Goal: Communication & Community: Answer question/provide support

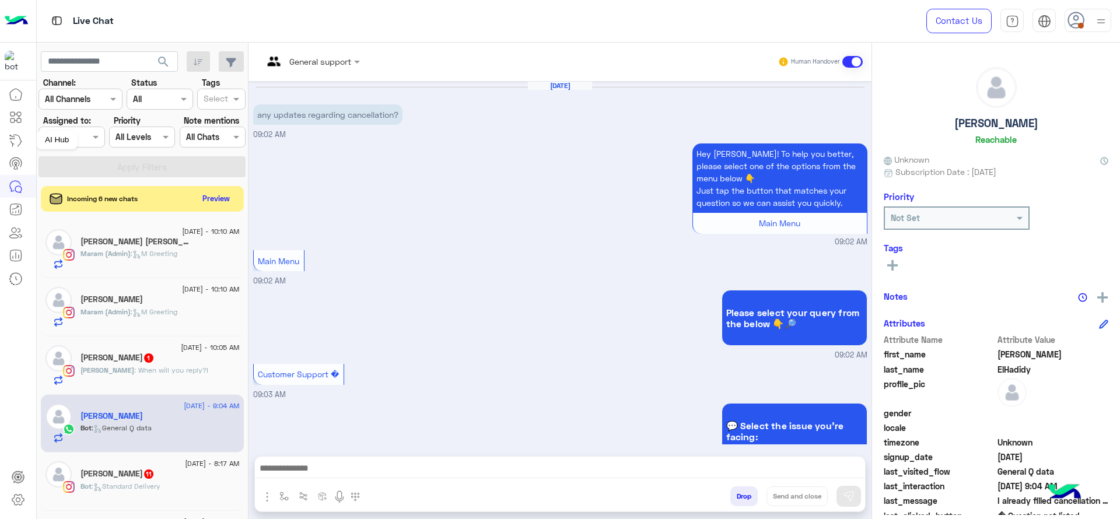
scroll to position [925, 0]
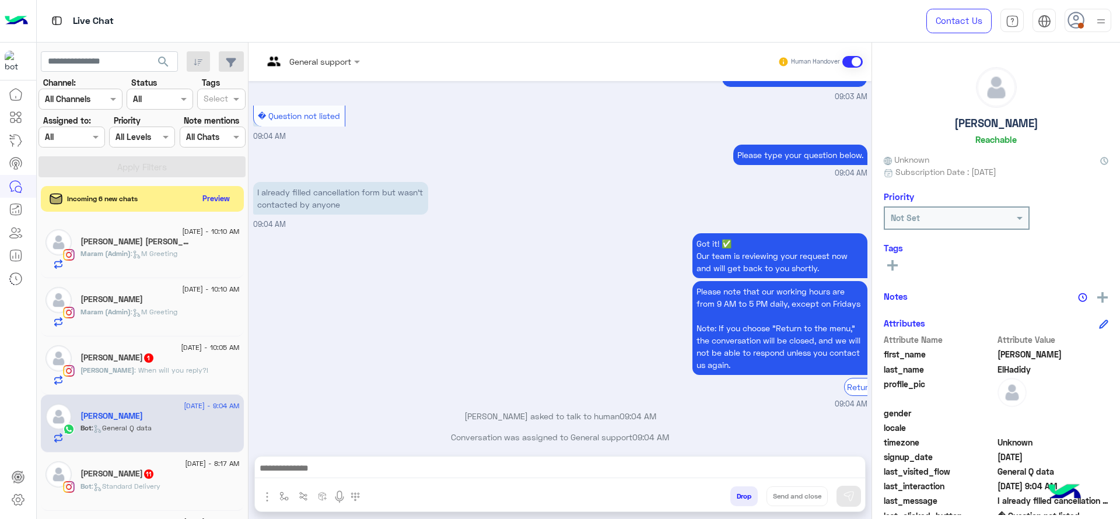
click at [82, 135] on div at bounding box center [71, 136] width 65 height 13
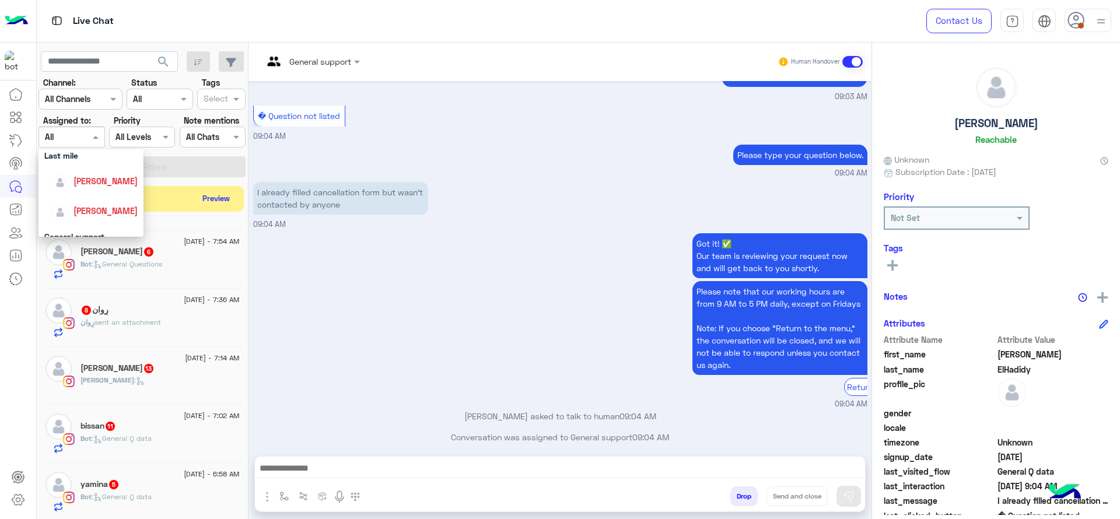
scroll to position [142, 0]
click at [82, 192] on div "[PERSON_NAME]" at bounding box center [90, 206] width 105 height 30
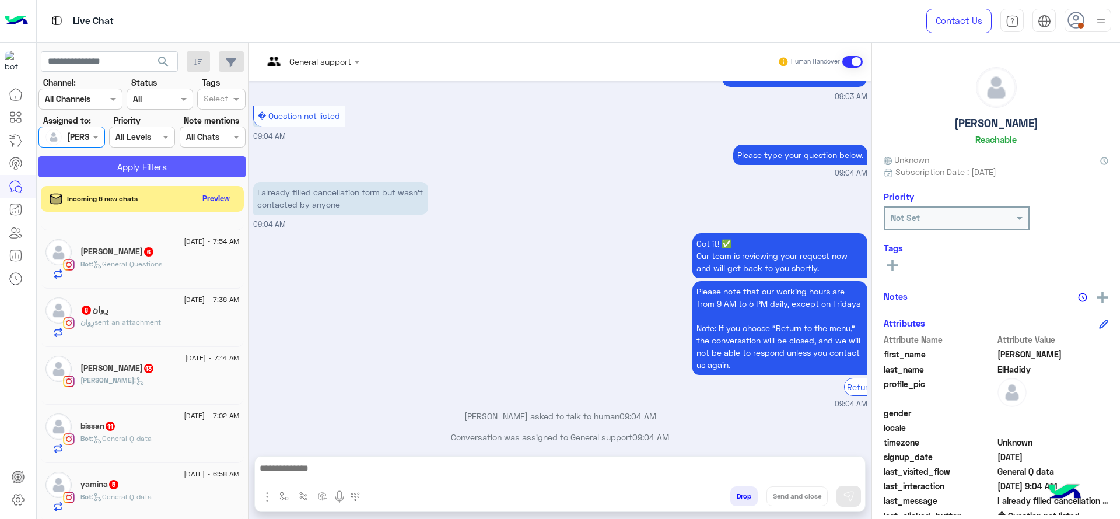
click at [164, 175] on button "Apply Filters" at bounding box center [141, 166] width 207 height 21
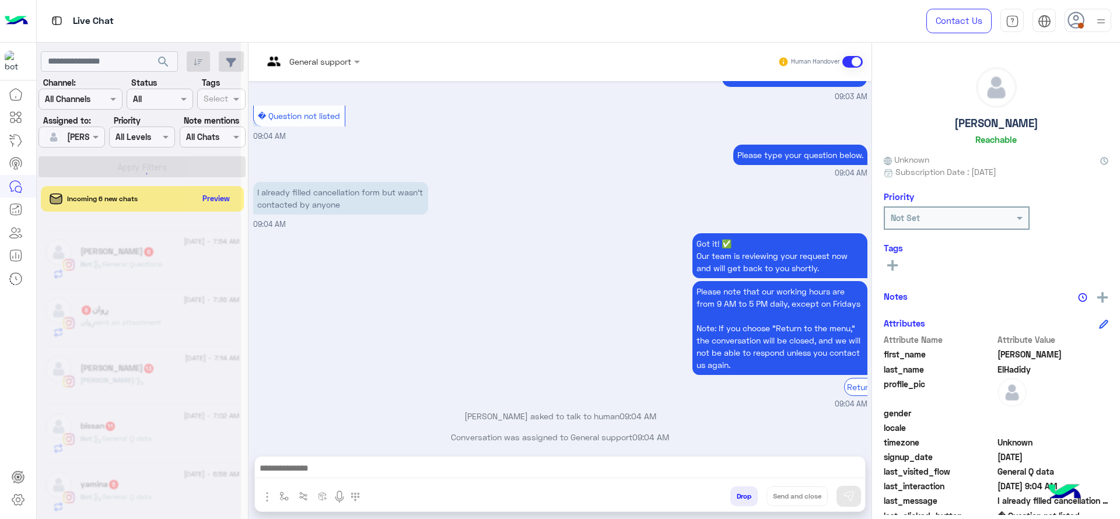
click at [1099, 20] on img at bounding box center [1101, 21] width 15 height 15
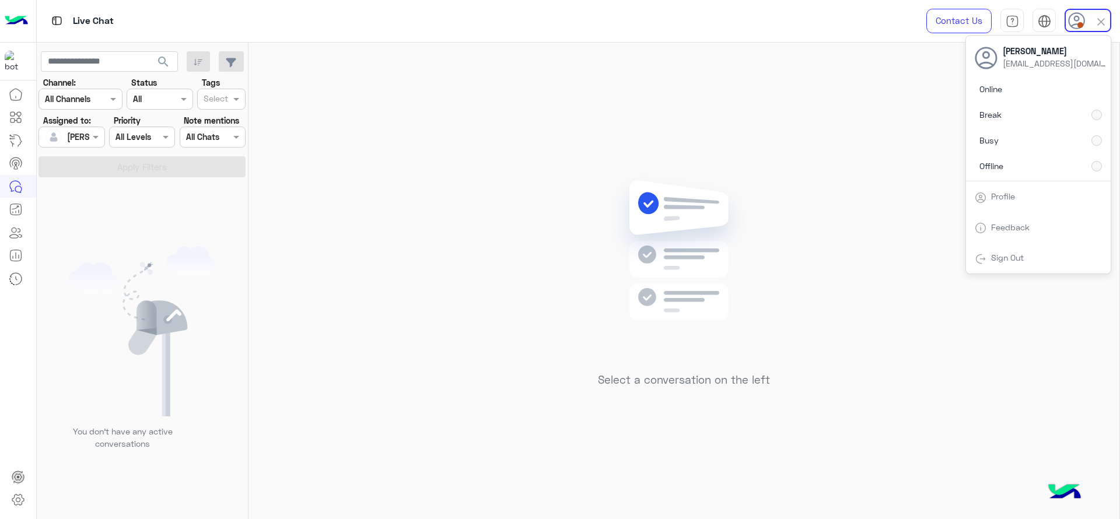
click at [727, 192] on img at bounding box center [684, 268] width 169 height 194
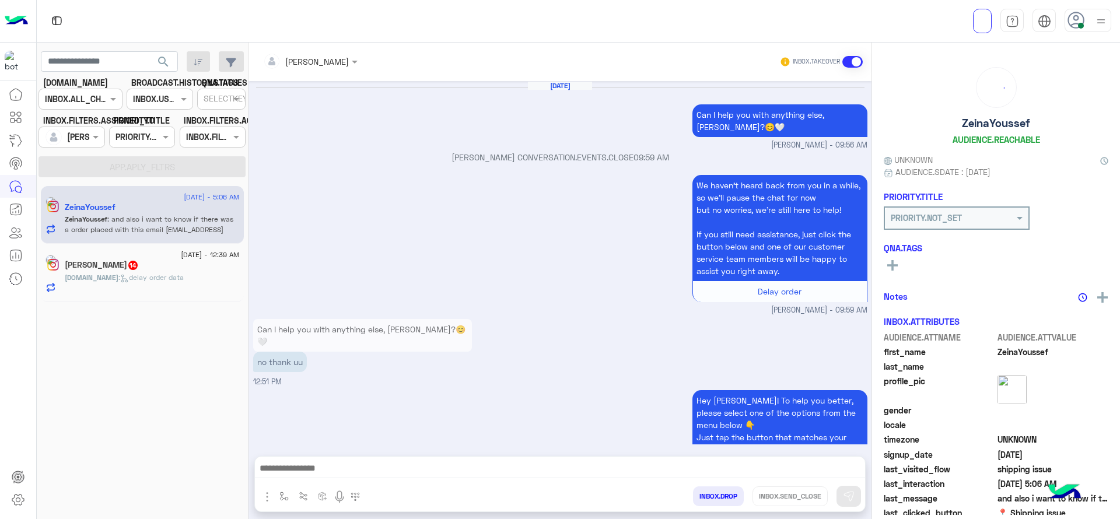
click at [146, 391] on div "30 August - 5:06 AM ZeinaYoussef ZeinaYoussef : and also i want to know if ther…" at bounding box center [143, 352] width 212 height 342
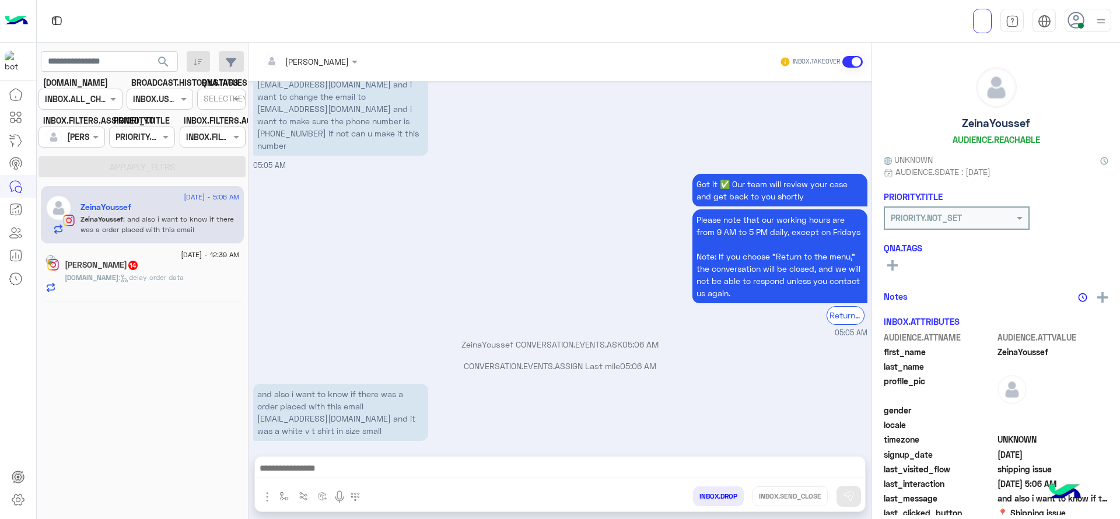
click at [306, 338] on p "ZeinaYoussef CONVERSATION.EVENTS.ASK 05:06 AM" at bounding box center [560, 344] width 614 height 12
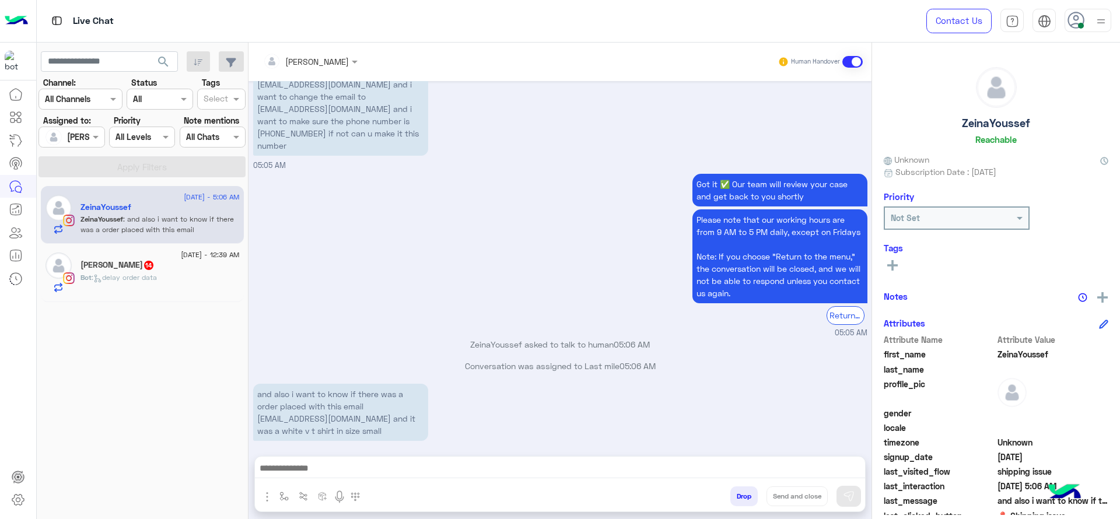
click at [356, 54] on div at bounding box center [310, 60] width 106 height 13
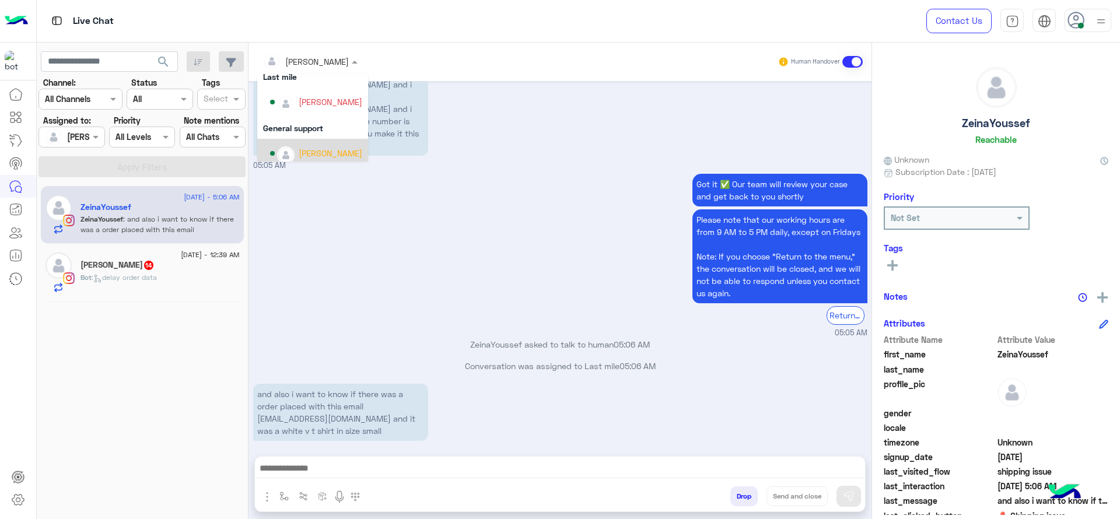
scroll to position [163, 0]
click at [314, 145] on div "[PERSON_NAME]" at bounding box center [331, 138] width 64 height 12
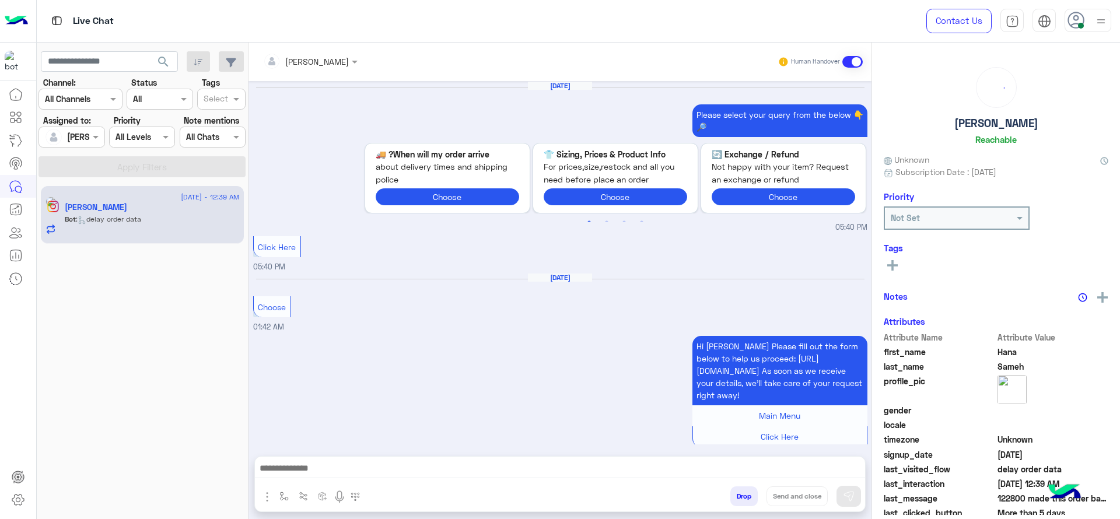
scroll to position [1233, 0]
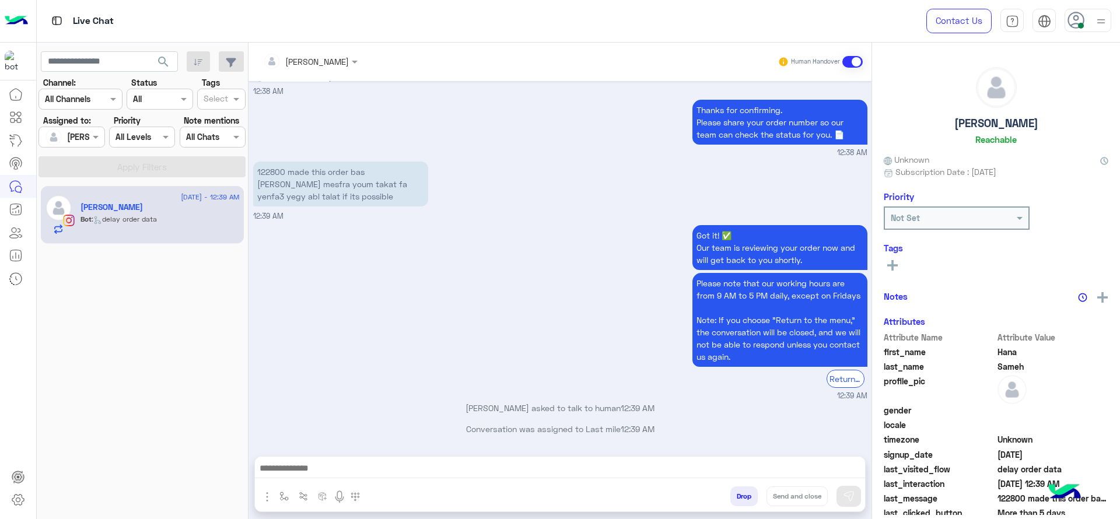
click at [369, 274] on div "Got it! ✅ Our team is reviewing your order now and will get back to you shortly…" at bounding box center [560, 312] width 614 height 180
click at [276, 493] on button "button" at bounding box center [284, 495] width 19 height 19
click at [299, 456] on div "enter flow name" at bounding box center [319, 471] width 89 height 31
click at [299, 464] on input "text" at bounding box center [305, 470] width 48 height 13
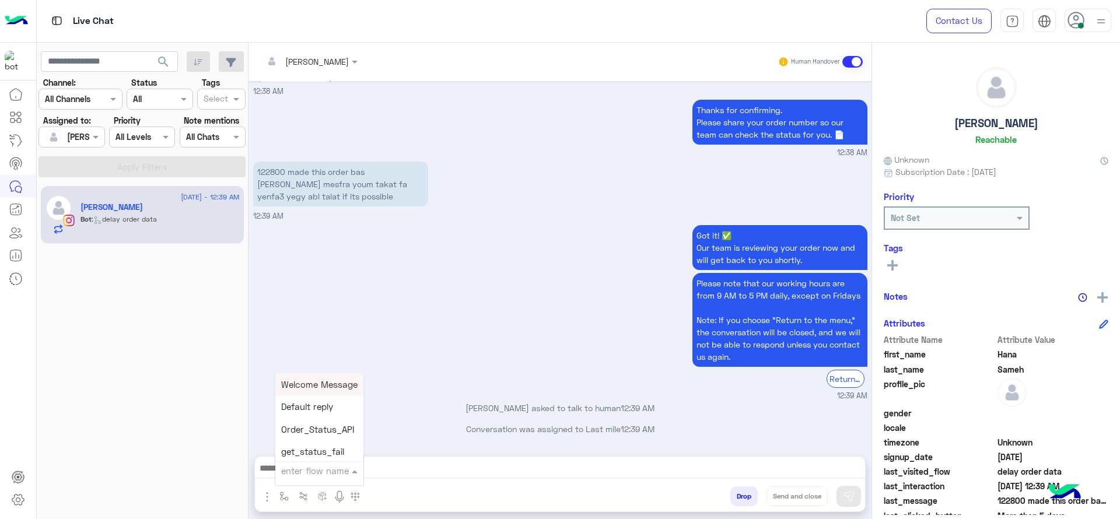
type input "*"
click at [332, 433] on div "J Greeting" at bounding box center [318, 427] width 86 height 23
type textarea "**********"
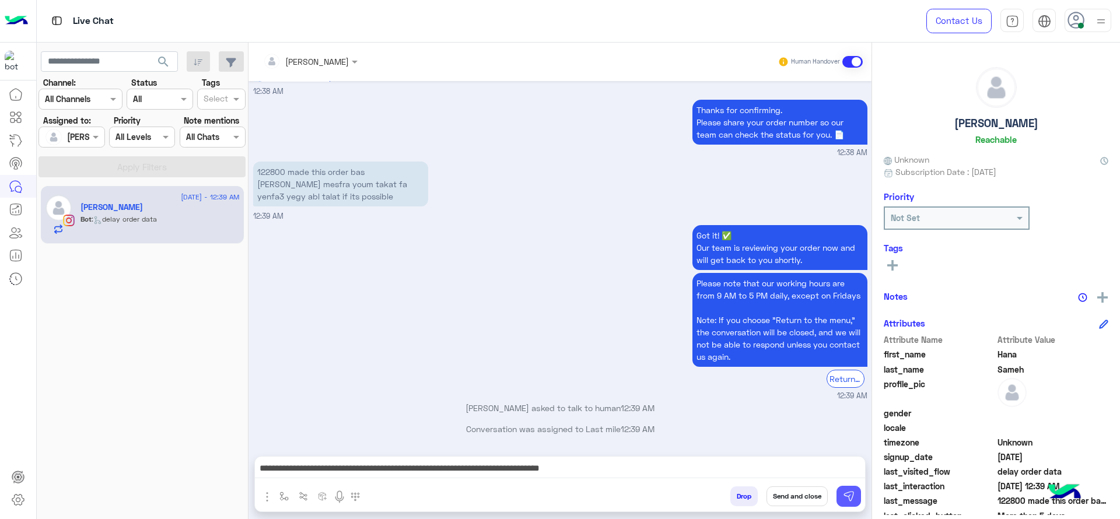
drag, startPoint x: 841, startPoint y: 496, endPoint x: 740, endPoint y: 434, distance: 119.1
click at [843, 505] on button at bounding box center [848, 496] width 24 height 21
click at [578, 344] on div "Got it! ✅ Our team is reviewing your order now and will get back to you shortly…" at bounding box center [560, 312] width 614 height 180
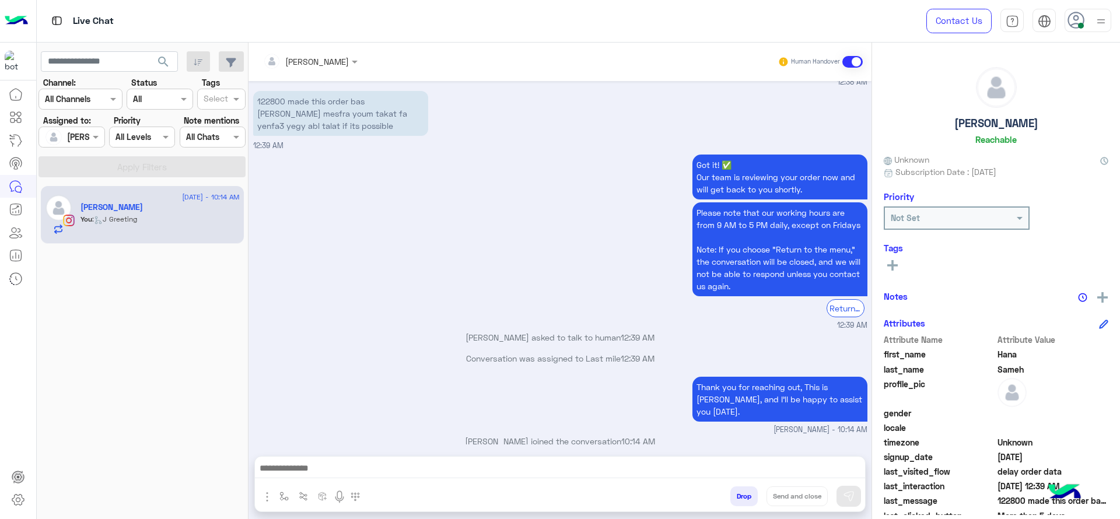
click at [276, 108] on p "122800 made this order bas ana mesfra youm takat fa yenfa3 yegy abl talat if it…" at bounding box center [340, 113] width 175 height 45
click at [276, 104] on p "122800 made this order bas ana mesfra youm takat fa yenfa3 yegy abl talat if it…" at bounding box center [340, 113] width 175 height 45
copy p "122800"
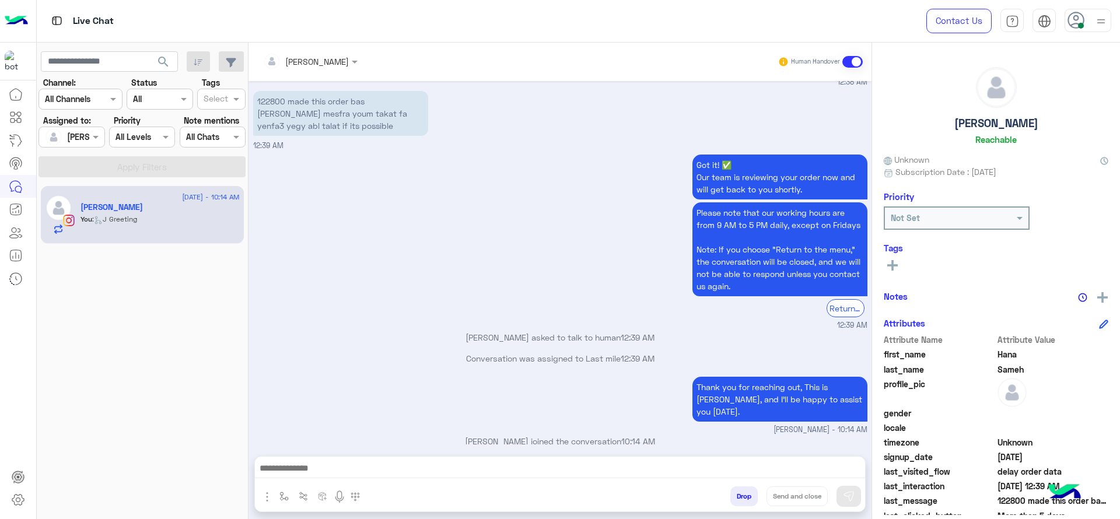
click at [308, 248] on div "Got it! ✅ Our team is reviewing your order now and will get back to you shortly…" at bounding box center [560, 242] width 614 height 180
click at [363, 272] on div "Got it! ✅ Our team is reviewing your order now and will get back to you shortly…" at bounding box center [560, 242] width 614 height 180
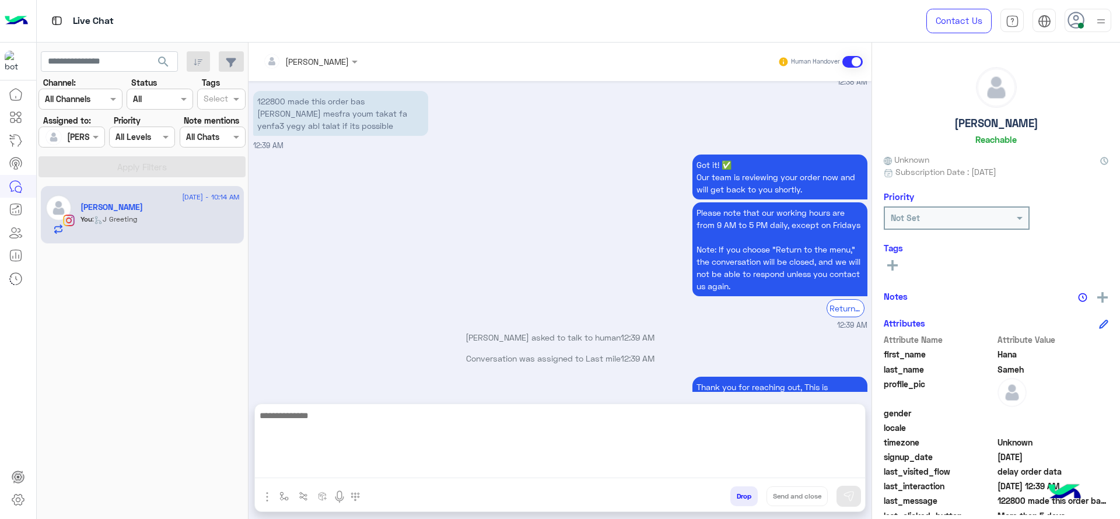
click at [321, 474] on textarea at bounding box center [560, 443] width 610 height 70
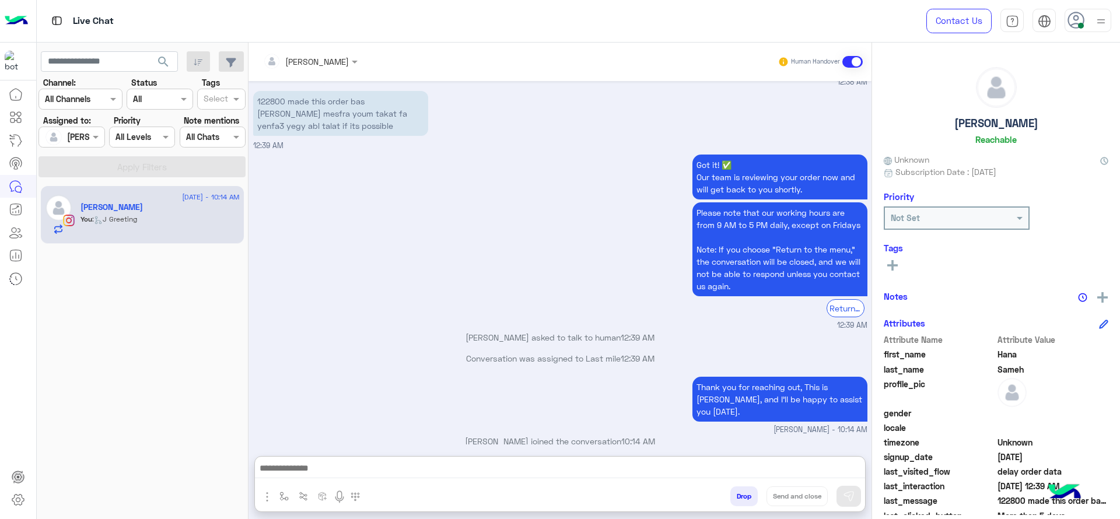
click at [302, 399] on div "Jana Aboelseoud Human Handover Aug 27, 2025 Please select your query from the b…" at bounding box center [559, 283] width 623 height 481
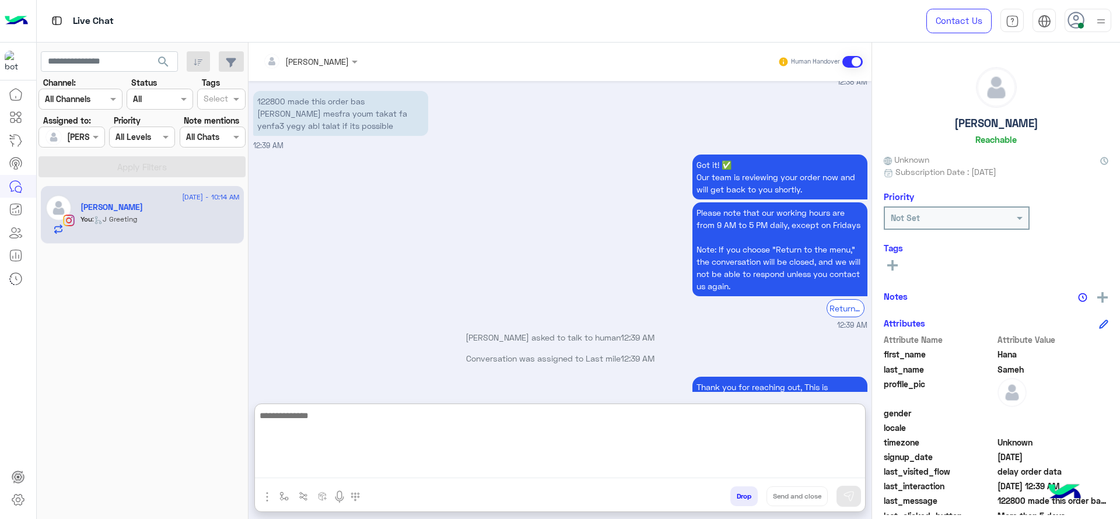
drag, startPoint x: 485, startPoint y: 470, endPoint x: 366, endPoint y: 411, distance: 132.0
click at [485, 468] on textarea at bounding box center [560, 443] width 610 height 70
click at [387, 417] on textarea "**********" at bounding box center [560, 443] width 610 height 70
click at [544, 436] on textarea "**********" at bounding box center [560, 443] width 610 height 70
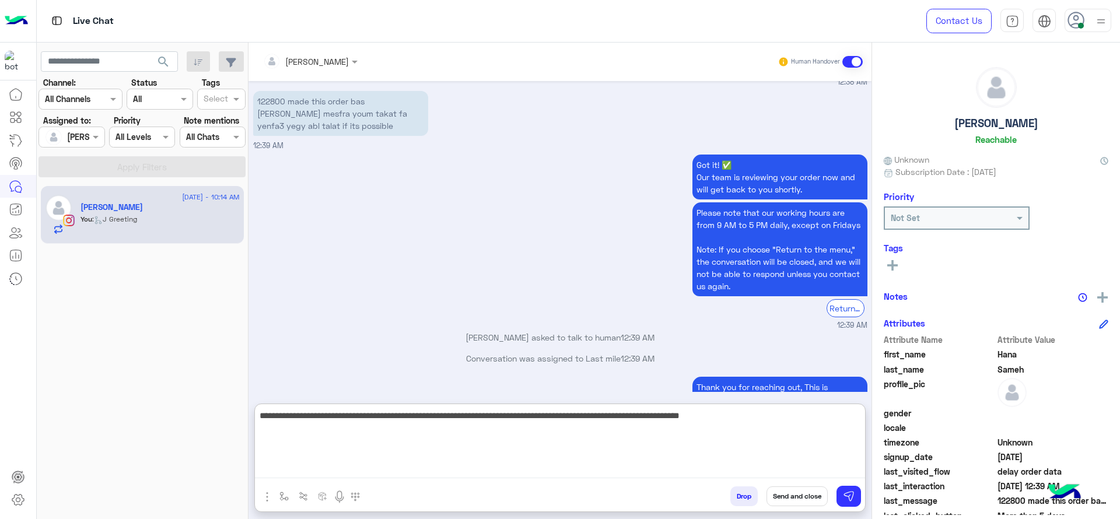
type textarea "**********"
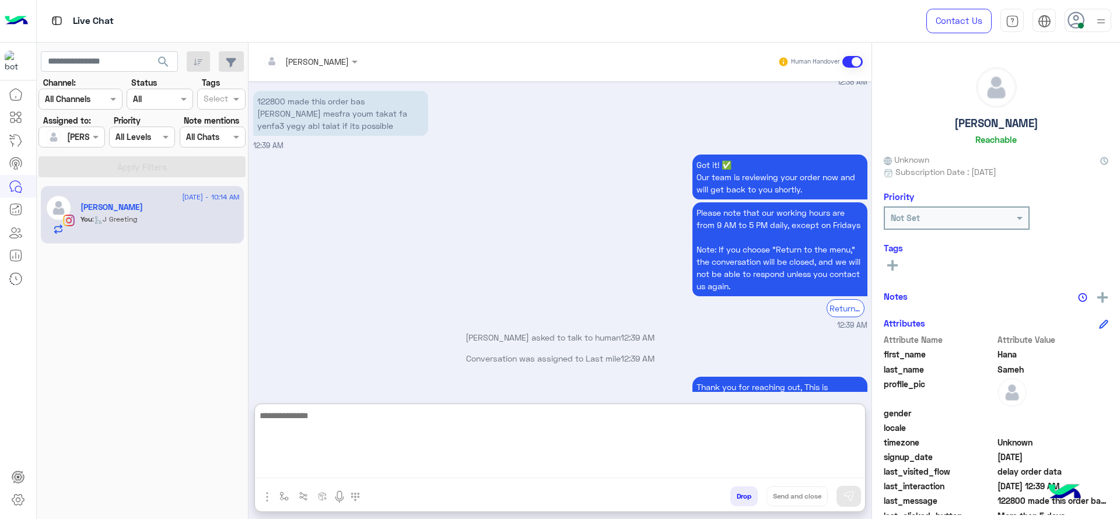
click at [584, 440] on textarea at bounding box center [560, 443] width 610 height 70
type textarea "**********"
click at [370, 426] on textarea "**********" at bounding box center [560, 443] width 610 height 70
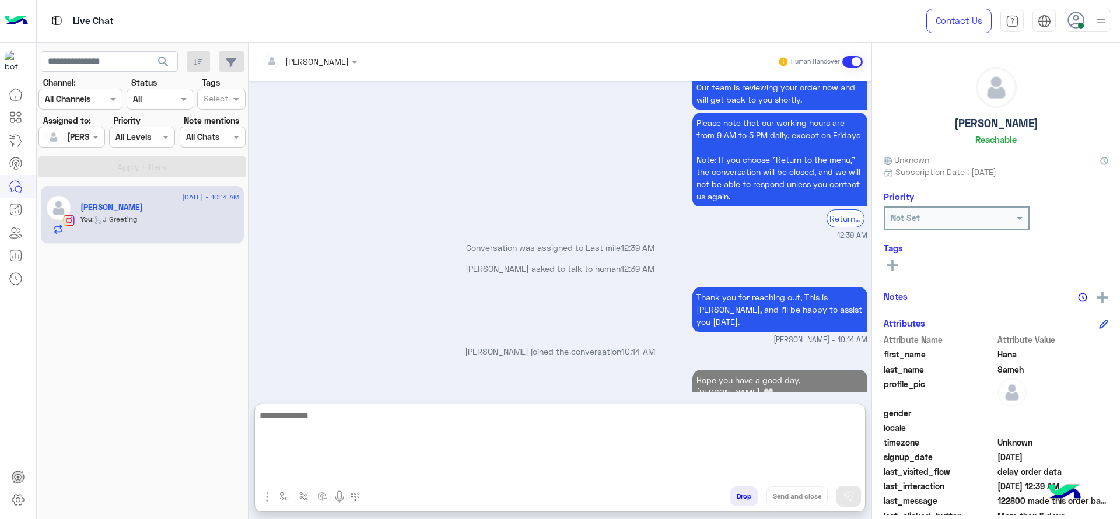
paste textarea "**********"
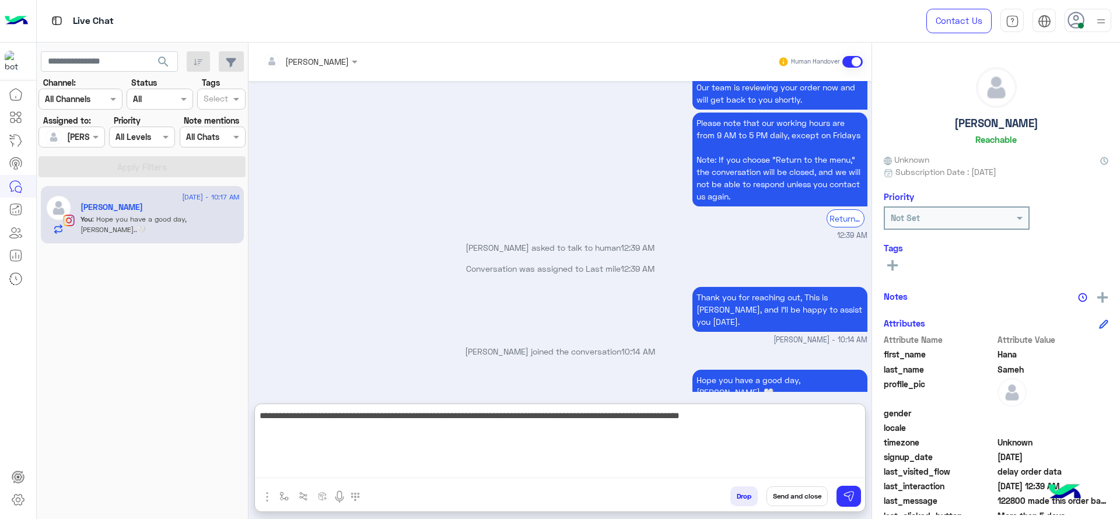
click at [761, 445] on textarea "**********" at bounding box center [560, 443] width 610 height 70
type textarea "**********"
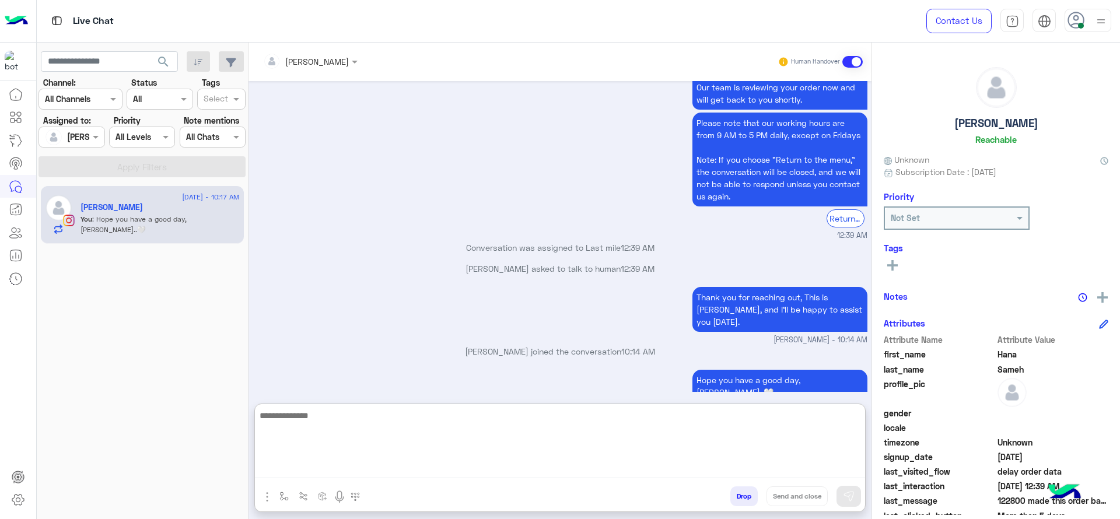
scroll to position [1455, 0]
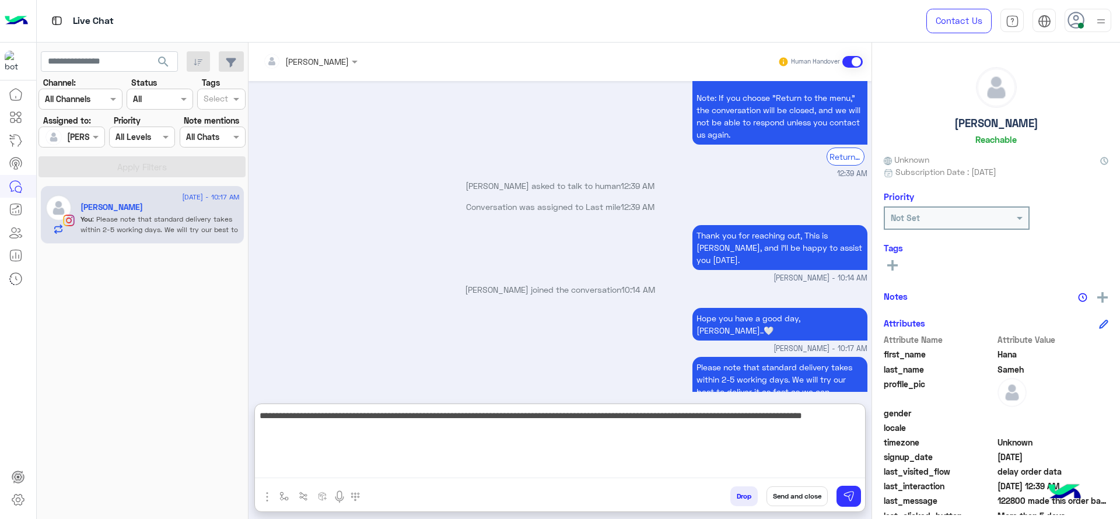
type textarea "**********"
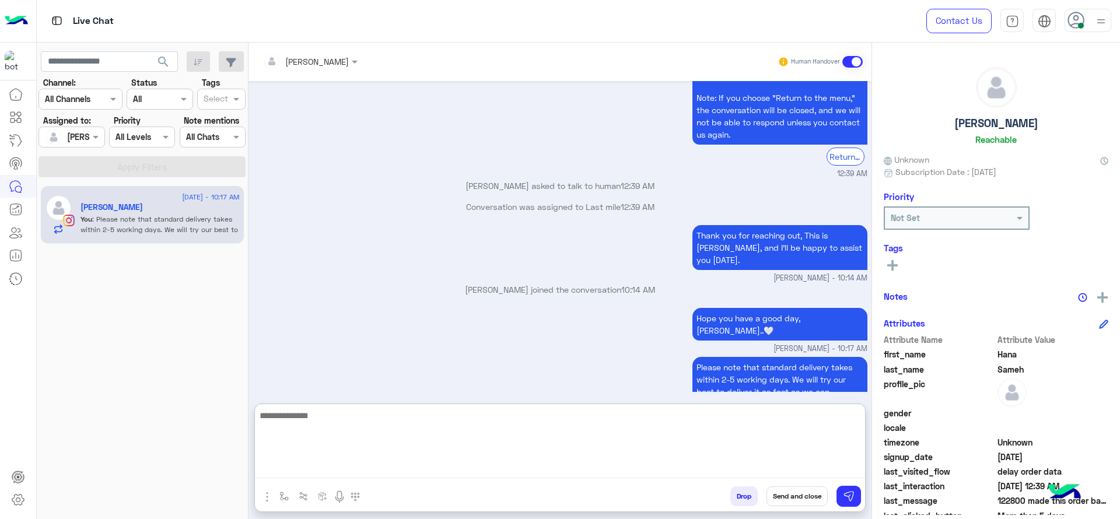
scroll to position [1529, 0]
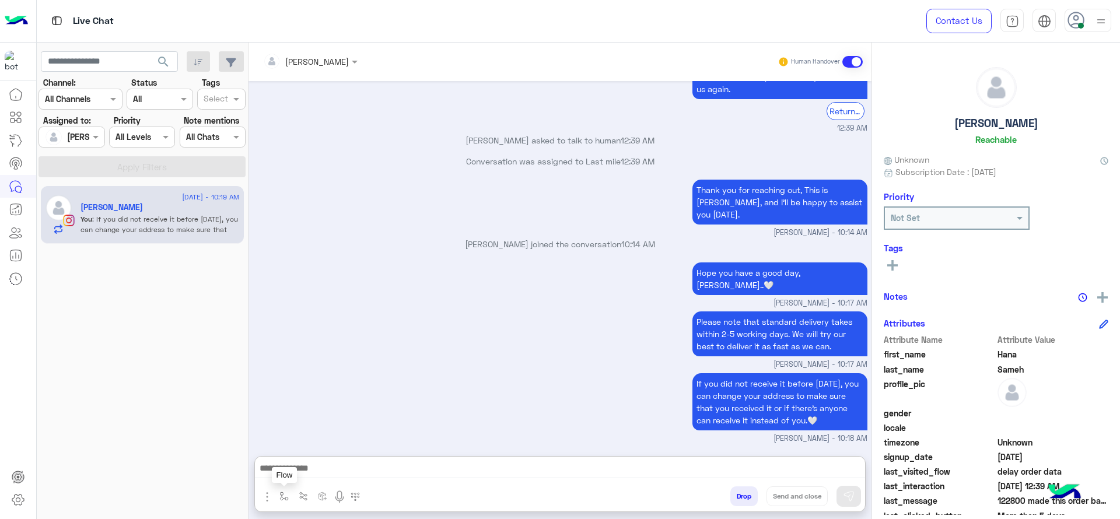
click at [284, 499] on img "button" at bounding box center [283, 496] width 9 height 9
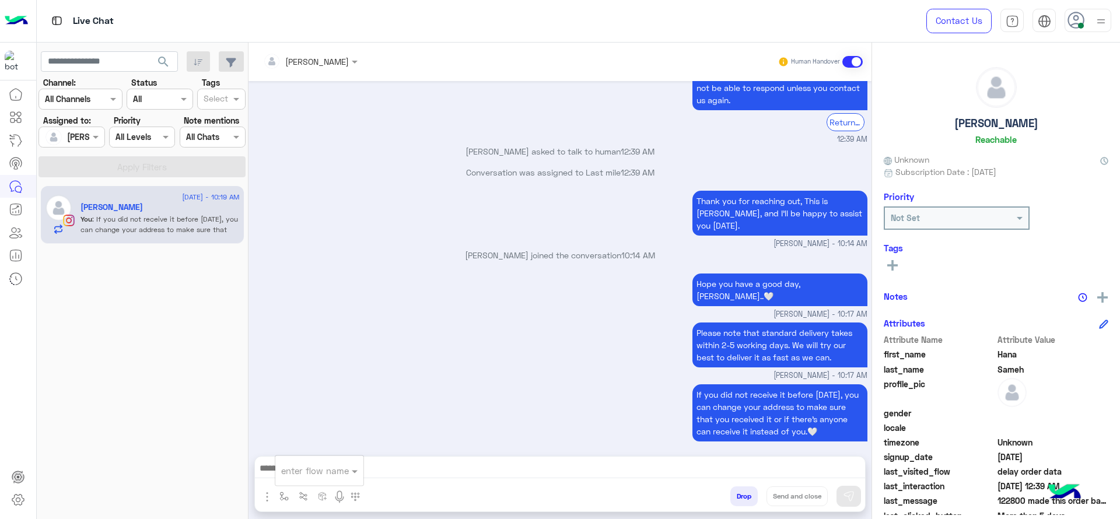
scroll to position [1476, 0]
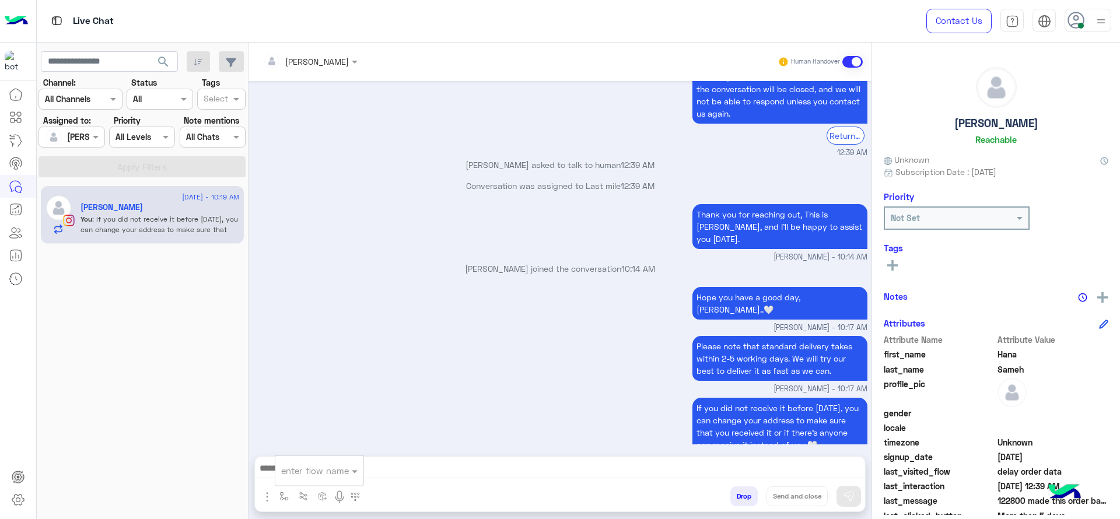
click at [299, 471] on input "text" at bounding box center [305, 470] width 48 height 13
click at [437, 404] on div "If you did not receive it before Tuesday, you can change your address to make s…" at bounding box center [560, 432] width 614 height 74
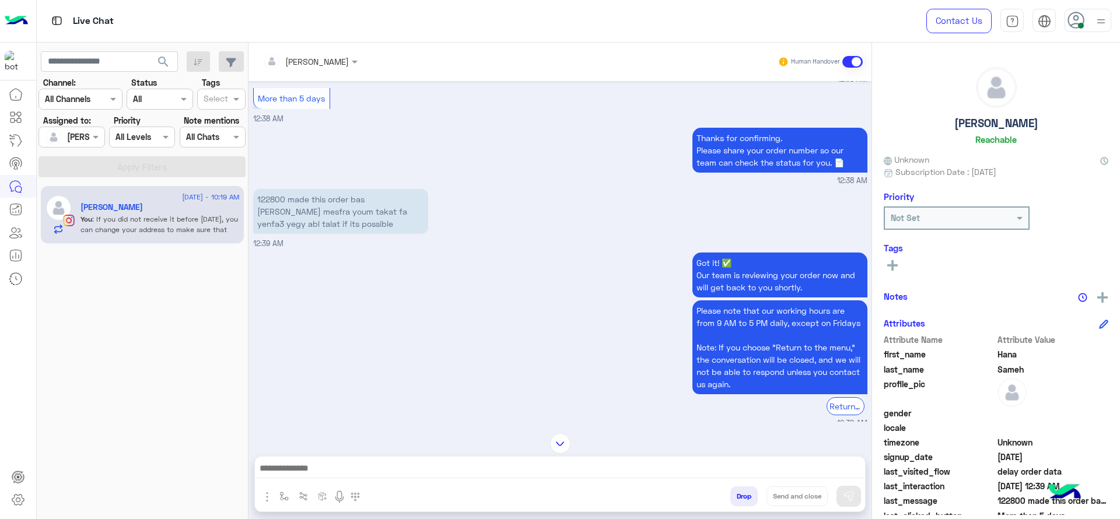
scroll to position [2302, 0]
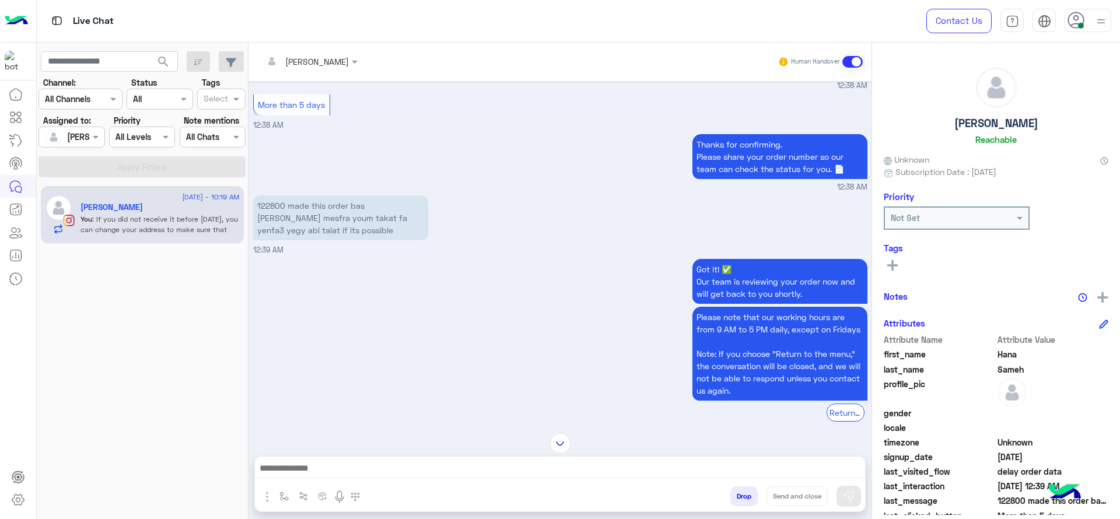
click at [270, 209] on p "122800 made this order bas ana mesfra youm takat fa yenfa3 yegy abl talat if it…" at bounding box center [340, 217] width 175 height 45
copy p "122800"
click at [296, 489] on button "button" at bounding box center [303, 495] width 19 height 19
click at [294, 501] on button "button" at bounding box center [303, 495] width 19 height 19
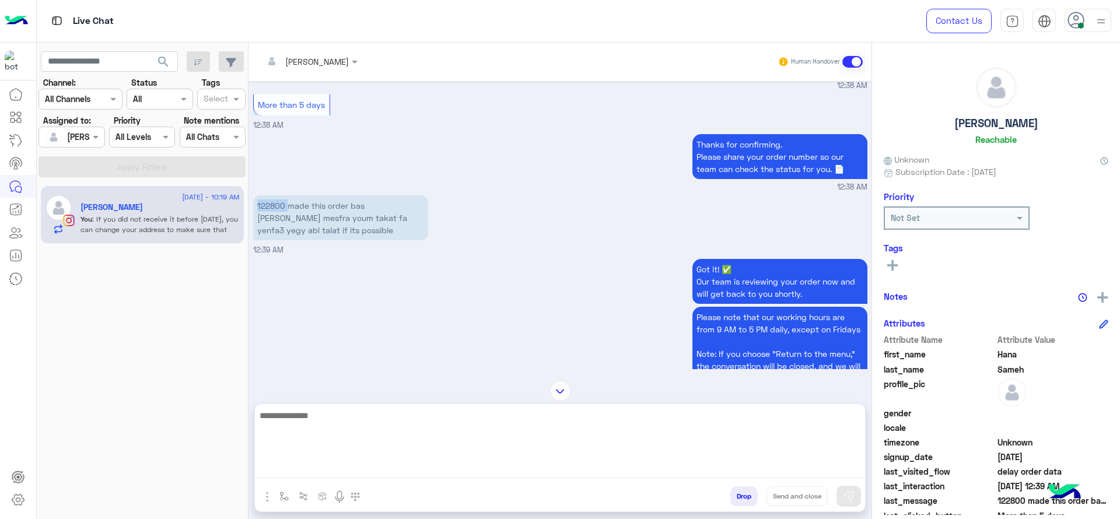
click at [296, 466] on textarea at bounding box center [560, 443] width 610 height 70
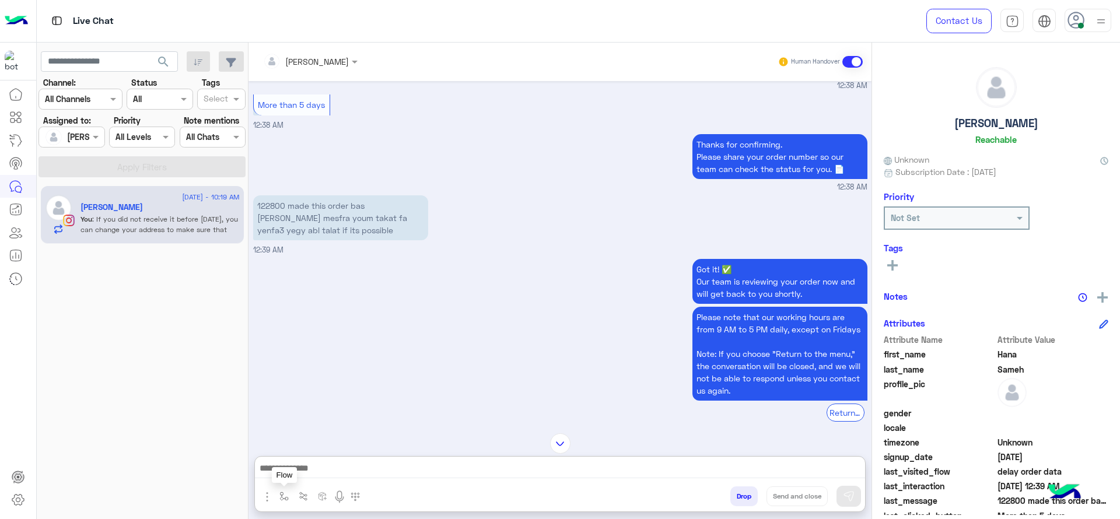
click at [290, 495] on button "button" at bounding box center [284, 495] width 19 height 19
click at [293, 464] on input "text" at bounding box center [305, 470] width 48 height 13
type input "*"
click at [293, 458] on div "[PERSON_NAME]" at bounding box center [318, 450] width 86 height 23
type textarea "**********"
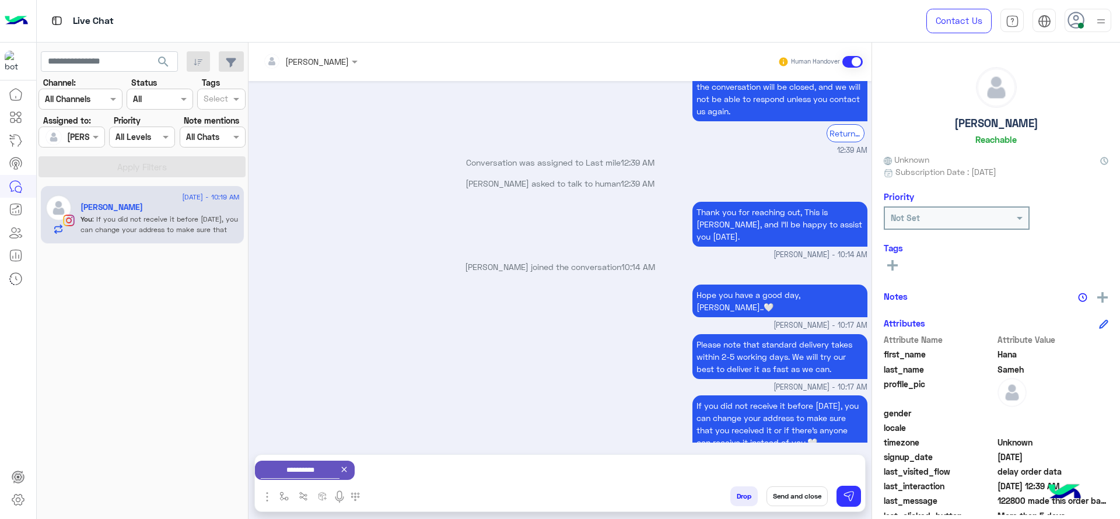
scroll to position [2581, 0]
click at [780, 486] on button "Send and close" at bounding box center [796, 496] width 61 height 20
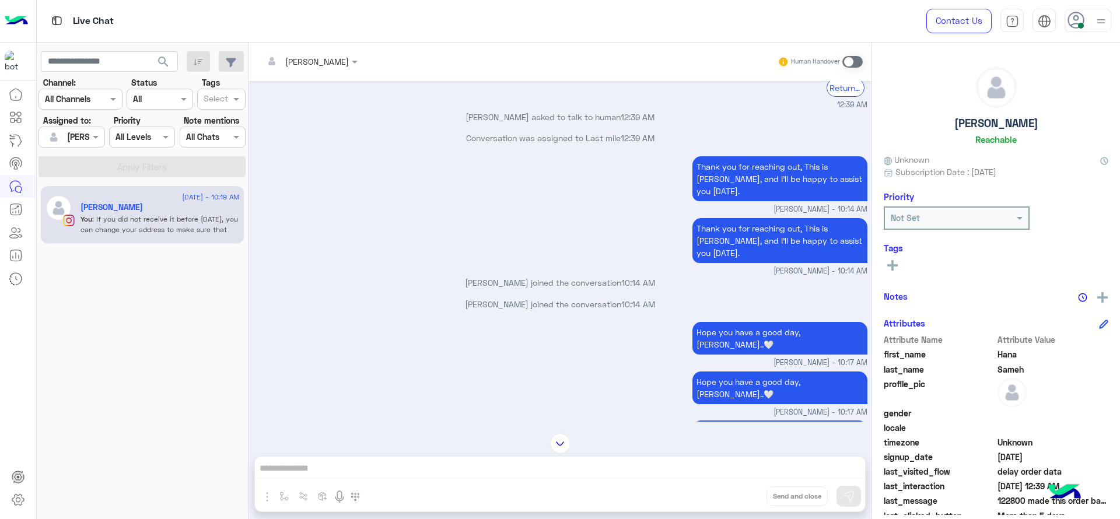
scroll to position [2844, 0]
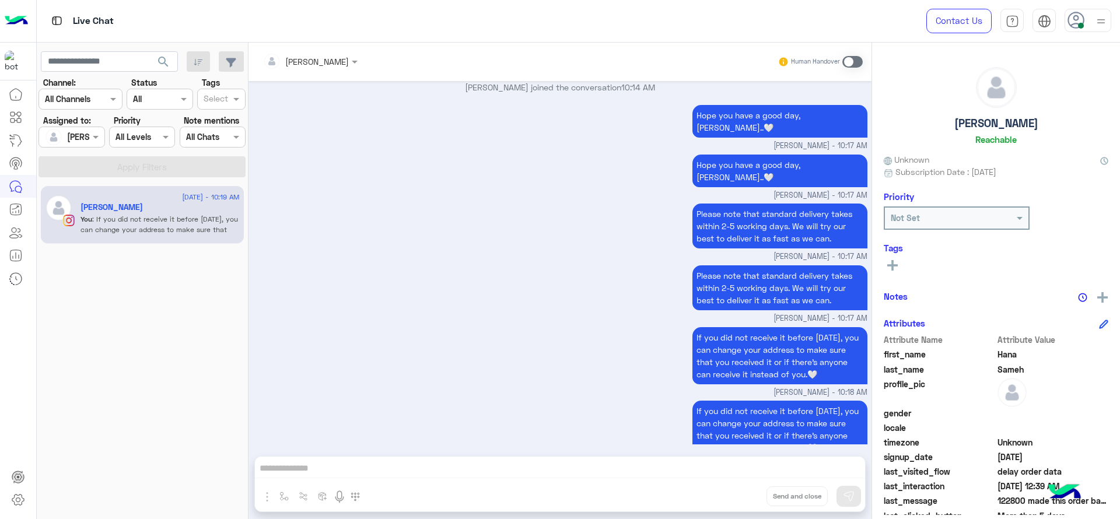
click at [89, 135] on div at bounding box center [71, 136] width 65 height 13
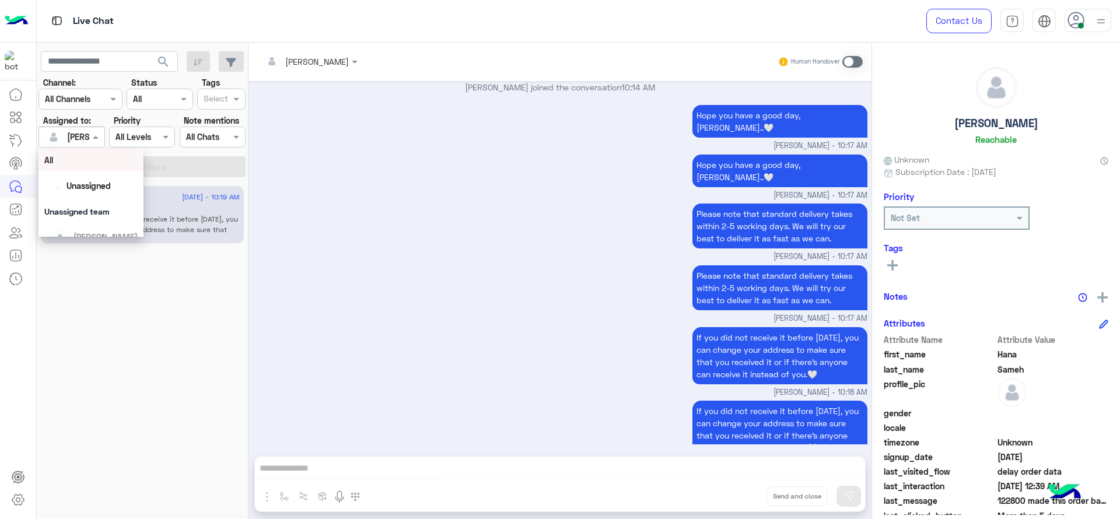
scroll to position [2988, 0]
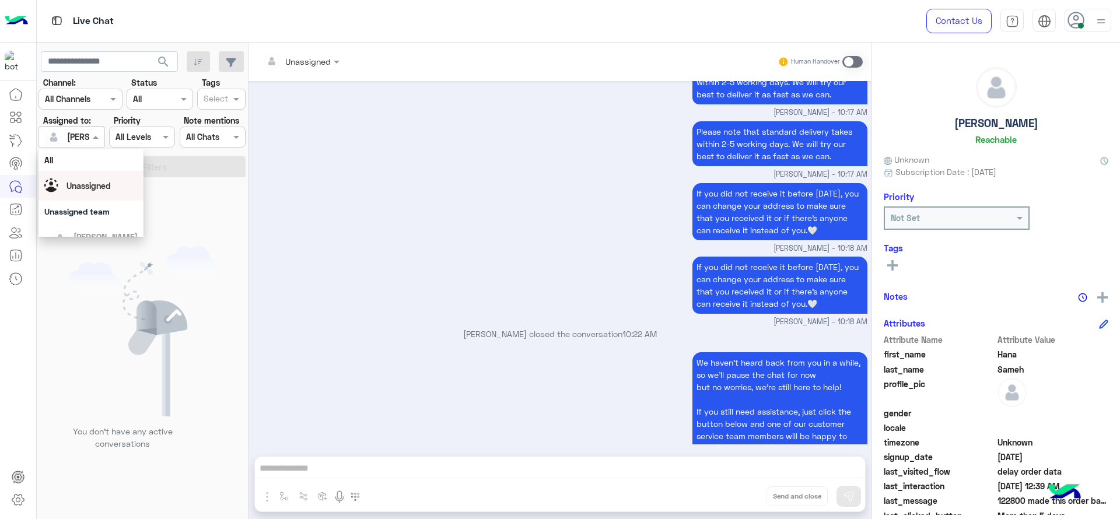
drag, startPoint x: 89, startPoint y: 190, endPoint x: 126, endPoint y: 160, distance: 47.7
click at [89, 190] on span "Unassigned" at bounding box center [88, 186] width 44 height 10
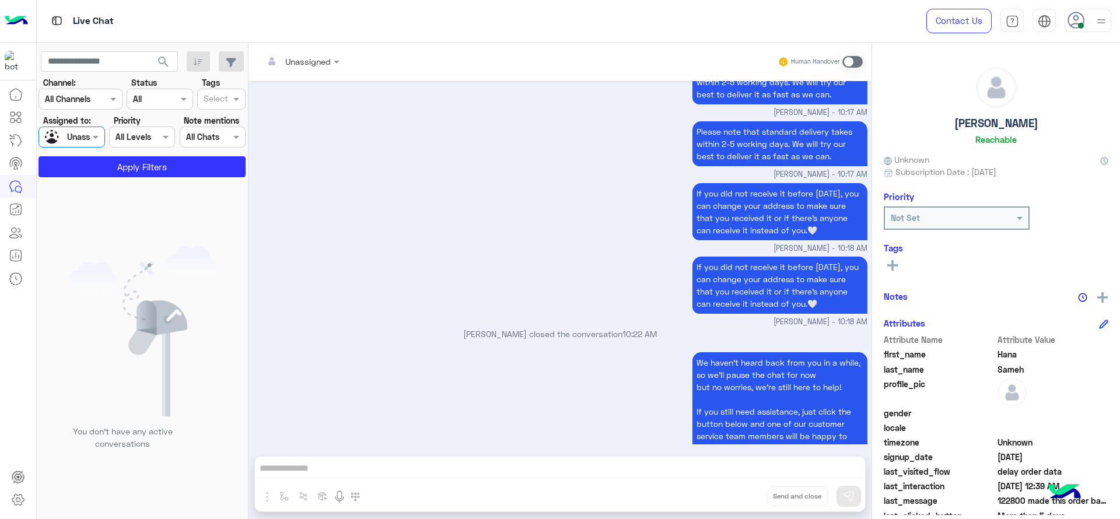
click at [199, 97] on div "Select" at bounding box center [214, 99] width 33 height 18
click at [199, 120] on div "J FOLLOW UP" at bounding box center [221, 122] width 48 height 22
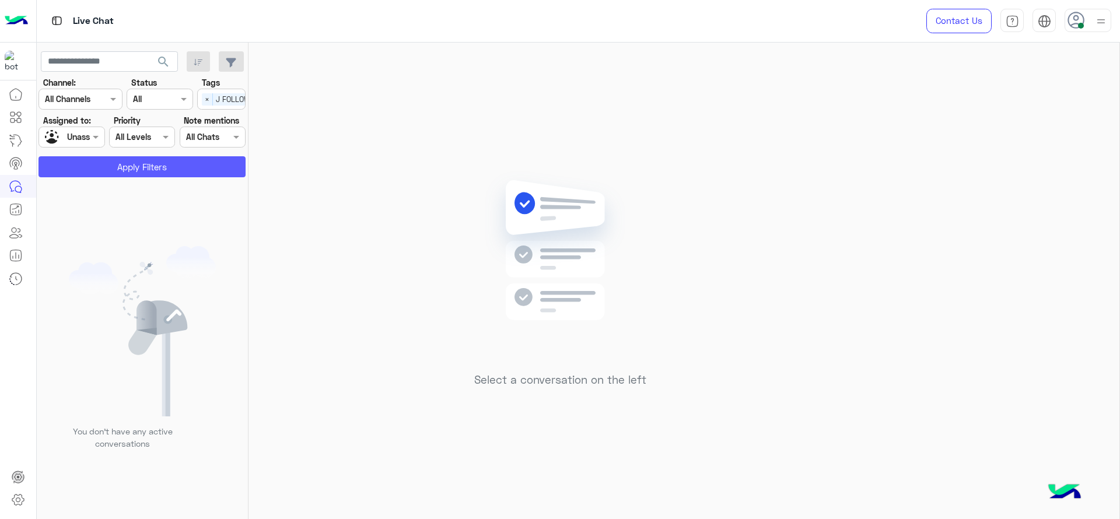
click at [157, 166] on button "Apply Filters" at bounding box center [141, 166] width 207 height 21
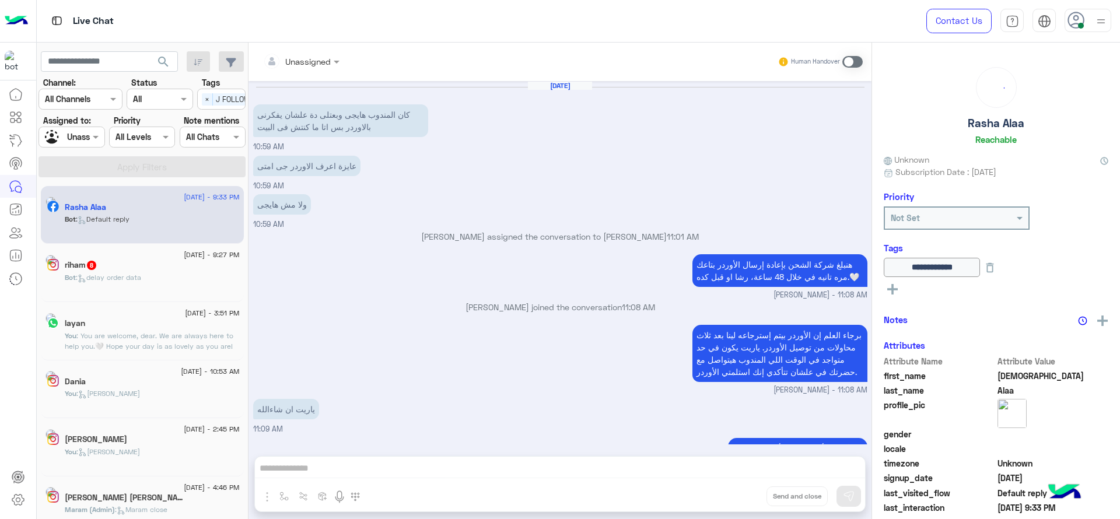
scroll to position [694, 0]
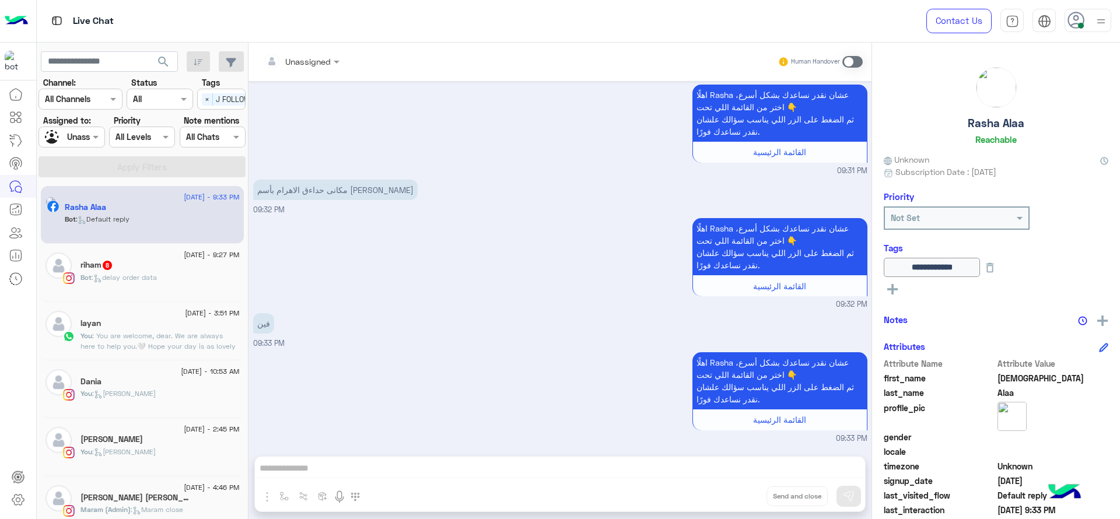
click at [289, 247] on div "اهلًا Rasha عشان نقدر نساعدك بشكل أسرع، اختر من القائمة اللي تحت 👇 ثم الضغط على…" at bounding box center [560, 262] width 614 height 95
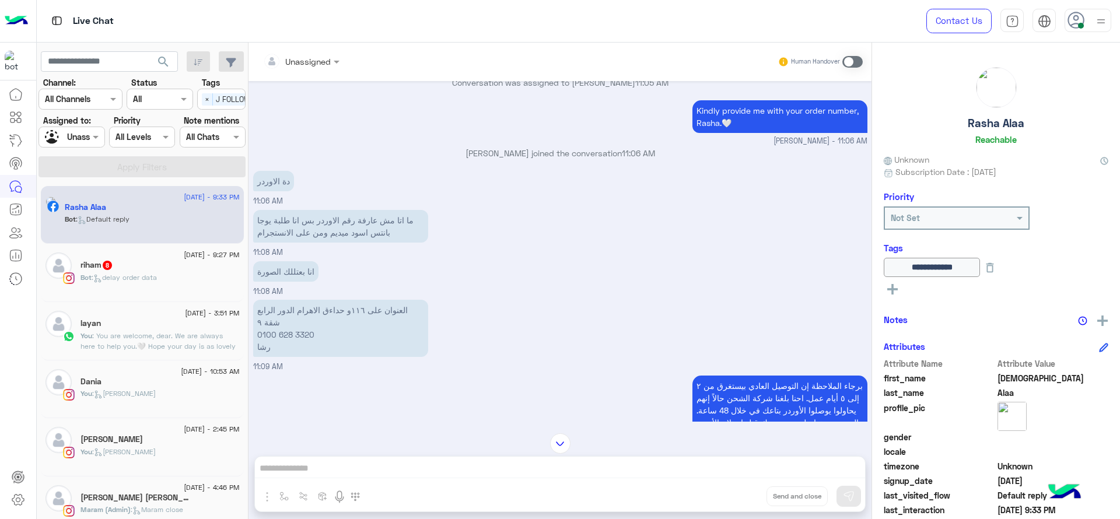
scroll to position [394, 0]
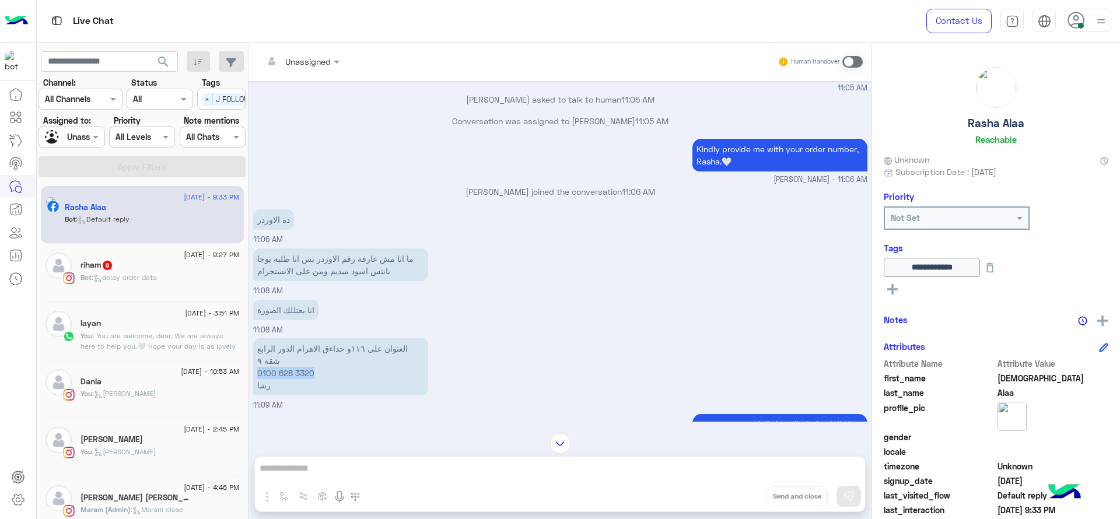
drag, startPoint x: 325, startPoint y: 369, endPoint x: 254, endPoint y: 369, distance: 70.6
click at [254, 369] on p "العنوان على ١١٦و حداءق الاهرام الدور الرابع شقة ٩ 0100 628 3320 رشا" at bounding box center [340, 366] width 175 height 57
copy p "0100 628 3320"
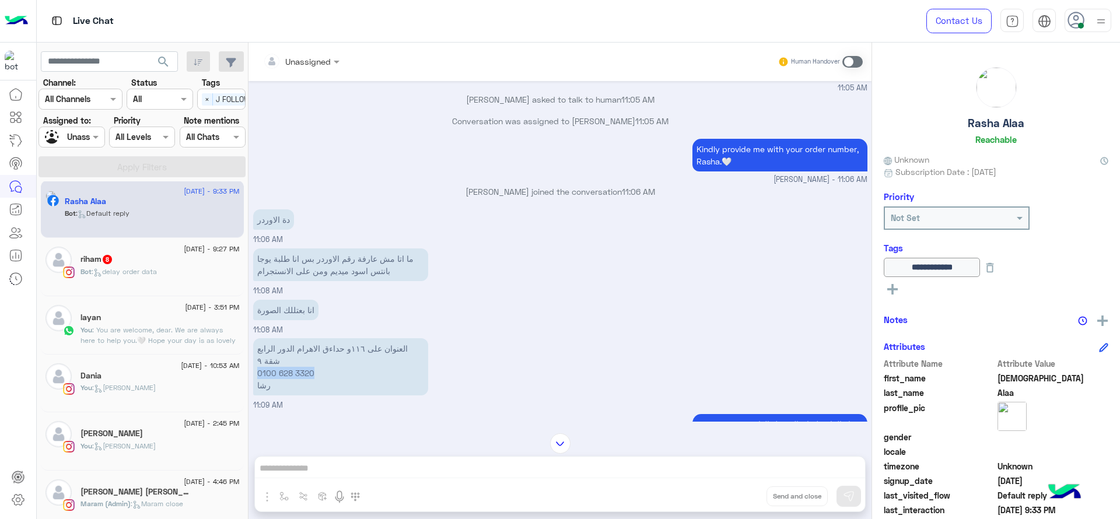
scroll to position [180, 0]
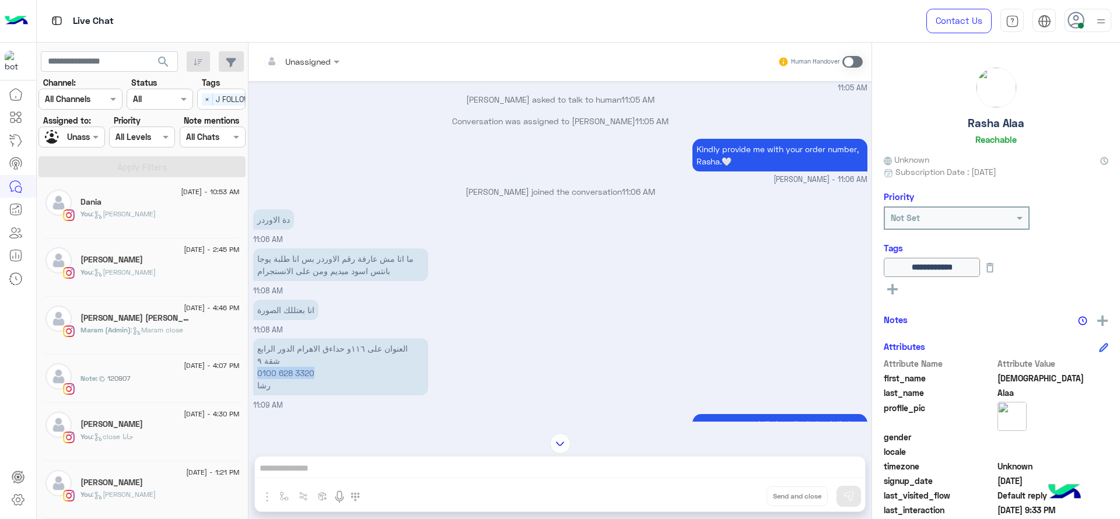
click at [133, 512] on div "25 August - 1:21 PM Koufret Ceyalnnj You : Jana close" at bounding box center [142, 490] width 203 height 58
click at [169, 491] on div "You : Jana close" at bounding box center [159, 499] width 159 height 20
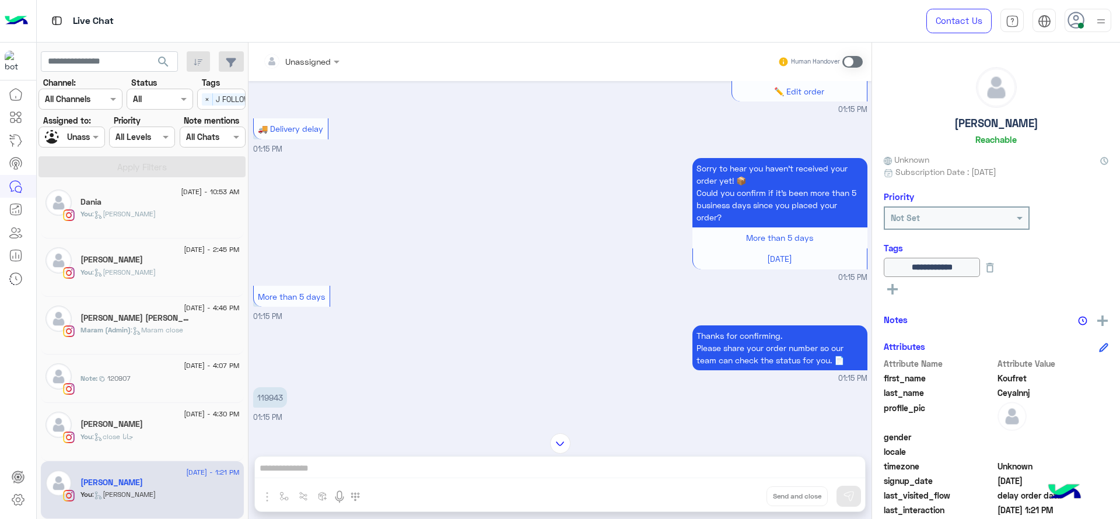
scroll to position [321, 0]
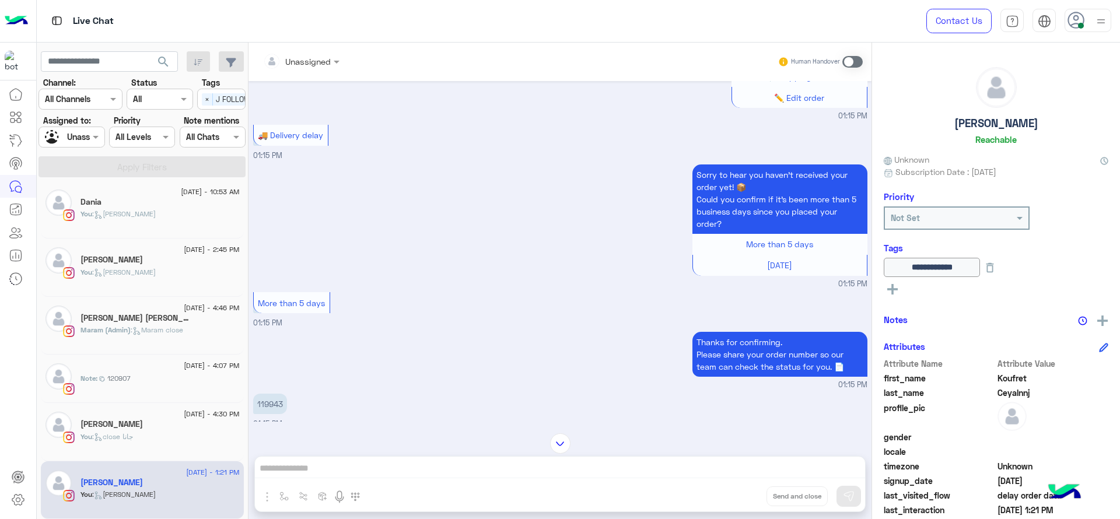
click at [269, 401] on p "119943" at bounding box center [270, 404] width 34 height 20
copy p "119943"
click at [849, 63] on span at bounding box center [852, 62] width 20 height 12
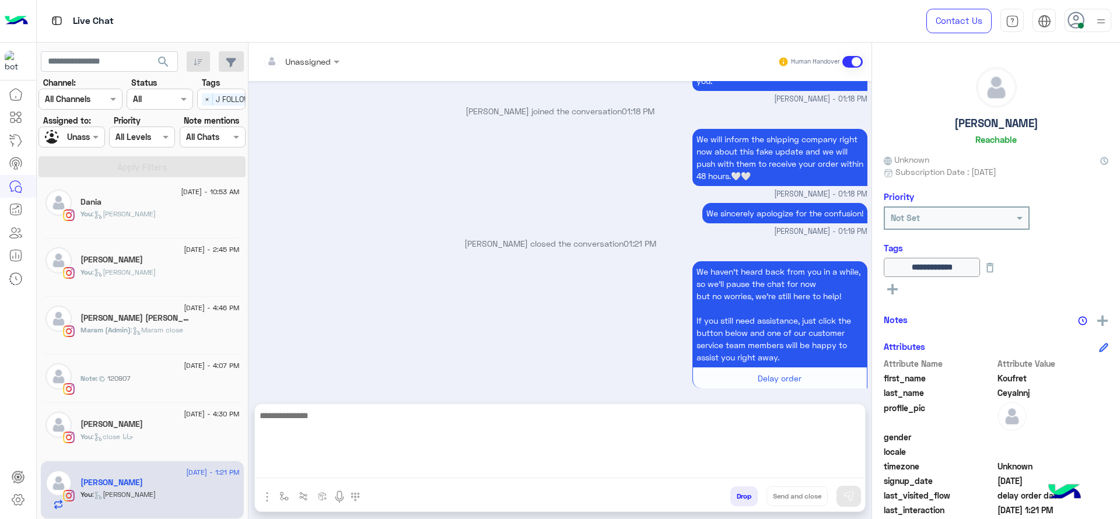
click at [458, 468] on textarea at bounding box center [560, 443] width 610 height 70
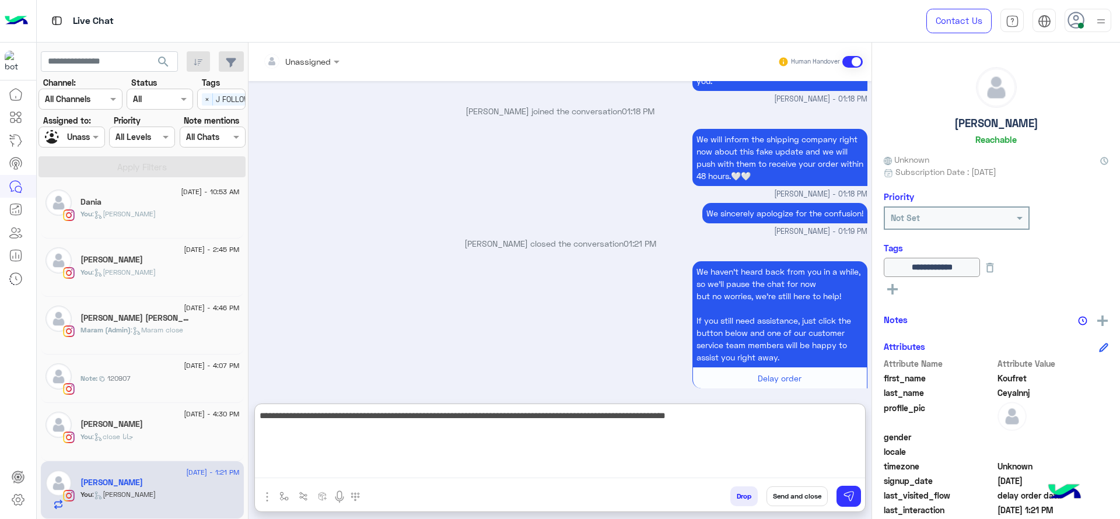
click at [655, 408] on textarea "**********" at bounding box center [560, 443] width 610 height 70
click at [356, 419] on textarea "**********" at bounding box center [560, 443] width 610 height 70
type textarea "**********"
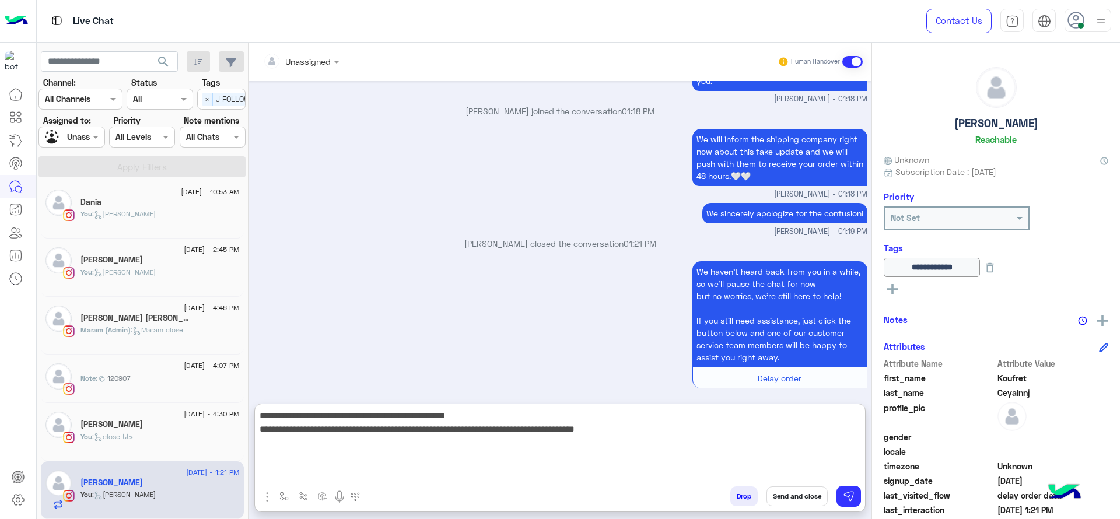
click at [715, 446] on textarea "**********" at bounding box center [560, 443] width 610 height 70
click at [730, 442] on textarea "**********" at bounding box center [560, 443] width 610 height 70
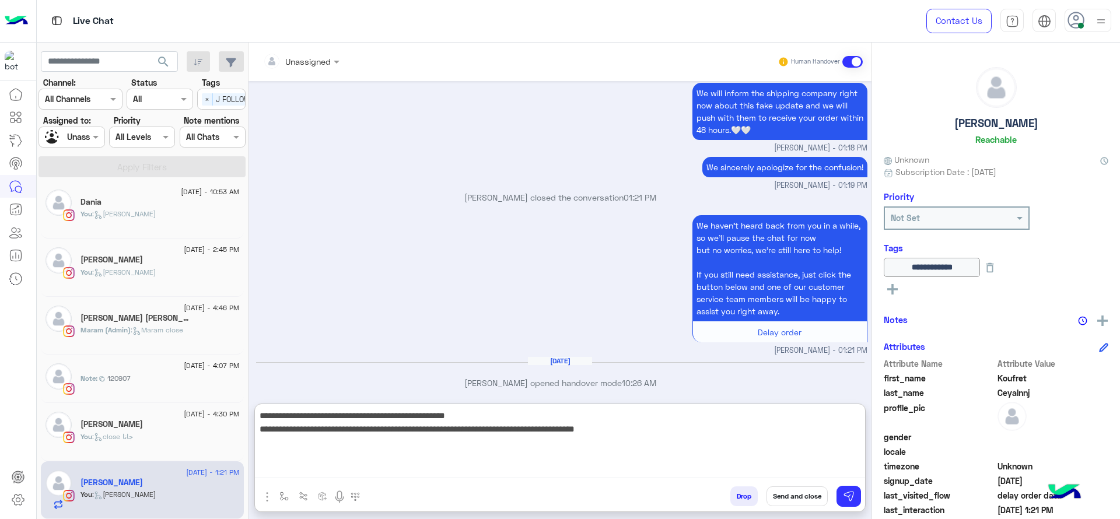
scroll to position [969, 0]
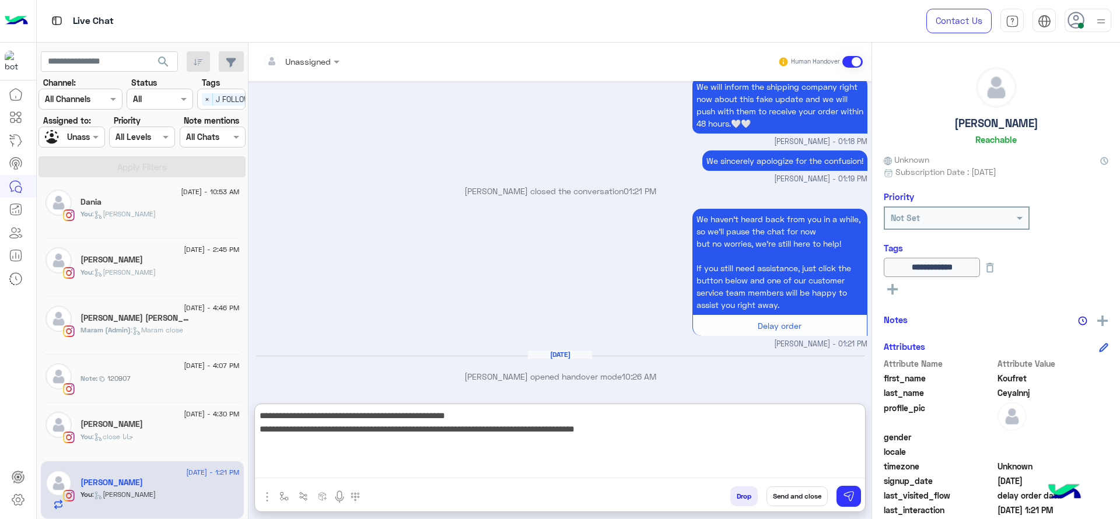
click at [659, 427] on textarea "**********" at bounding box center [560, 443] width 610 height 70
click at [660, 430] on textarea "**********" at bounding box center [560, 443] width 610 height 70
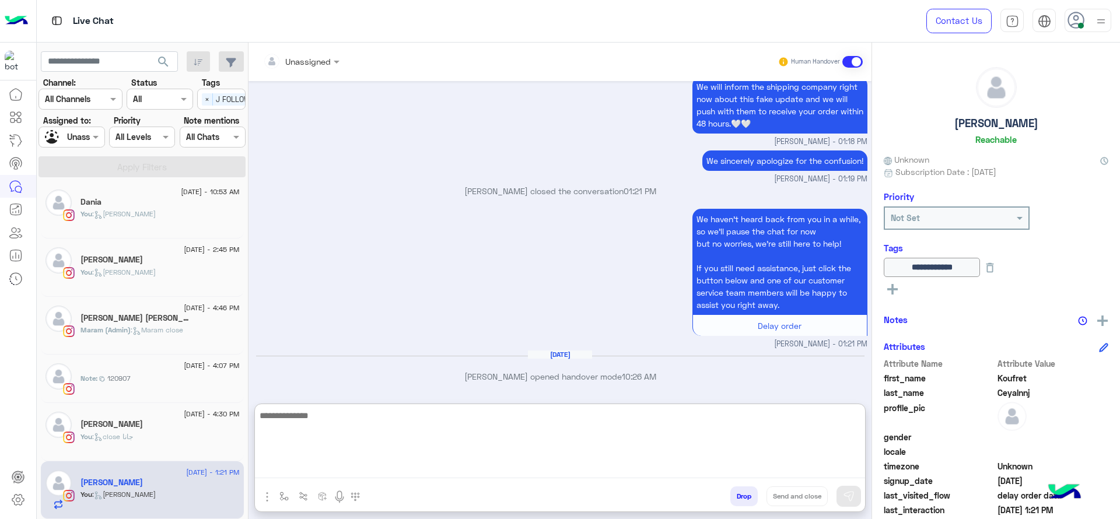
scroll to position [1056, 0]
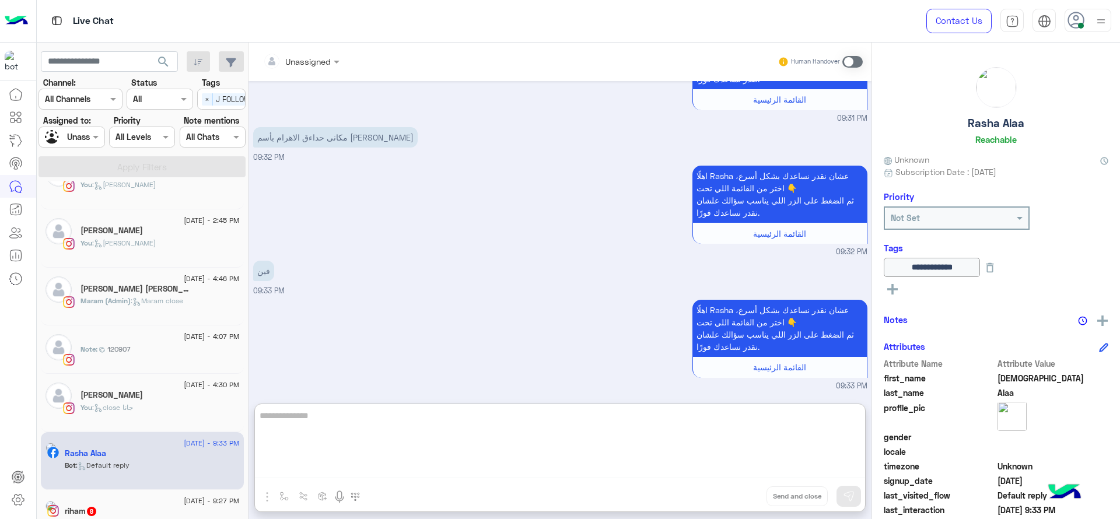
scroll to position [576, 0]
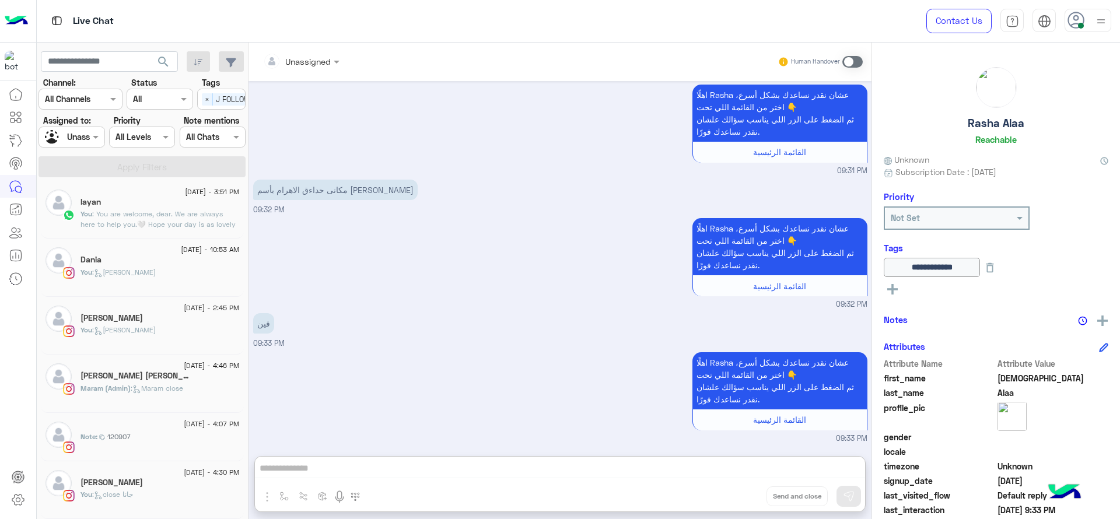
click at [157, 468] on div "25 August - 4:30 PM Maha Muhamed You : close جانا" at bounding box center [142, 490] width 203 height 58
click at [157, 478] on div "Maha Muhamed" at bounding box center [159, 484] width 159 height 12
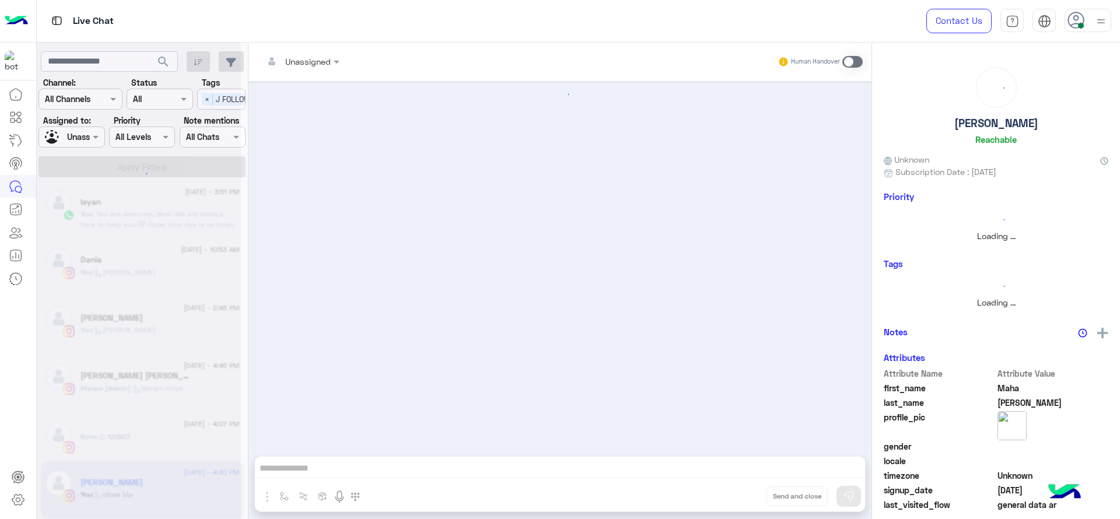
click at [157, 478] on div at bounding box center [139, 264] width 204 height 519
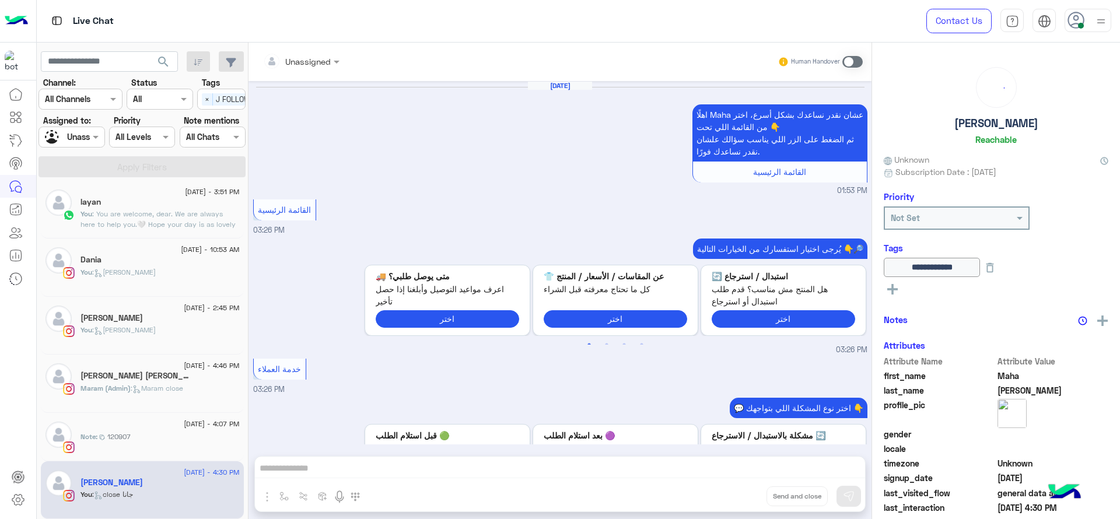
scroll to position [801, 0]
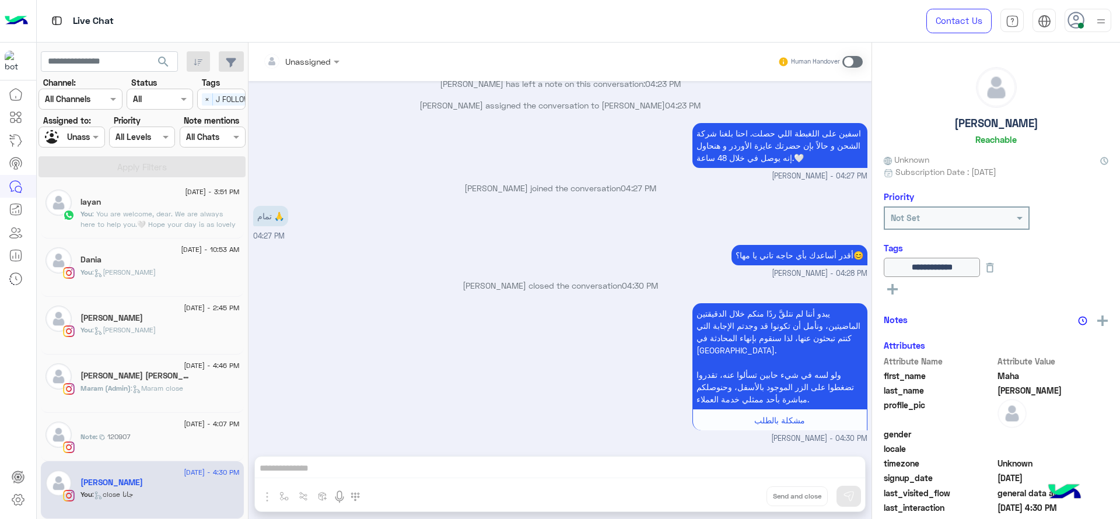
click at [440, 303] on div "يبدو أننا لم نتلقَّ ردًا منكم خلال الدقيقتين الماضيتين، ونأمل أن تكونوا قد وجدت…" at bounding box center [560, 372] width 614 height 144
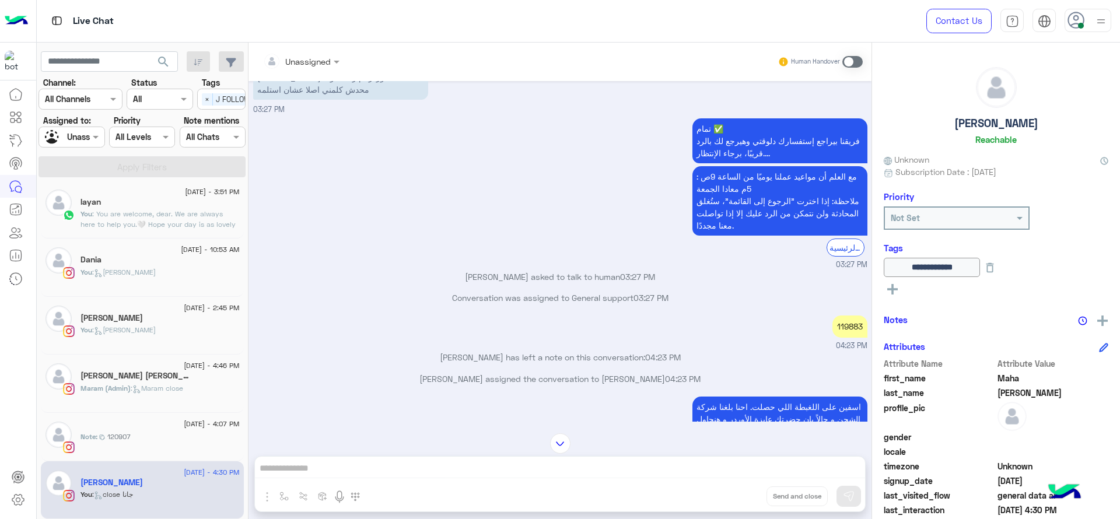
scroll to position [524, 0]
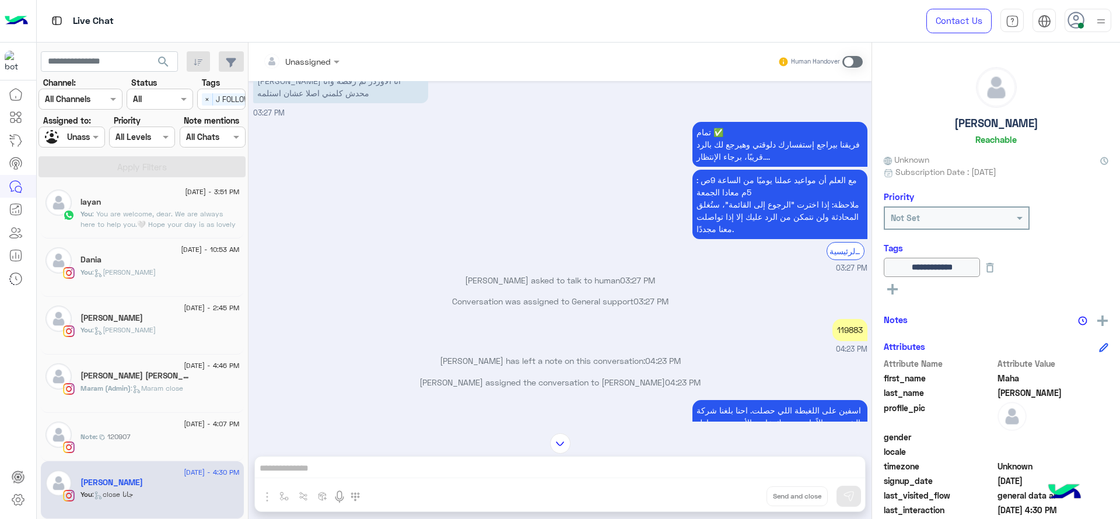
click at [827, 329] on div "119883 04:23 PM" at bounding box center [560, 335] width 614 height 38
click at [840, 327] on div "119883" at bounding box center [849, 330] width 35 height 22
copy div "119883"
click at [554, 442] on img at bounding box center [560, 443] width 20 height 20
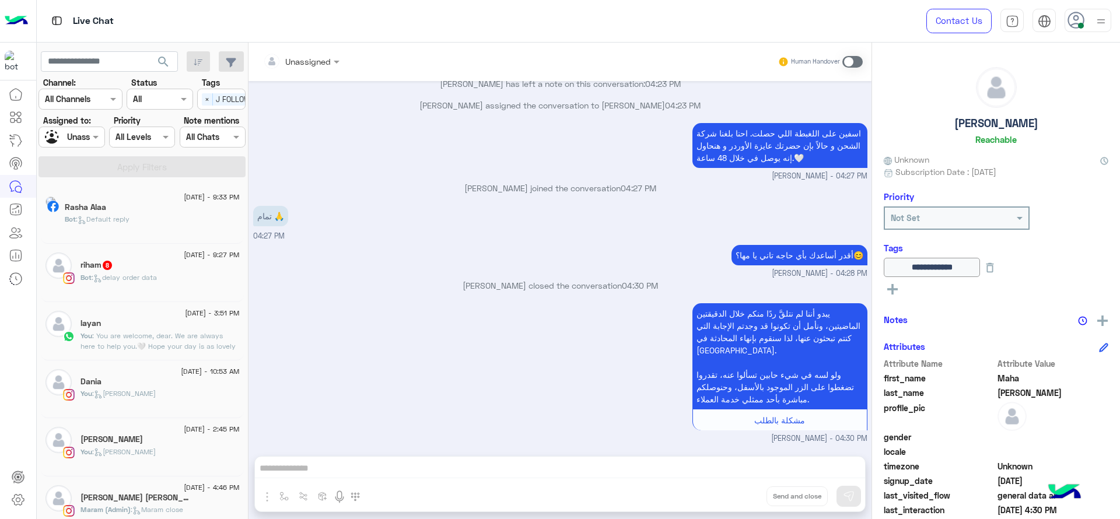
scroll to position [576, 0]
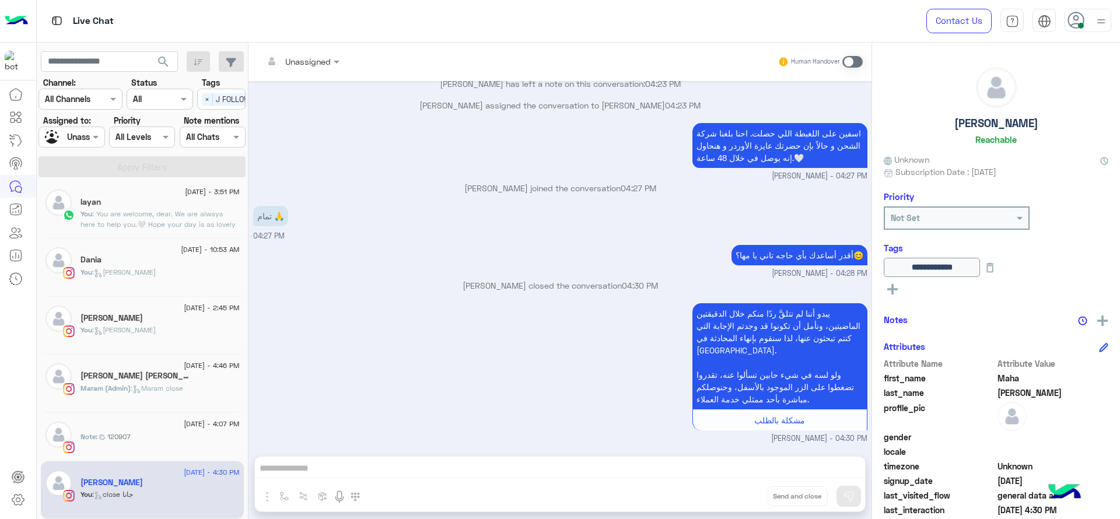
click at [853, 58] on span at bounding box center [852, 62] width 20 height 12
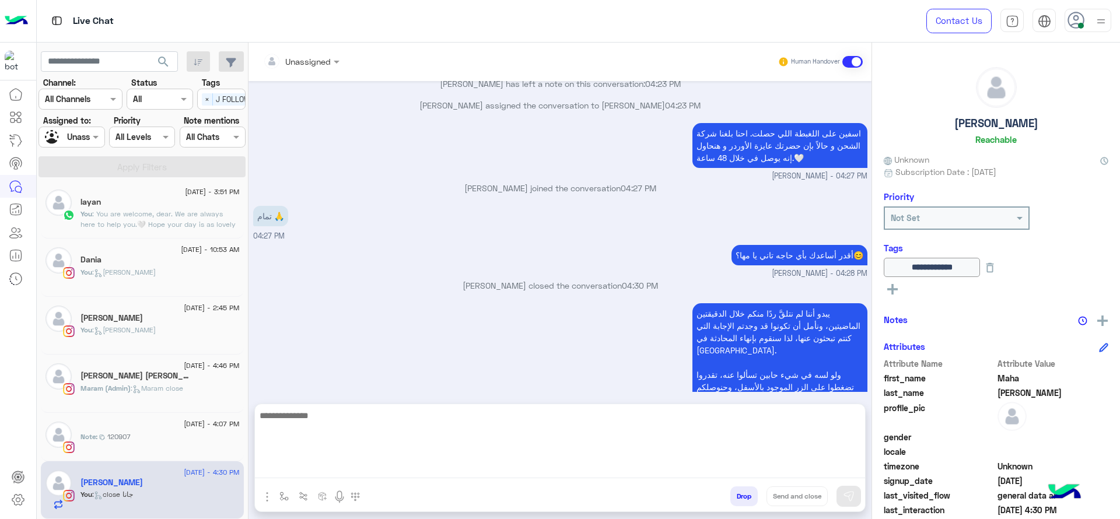
click at [469, 468] on textarea at bounding box center [560, 443] width 610 height 70
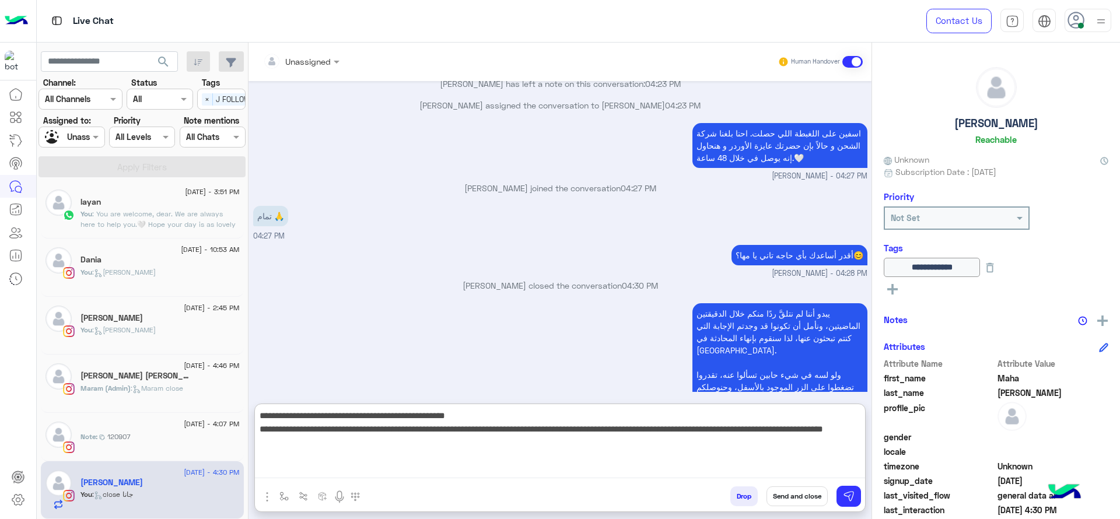
type textarea "**********"
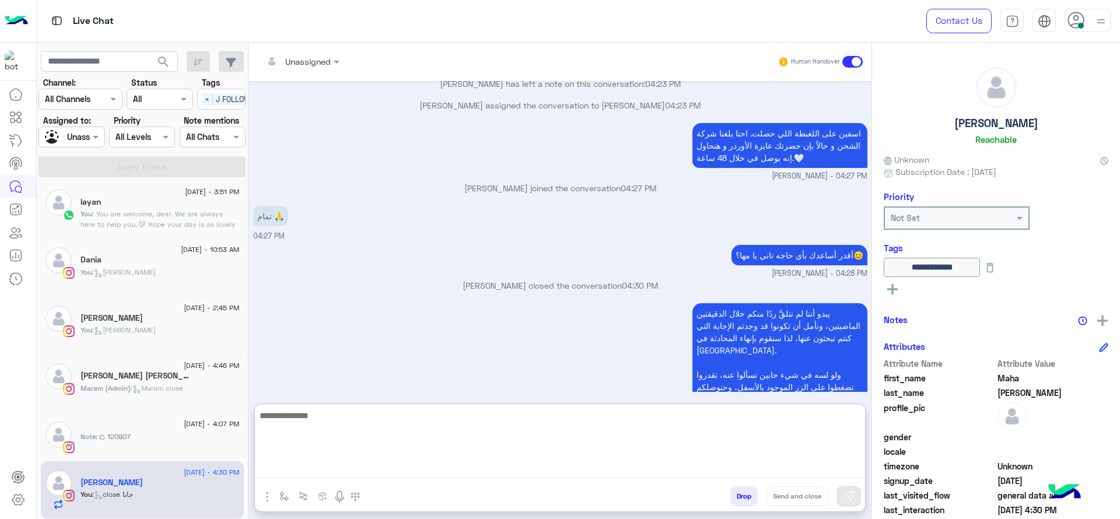
scroll to position [985, 0]
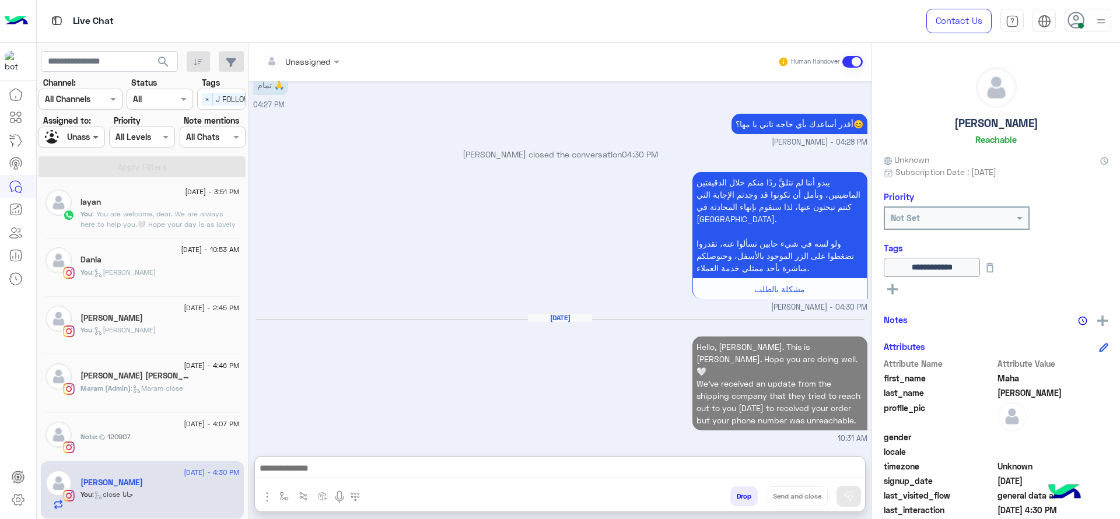
click at [92, 134] on span at bounding box center [97, 137] width 15 height 12
click at [89, 206] on div "[PERSON_NAME]" at bounding box center [94, 216] width 86 height 20
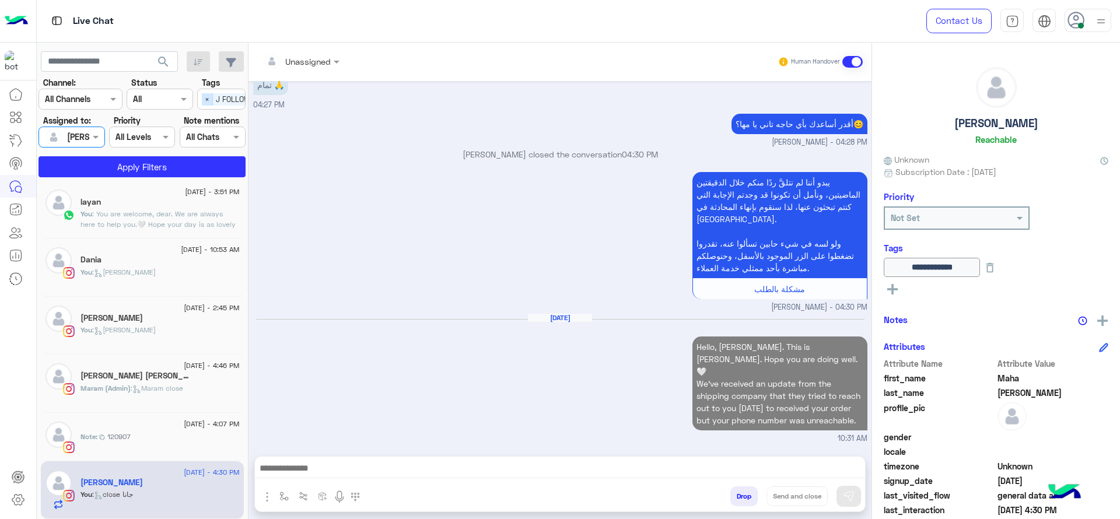
click at [204, 93] on span "×" at bounding box center [207, 99] width 11 height 12
click at [180, 166] on button "Apply Filters" at bounding box center [141, 166] width 207 height 21
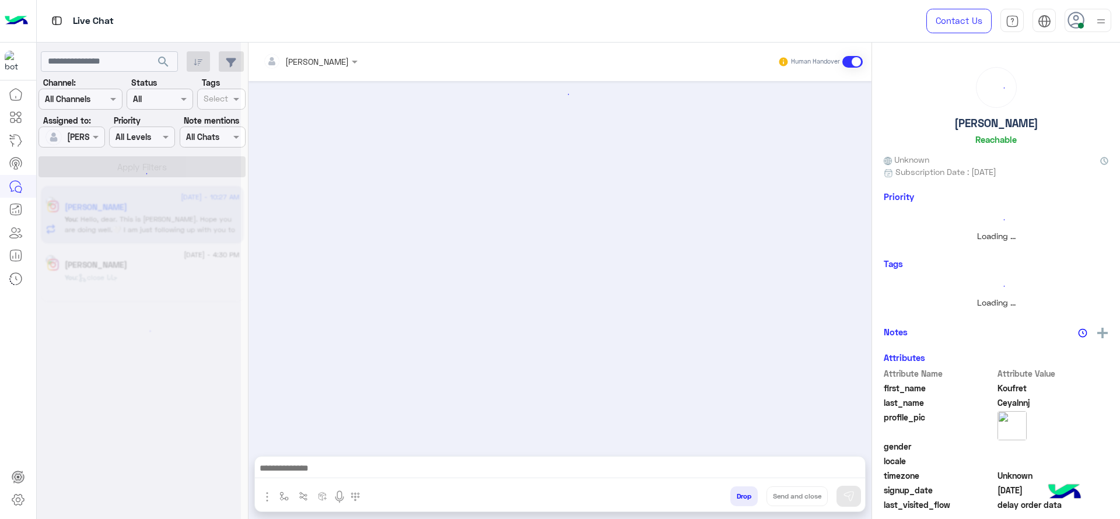
click at [129, 268] on div at bounding box center [139, 264] width 204 height 519
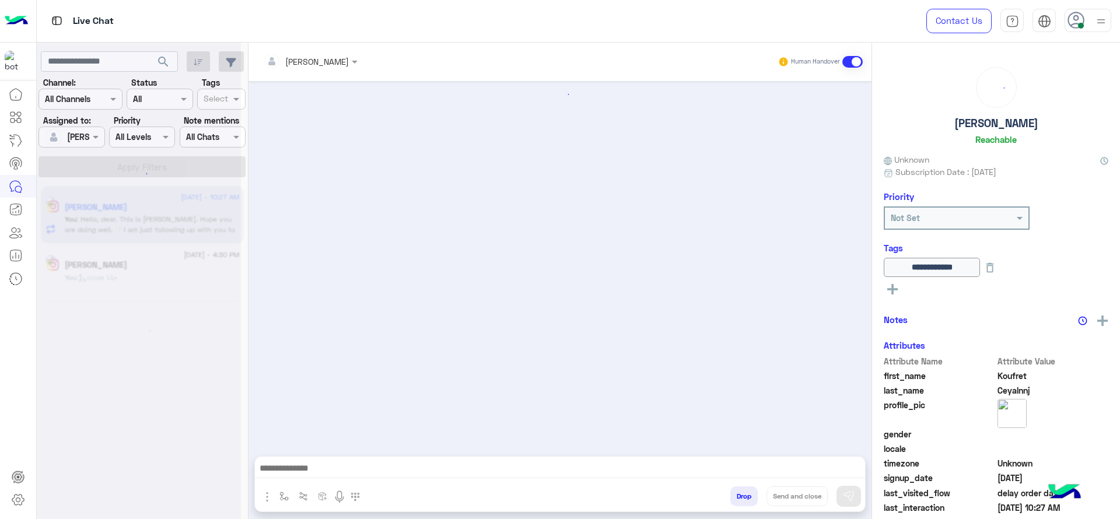
click at [130, 268] on div at bounding box center [139, 264] width 204 height 519
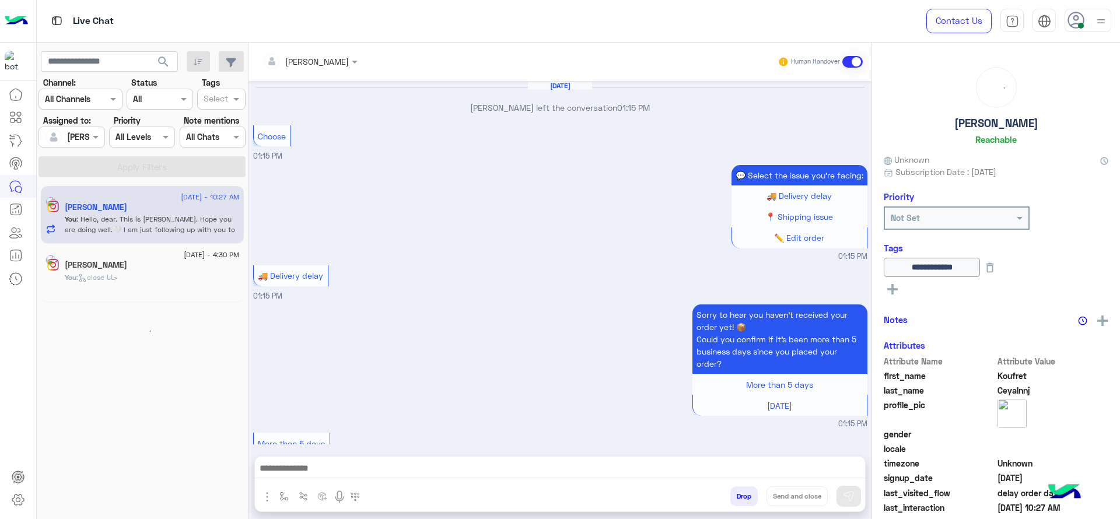
scroll to position [844, 0]
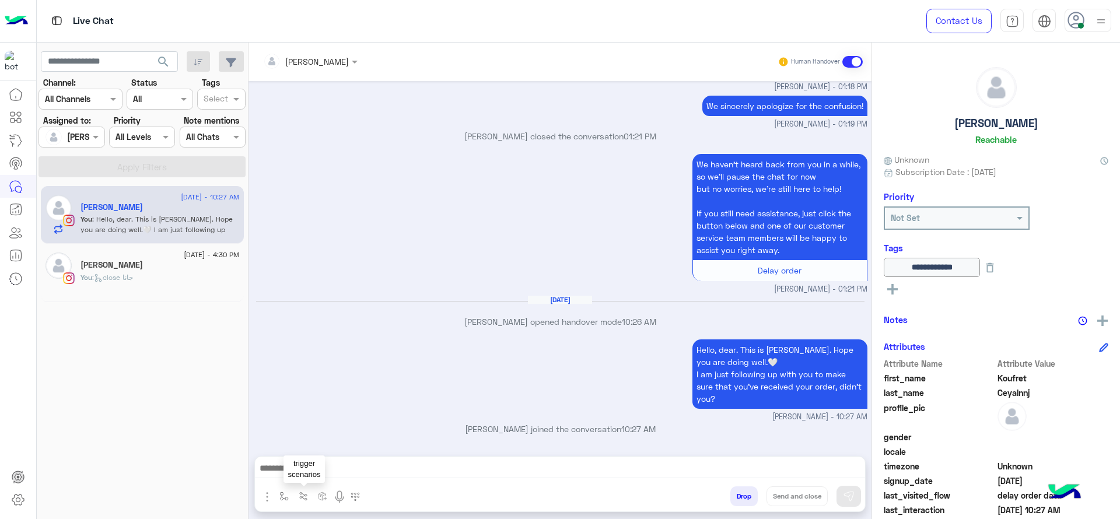
click at [283, 492] on img "button" at bounding box center [283, 496] width 9 height 9
click at [289, 479] on div "enter flow name" at bounding box center [319, 471] width 89 height 31
click at [293, 471] on input "text" at bounding box center [305, 470] width 48 height 13
type input "*"
click at [304, 447] on span "[PERSON_NAME]" at bounding box center [314, 449] width 66 height 10
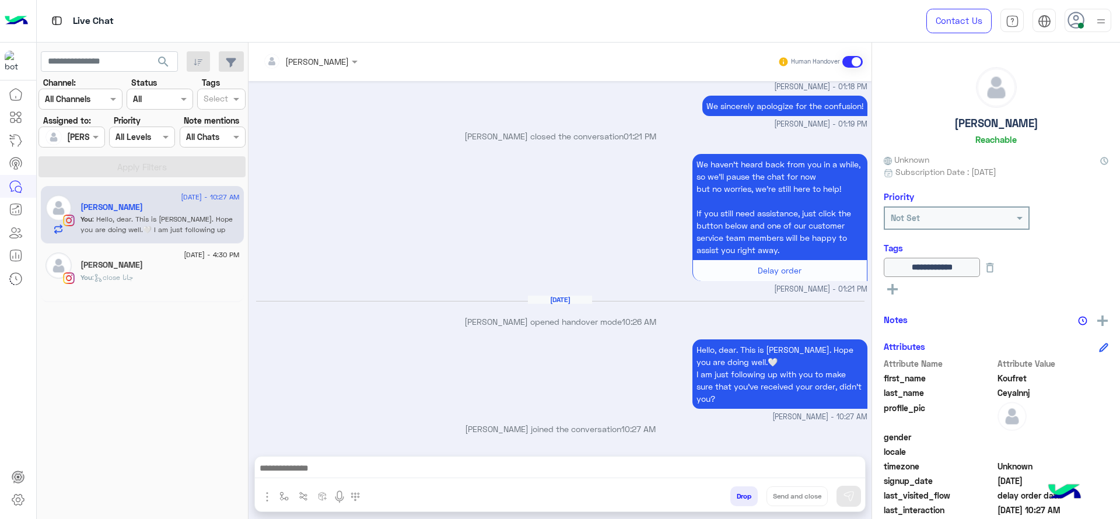
type textarea "**********"
click at [892, 292] on rect at bounding box center [892, 289] width 2 height 10
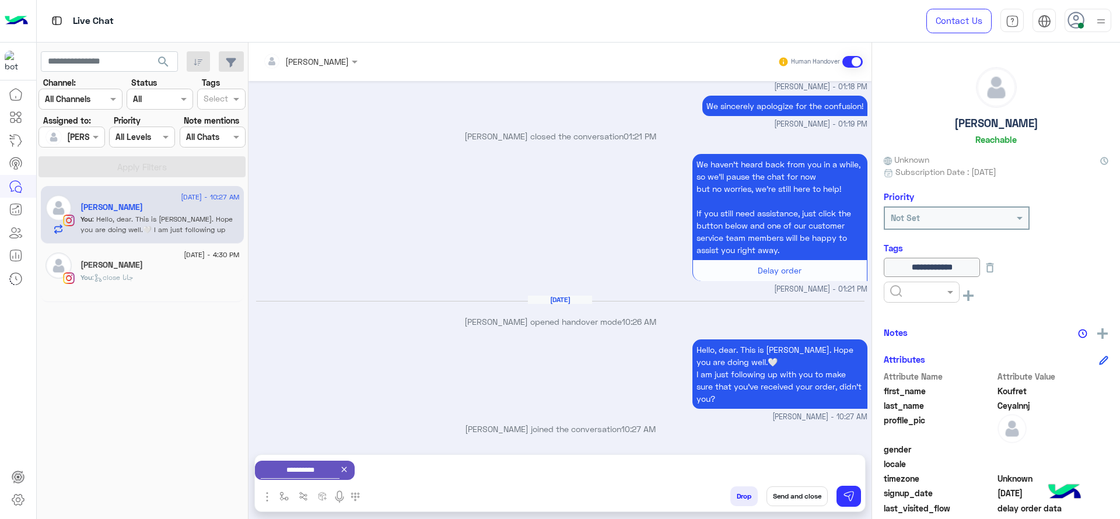
click at [915, 292] on input "text" at bounding box center [908, 292] width 36 height 12
click at [898, 376] on div "RESOLVED" at bounding box center [922, 386] width 76 height 22
click at [996, 262] on icon at bounding box center [989, 267] width 13 height 13
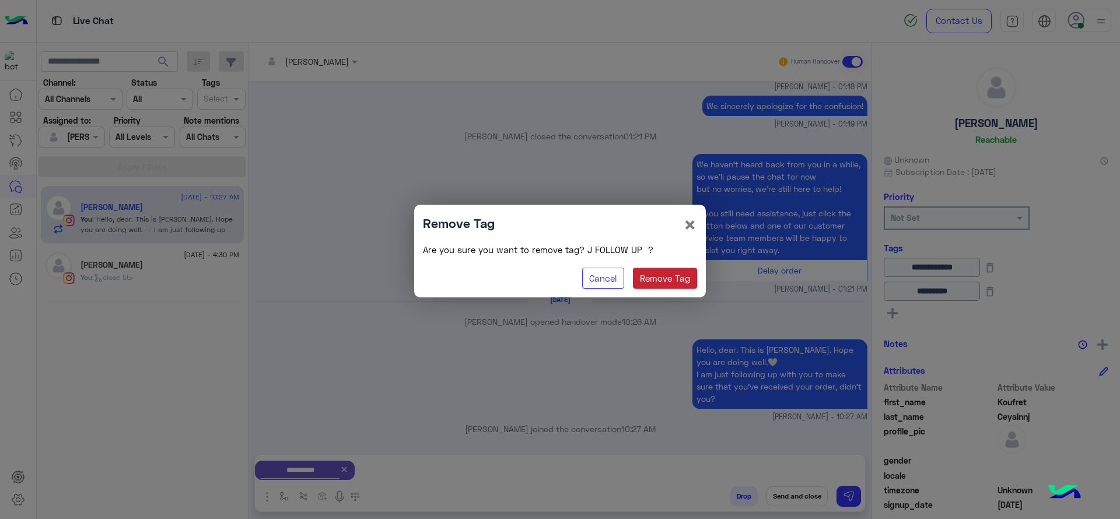
click at [642, 277] on button "Remove Tag" at bounding box center [665, 278] width 65 height 21
type input "********"
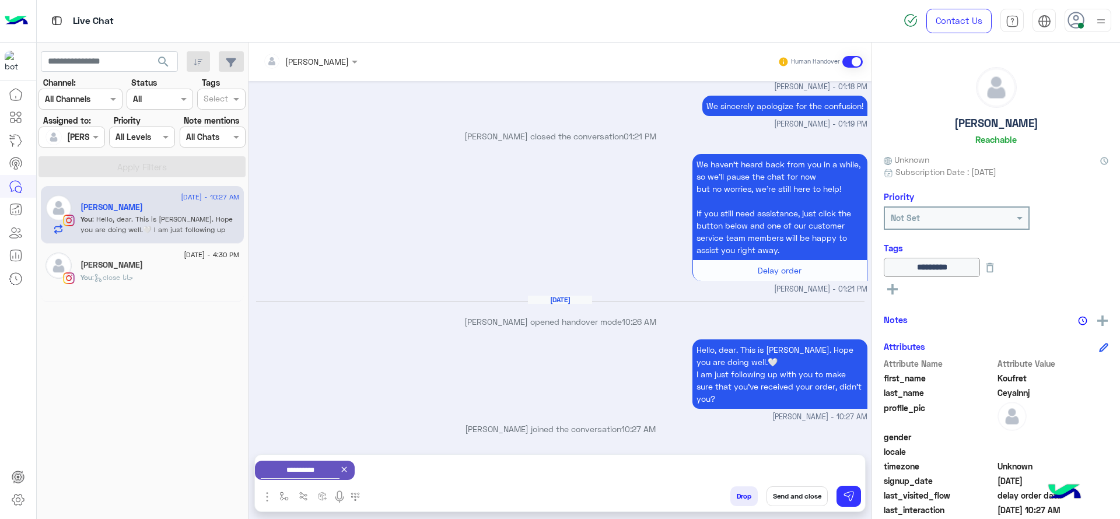
scroll to position [845, 0]
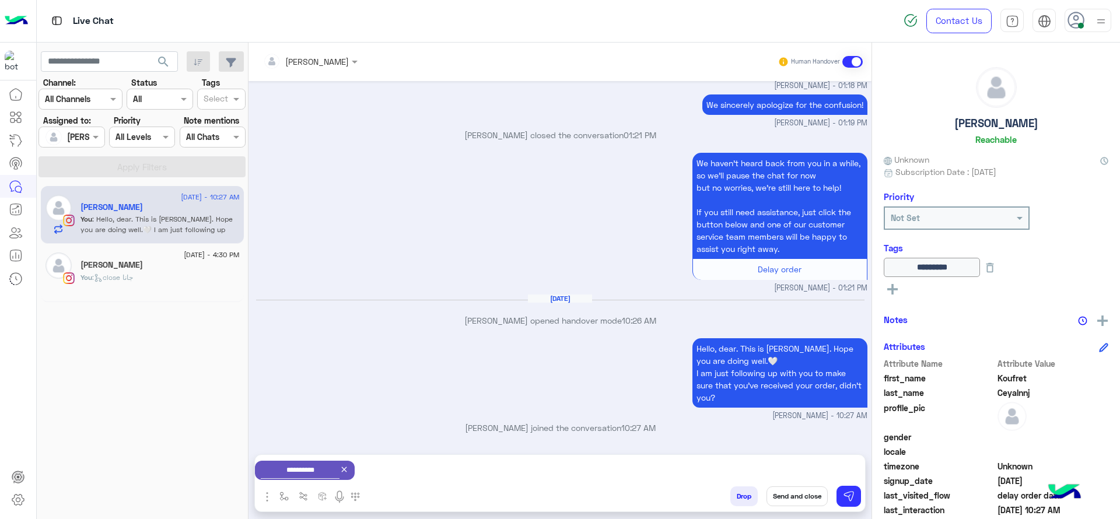
click at [785, 499] on button "Send and close" at bounding box center [796, 496] width 61 height 20
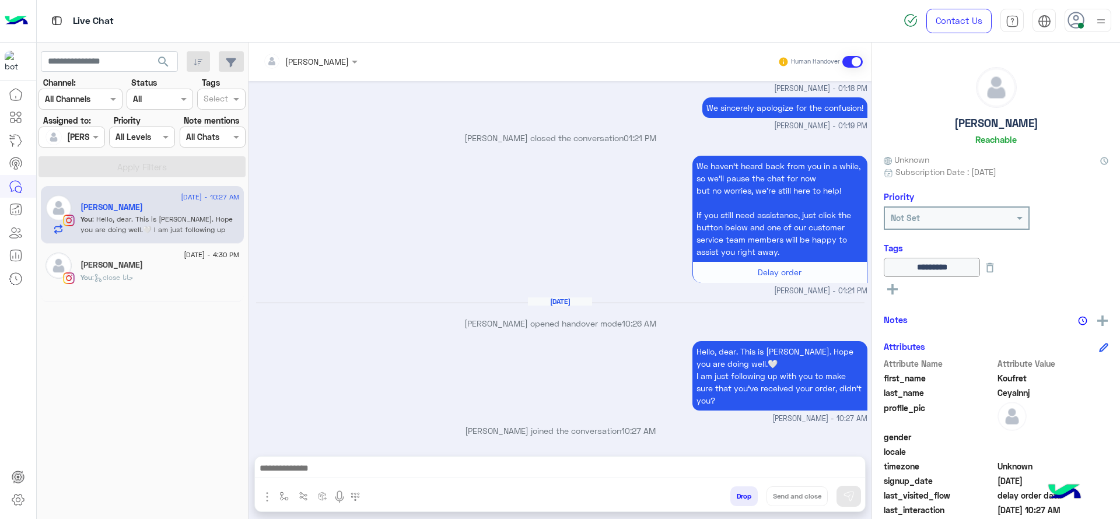
scroll to position [844, 0]
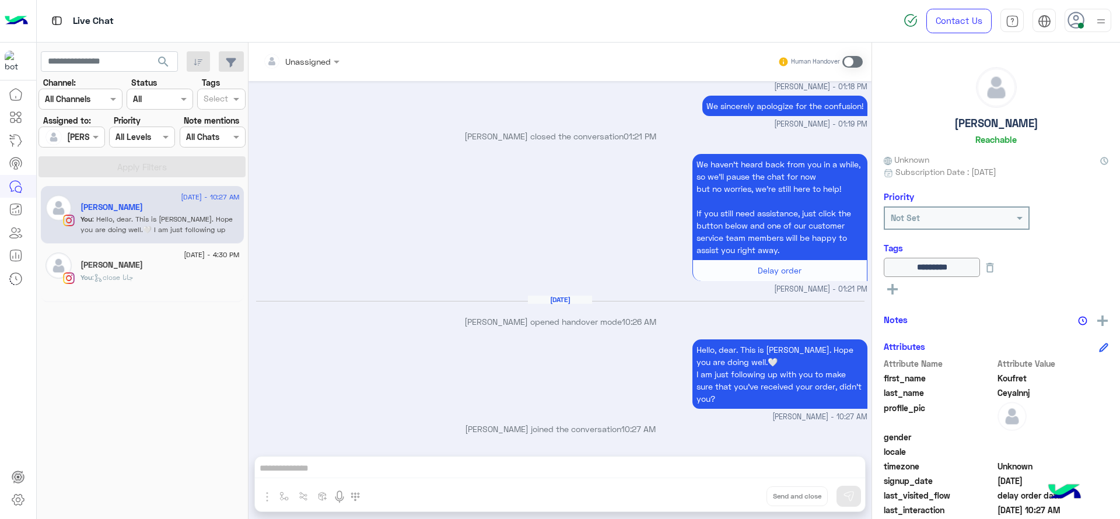
click at [155, 292] on div "You : close جانا" at bounding box center [159, 282] width 159 height 20
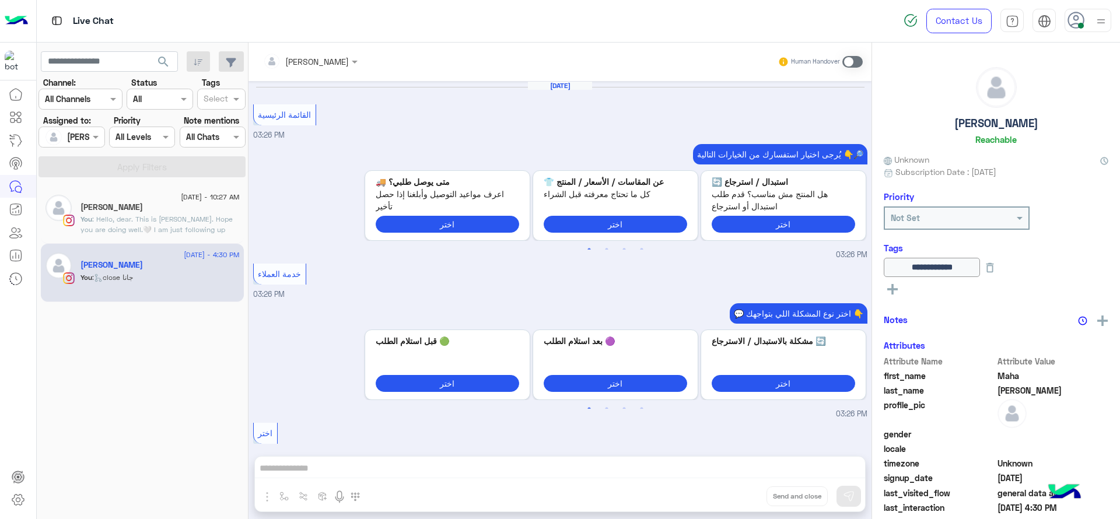
scroll to position [748, 0]
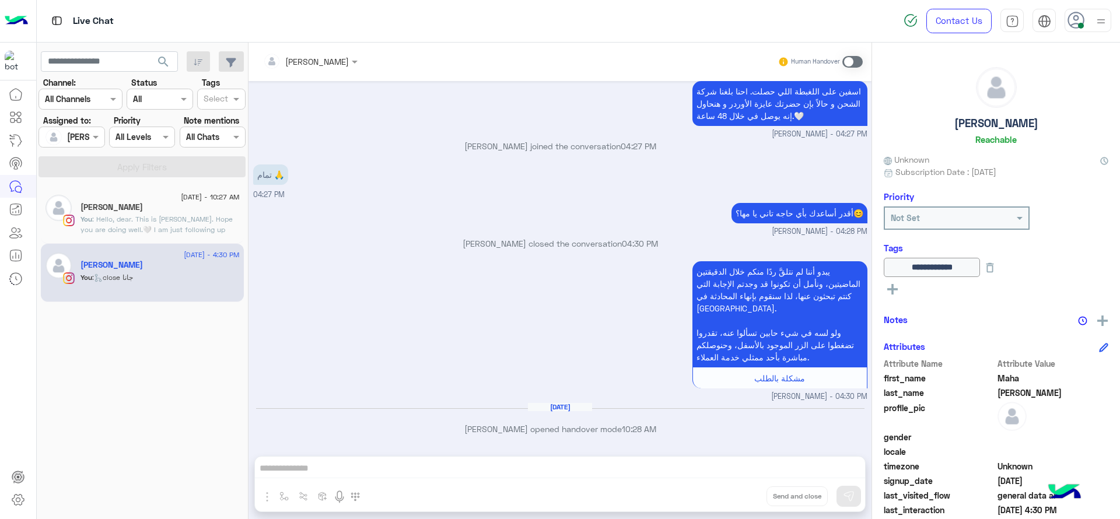
click at [155, 229] on span ": Hello, dear. This is Jana. Hope you are doing well.🤍 I am just following up w…" at bounding box center [156, 235] width 152 height 40
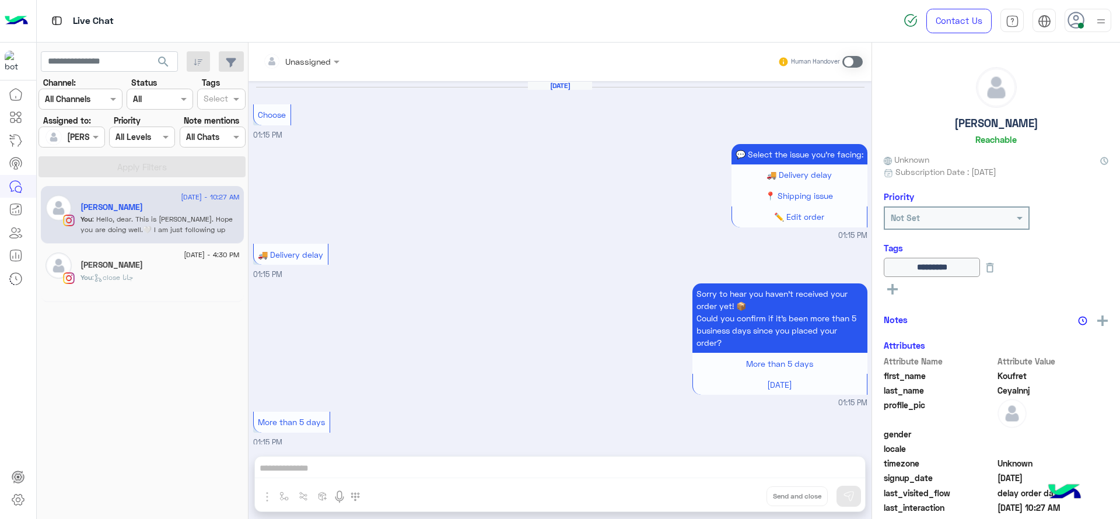
scroll to position [844, 0]
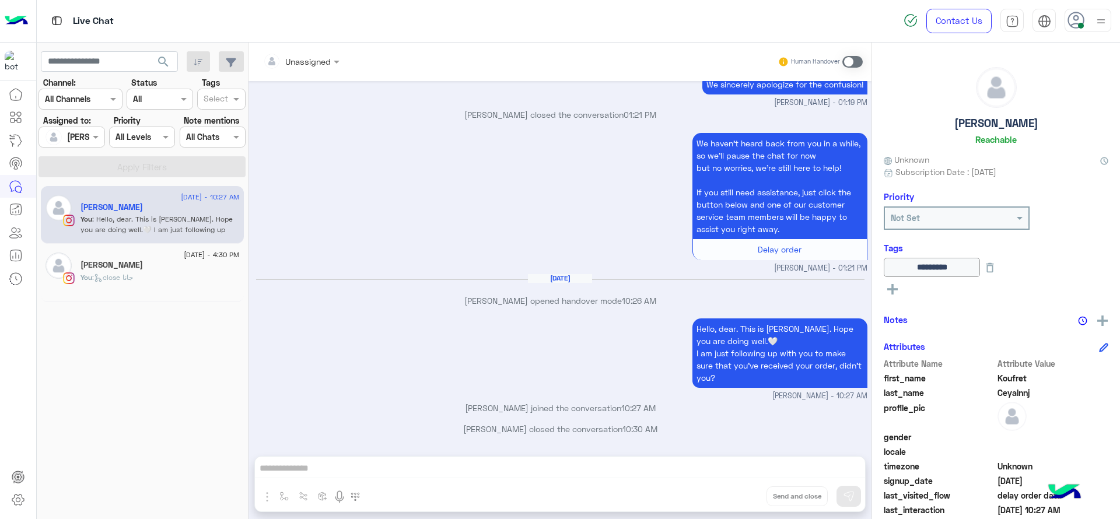
click at [142, 282] on div "You : close جانا" at bounding box center [159, 282] width 159 height 20
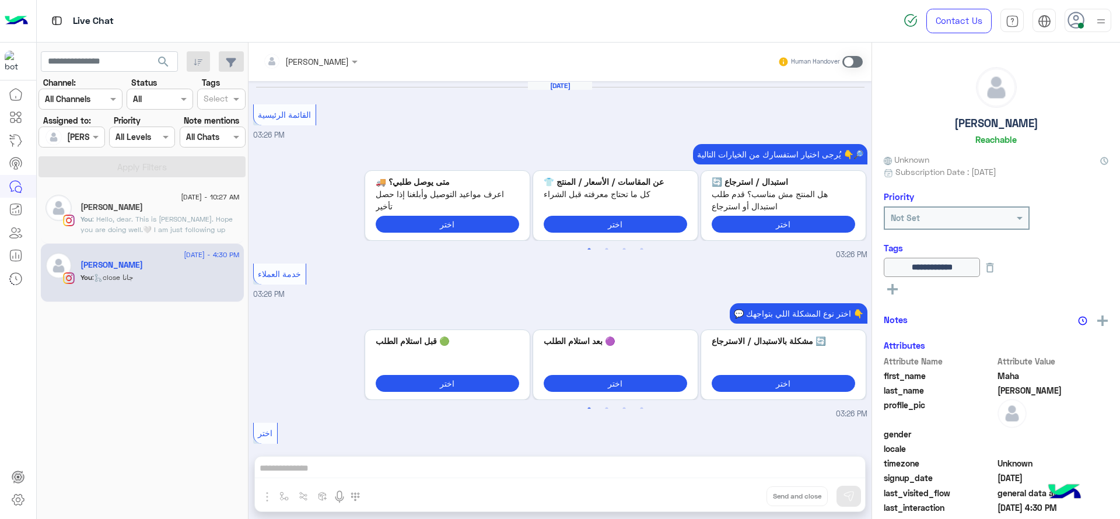
scroll to position [748, 0]
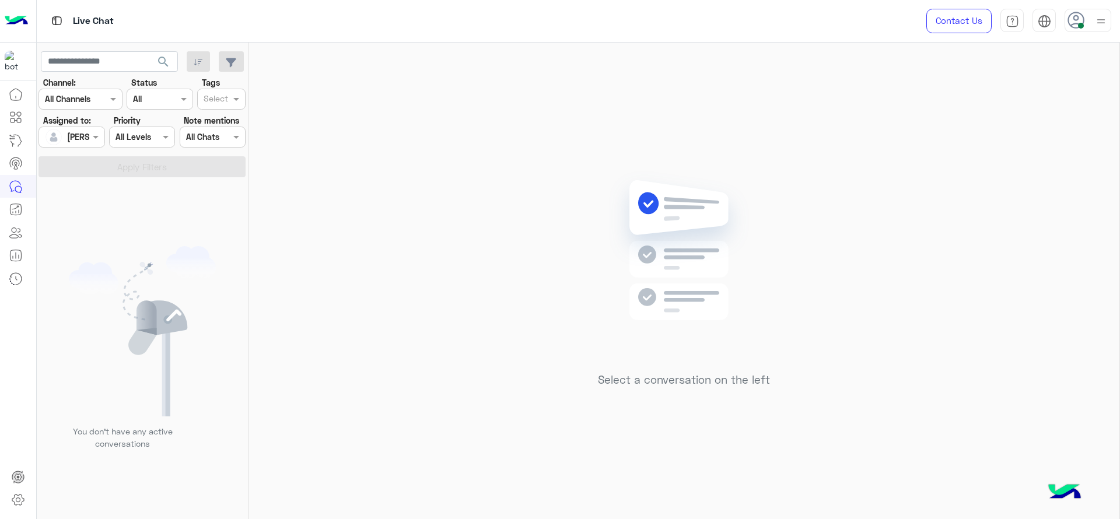
click at [85, 131] on div at bounding box center [71, 136] width 65 height 13
click at [97, 184] on span "Unassigned" at bounding box center [88, 186] width 44 height 10
click at [202, 101] on div at bounding box center [216, 100] width 29 height 15
click at [166, 171] on button "Apply Filters" at bounding box center [141, 166] width 207 height 21
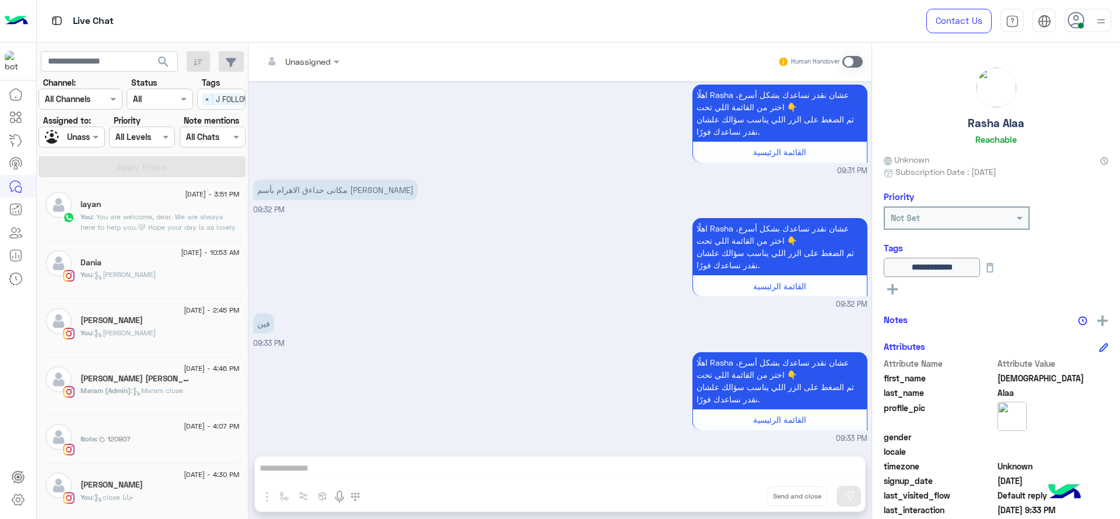
scroll to position [121, 0]
click at [129, 482] on h5 "[PERSON_NAME]" at bounding box center [111, 483] width 62 height 10
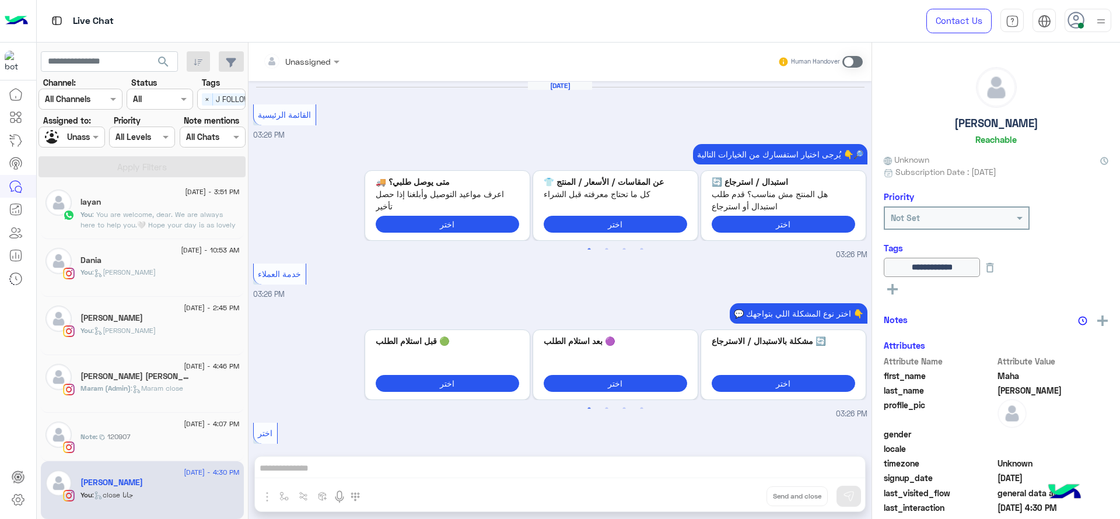
scroll to position [748, 0]
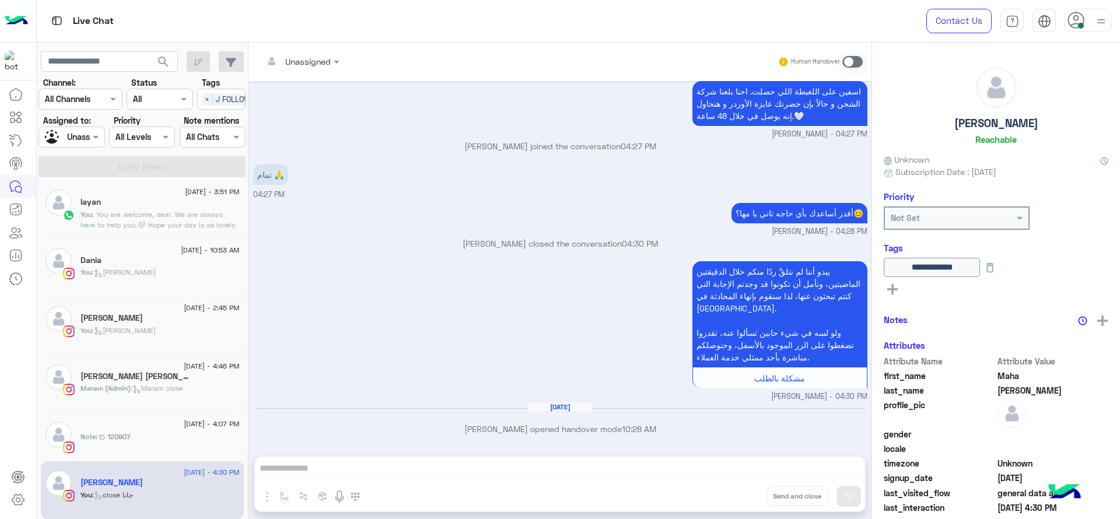
click at [429, 352] on div "يبدو أننا لم نتلقَّ ردًا منكم خلال الدقيقتين الماضيتين، ونأمل أن تكونوا قد وجدت…" at bounding box center [560, 330] width 614 height 144
click at [283, 52] on div at bounding box center [274, 61] width 22 height 23
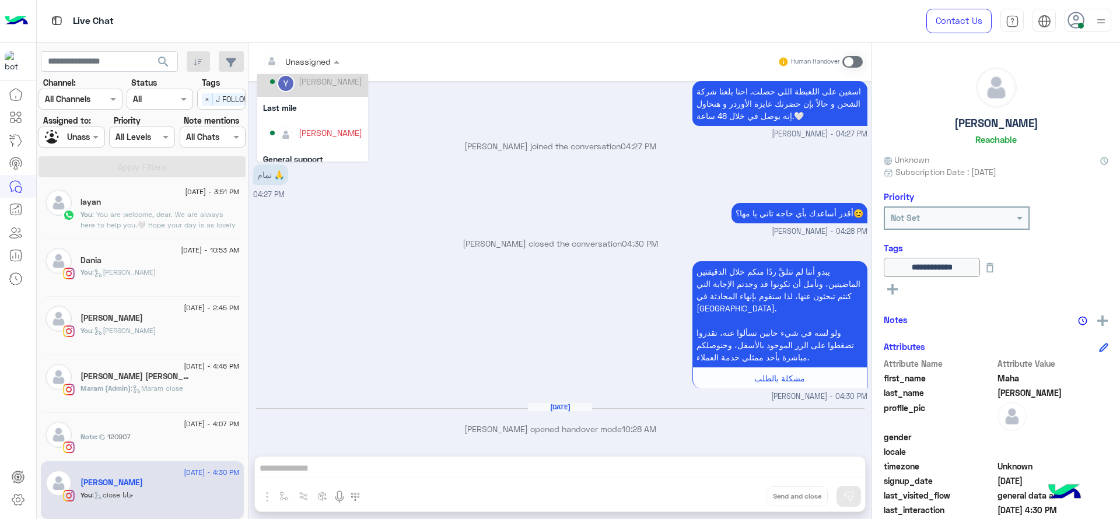
scroll to position [120, 0]
click at [290, 126] on img "Options list" at bounding box center [285, 132] width 15 height 15
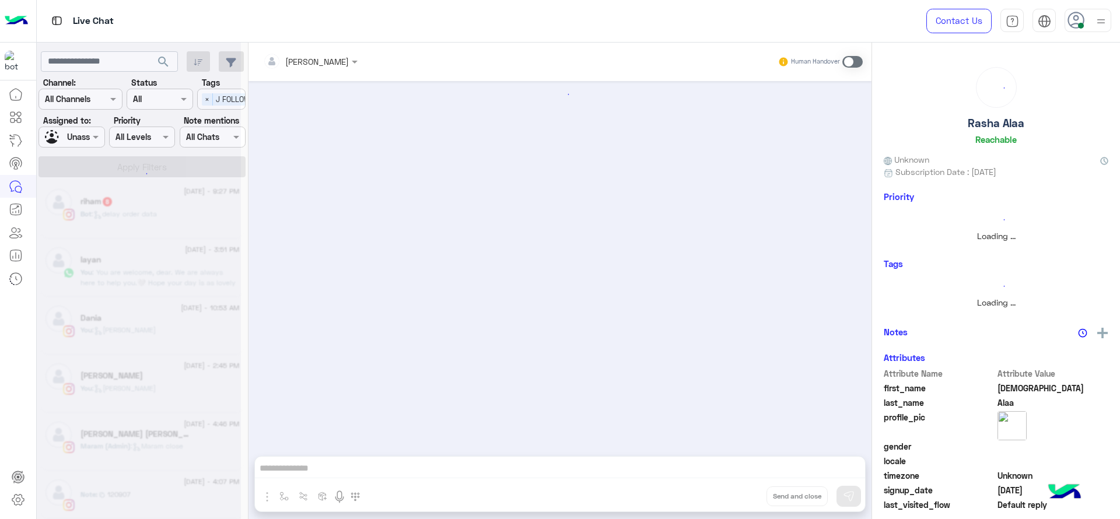
click at [83, 143] on div at bounding box center [139, 264] width 204 height 519
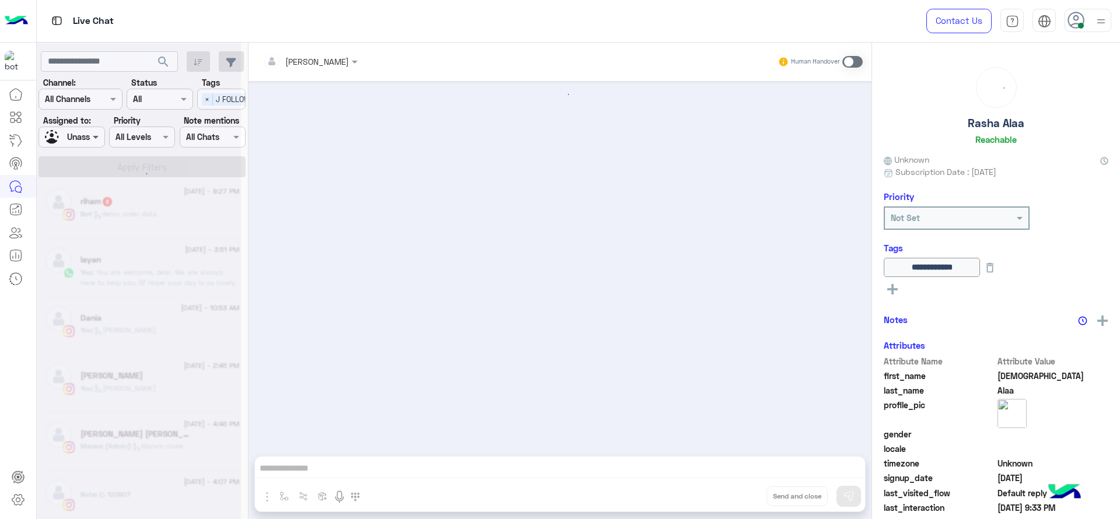
scroll to position [694, 0]
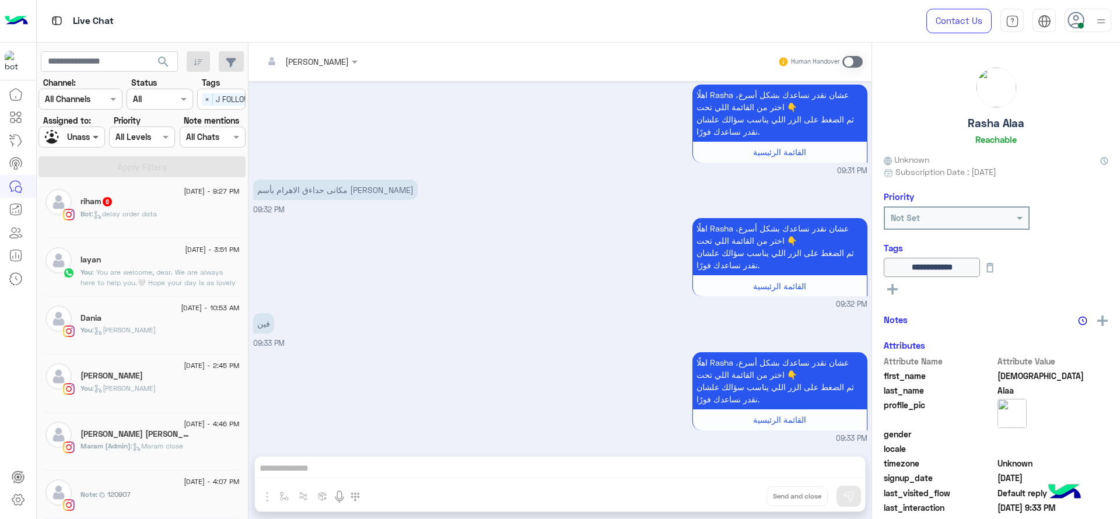
click at [99, 139] on span at bounding box center [97, 137] width 15 height 12
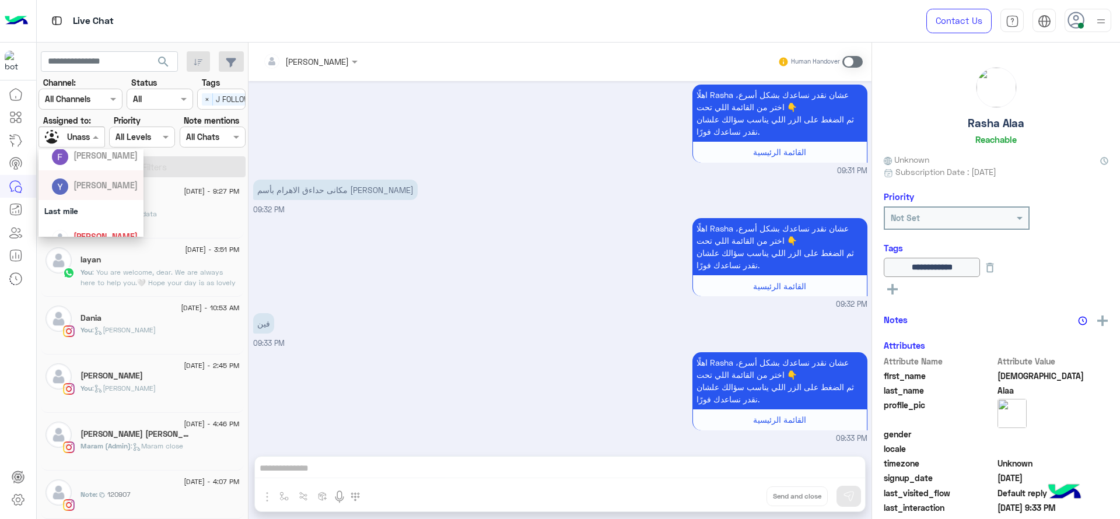
scroll to position [117, 0]
click at [95, 223] on div "[PERSON_NAME]" at bounding box center [94, 231] width 86 height 20
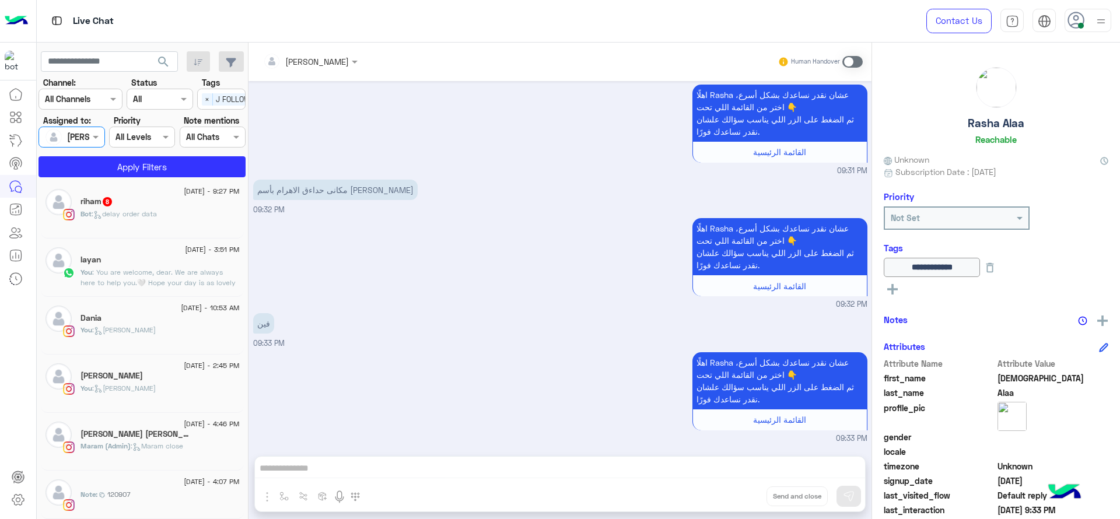
click at [218, 90] on div "Select × J FOLLOW UP" at bounding box center [234, 99] width 72 height 18
click at [213, 127] on div "J FOLLOW UP" at bounding box center [221, 122] width 37 height 12
click at [126, 155] on section "Channel: Channel All Channels Status Channel All Tags Select Assigned to: Assig…" at bounding box center [142, 126] width 194 height 101
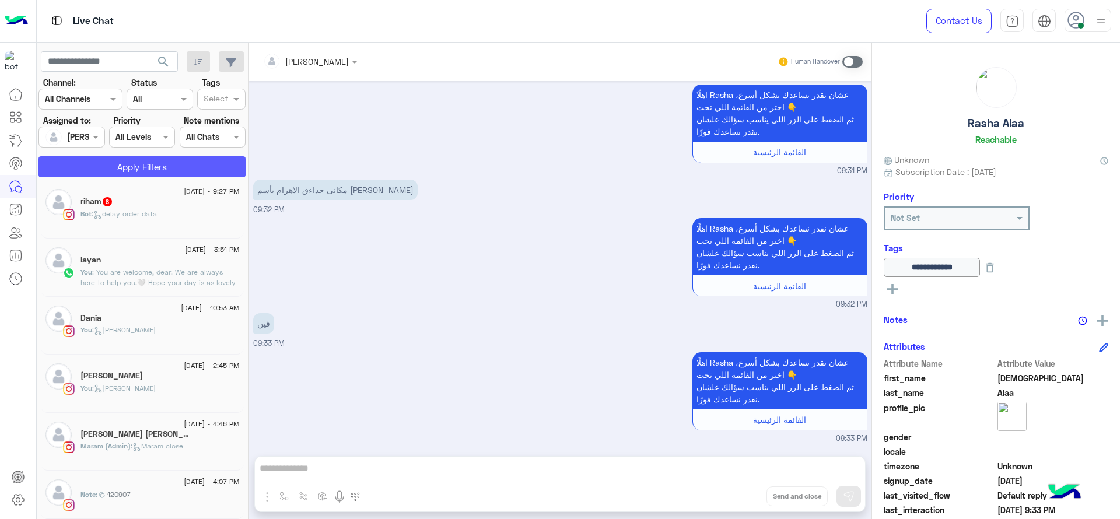
click at [126, 161] on button "Apply Filters" at bounding box center [141, 166] width 207 height 21
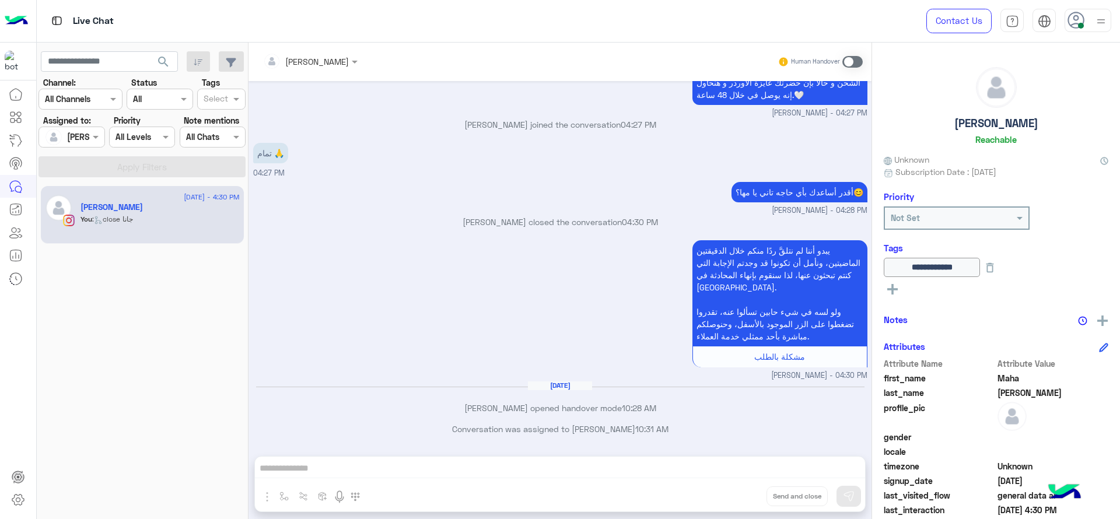
scroll to position [1934, 0]
click at [856, 69] on div "Human Handover" at bounding box center [821, 61] width 86 height 21
click at [849, 59] on span at bounding box center [852, 62] width 20 height 12
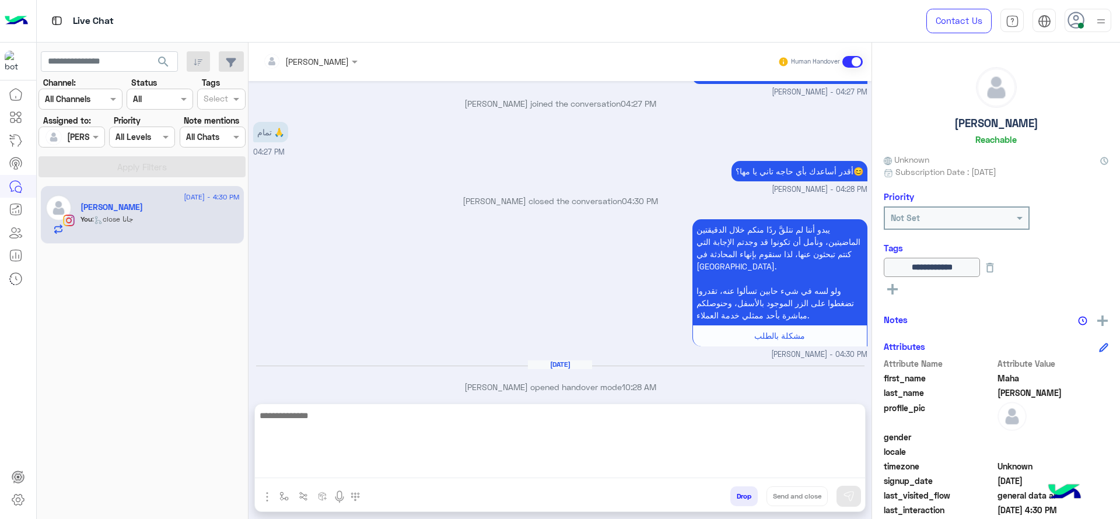
click at [572, 473] on textarea at bounding box center [560, 443] width 610 height 70
click at [375, 417] on textarea "**********" at bounding box center [560, 443] width 610 height 70
click at [521, 418] on textarea "**********" at bounding box center [560, 443] width 610 height 70
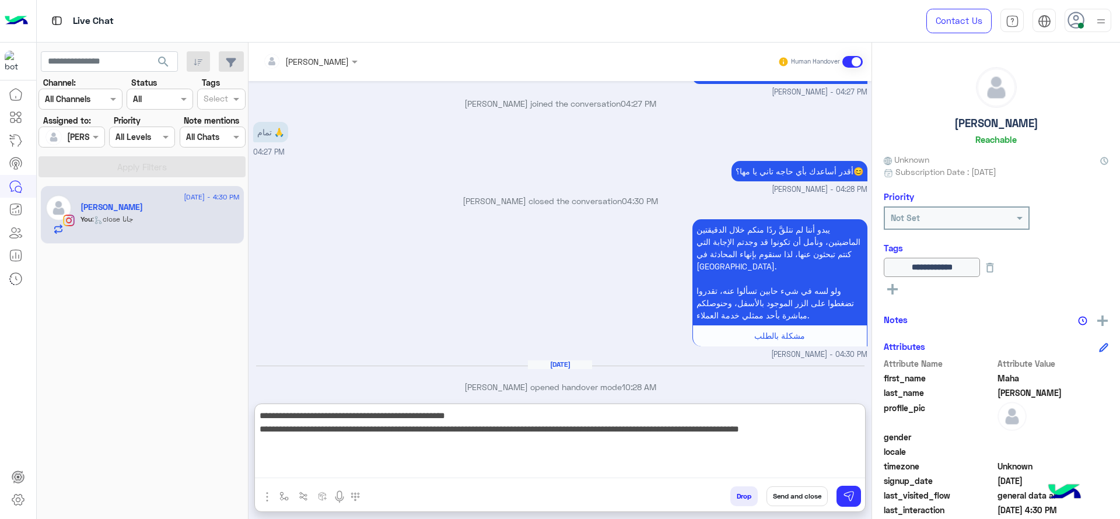
type textarea "**********"
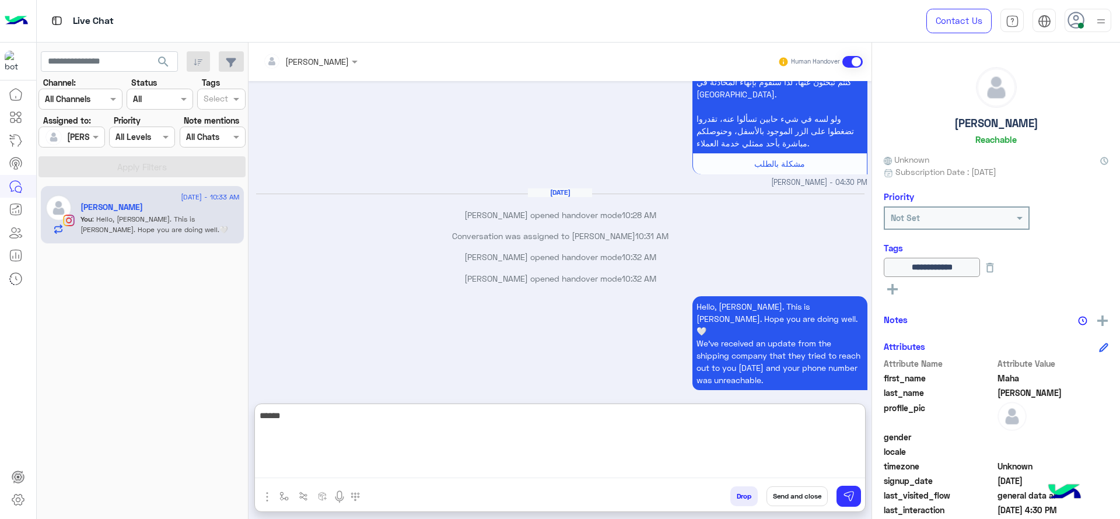
scroll to position [2149, 0]
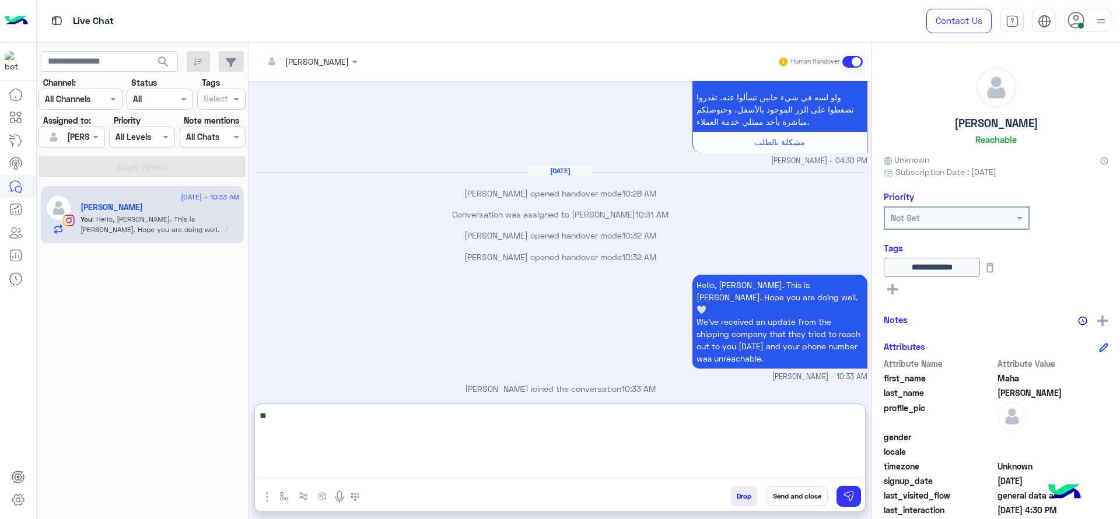
type textarea "*"
click at [261, 422] on textarea "**********" at bounding box center [560, 443] width 610 height 70
click at [455, 436] on textarea "**********" at bounding box center [560, 443] width 610 height 70
type textarea "**********"
click at [491, 450] on textarea "**********" at bounding box center [560, 443] width 610 height 70
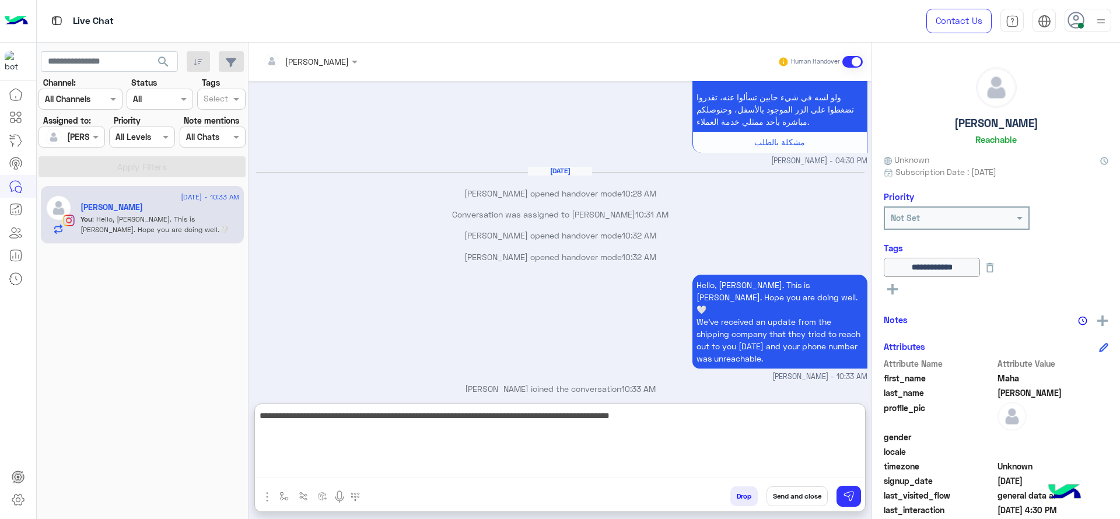
click at [423, 445] on textarea "**********" at bounding box center [560, 443] width 610 height 70
click at [478, 455] on textarea "**********" at bounding box center [560, 443] width 610 height 70
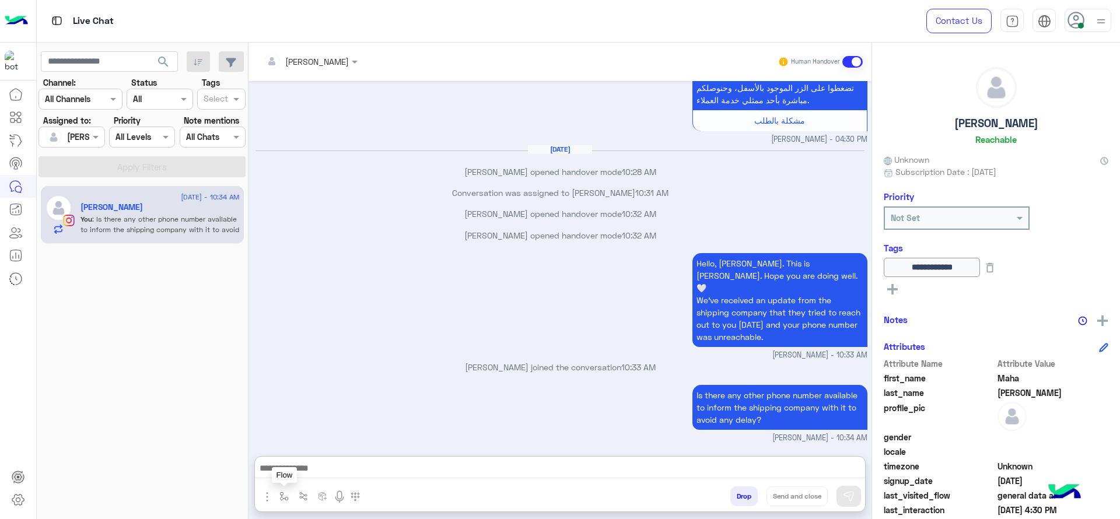
click at [286, 496] on img "button" at bounding box center [283, 496] width 9 height 9
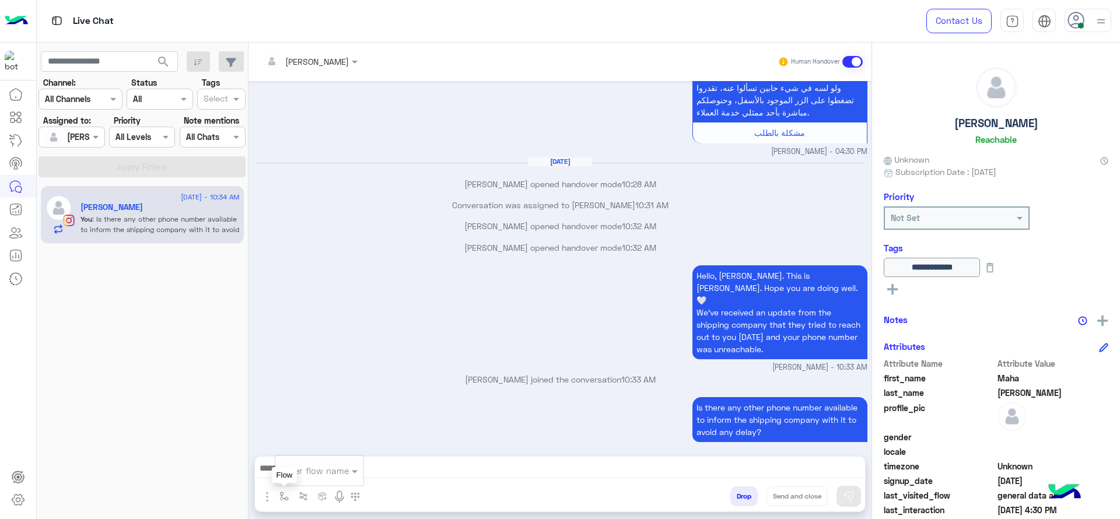
scroll to position [2158, 0]
click at [279, 478] on div "enter flow name" at bounding box center [319, 470] width 88 height 21
type input "*"
click at [312, 447] on span "[PERSON_NAME]" at bounding box center [314, 449] width 66 height 10
type textarea "**********"
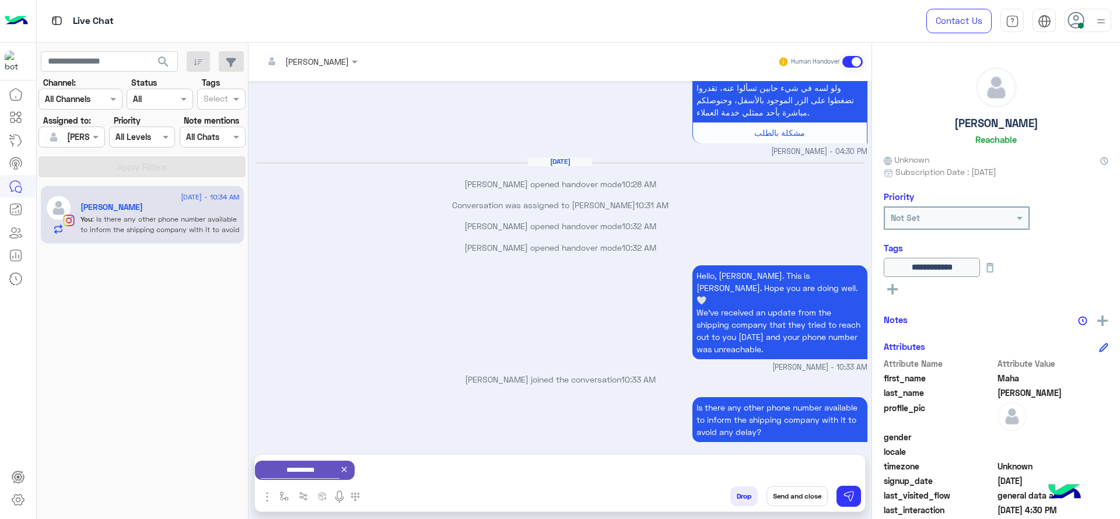
scroll to position [2160, 0]
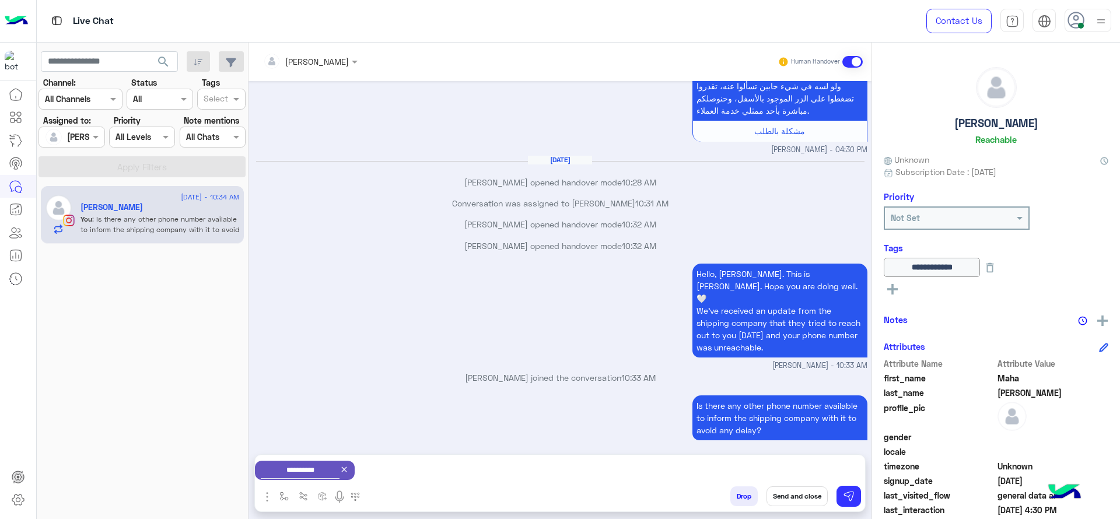
click at [782, 487] on button "Send and close" at bounding box center [796, 496] width 61 height 20
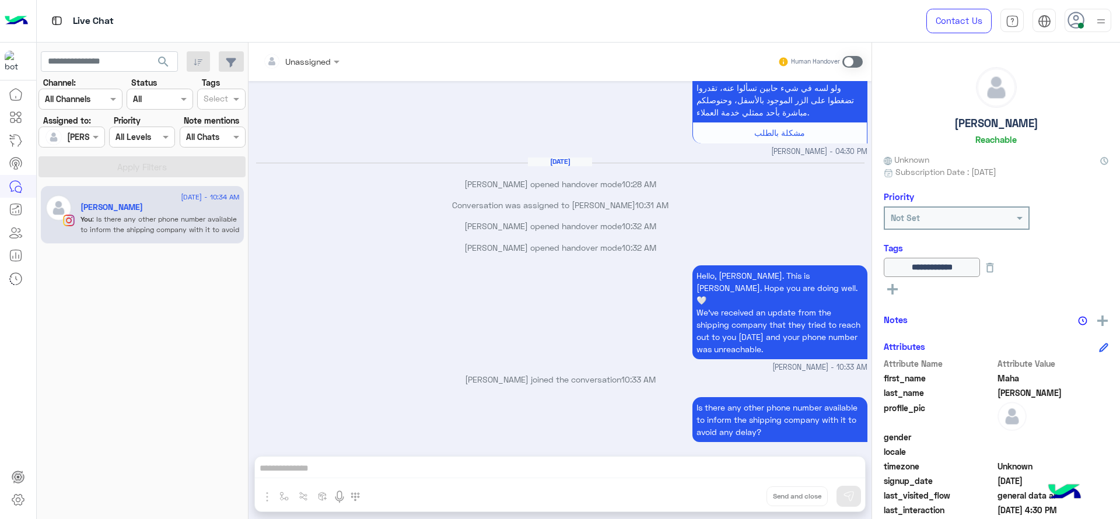
scroll to position [2179, 0]
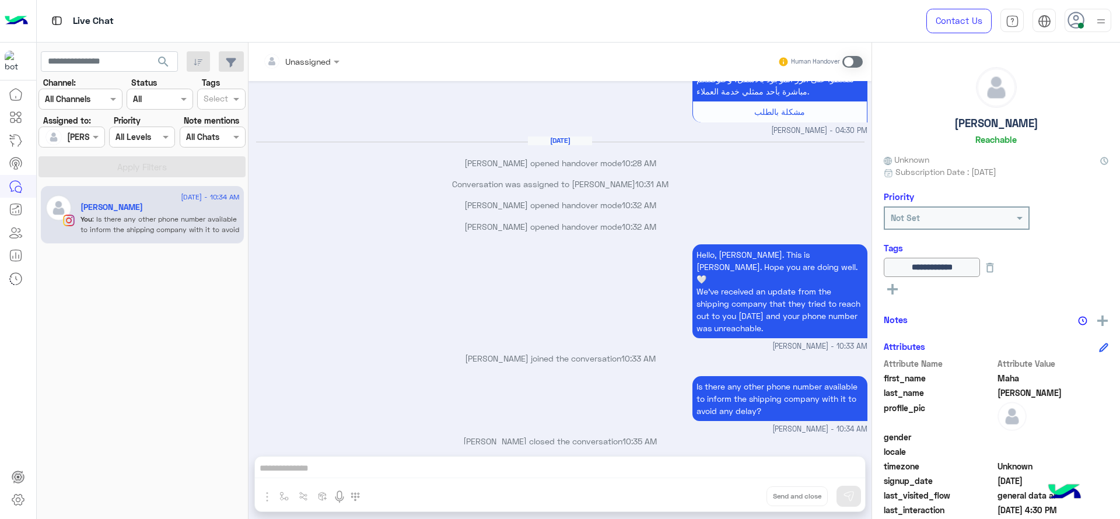
click at [75, 130] on div at bounding box center [71, 136] width 65 height 13
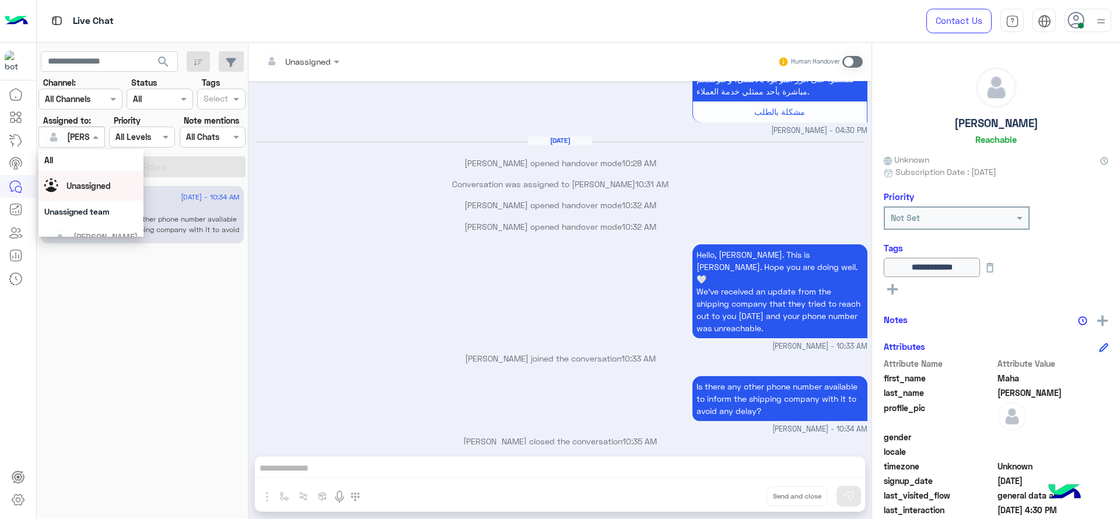
click at [72, 194] on div "Unassigned" at bounding box center [90, 186] width 93 height 20
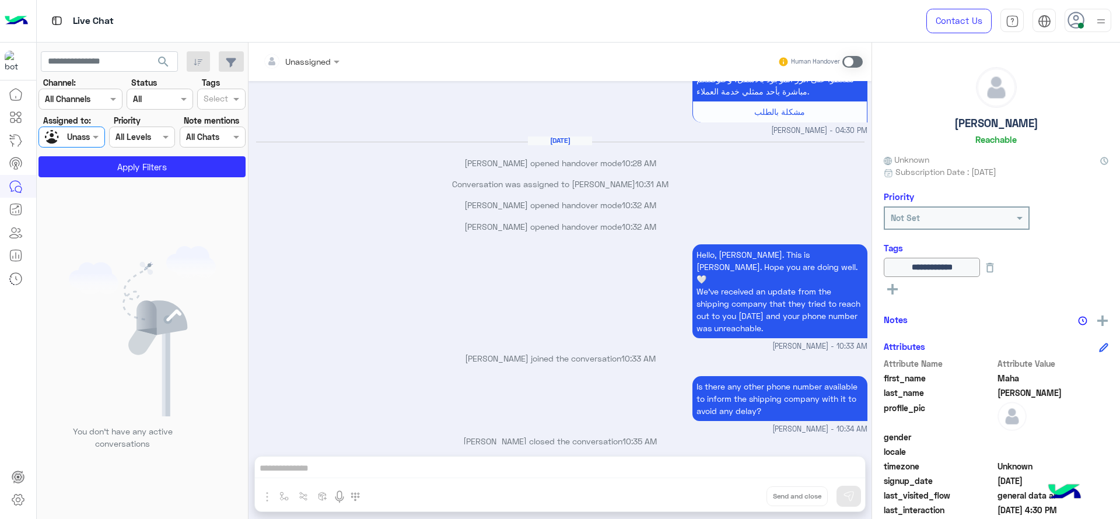
scroll to position [2323, 0]
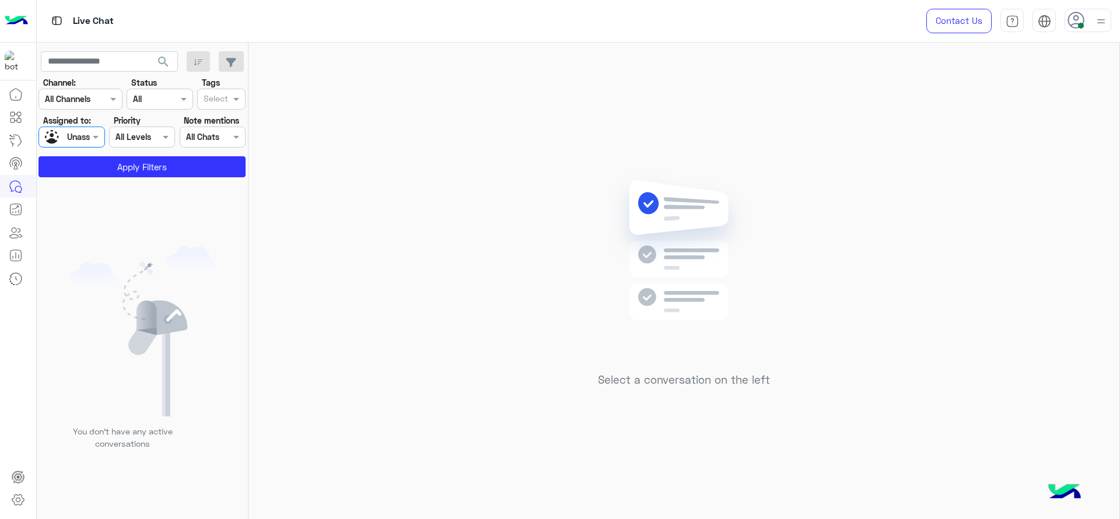
click at [212, 101] on input "text" at bounding box center [216, 100] width 24 height 12
click at [157, 163] on button "Apply Filters" at bounding box center [141, 166] width 207 height 21
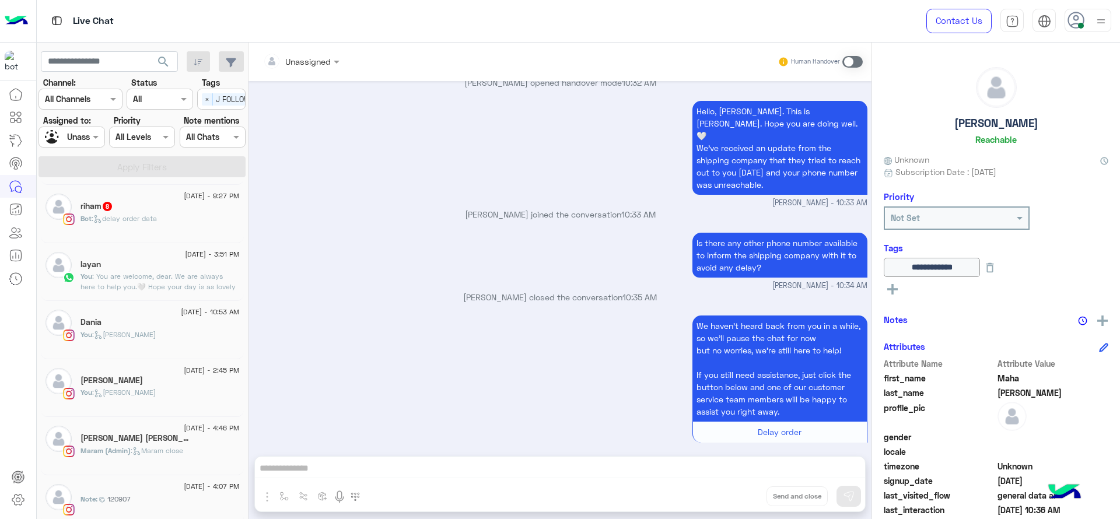
scroll to position [121, 0]
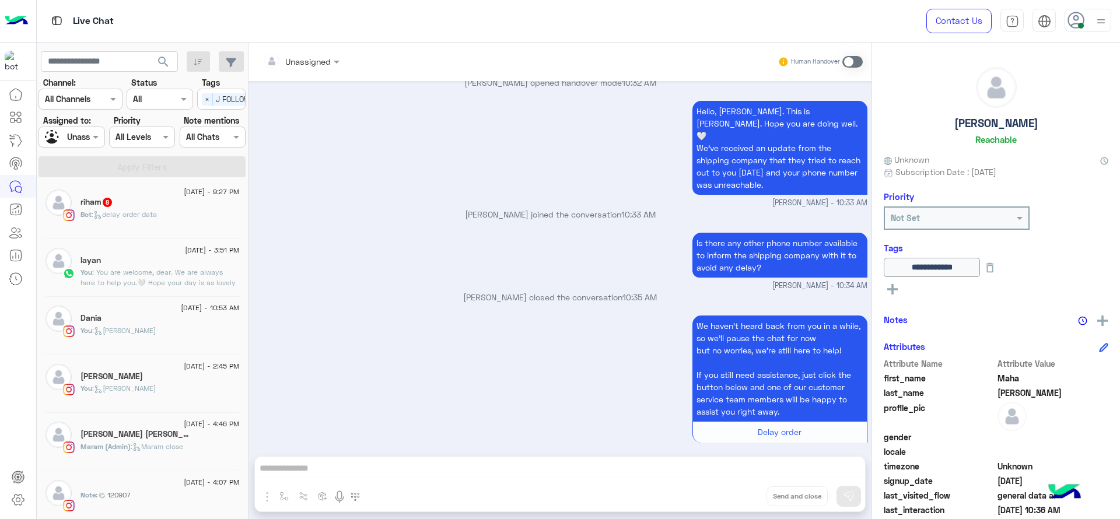
click at [1105, 14] on img at bounding box center [1101, 21] width 15 height 15
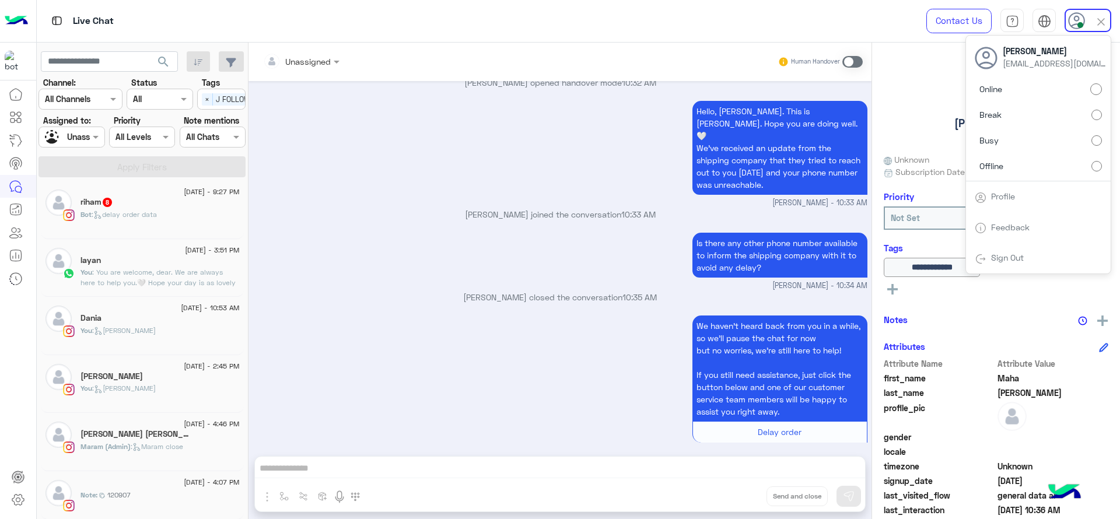
click at [416, 331] on div "We haven’t heard back from you in a while, so we’ll pause the chat for now but …" at bounding box center [560, 385] width 614 height 144
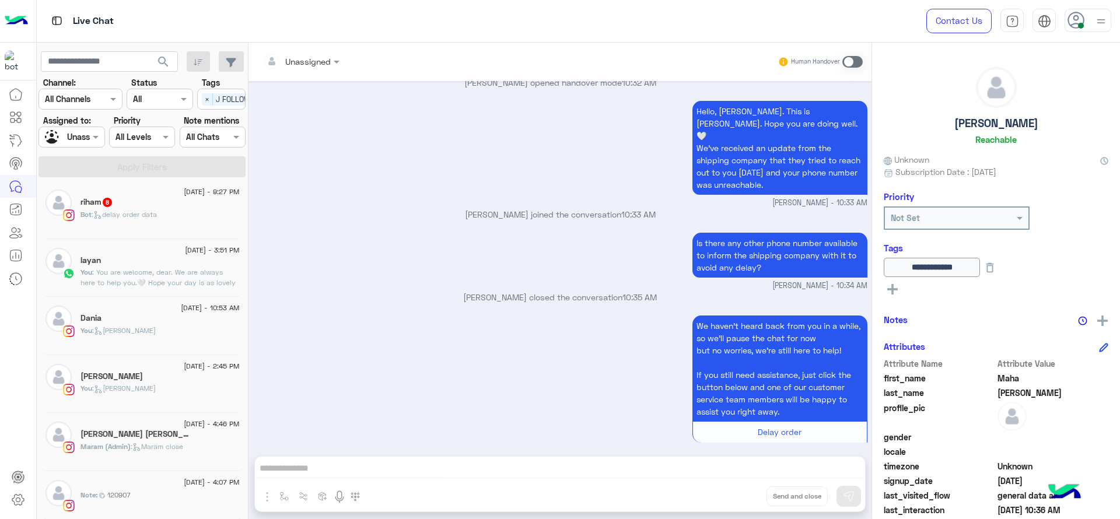
click at [106, 482] on div "[DATE] - 4:07 PM" at bounding box center [159, 484] width 159 height 8
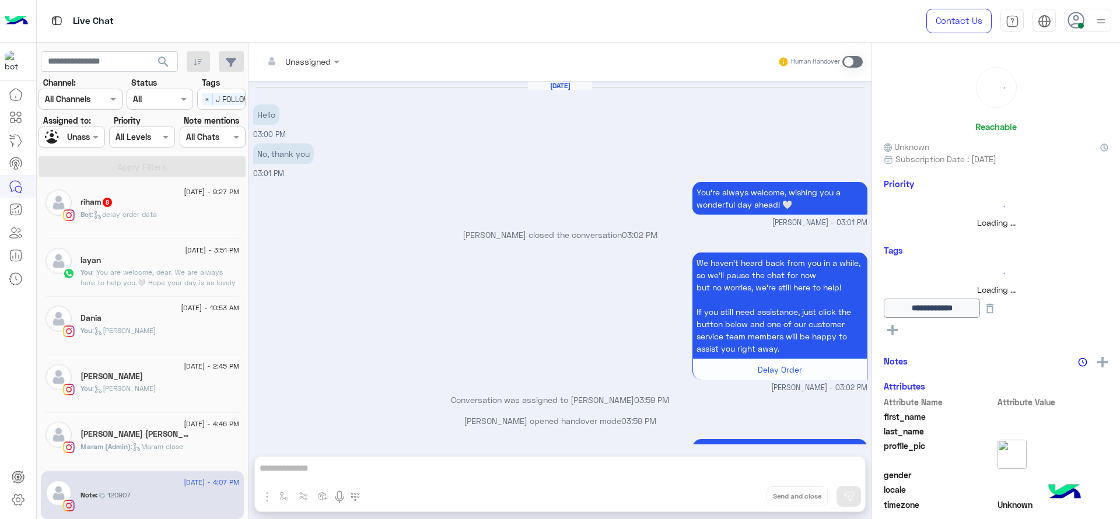
scroll to position [792, 0]
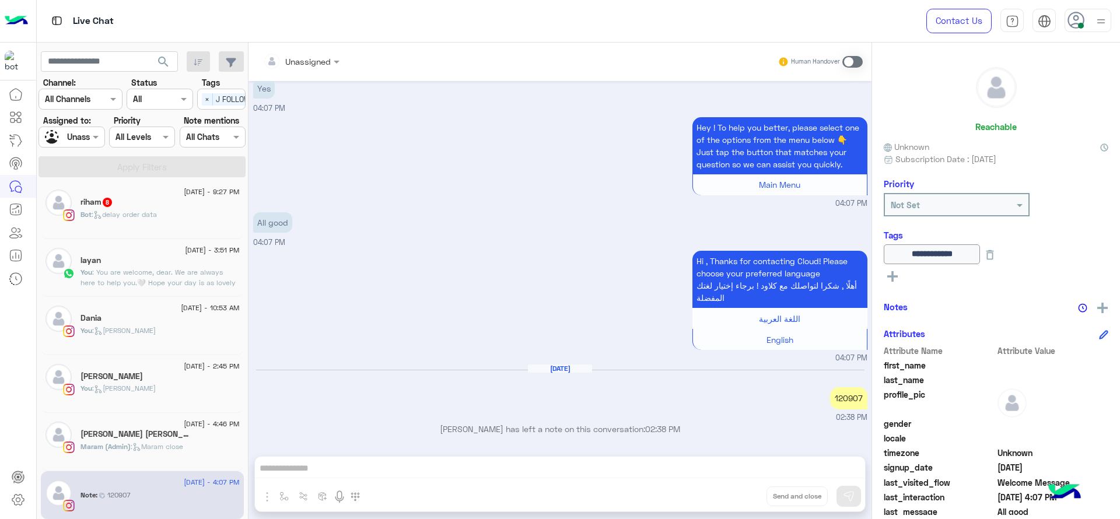
click at [837, 405] on div "120907" at bounding box center [848, 398] width 37 height 22
click at [841, 401] on div "120907" at bounding box center [848, 398] width 37 height 22
copy div "120907"
click at [436, 206] on small "04:07 PM" at bounding box center [560, 203] width 614 height 11
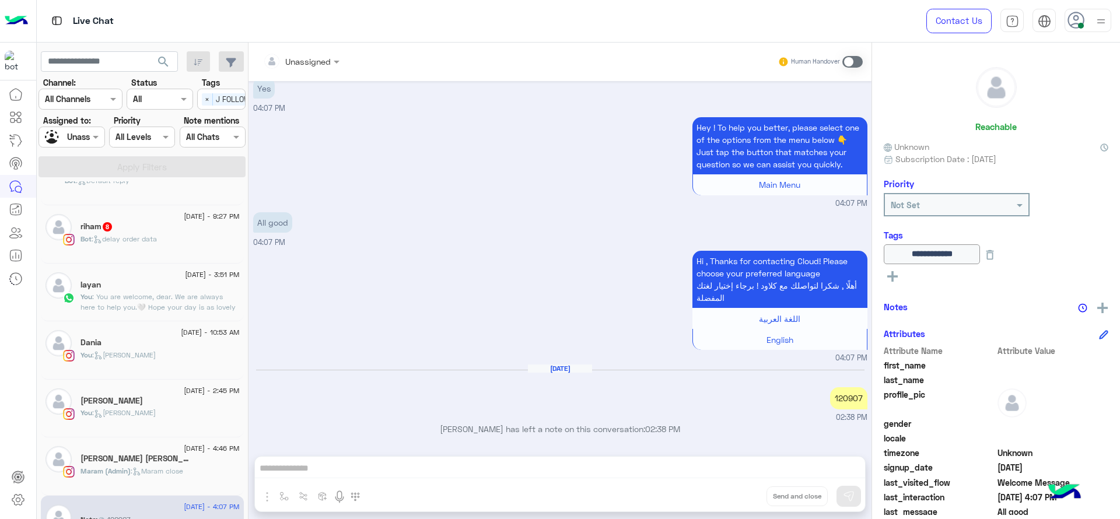
scroll to position [121, 0]
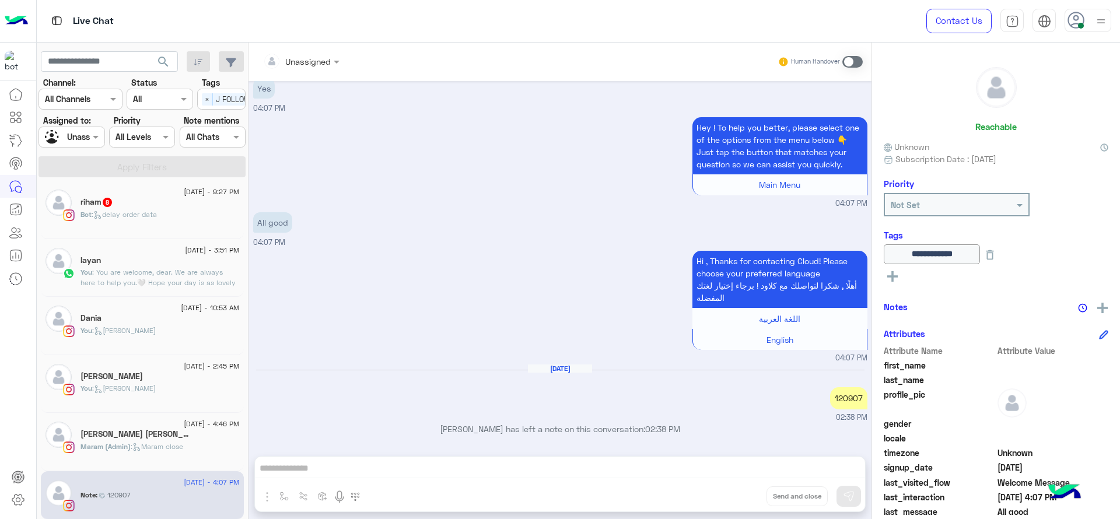
click at [165, 372] on div "Yasmine" at bounding box center [159, 378] width 159 height 12
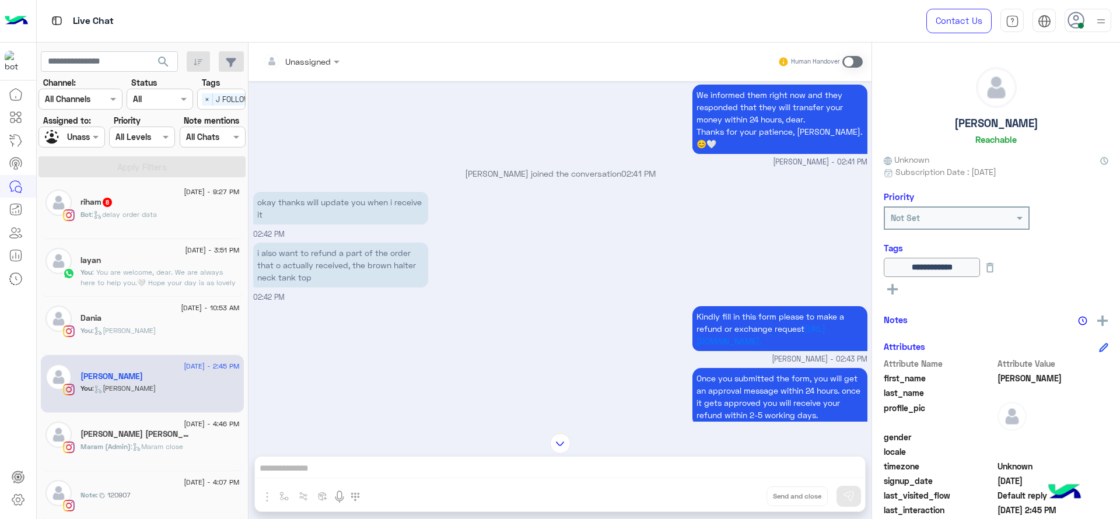
scroll to position [824, 0]
click at [1000, 275] on button at bounding box center [990, 267] width 20 height 19
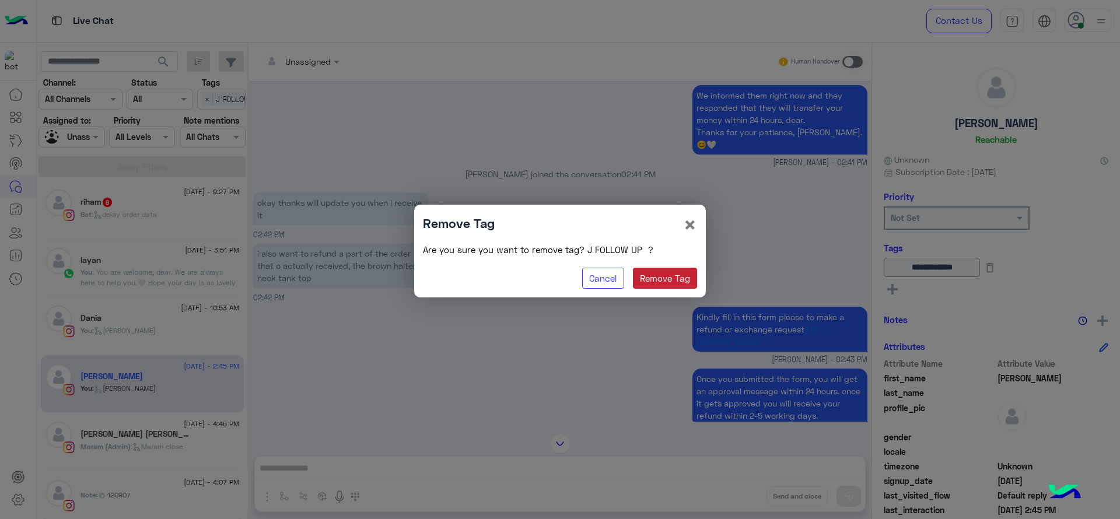
click at [672, 273] on button "Remove Tag" at bounding box center [665, 278] width 65 height 21
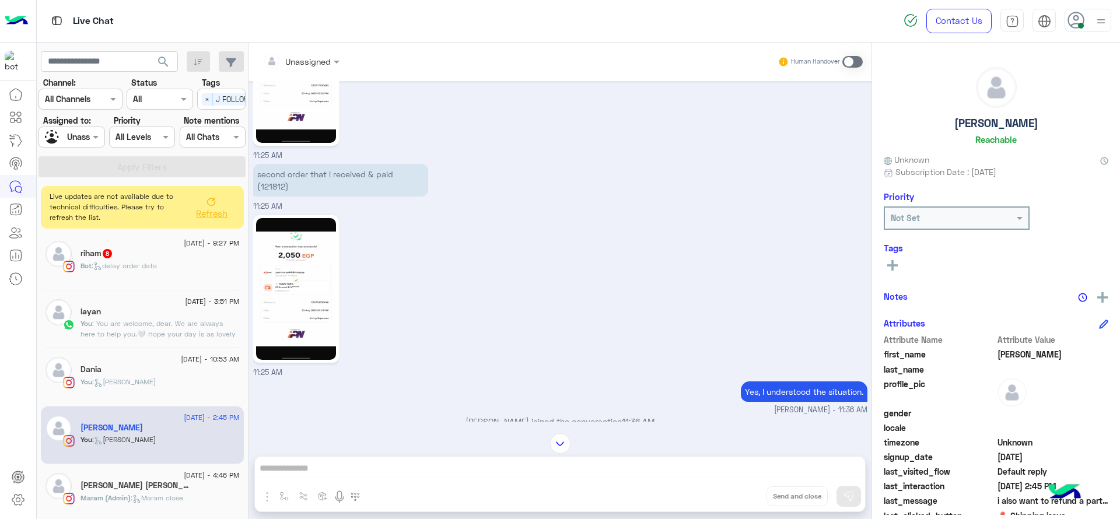
scroll to position [617, 0]
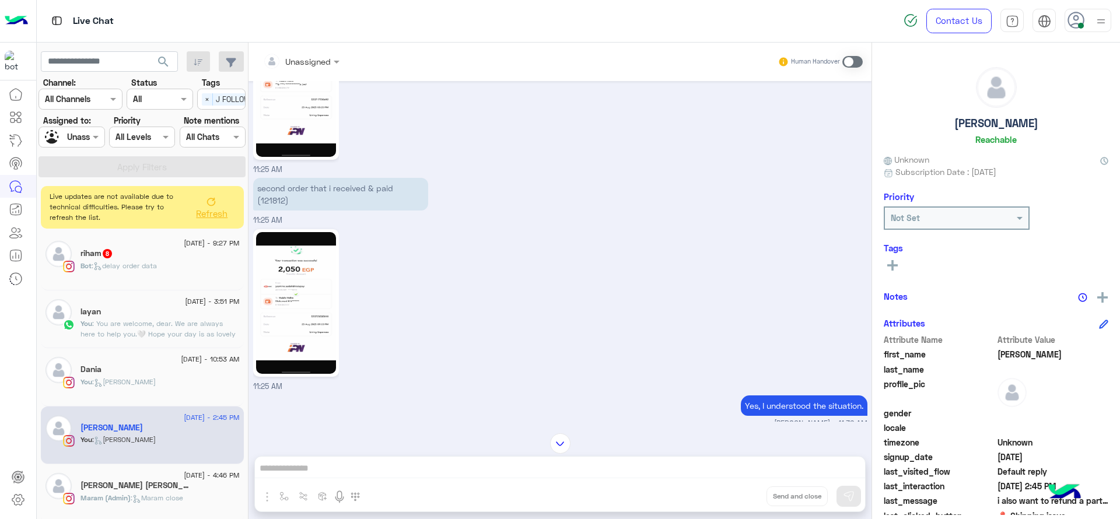
click at [409, 239] on div "11:25 AM" at bounding box center [560, 309] width 614 height 166
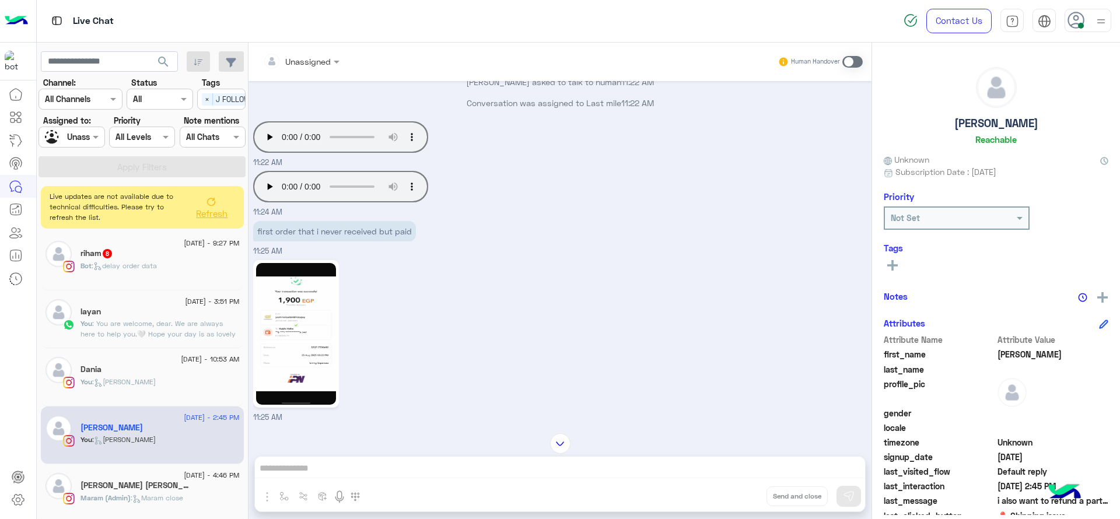
scroll to position [704, 0]
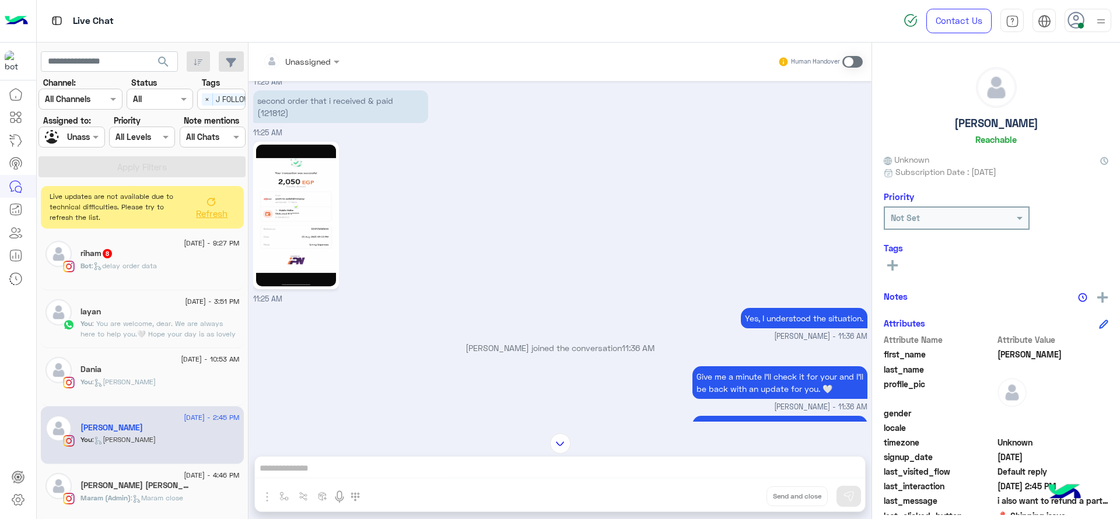
click at [299, 197] on img at bounding box center [296, 216] width 80 height 142
click at [279, 116] on p "second order that i received & paid (121812)" at bounding box center [340, 106] width 175 height 33
copy p "121812"
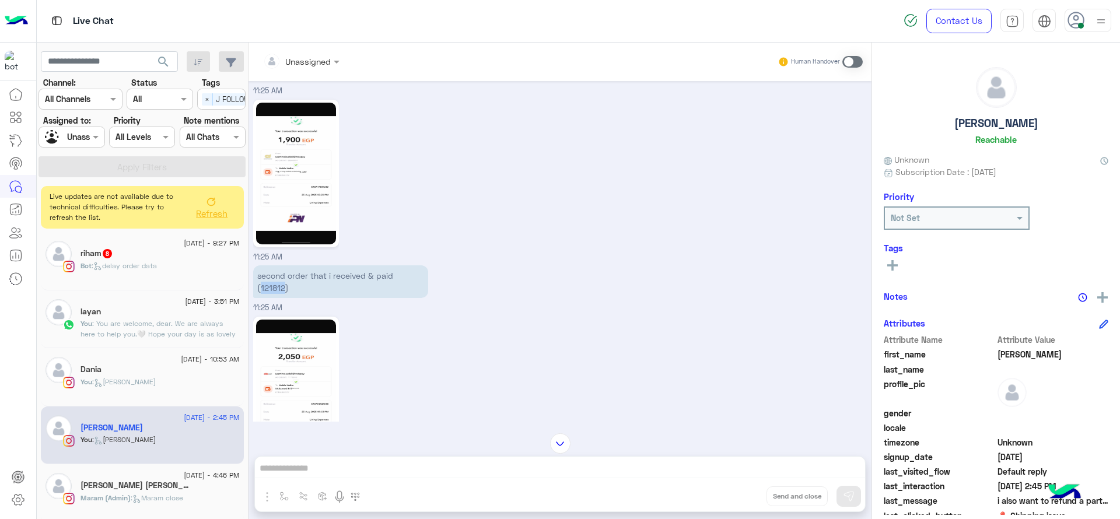
scroll to position [485, 0]
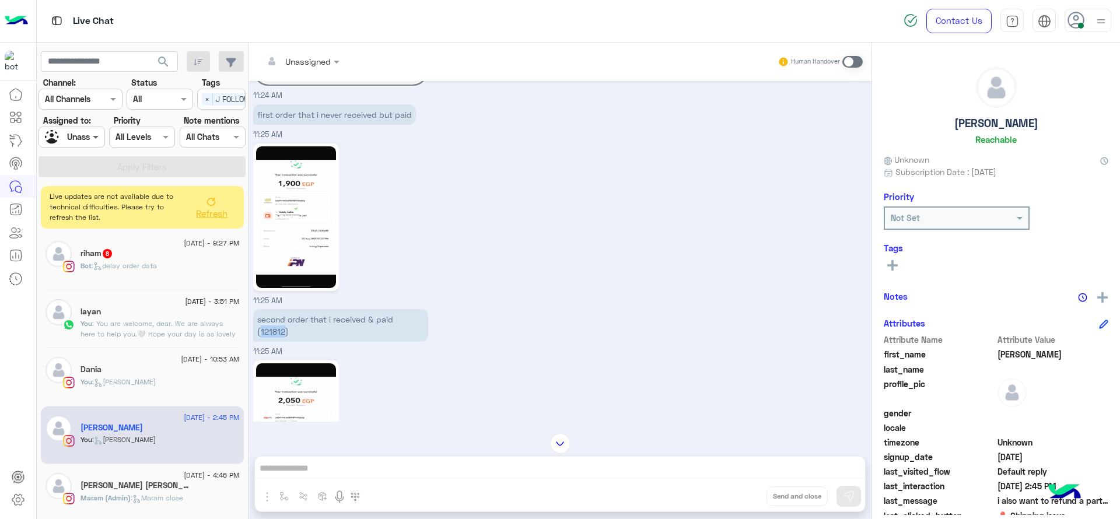
click at [93, 142] on span at bounding box center [97, 137] width 15 height 12
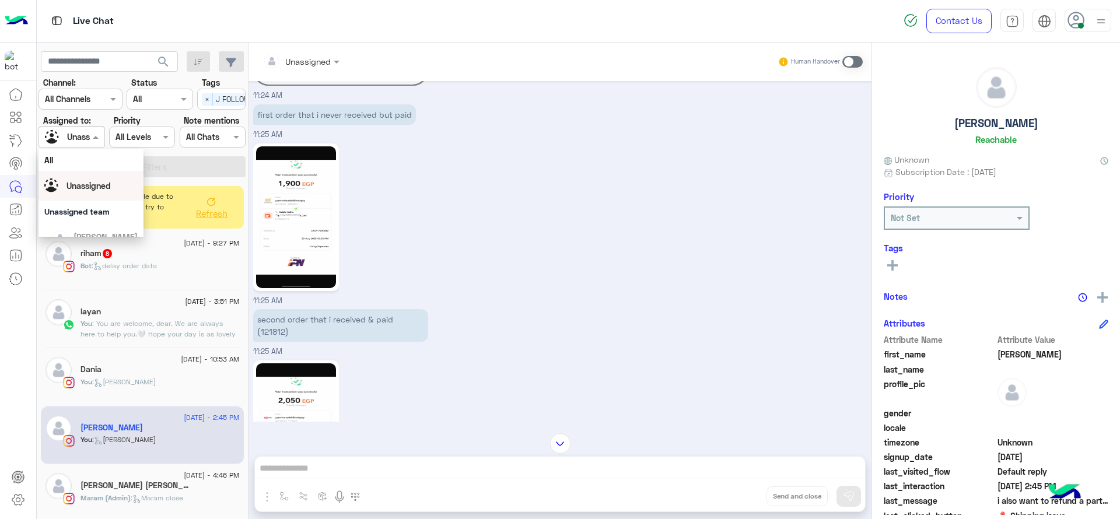
scroll to position [117, 0]
click at [86, 225] on div "[PERSON_NAME]" at bounding box center [105, 231] width 64 height 12
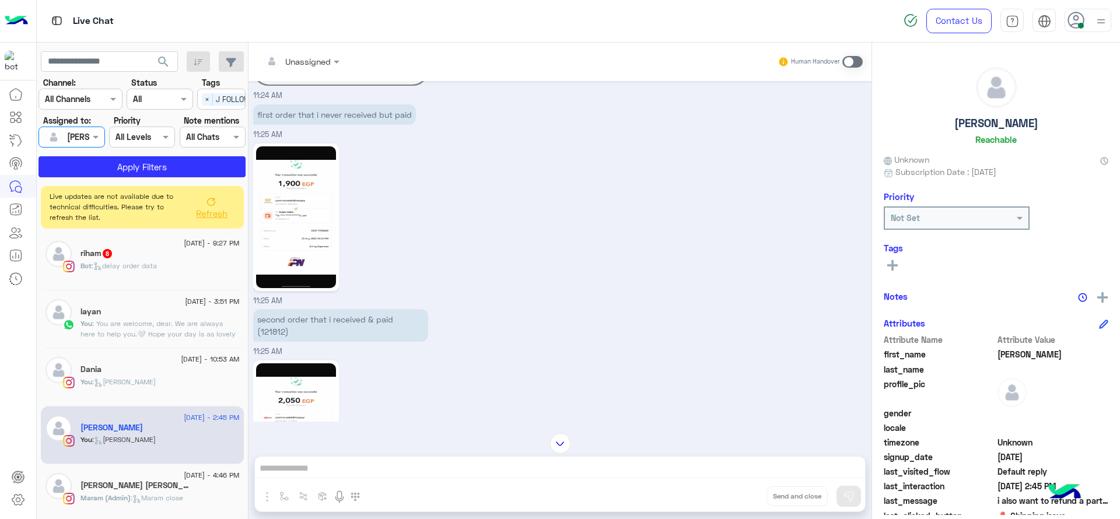
click at [201, 92] on div "Select × J FOLLOW UP" at bounding box center [234, 99] width 72 height 18
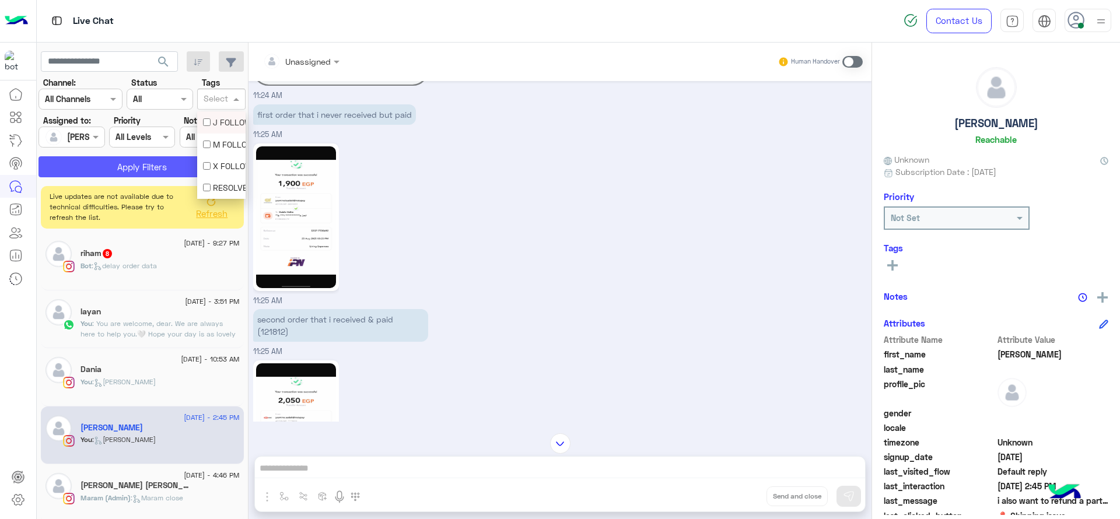
click at [143, 171] on button "Apply Filters" at bounding box center [141, 166] width 207 height 21
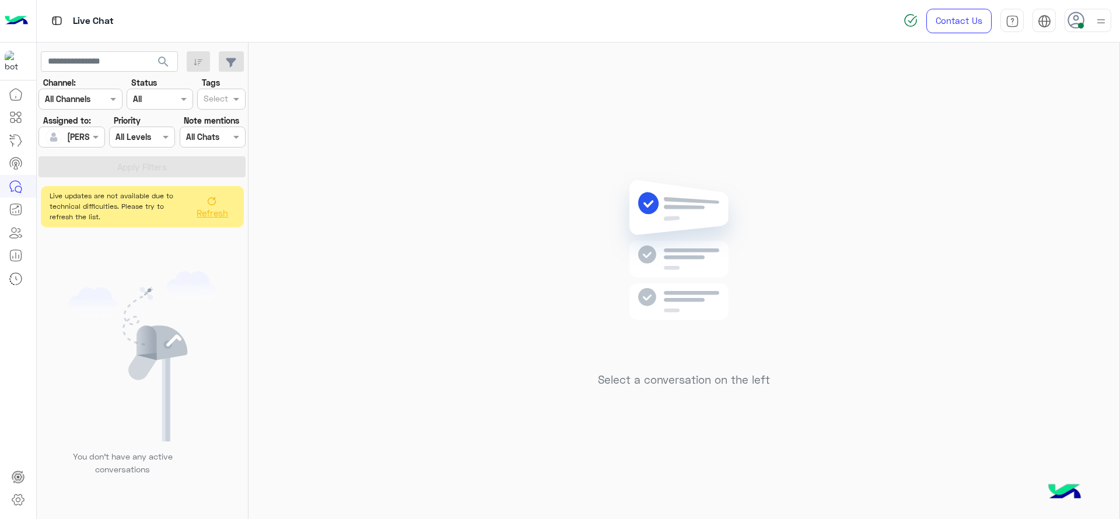
click at [212, 215] on span "Refresh" at bounding box center [212, 213] width 31 height 10
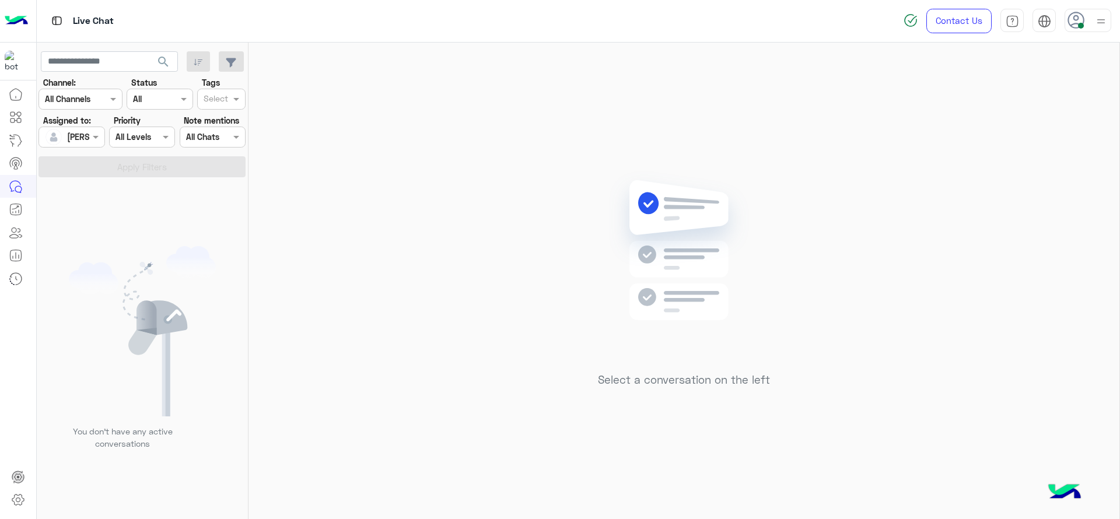
click at [348, 229] on div "Select a conversation on the left" at bounding box center [683, 283] width 871 height 481
click at [66, 127] on div at bounding box center [56, 136] width 22 height 23
click at [110, 177] on div "Unassigned" at bounding box center [90, 186] width 93 height 20
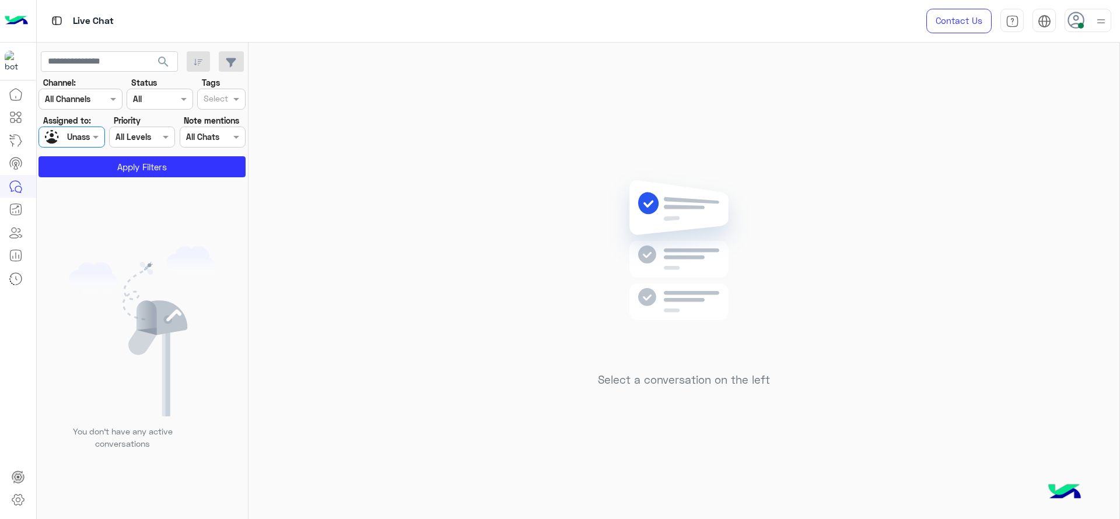
click at [225, 108] on div "Select" at bounding box center [221, 99] width 48 height 21
click at [222, 131] on div "J FOLLOW UP" at bounding box center [221, 122] width 48 height 22
drag, startPoint x: 192, startPoint y: 178, endPoint x: 187, endPoint y: 158, distance: 20.9
click at [187, 158] on app-inbox-users-filters "search Channel: Channel All Channels Status Channel All Tags Select × J FOLLOW …" at bounding box center [143, 112] width 212 height 139
click at [187, 158] on button "Apply Filters" at bounding box center [141, 166] width 207 height 21
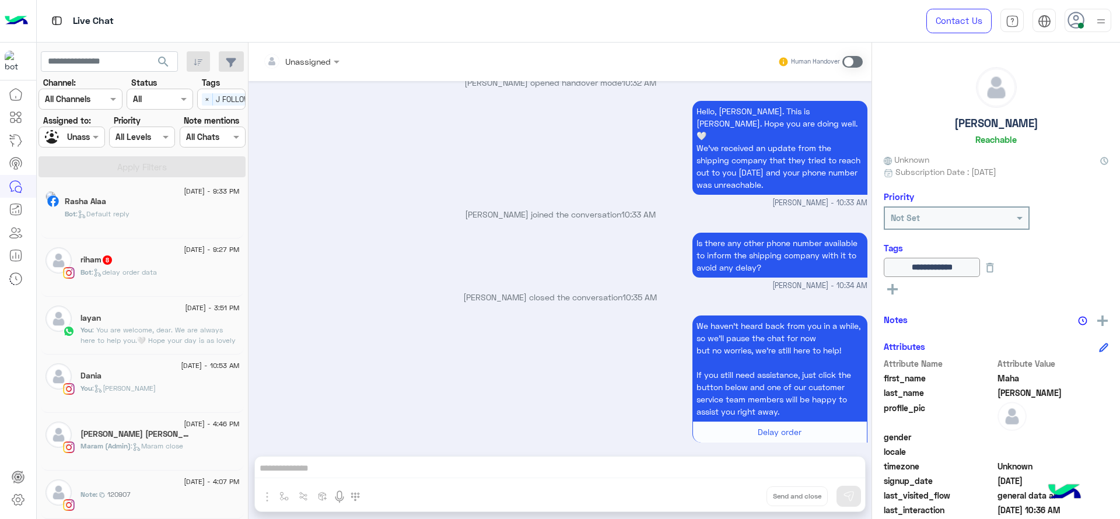
scroll to position [6, 0]
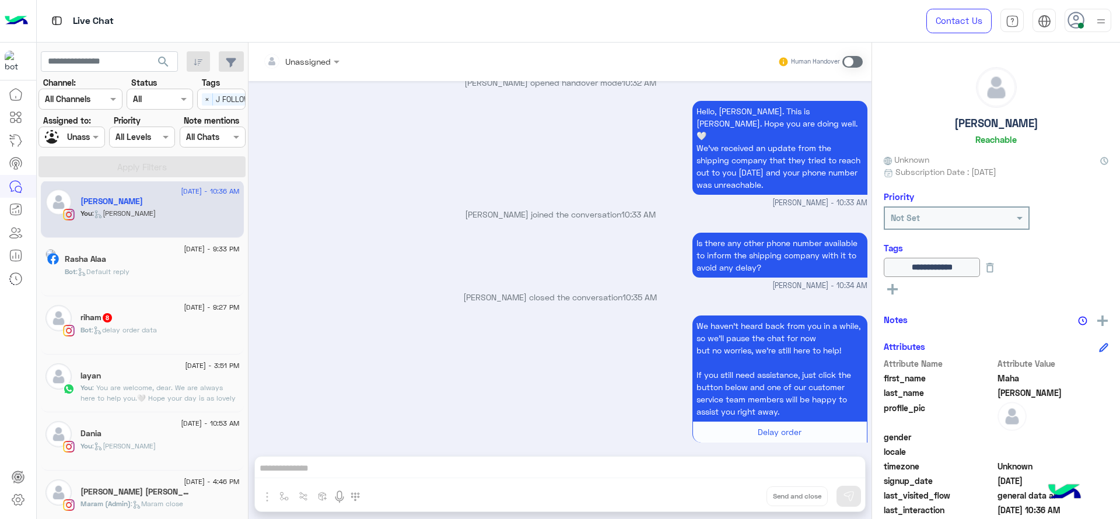
click at [180, 293] on div "[DATE] - 9:33 PM [PERSON_NAME] : Default reply" at bounding box center [142, 267] width 203 height 58
click at [190, 338] on div "Bot : delay order data" at bounding box center [159, 335] width 159 height 20
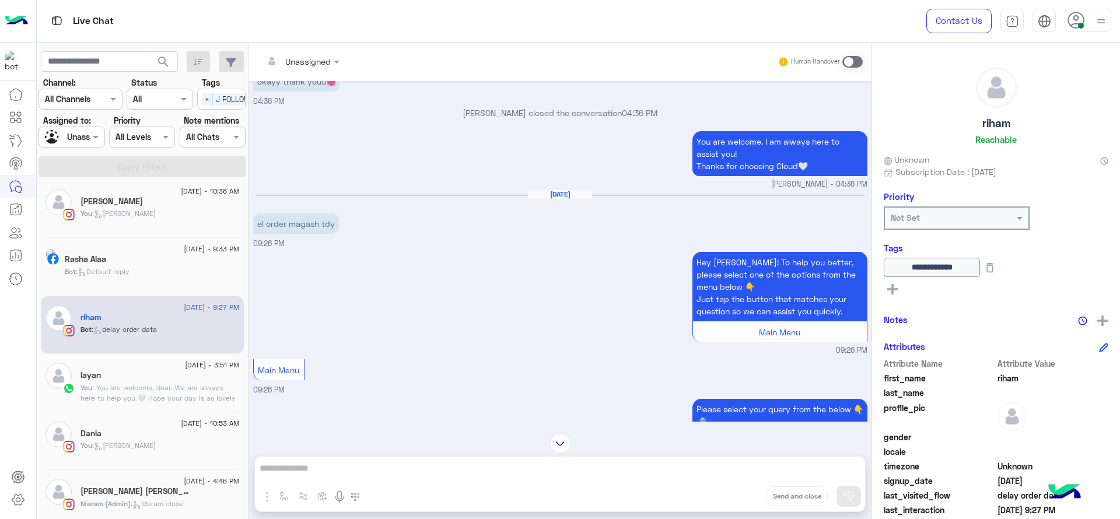
scroll to position [2177, 0]
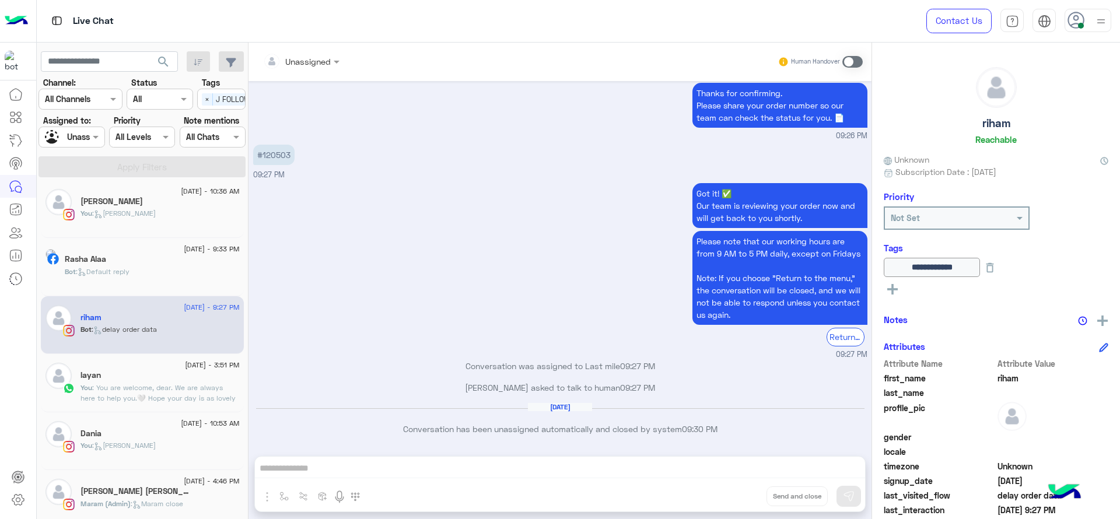
click at [282, 157] on p "#120503" at bounding box center [273, 155] width 41 height 20
copy p "120503"
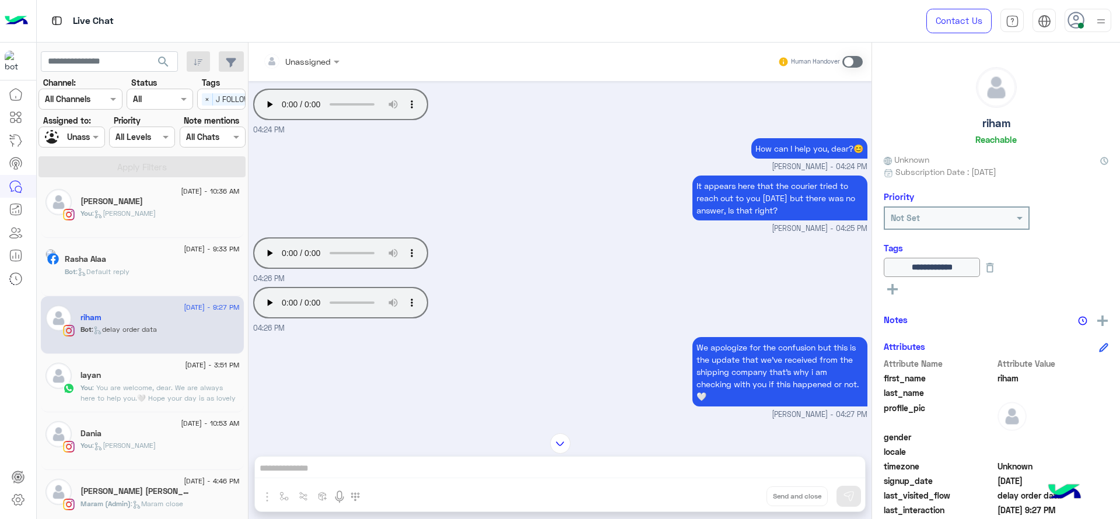
scroll to position [63, 0]
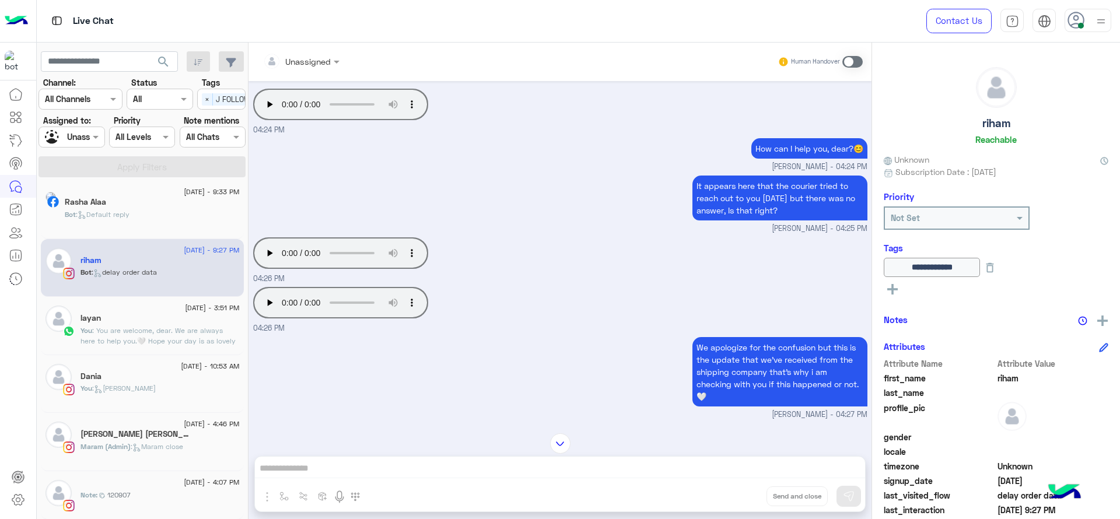
click at [152, 516] on div "26 August - 4:07 PM Note : 120907" at bounding box center [142, 495] width 203 height 48
click at [145, 493] on div "Note : 120907" at bounding box center [159, 500] width 159 height 20
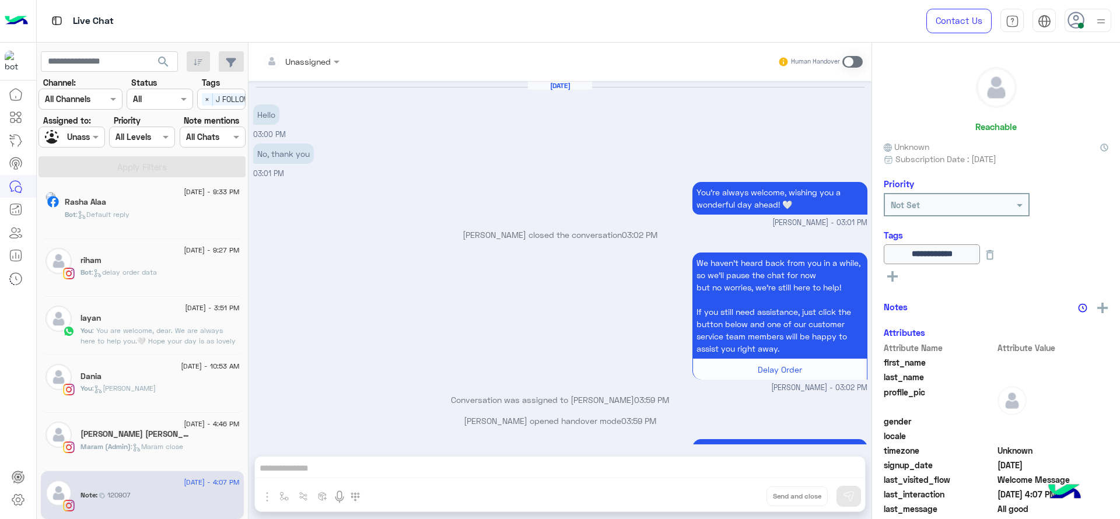
scroll to position [792, 0]
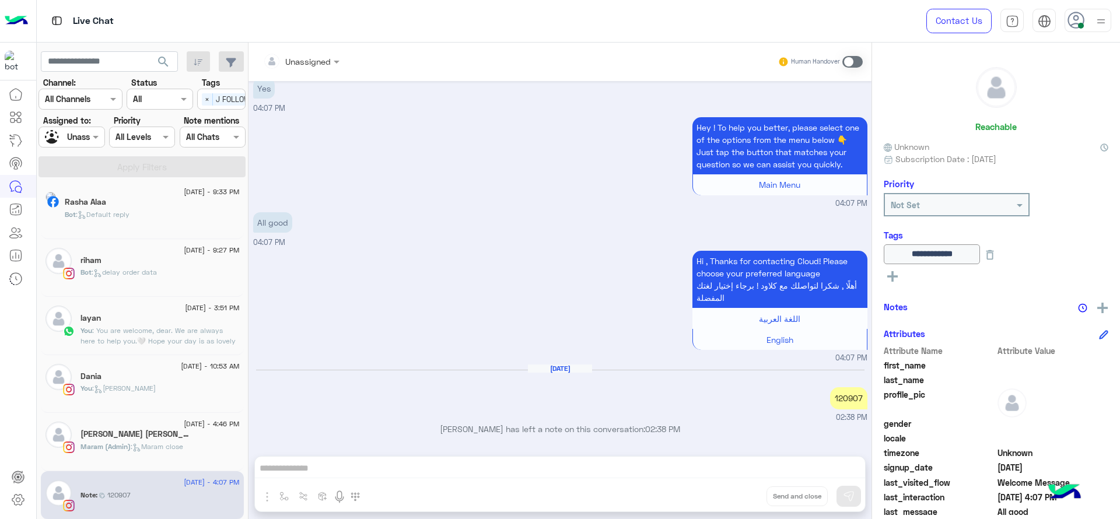
click at [841, 398] on div "120907" at bounding box center [848, 398] width 37 height 22
click at [518, 304] on div "Hi , Thanks for contacting Cloud! Please choose your preferred language أهلًا ,…" at bounding box center [560, 306] width 614 height 116
click at [113, 435] on h5 "[PERSON_NAME] [PERSON_NAME]" at bounding box center [135, 434] width 111 height 10
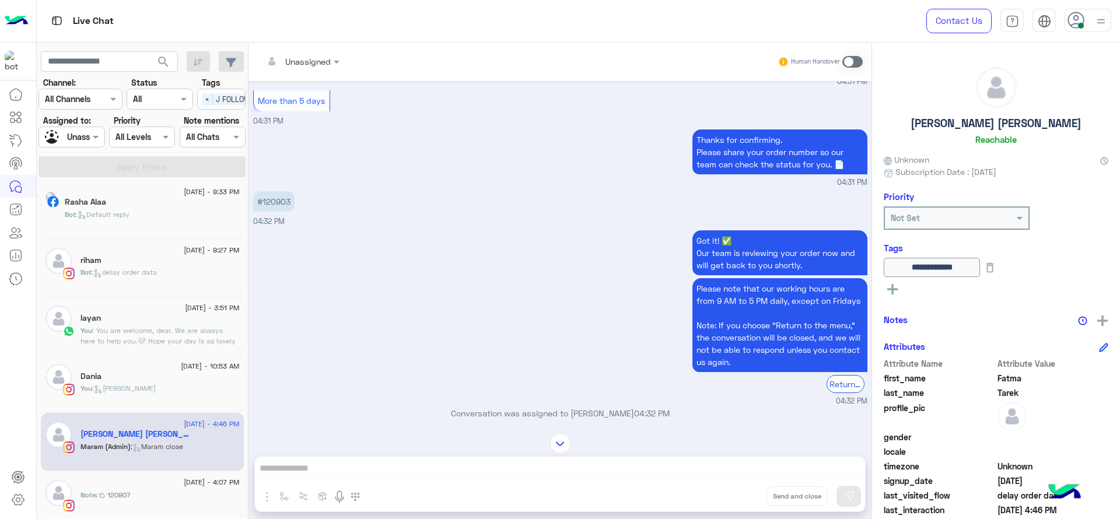
scroll to position [1234, 0]
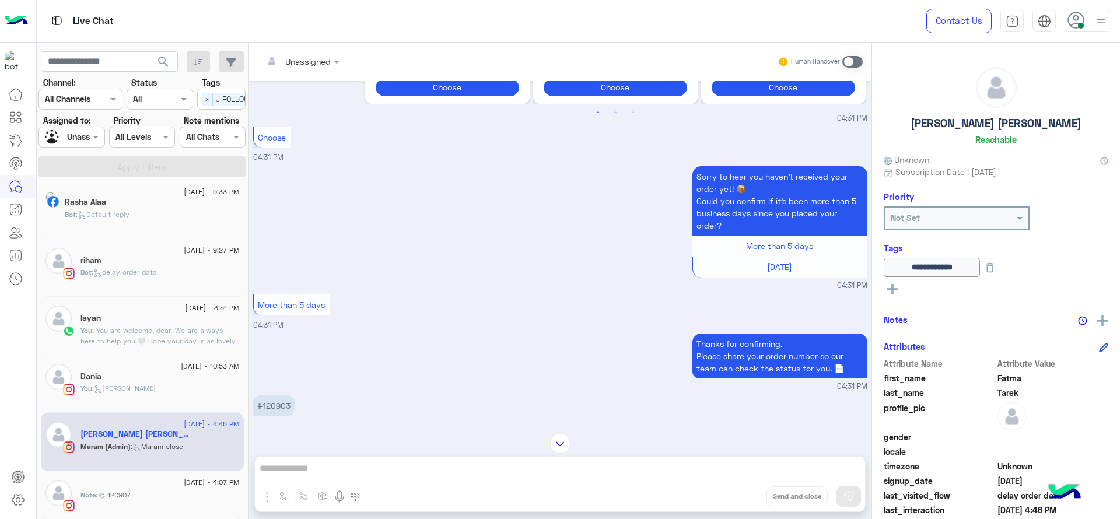
click at [281, 416] on p "#120903" at bounding box center [273, 405] width 41 height 20
copy p "120903"
click at [434, 209] on div "Sorry to hear you haven’t received your order yet! 📦 Could you confirm if it’s …" at bounding box center [560, 227] width 614 height 128
click at [512, 239] on div "Sorry to hear you haven’t received your order yet! 📦 Could you confirm if it’s …" at bounding box center [560, 227] width 614 height 128
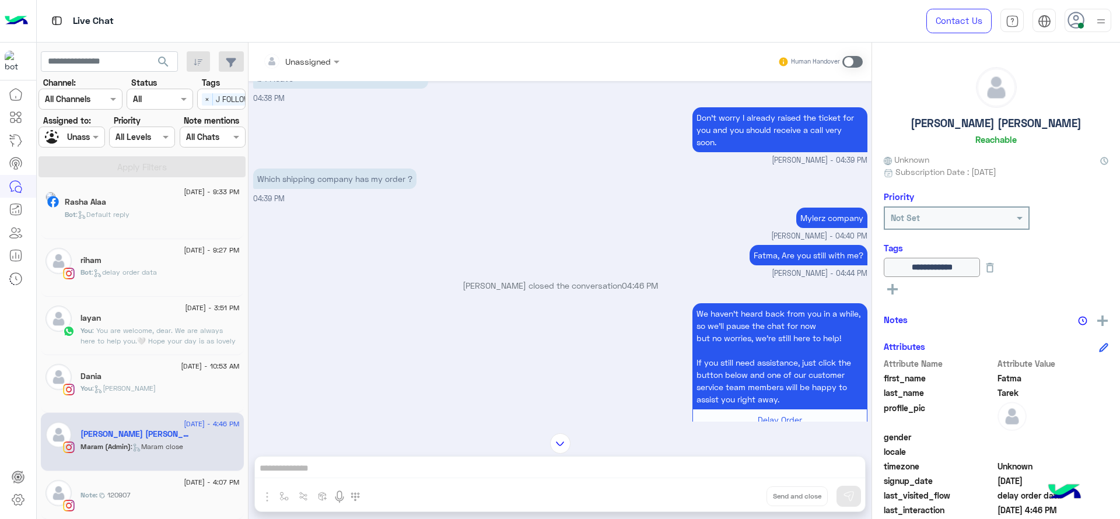
scroll to position [1634, 0]
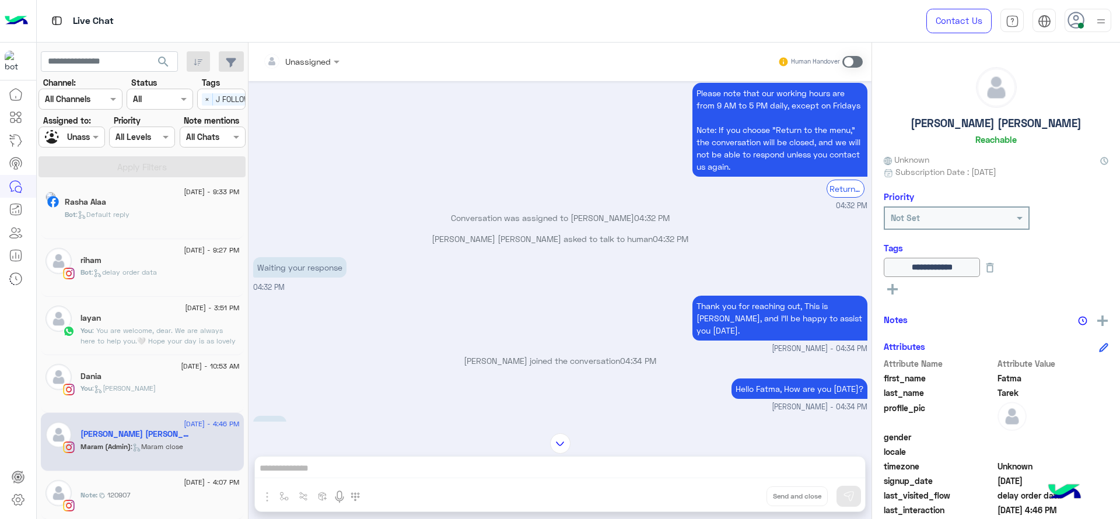
click at [367, 245] on p "Fatma Tarek asked to talk to human 04:32 PM" at bounding box center [560, 239] width 614 height 12
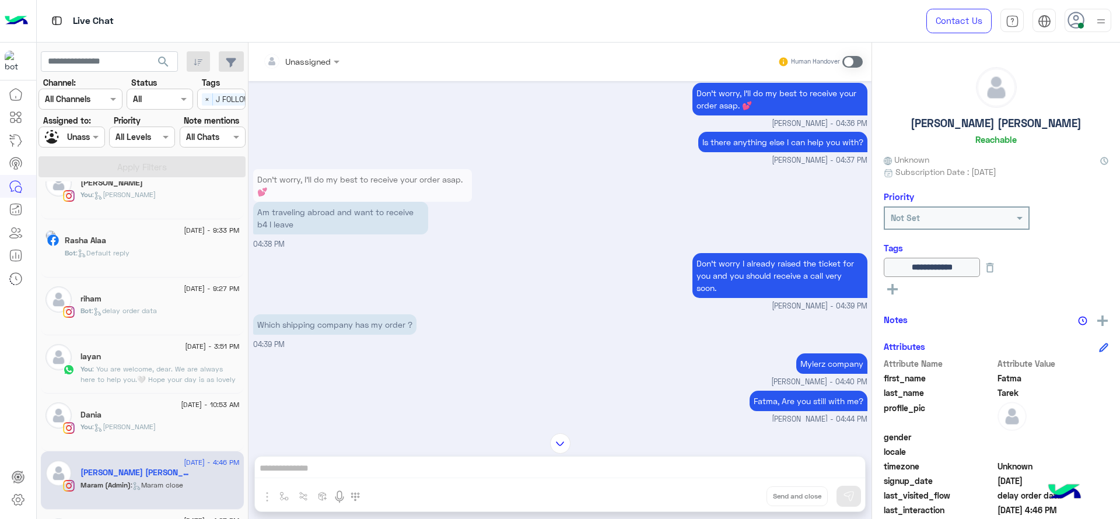
scroll to position [0, 0]
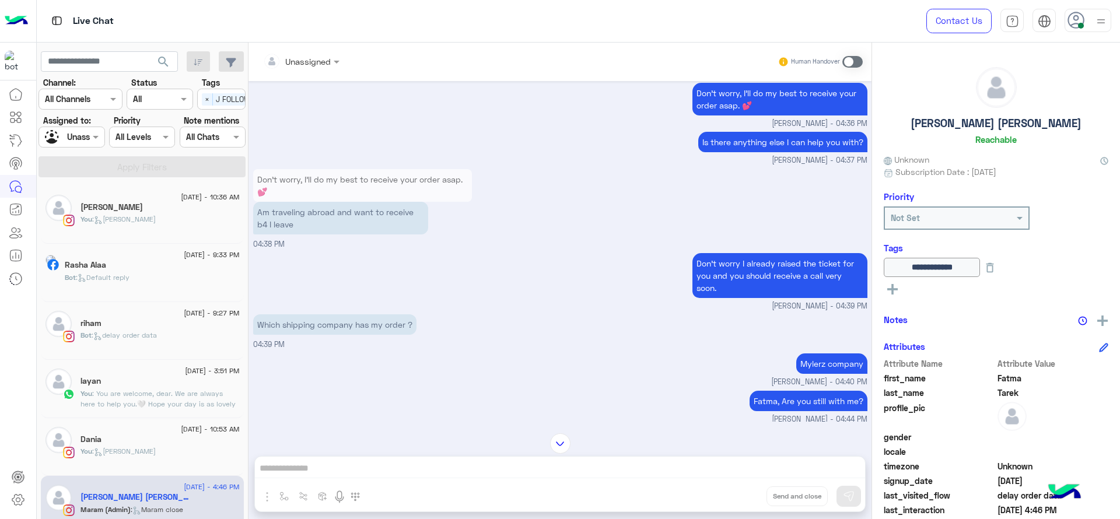
click at [162, 440] on div "Dania" at bounding box center [159, 441] width 159 height 12
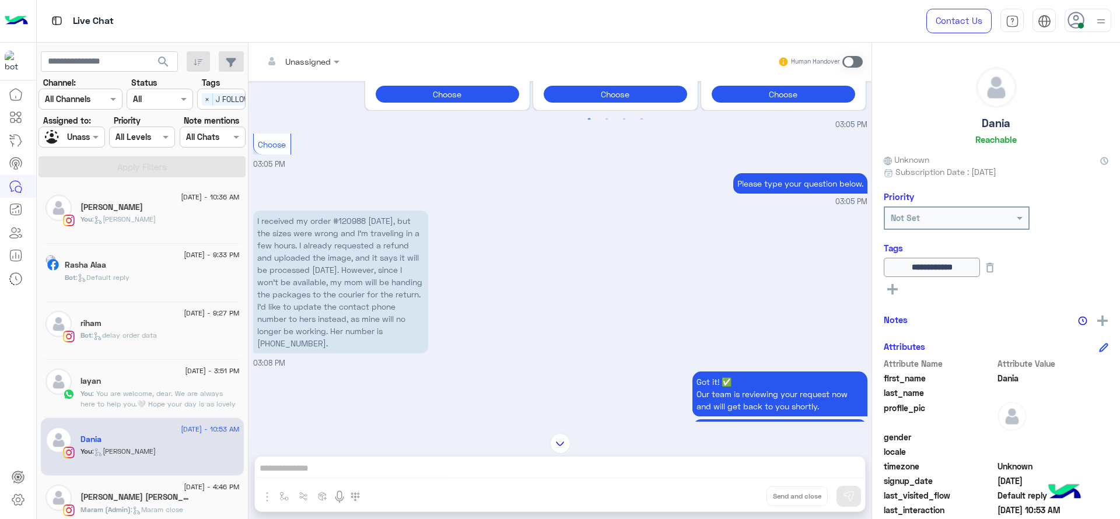
scroll to position [440, 0]
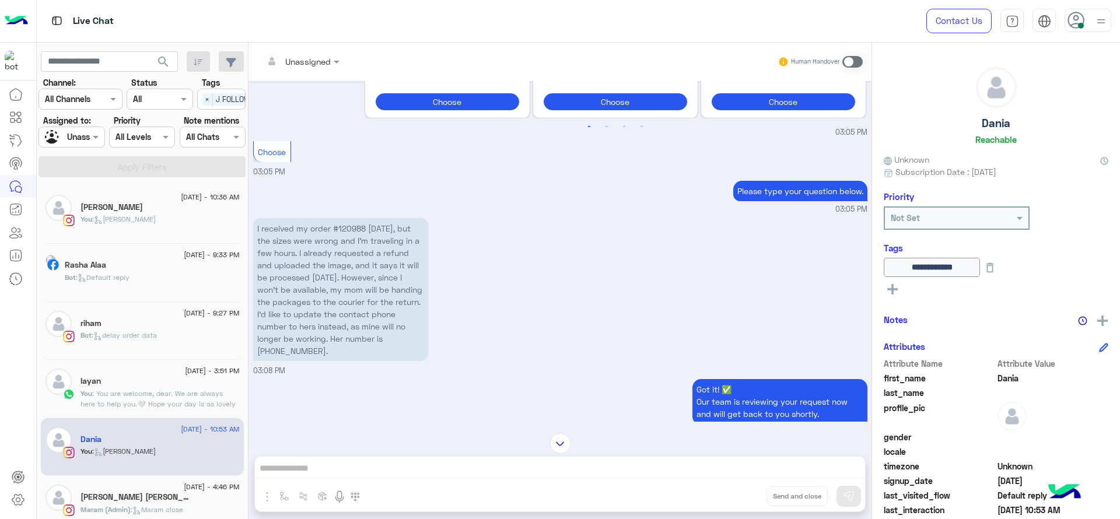
click at [346, 232] on p "I received my order #120988 today, but the sizes were wrong and I’m traveling i…" at bounding box center [340, 289] width 175 height 143
copy p "120988"
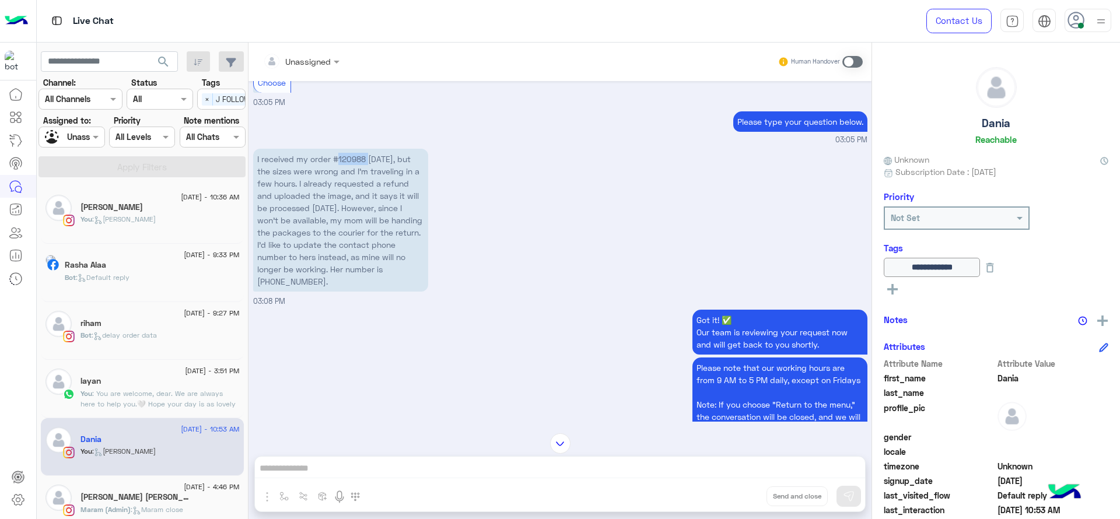
scroll to position [979, 0]
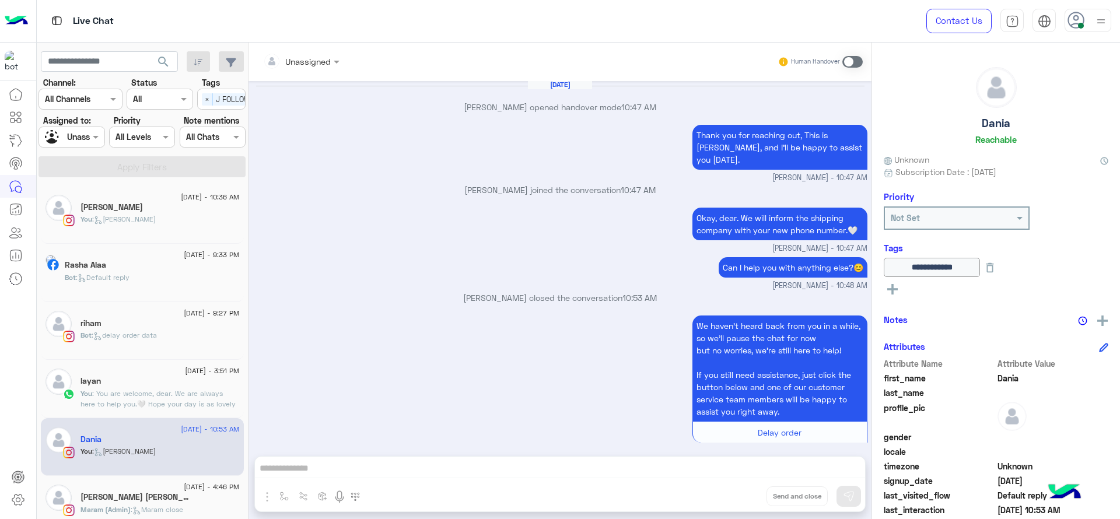
click at [97, 129] on div "Assigned on Unassigned" at bounding box center [71, 137] width 66 height 21
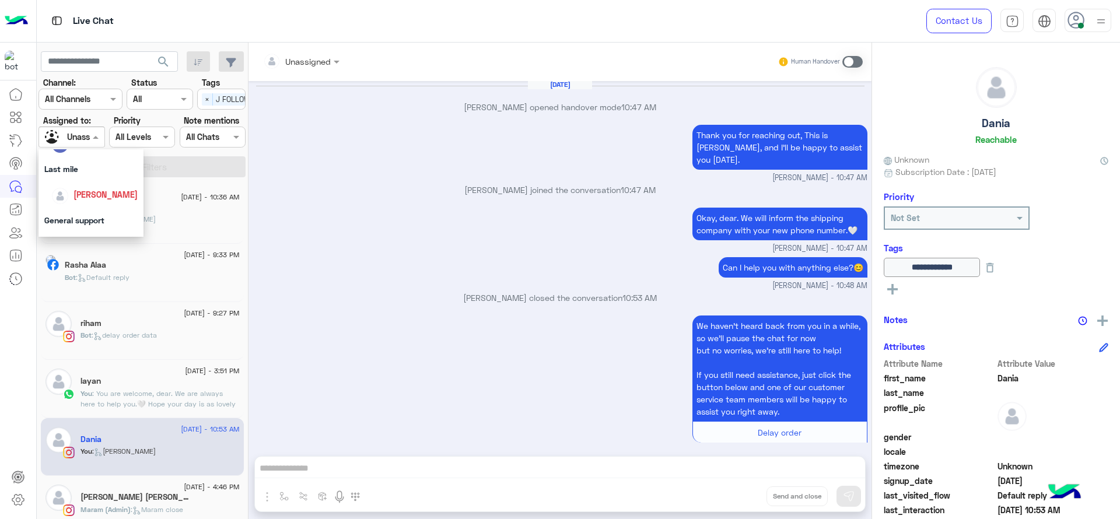
scroll to position [156, 0]
click at [115, 187] on span "[PERSON_NAME]" at bounding box center [105, 192] width 64 height 10
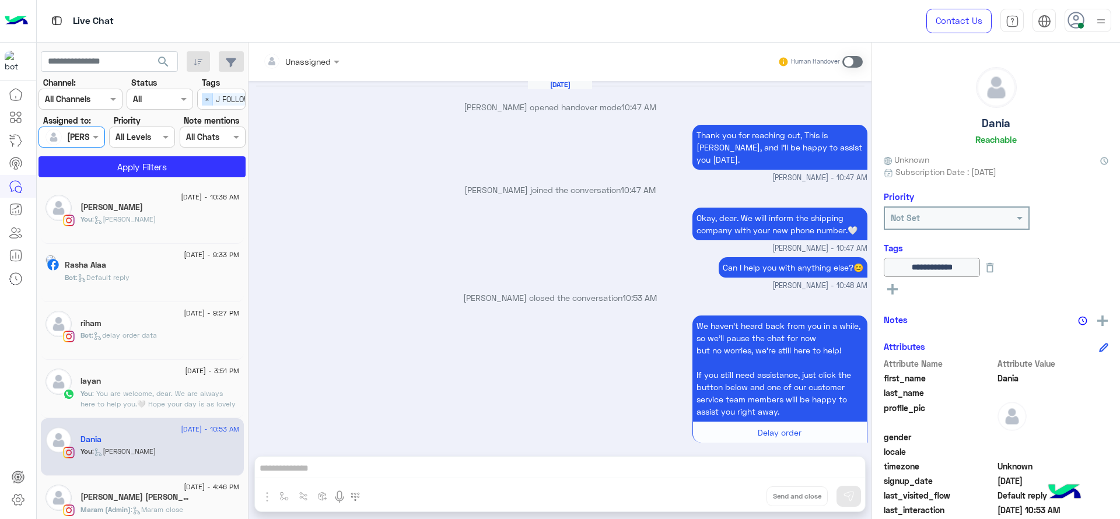
click at [204, 100] on span "×" at bounding box center [207, 99] width 11 height 12
click at [205, 162] on button "Apply Filters" at bounding box center [141, 166] width 207 height 21
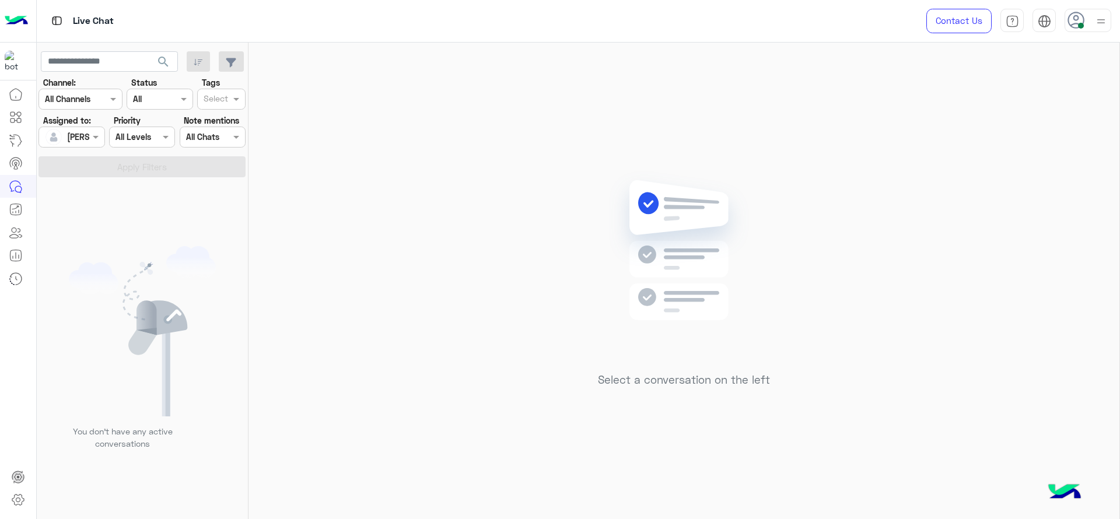
click at [317, 209] on div "Select a conversation on the left" at bounding box center [683, 283] width 871 height 481
drag, startPoint x: 283, startPoint y: 253, endPoint x: 345, endPoint y: 221, distance: 69.9
click at [292, 250] on div "Select a conversation on the left" at bounding box center [683, 283] width 871 height 481
click at [116, 228] on div "You don’t have any active conversations" at bounding box center [143, 352] width 212 height 342
click at [83, 123] on label "Assigned to:" at bounding box center [67, 120] width 48 height 12
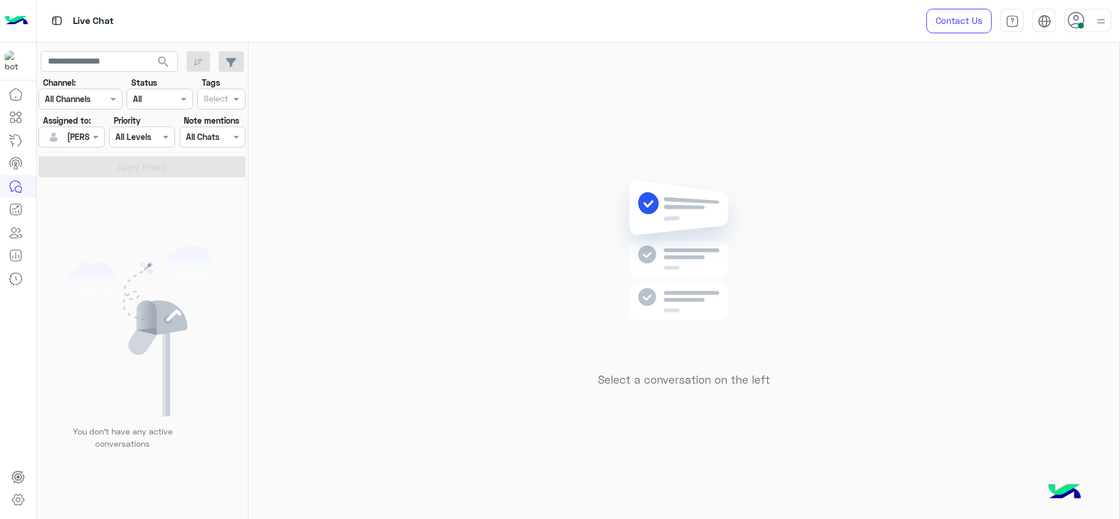
click at [101, 153] on section "Channel: Channel All Channels Status Channel All Tags Select Assigned to: Assig…" at bounding box center [142, 126] width 194 height 101
click at [93, 147] on div "Assigned on [PERSON_NAME]" at bounding box center [71, 137] width 66 height 21
drag, startPoint x: 94, startPoint y: 193, endPoint x: 203, endPoint y: 138, distance: 121.6
click at [97, 194] on div "Unassigned" at bounding box center [90, 186] width 93 height 20
click at [240, 85] on div "Tags Select" at bounding box center [221, 92] width 48 height 33
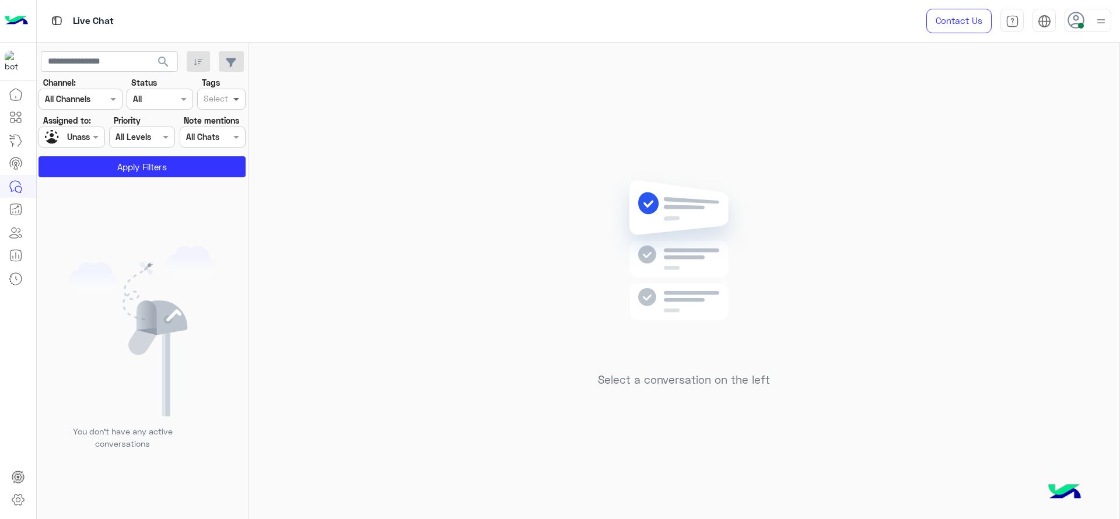
click at [233, 93] on span at bounding box center [237, 99] width 15 height 12
click at [215, 134] on div "M FOLLOW UP" at bounding box center [221, 145] width 48 height 22
click at [226, 101] on span "M FOLLOW UP" at bounding box center [240, 99] width 54 height 12
click at [216, 113] on div "J FOLLOW UP" at bounding box center [221, 122] width 48 height 22
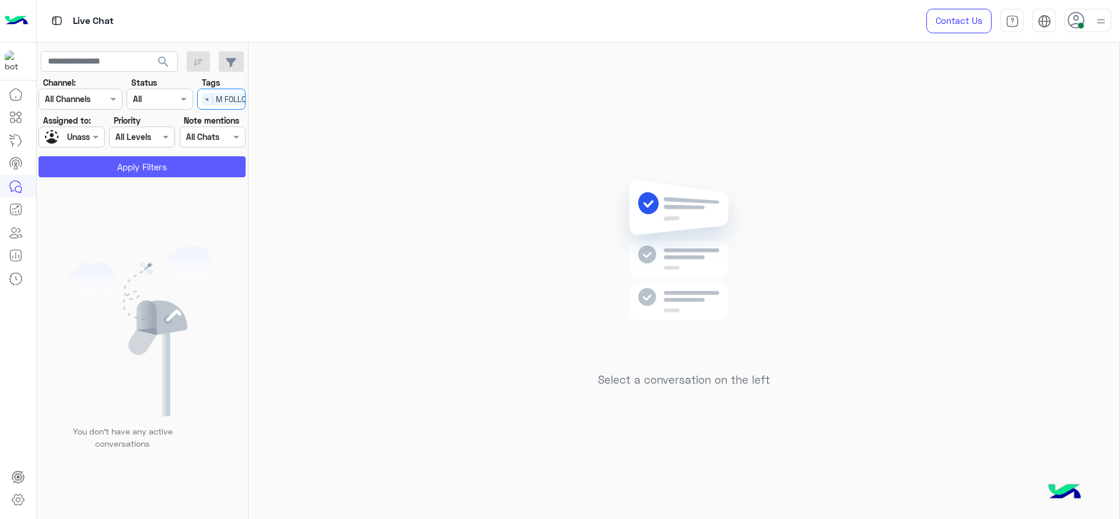
click at [168, 163] on button "Apply Filters" at bounding box center [141, 166] width 207 height 21
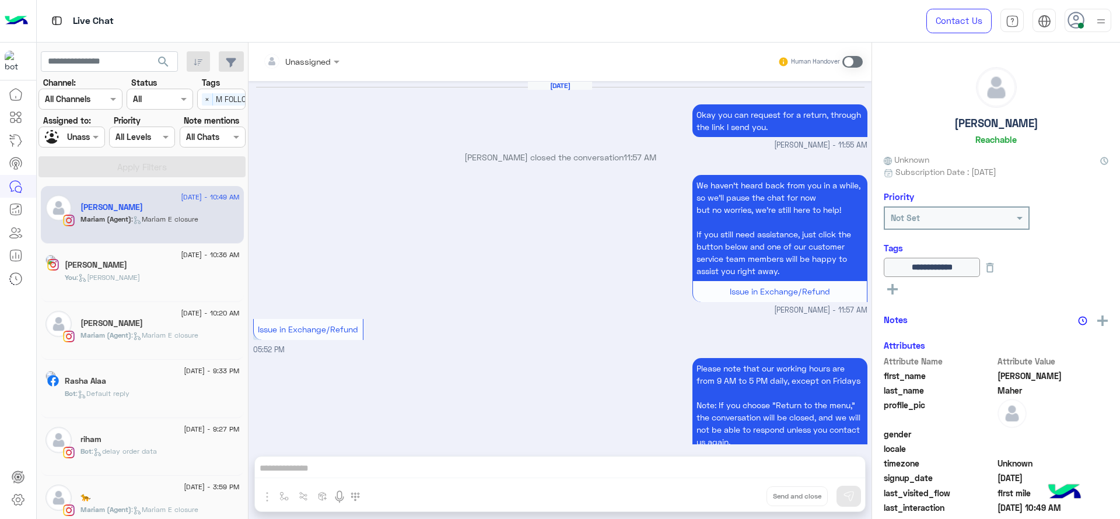
scroll to position [727, 0]
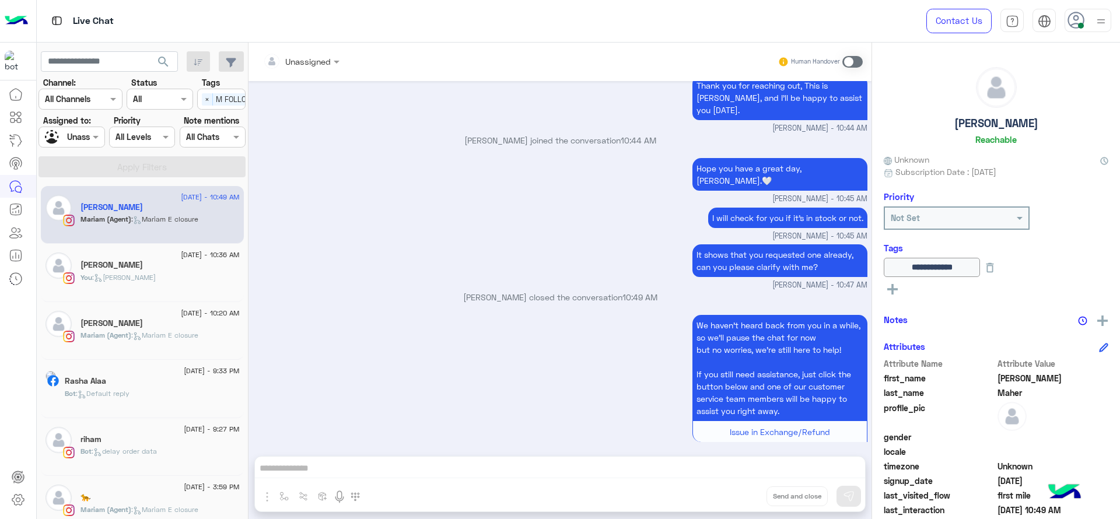
click at [238, 105] on div "Select × M FOLLOW UP × J FOLLOW UP" at bounding box center [221, 99] width 48 height 21
click at [234, 113] on div "J FOLLOW UP" at bounding box center [221, 122] width 48 height 22
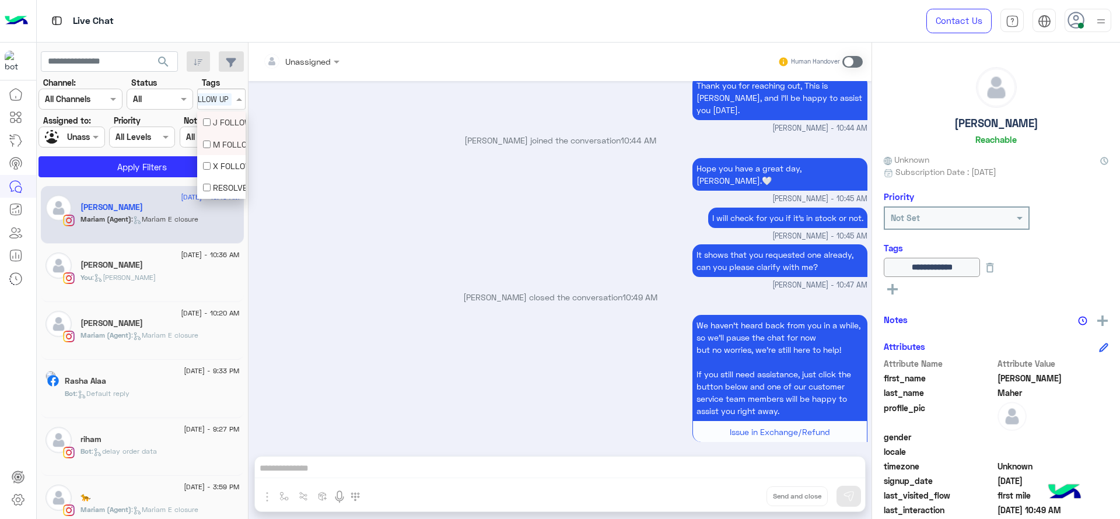
click at [232, 122] on div "J FOLLOW UP" at bounding box center [221, 122] width 37 height 12
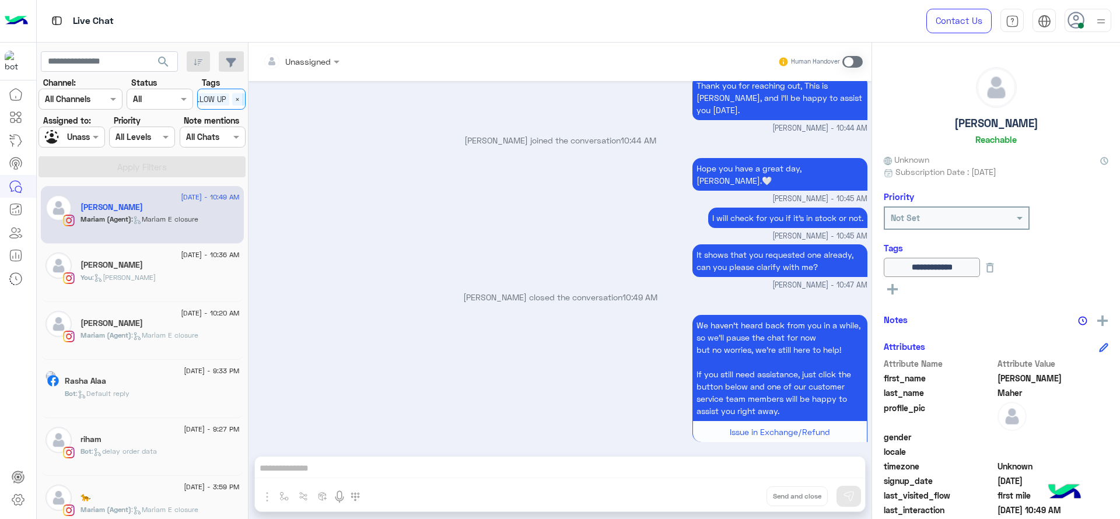
click at [232, 100] on div "Select × M FOLLOW UP × J FOLLOW UP" at bounding box center [230, 99] width 140 height 18
click at [222, 141] on div "M FOLLOW UP" at bounding box center [221, 144] width 37 height 12
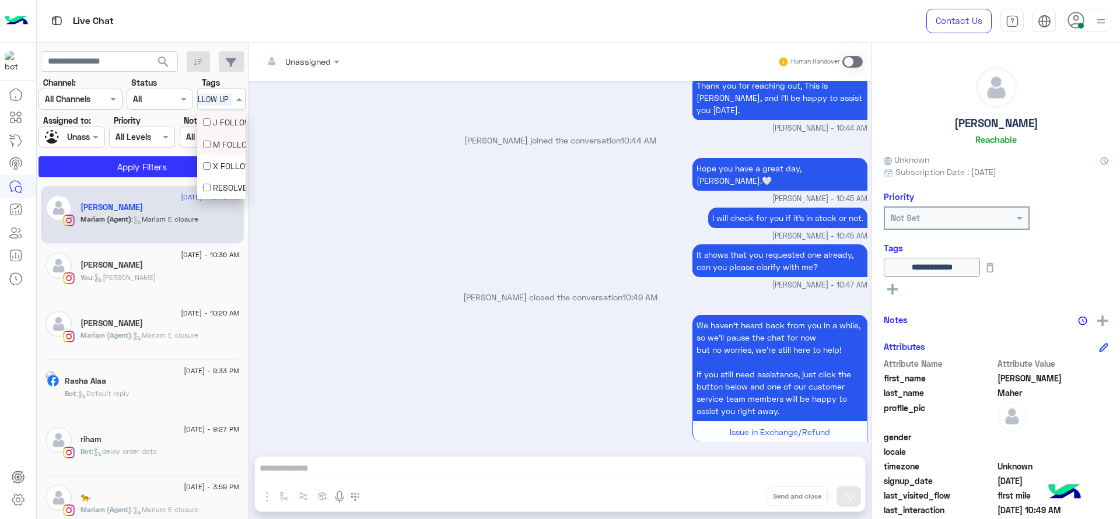
click at [189, 149] on section "Channel: Channel All Channels Status Channel All Tags Select × J FOLLOW UP Assi…" at bounding box center [142, 126] width 194 height 101
click at [185, 150] on section "Channel: Channel All Channels Status Channel All Tags Select × J FOLLOW UP Assi…" at bounding box center [142, 126] width 194 height 101
click at [181, 153] on section "Channel: Channel All Channels Status Channel All Tags Select × J FOLLOW UP Assi…" at bounding box center [142, 126] width 194 height 101
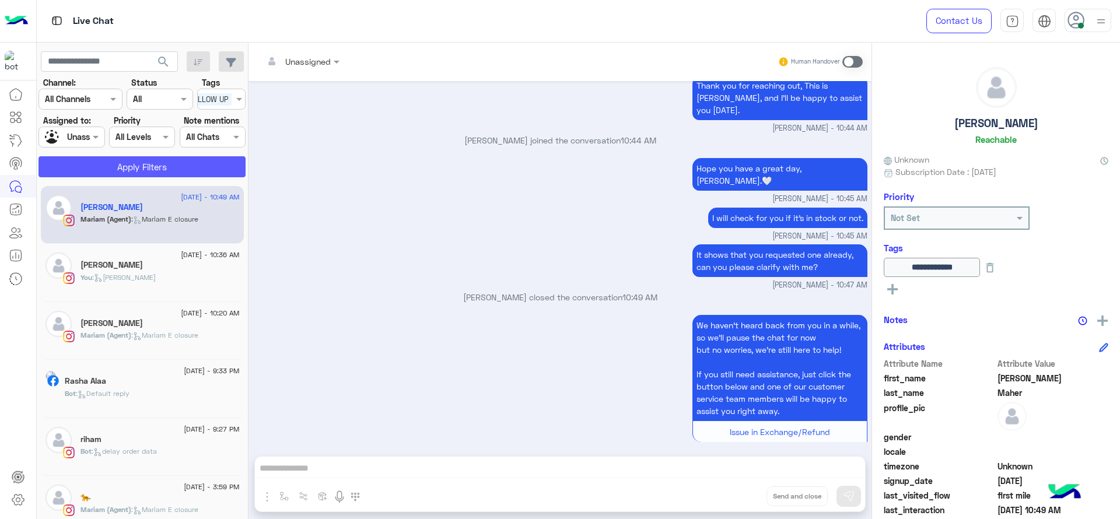
click at [177, 156] on button "Apply Filters" at bounding box center [141, 166] width 207 height 21
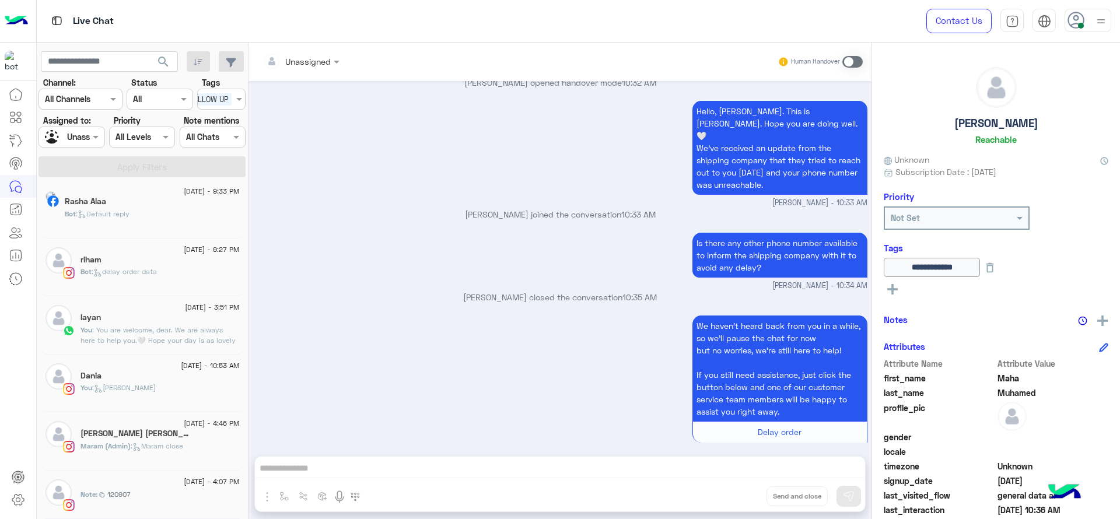
scroll to position [6, 0]
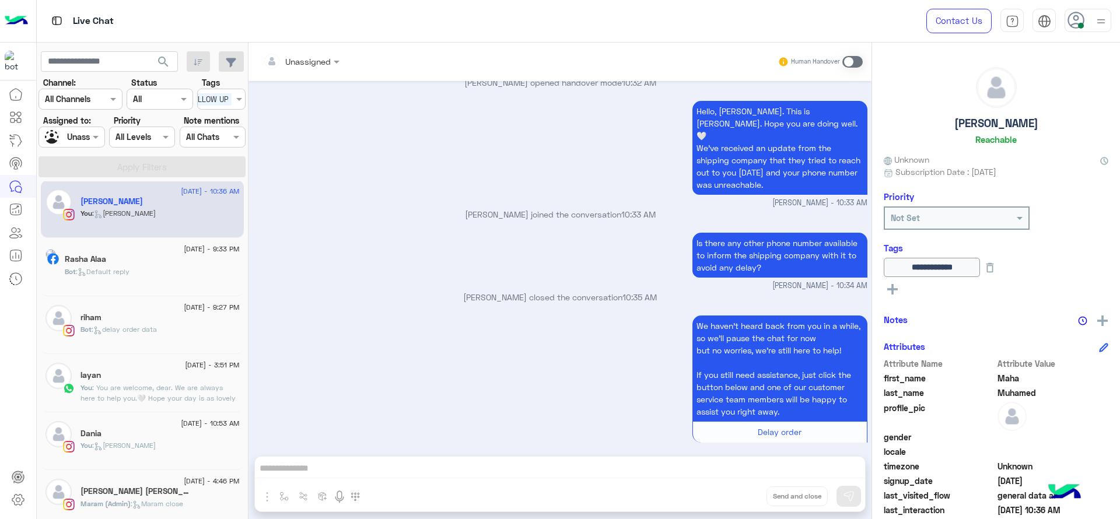
click at [171, 383] on span ": You are welcome, dear. We are always here to help you.🤍 Hope your day is as l…" at bounding box center [157, 398] width 155 height 30
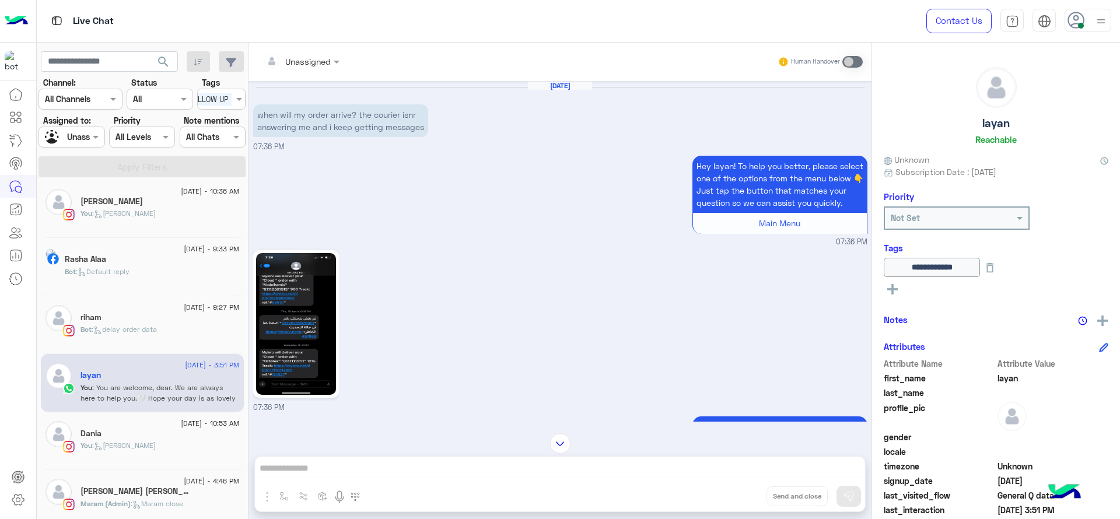
click at [295, 313] on img at bounding box center [296, 324] width 80 height 142
click at [157, 335] on div "Bot : delay order data" at bounding box center [159, 334] width 159 height 20
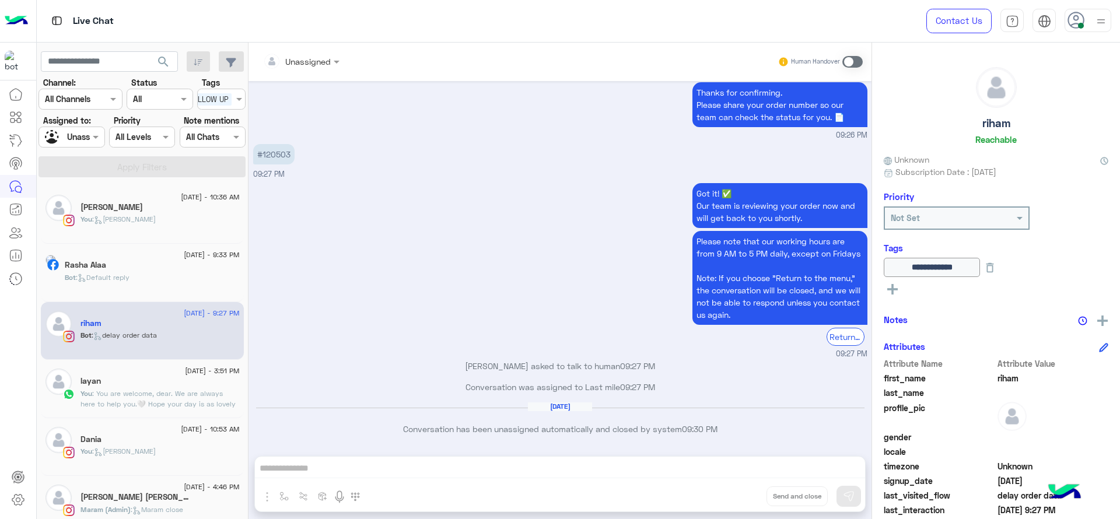
click at [135, 220] on span ": [PERSON_NAME]" at bounding box center [124, 219] width 64 height 9
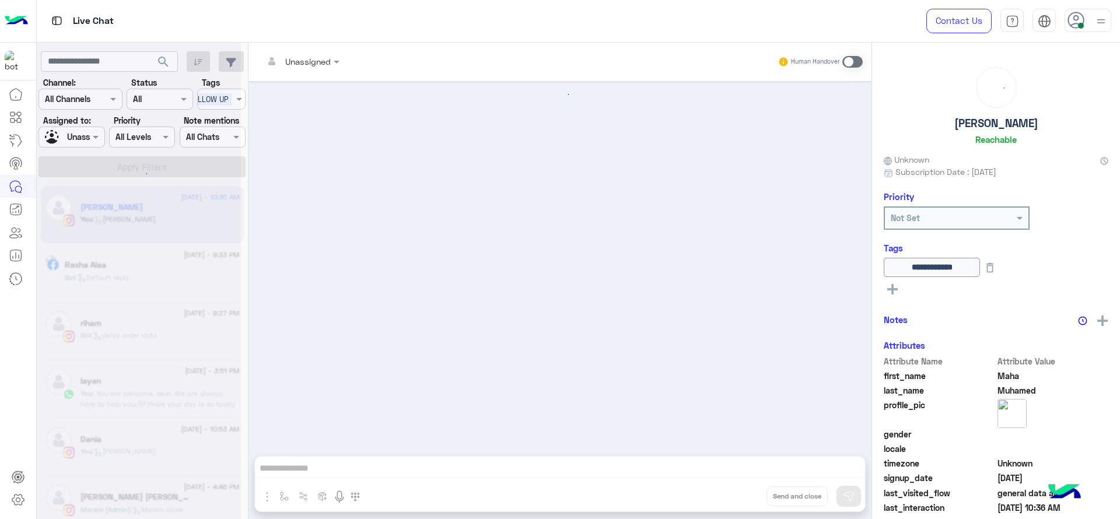
scroll to position [691, 0]
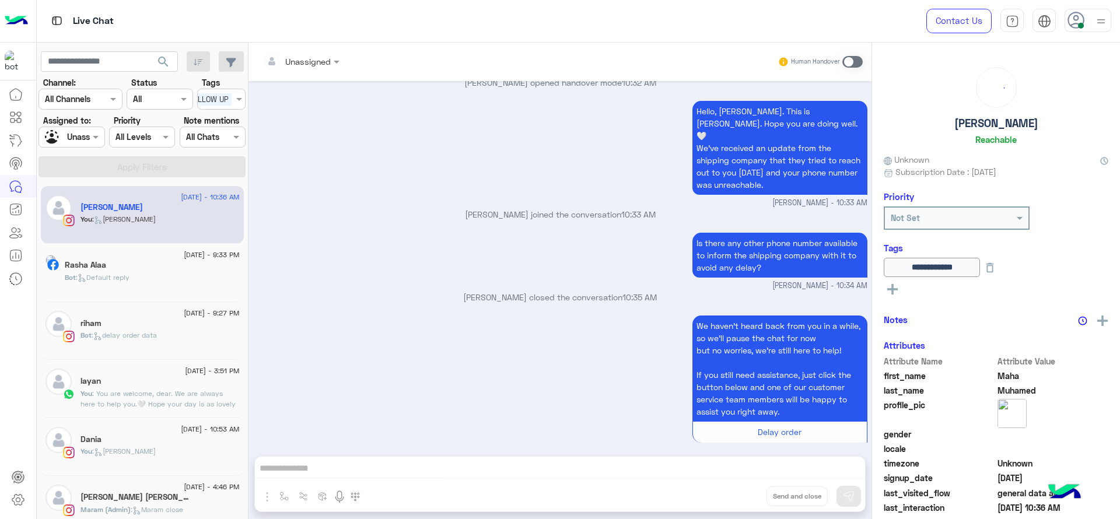
click at [151, 253] on div "[DATE] - 9:33 PM" at bounding box center [152, 257] width 175 height 8
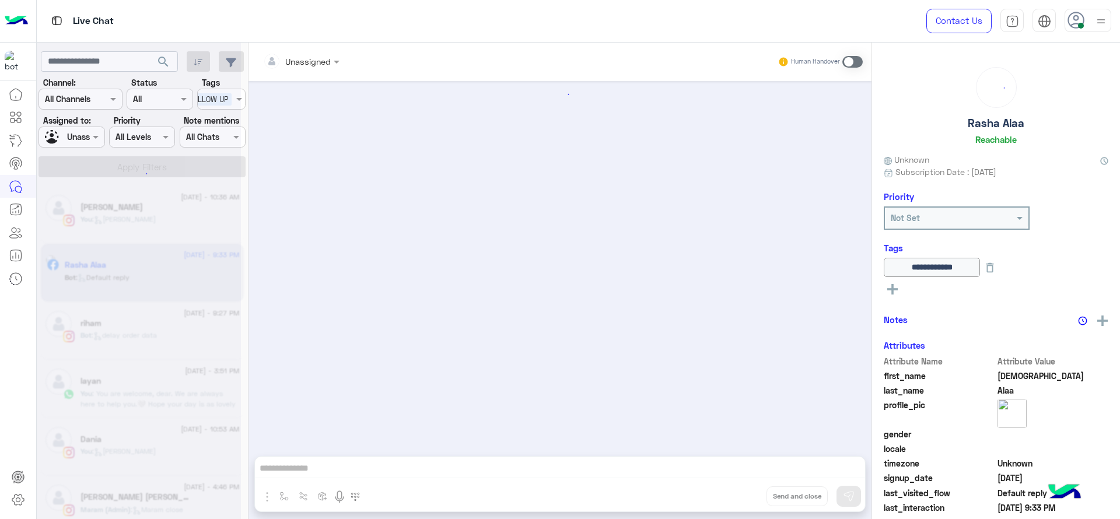
click at [80, 139] on div at bounding box center [71, 136] width 65 height 13
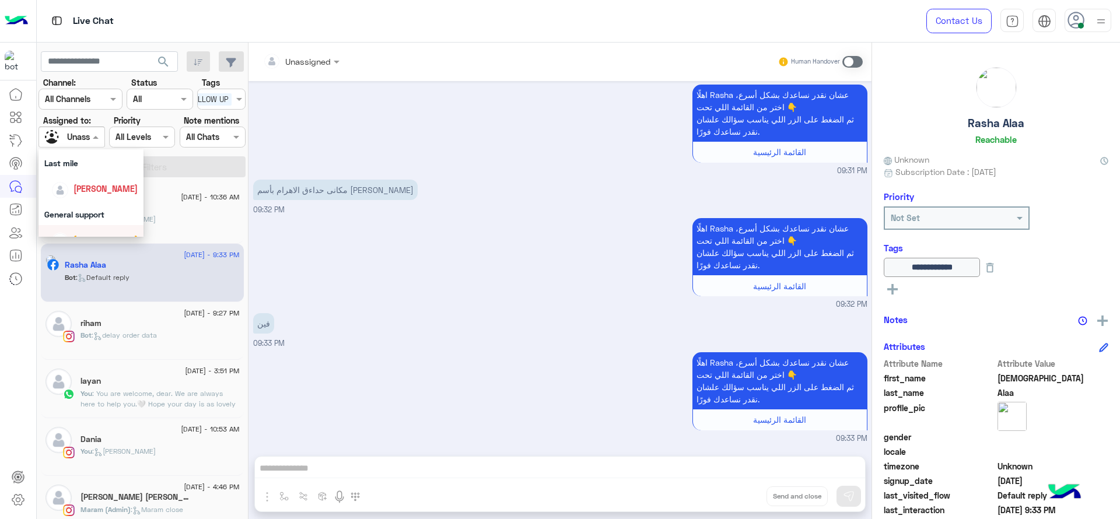
scroll to position [146, 0]
click at [96, 205] on span "[PERSON_NAME]" at bounding box center [105, 202] width 64 height 10
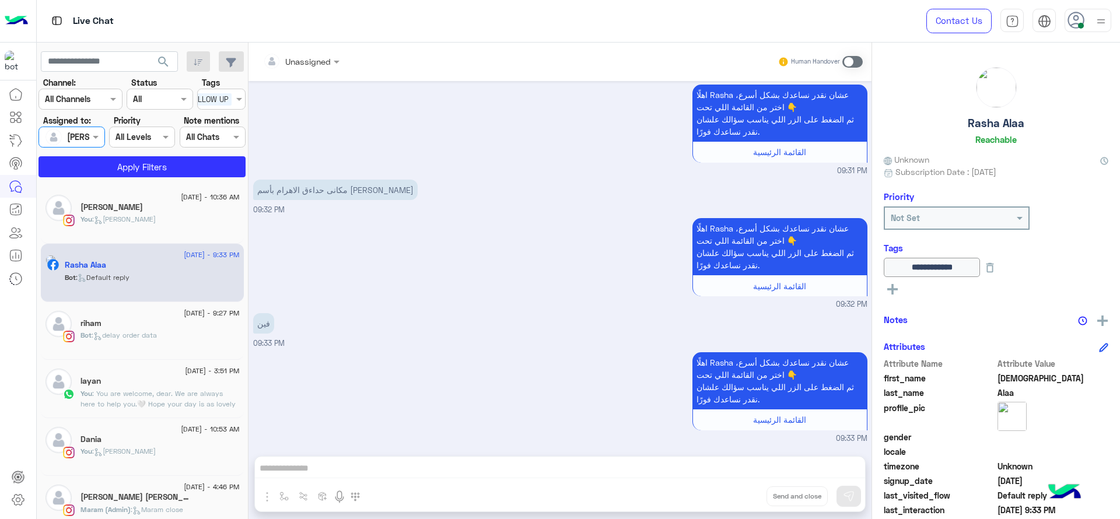
click at [216, 96] on span "J FOLLOW UP" at bounding box center [206, 99] width 52 height 12
click at [222, 121] on div "J FOLLOW UP" at bounding box center [221, 122] width 37 height 12
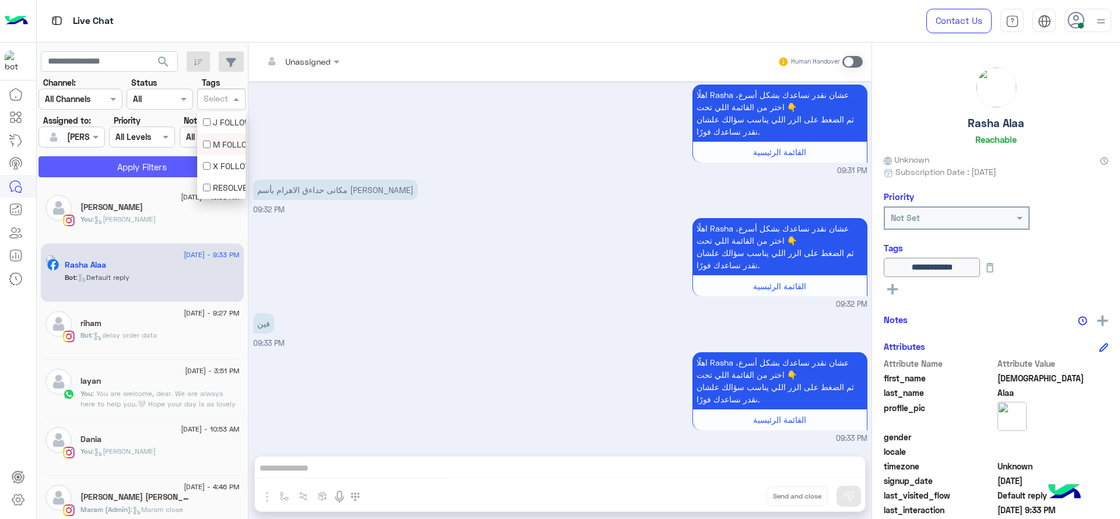
click at [177, 171] on button "Apply Filters" at bounding box center [141, 166] width 207 height 21
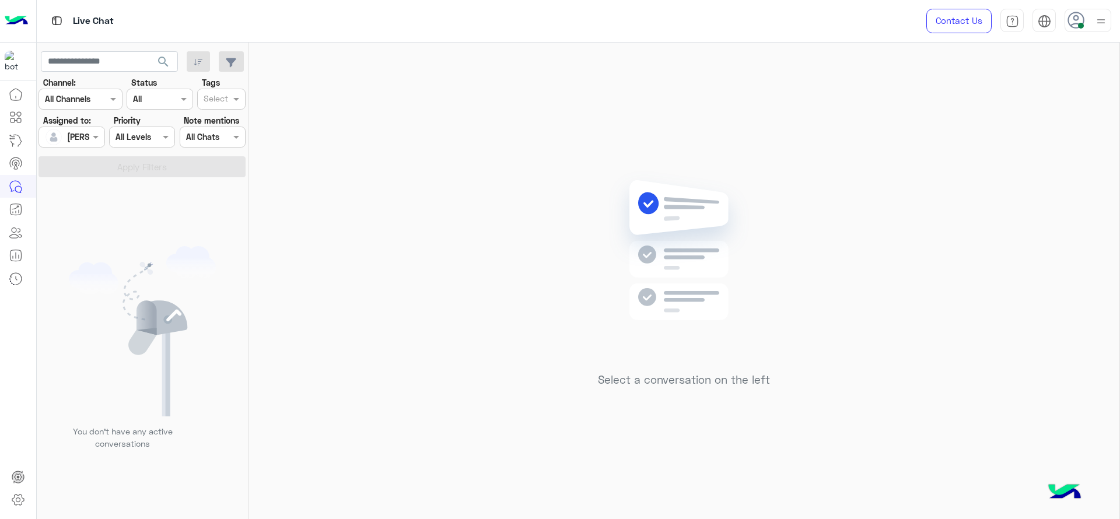
click at [477, 324] on div "Select a conversation on the left" at bounding box center [683, 283] width 871 height 481
click at [1087, 29] on div at bounding box center [1088, 20] width 47 height 23
click at [402, 150] on div "Select a conversation on the left" at bounding box center [683, 283] width 871 height 481
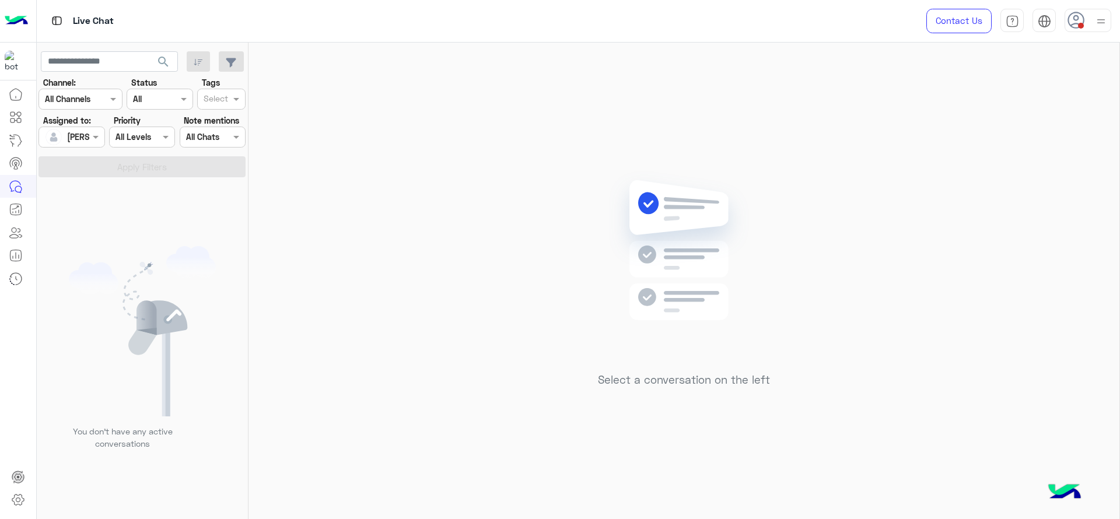
click at [278, 261] on div "Select a conversation on the left" at bounding box center [683, 283] width 871 height 481
click at [1087, 23] on div at bounding box center [1088, 20] width 47 height 23
click at [1105, 90] on div "Online Break Busy Offline" at bounding box center [1038, 130] width 145 height 103
click at [821, 152] on div "Select a conversation on the left" at bounding box center [683, 283] width 871 height 481
click at [382, 205] on div "Select a conversation on the left" at bounding box center [683, 283] width 871 height 481
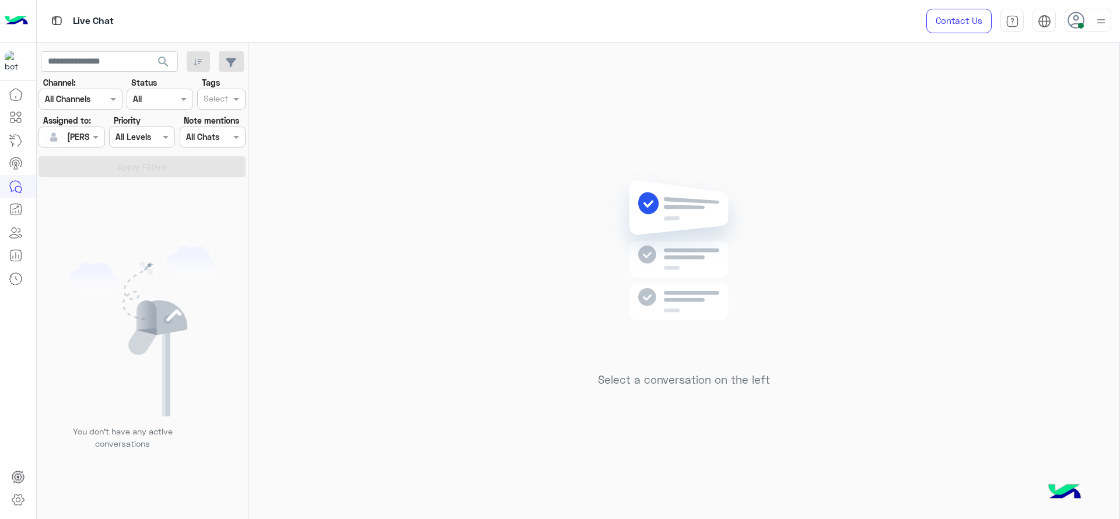
click at [968, 131] on div "Select a conversation on the left" at bounding box center [683, 283] width 871 height 481
click at [1087, 26] on div at bounding box center [1088, 20] width 47 height 23
click at [1098, 134] on label "Busy" at bounding box center [1038, 140] width 127 height 21
click at [743, 146] on div "Select a conversation on the left" at bounding box center [683, 283] width 871 height 481
click at [539, 233] on div "Select a conversation on the left" at bounding box center [683, 283] width 871 height 481
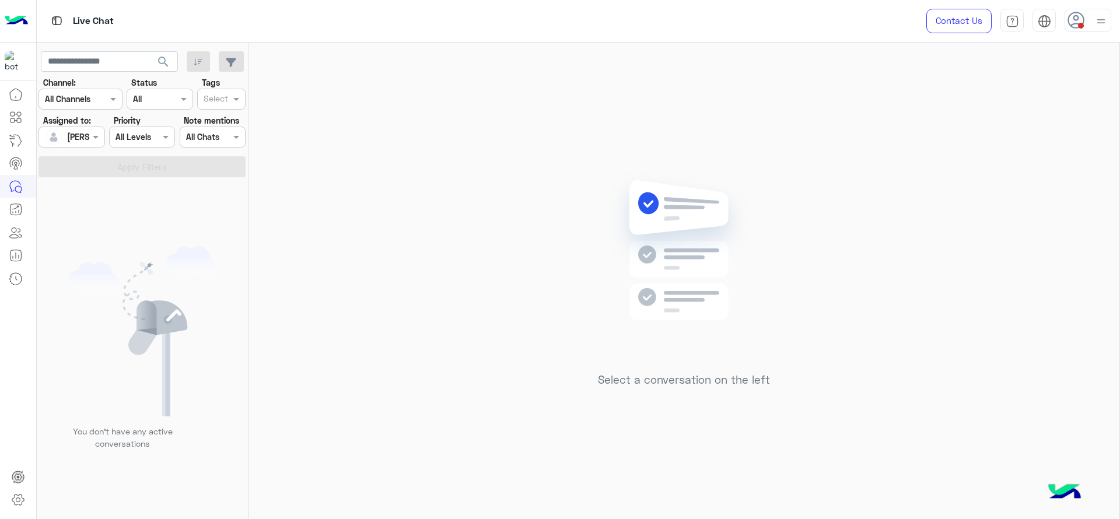
click at [1093, 26] on div at bounding box center [1088, 20] width 47 height 23
click at [913, 136] on div "Select a conversation on the left" at bounding box center [683, 283] width 871 height 481
click at [782, 362] on div "Select a conversation on the left" at bounding box center [683, 283] width 871 height 481
click at [99, 143] on span at bounding box center [97, 137] width 15 height 12
click at [119, 187] on div "Unassigned" at bounding box center [90, 186] width 93 height 20
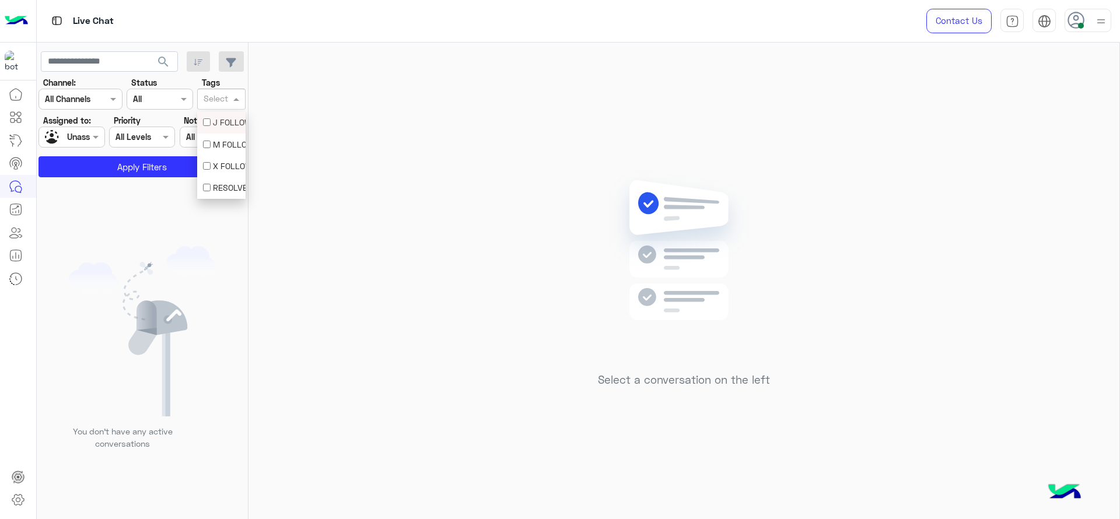
click at [220, 105] on input "text" at bounding box center [216, 100] width 24 height 12
click at [218, 118] on div "J FOLLOW UP" at bounding box center [221, 122] width 37 height 12
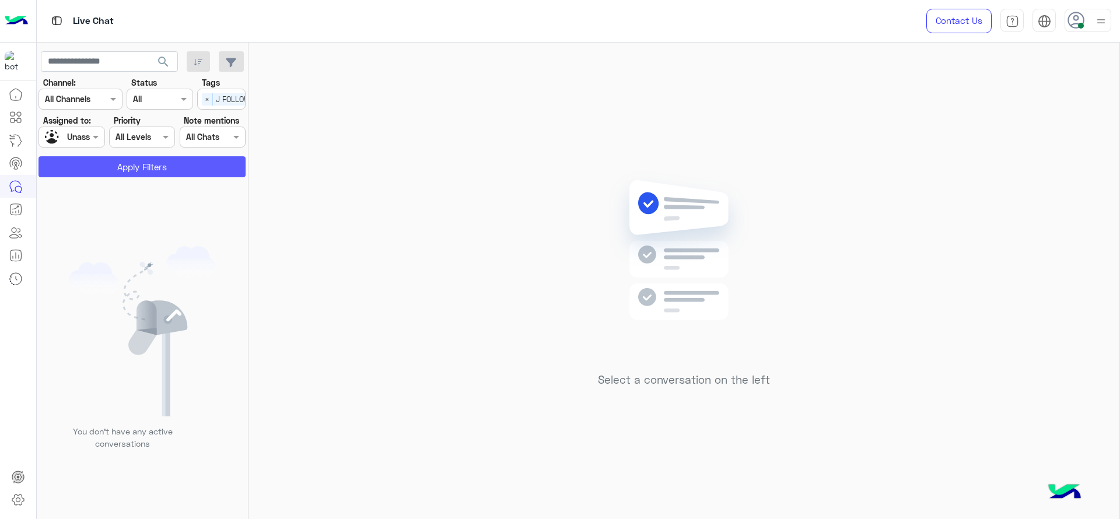
click at [218, 164] on button "Apply Filters" at bounding box center [141, 166] width 207 height 21
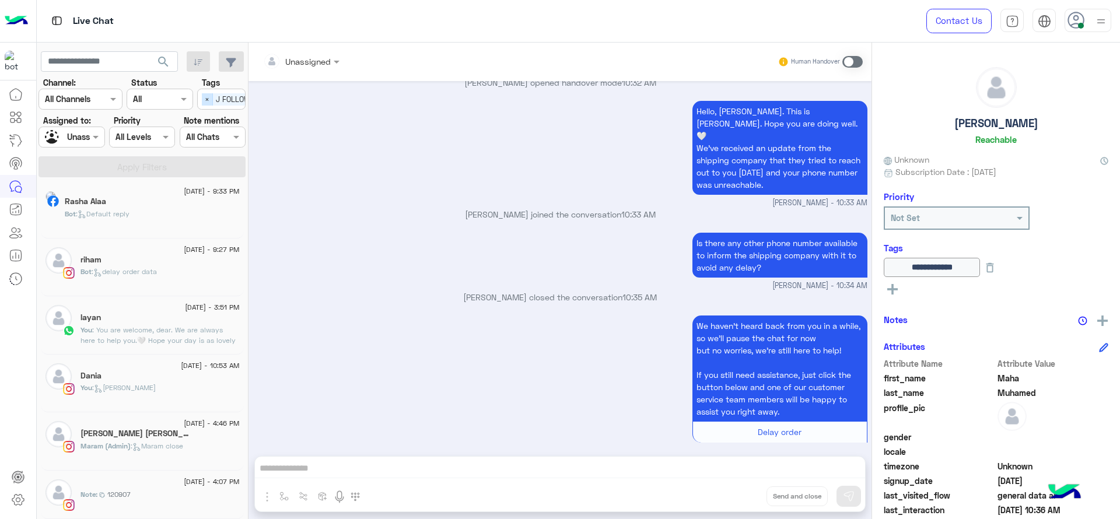
scroll to position [6, 0]
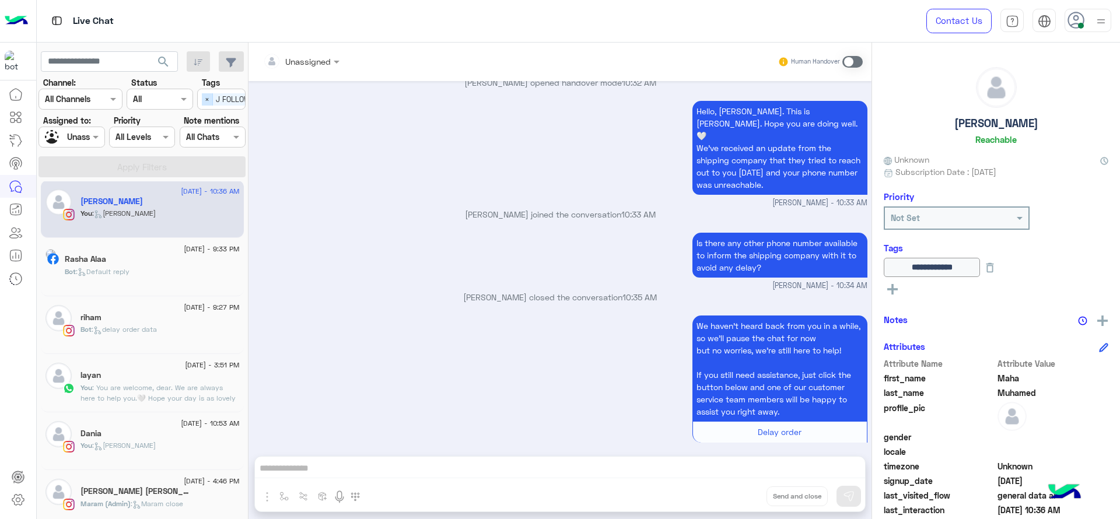
click at [211, 101] on span "×" at bounding box center [207, 99] width 11 height 12
click at [105, 125] on div "Assigned to: Assigned on Unassigned" at bounding box center [72, 130] width 71 height 33
click at [87, 135] on div at bounding box center [71, 136] width 65 height 13
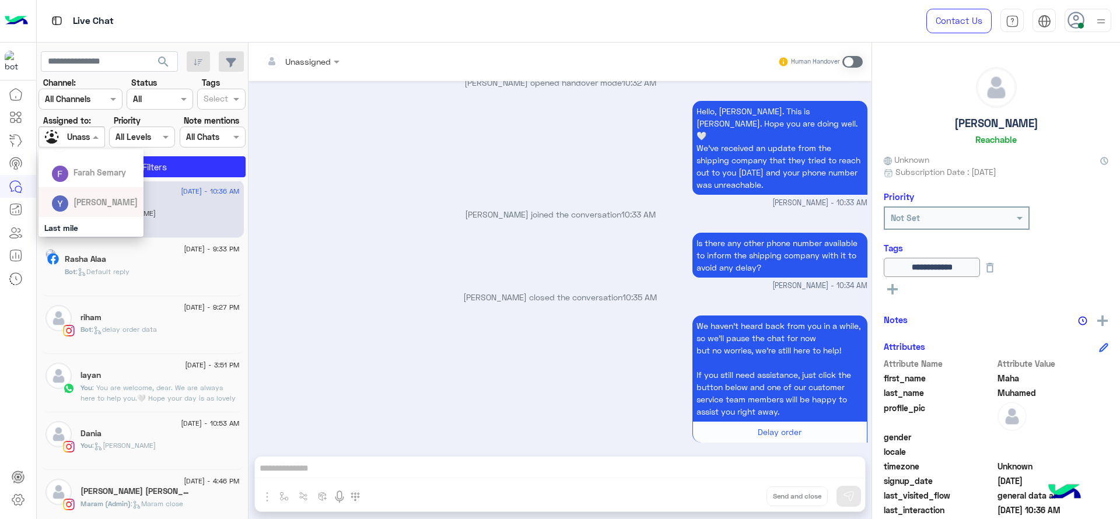
scroll to position [131, 0]
click at [98, 202] on div "[PERSON_NAME]" at bounding box center [90, 217] width 105 height 30
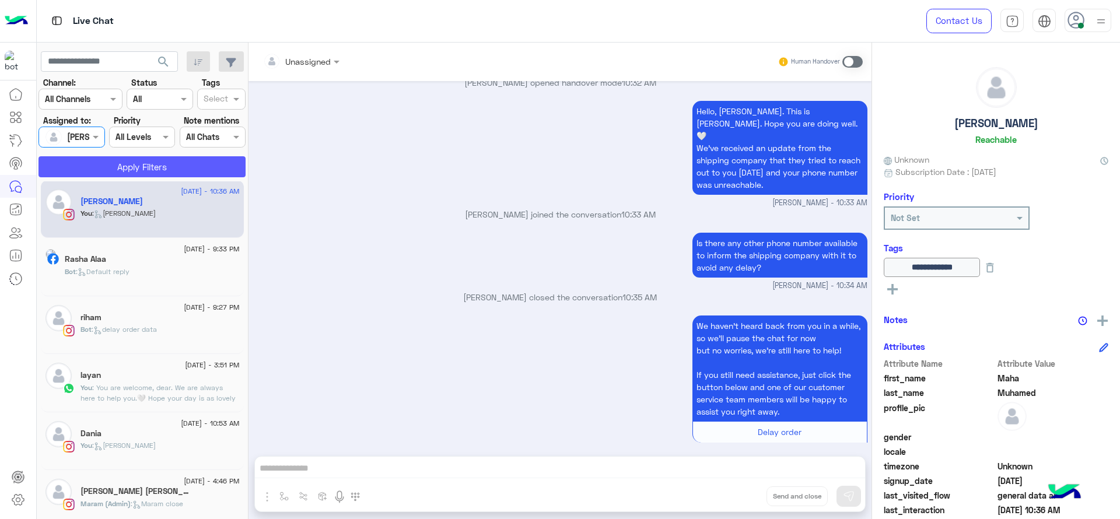
click at [125, 169] on button "Apply Filters" at bounding box center [141, 166] width 207 height 21
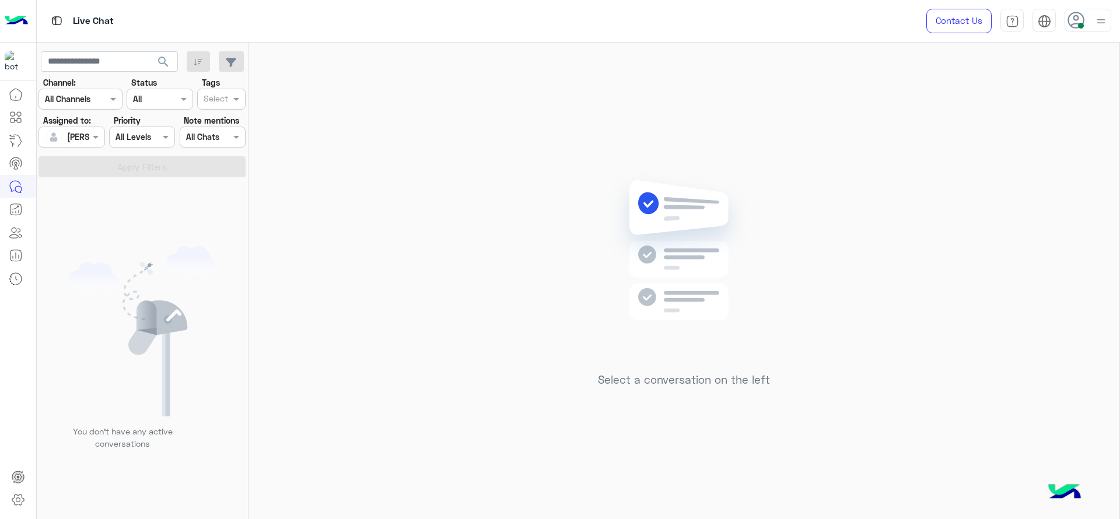
click at [1100, 15] on img at bounding box center [1101, 21] width 15 height 15
click at [1100, 15] on img at bounding box center [1100, 21] width 13 height 13
click at [885, 177] on div "Select a conversation on the left" at bounding box center [683, 283] width 871 height 481
click at [813, 217] on div "Select a conversation on the left" at bounding box center [683, 283] width 871 height 481
drag, startPoint x: 597, startPoint y: 229, endPoint x: 511, endPoint y: 138, distance: 125.0
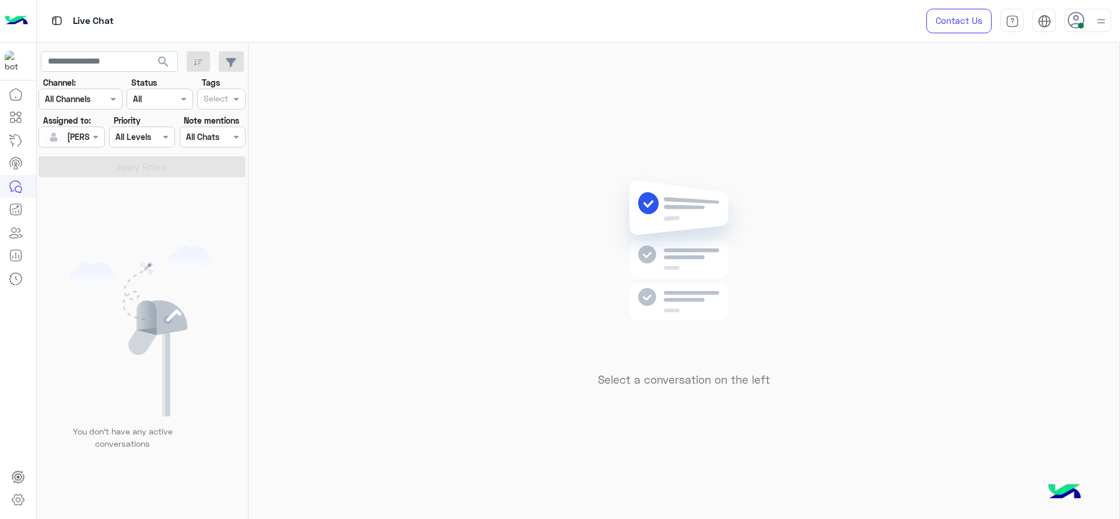
click at [594, 228] on div "Select a conversation on the left" at bounding box center [683, 283] width 871 height 481
click at [271, 134] on div "Select a conversation on the left" at bounding box center [683, 283] width 871 height 481
click at [97, 136] on span at bounding box center [97, 137] width 15 height 12
click at [110, 192] on div "Unassigned" at bounding box center [90, 186] width 93 height 20
click at [232, 99] on span at bounding box center [237, 99] width 15 height 12
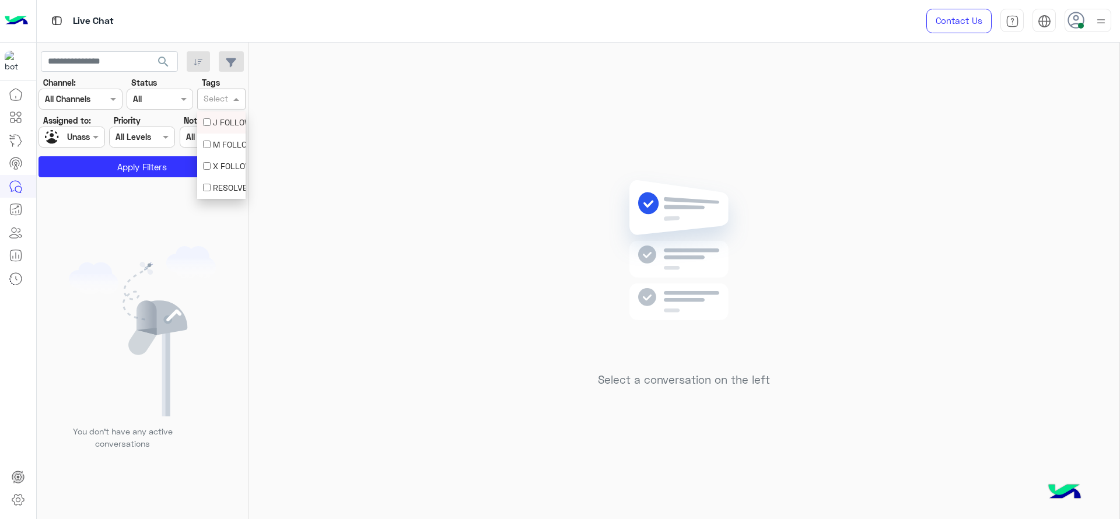
click at [219, 129] on div "J FOLLOW UP" at bounding box center [221, 122] width 48 height 22
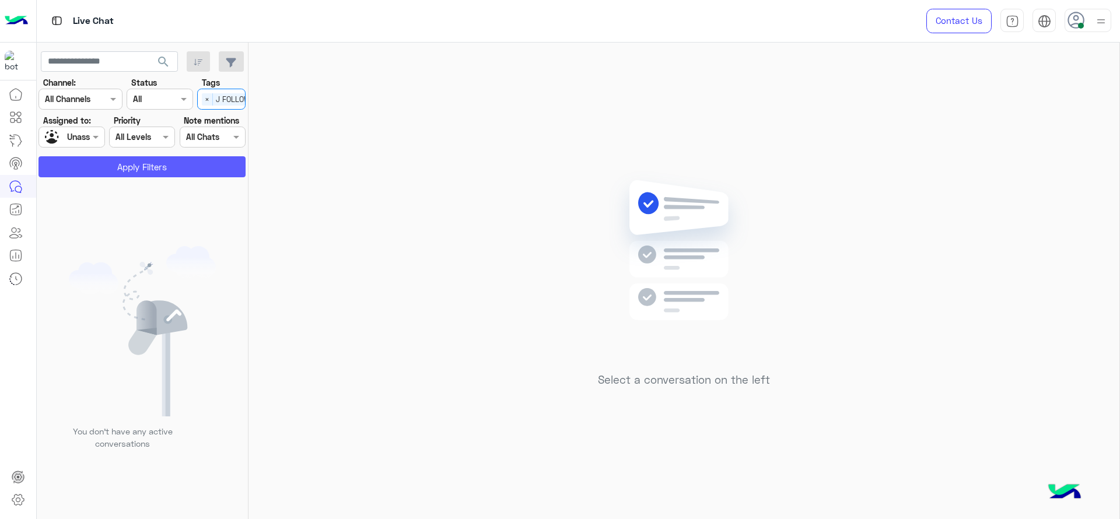
click at [153, 162] on button "Apply Filters" at bounding box center [141, 166] width 207 height 21
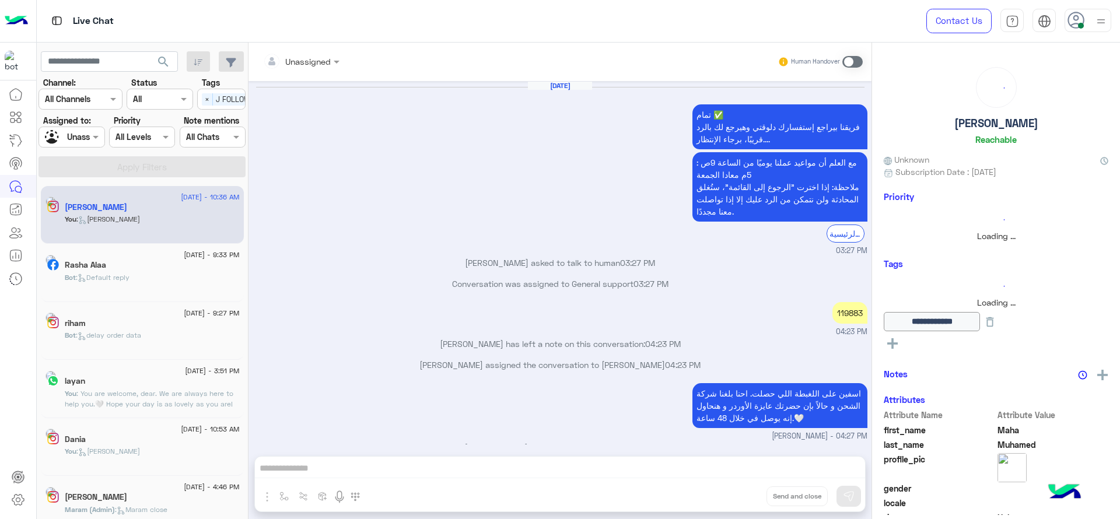
scroll to position [691, 0]
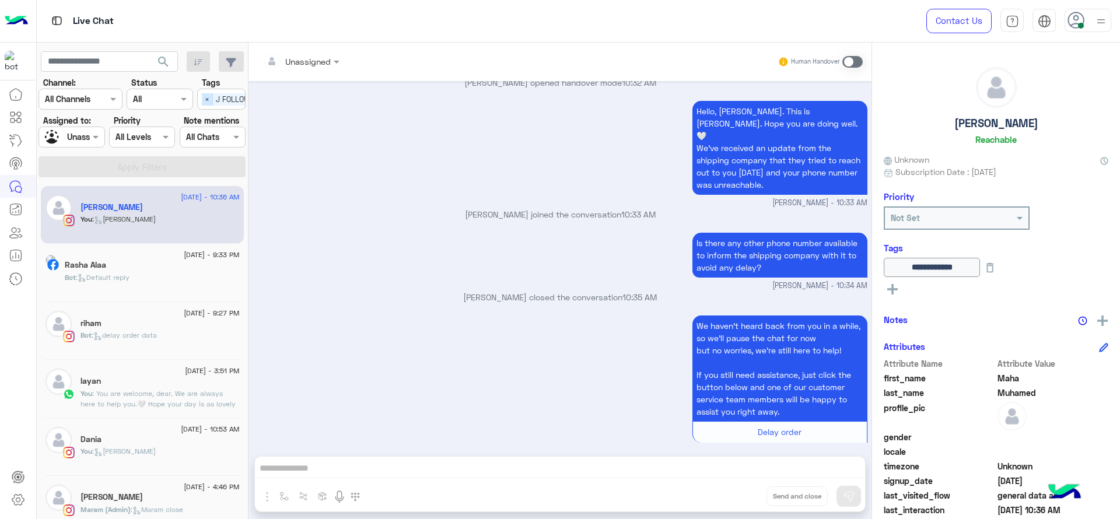
click at [210, 99] on span "×" at bounding box center [207, 99] width 11 height 12
click at [86, 135] on div at bounding box center [71, 136] width 65 height 13
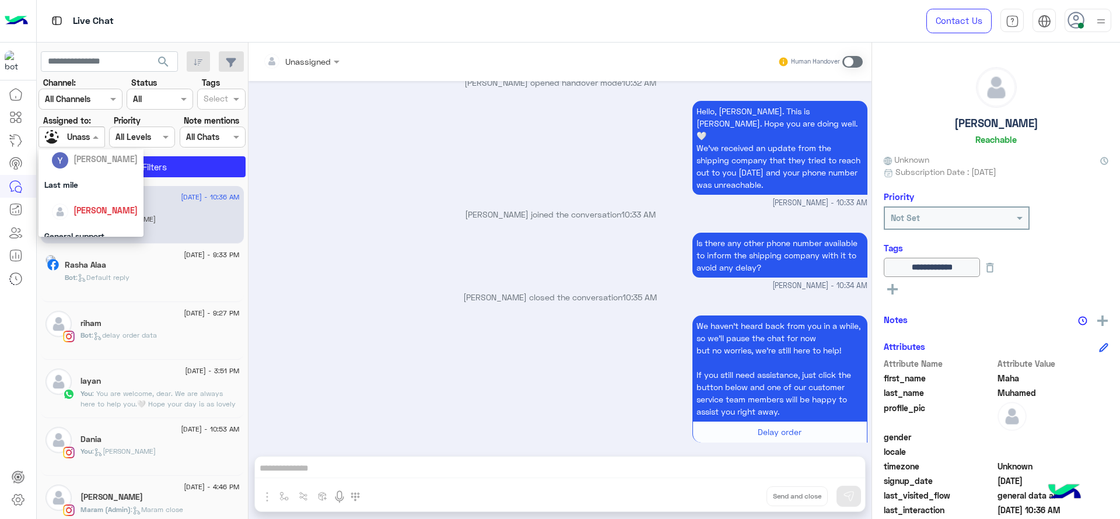
scroll to position [160, 0]
click at [96, 183] on span "[PERSON_NAME]" at bounding box center [105, 188] width 64 height 10
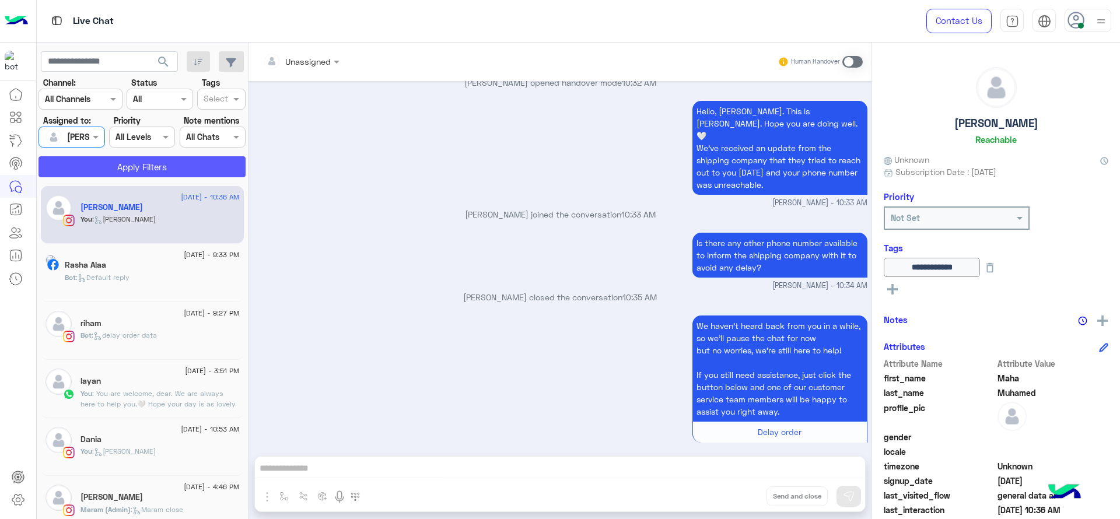
click at [94, 166] on button "Apply Filters" at bounding box center [141, 166] width 207 height 21
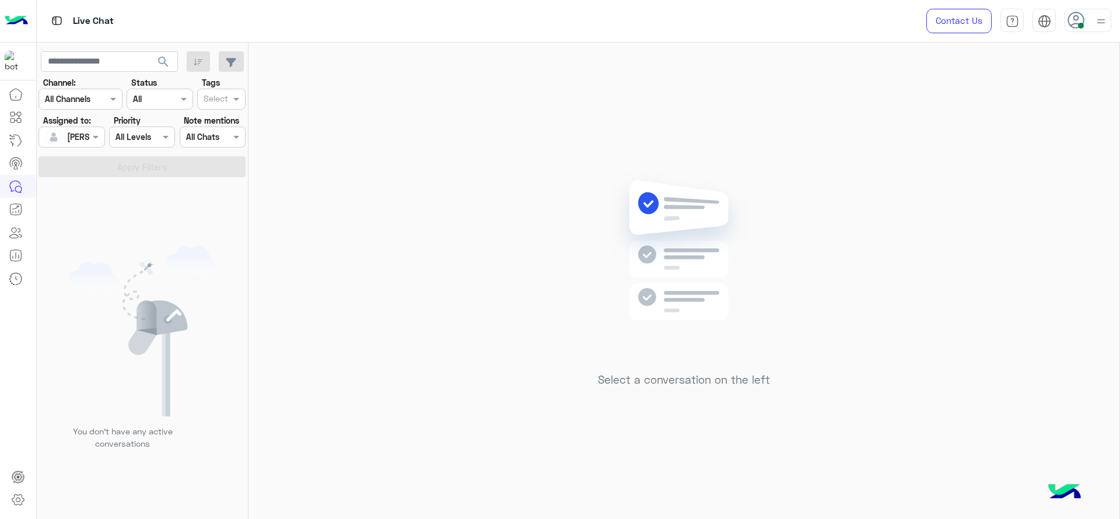
click at [376, 261] on div "Select a conversation on the left" at bounding box center [683, 283] width 871 height 481
click at [1101, 25] on img at bounding box center [1101, 21] width 15 height 15
click at [1090, 116] on label "Break" at bounding box center [1038, 114] width 127 height 21
click at [624, 166] on div "Select a conversation on the left" at bounding box center [683, 283] width 871 height 481
click at [955, 232] on div "Select a conversation on the left" at bounding box center [683, 283] width 871 height 481
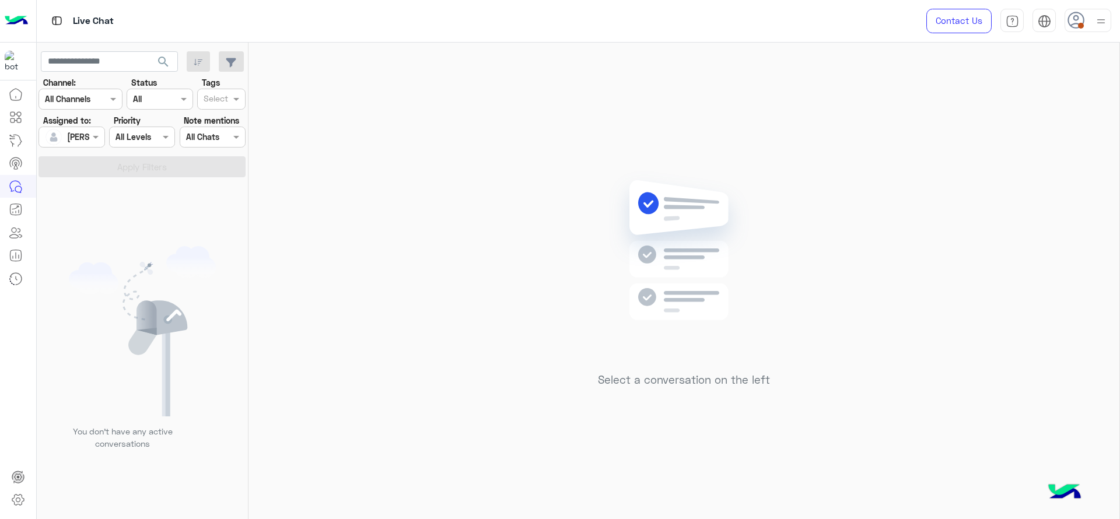
drag, startPoint x: 878, startPoint y: 107, endPoint x: 878, endPoint y: 125, distance: 17.5
click at [878, 109] on div "Select a conversation on the left" at bounding box center [683, 283] width 871 height 481
click at [880, 128] on div "Select a conversation on the left" at bounding box center [683, 283] width 871 height 481
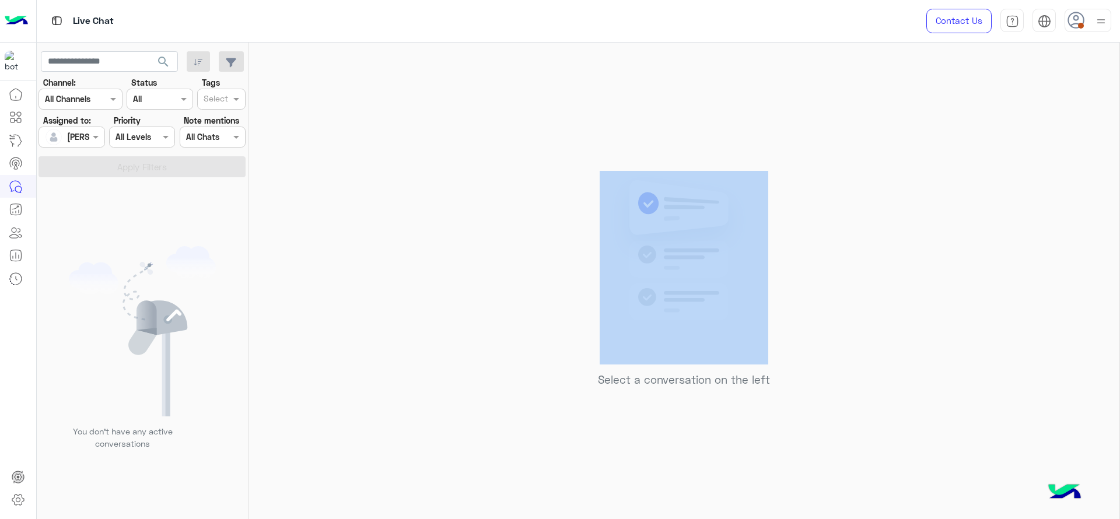
click at [880, 128] on div "Select a conversation on the left" at bounding box center [683, 283] width 871 height 481
click at [897, 128] on div "Select a conversation on the left" at bounding box center [683, 283] width 871 height 481
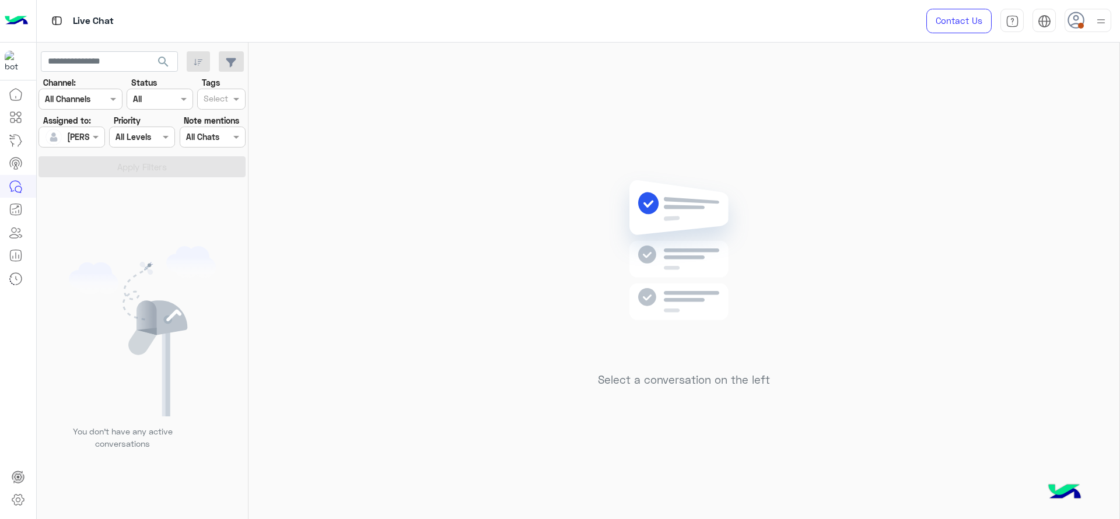
click at [912, 201] on div "Select a conversation on the left" at bounding box center [683, 283] width 871 height 481
click at [632, 165] on div "Select a conversation on the left" at bounding box center [683, 283] width 871 height 481
click at [515, 257] on div "Select a conversation on the left" at bounding box center [683, 283] width 871 height 481
click at [1087, 5] on div "Contact Us Help Center عربي English" at bounding box center [1014, 21] width 211 height 42
click at [1087, 9] on div at bounding box center [1088, 20] width 47 height 23
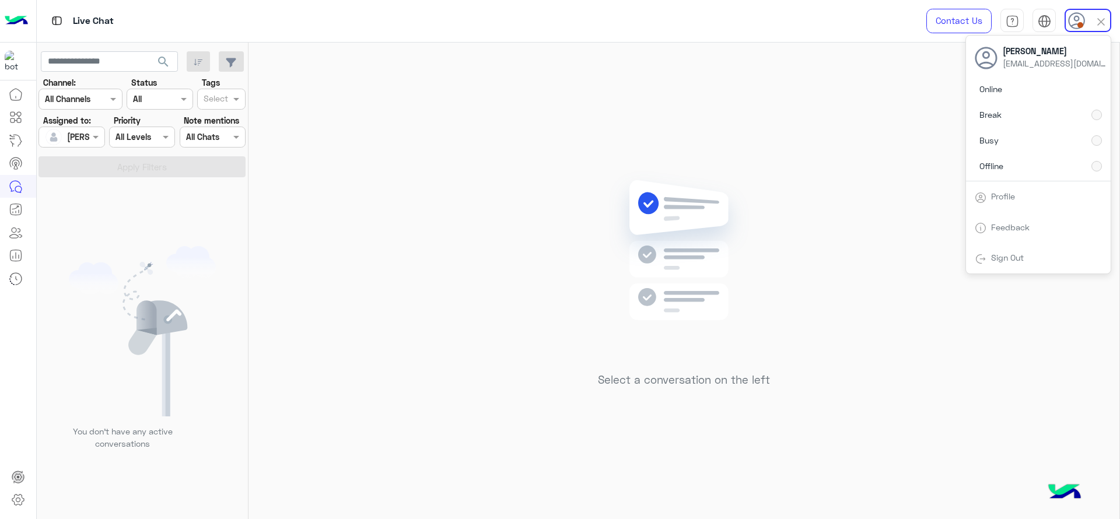
click at [750, 181] on img at bounding box center [684, 268] width 169 height 194
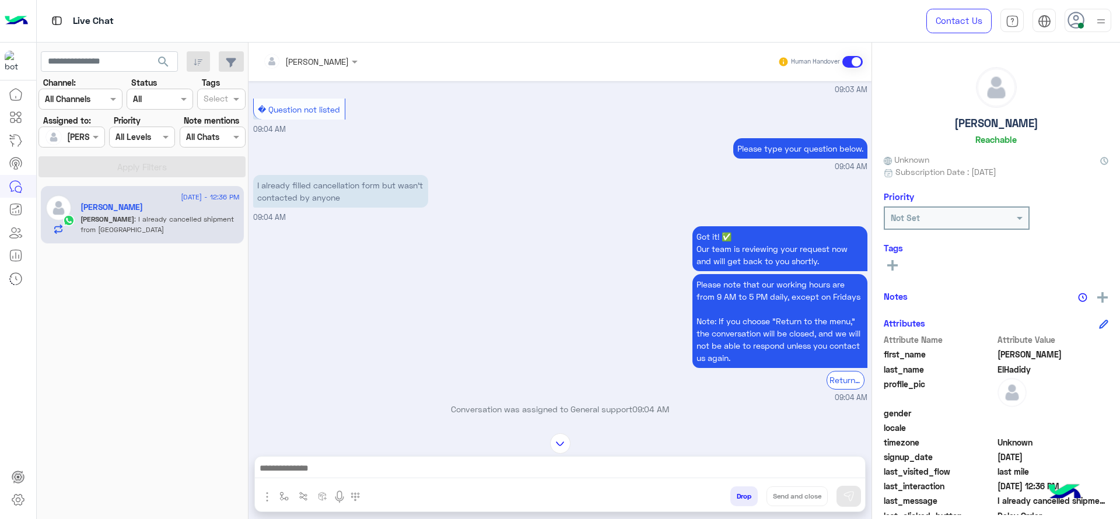
scroll to position [1394, 0]
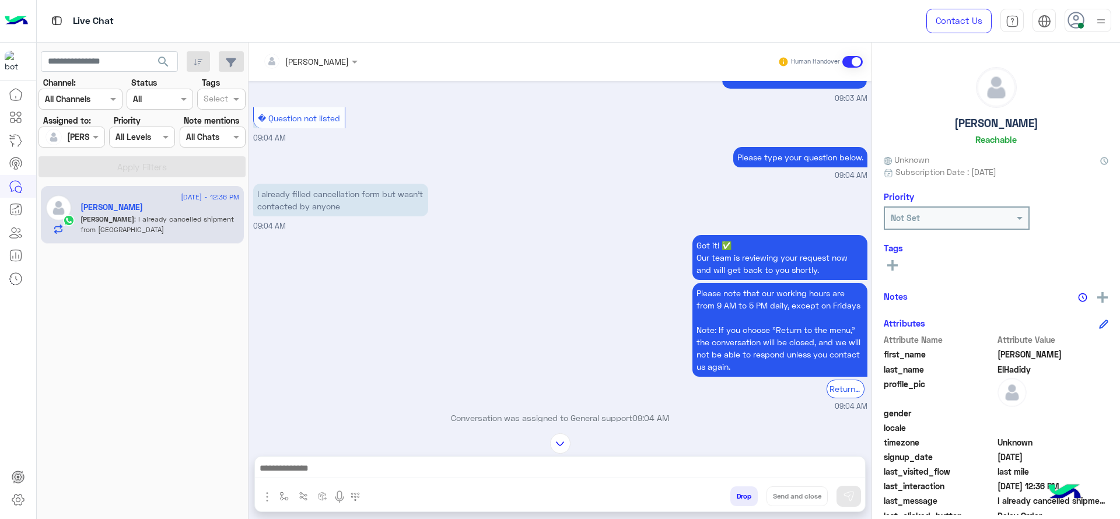
click at [324, 52] on div "[PERSON_NAME]" at bounding box center [306, 61] width 86 height 23
click at [325, 156] on div "[PERSON_NAME]" at bounding box center [331, 152] width 64 height 12
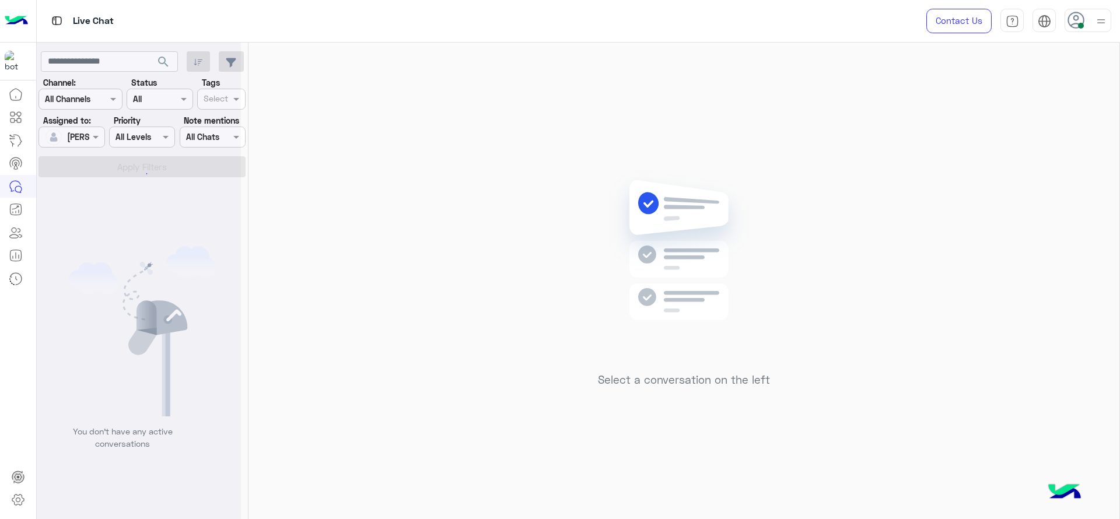
click at [1077, 26] on icon at bounding box center [1075, 20] width 17 height 17
click at [1097, 146] on label "Busy" at bounding box center [1038, 140] width 127 height 21
click at [75, 138] on div at bounding box center [71, 136] width 65 height 13
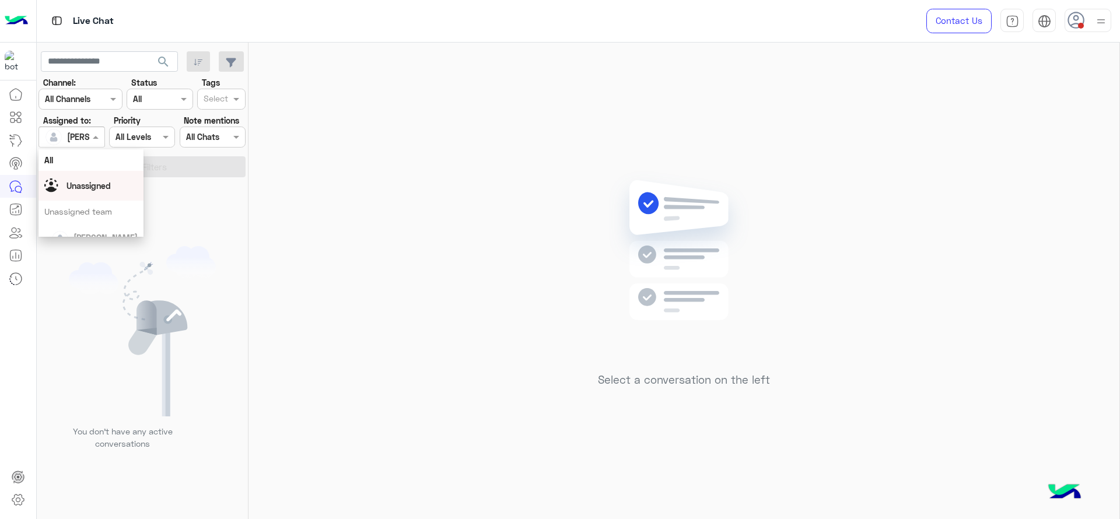
click at [111, 181] on span "Unassigned" at bounding box center [88, 186] width 44 height 10
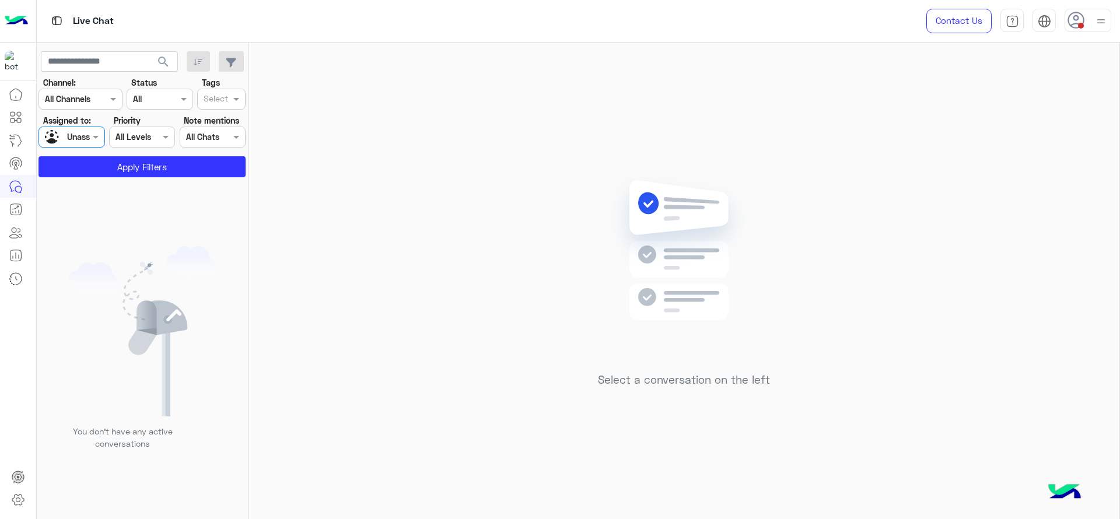
click at [205, 102] on input "text" at bounding box center [216, 100] width 24 height 12
click at [143, 153] on section "Channel: Channel All Channels Status Channel All Tags Select × J FOLLOW UP Assi…" at bounding box center [142, 126] width 194 height 101
click at [120, 182] on div "You don’t have any active conversations" at bounding box center [143, 352] width 212 height 342
click at [116, 166] on button "Apply Filters" at bounding box center [141, 166] width 207 height 21
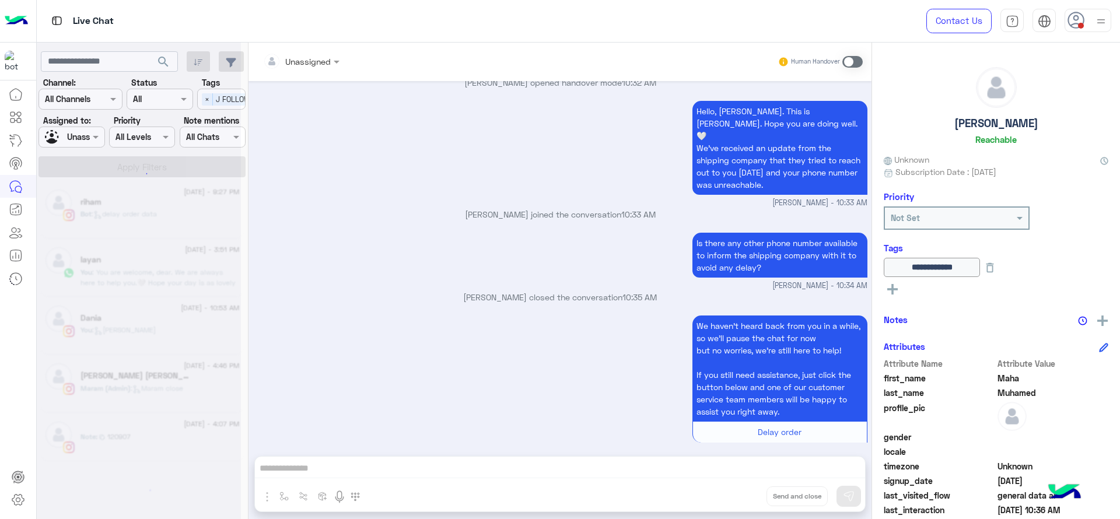
scroll to position [6, 0]
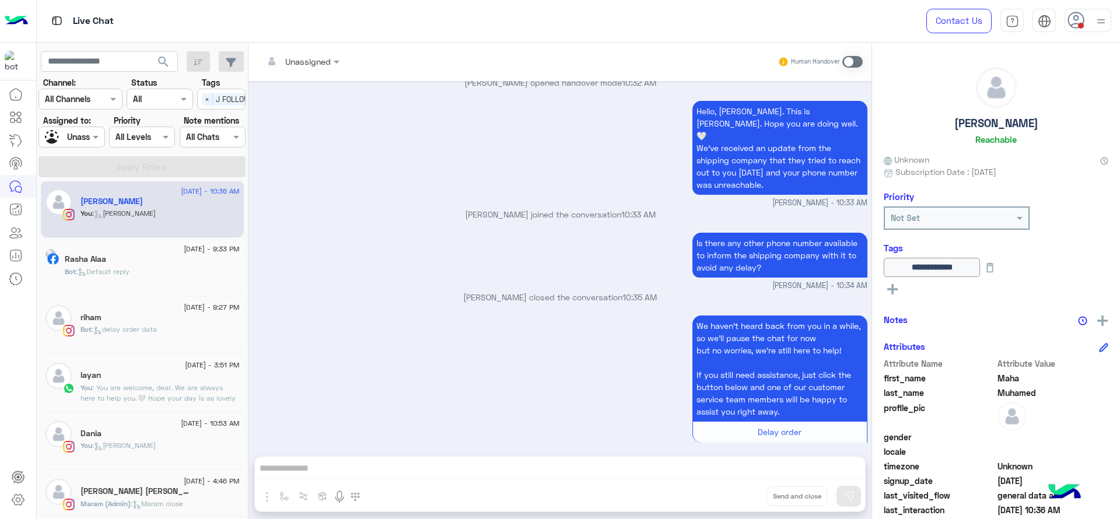
click at [160, 400] on span ": You are welcome, dear. We are always here to help you.🤍 Hope your day is as l…" at bounding box center [157, 398] width 155 height 30
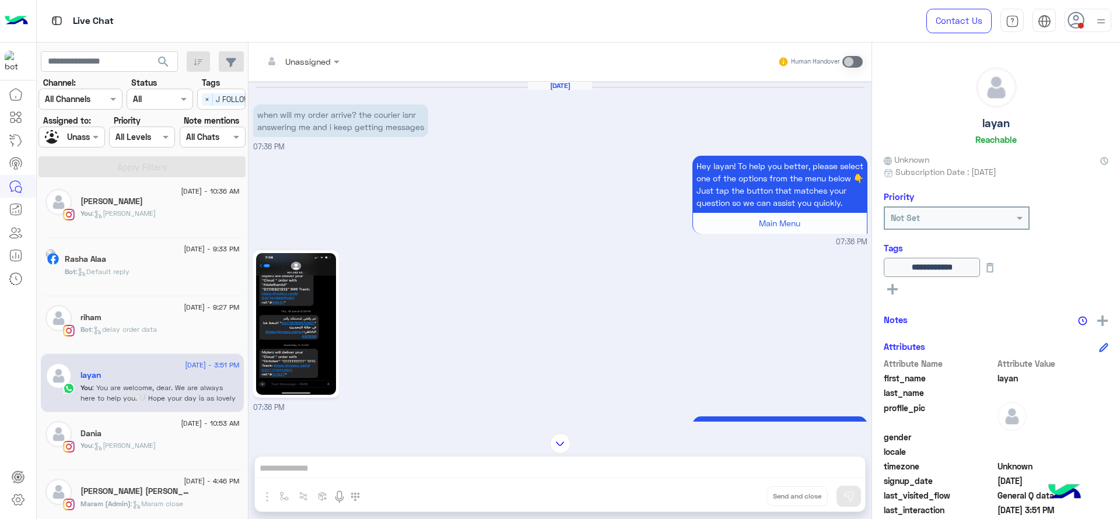
click at [317, 323] on img at bounding box center [296, 324] width 80 height 142
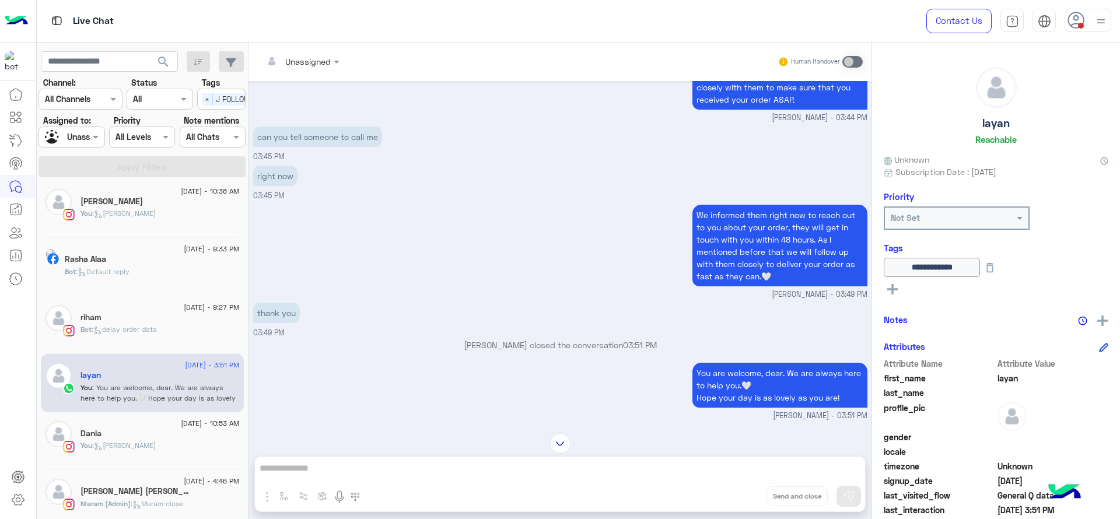
scroll to position [2628, 0]
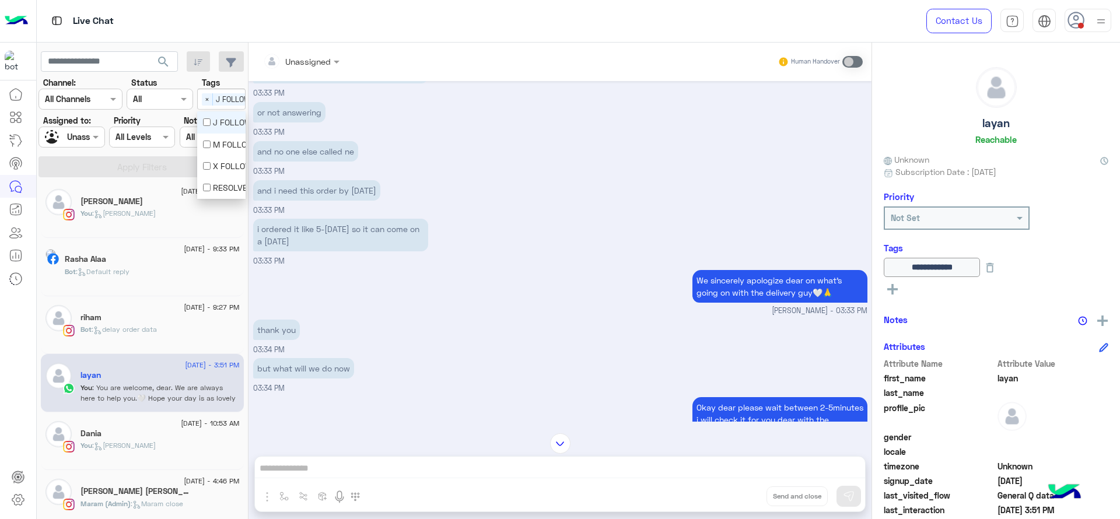
click at [215, 92] on div "Select × J FOLLOW UP" at bounding box center [234, 99] width 72 height 18
click at [201, 120] on div "J FOLLOW UP" at bounding box center [221, 122] width 48 height 22
click at [83, 127] on div "Unassigned" at bounding box center [67, 137] width 44 height 20
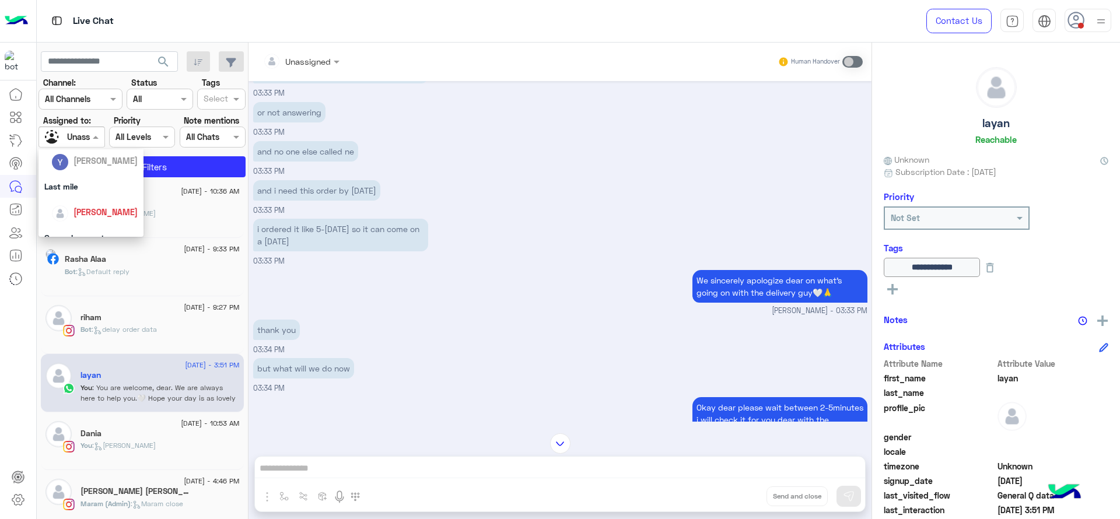
scroll to position [190, 0]
click at [108, 158] on span "[PERSON_NAME]" at bounding box center [105, 158] width 64 height 10
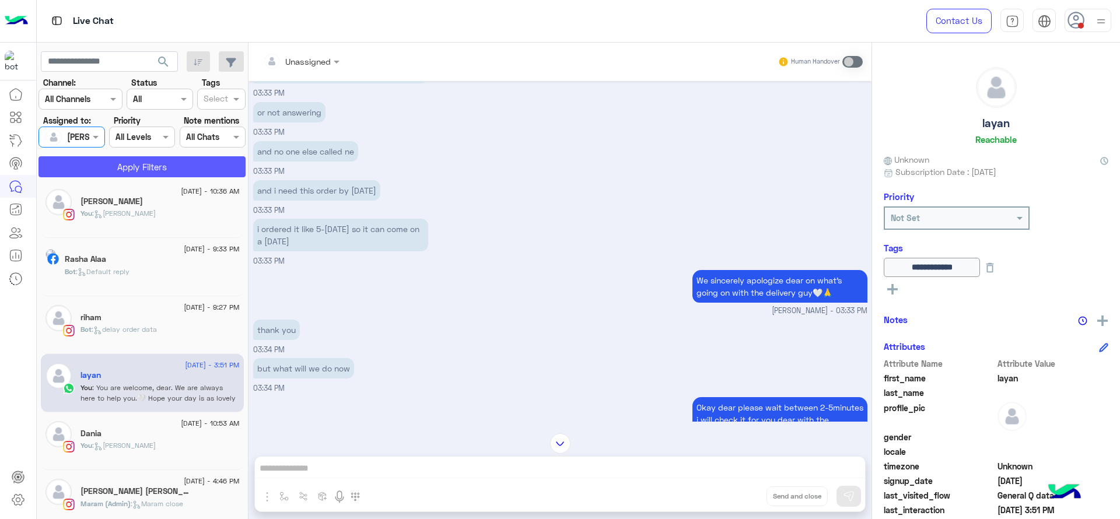
click at [108, 167] on button "Apply Filters" at bounding box center [141, 166] width 207 height 21
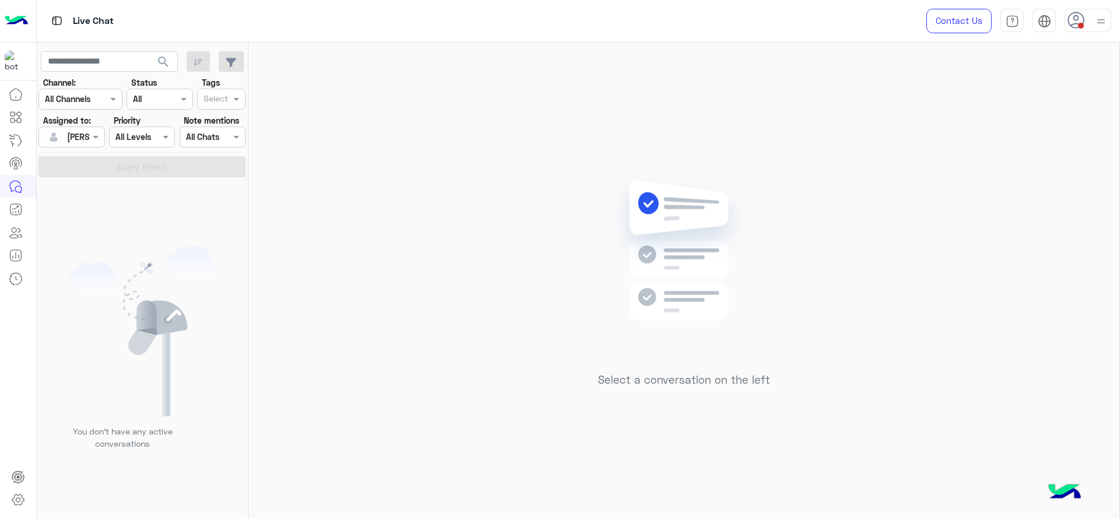
drag, startPoint x: 280, startPoint y: 191, endPoint x: 412, endPoint y: 465, distance: 304.2
click at [281, 195] on div "Select a conversation on the left" at bounding box center [683, 283] width 871 height 481
click at [808, 301] on div "Select a conversation on the left" at bounding box center [683, 283] width 871 height 481
click at [255, 210] on div "Select a conversation on the left" at bounding box center [683, 283] width 871 height 481
click at [1095, 24] on img at bounding box center [1101, 21] width 15 height 15
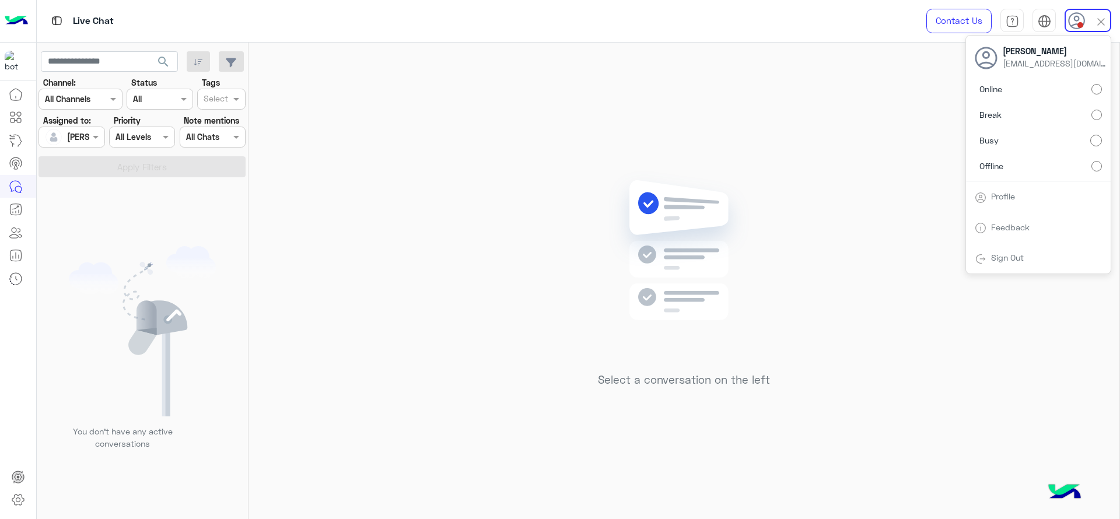
click at [1104, 92] on div "Online Break Busy Offline" at bounding box center [1038, 130] width 145 height 103
click at [881, 116] on div "Select a conversation on the left" at bounding box center [683, 283] width 871 height 481
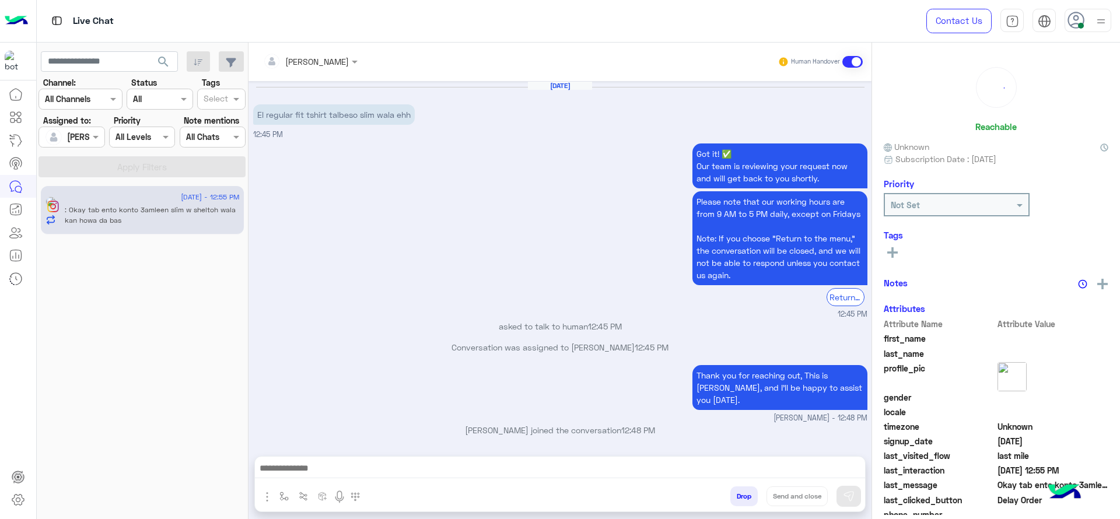
scroll to position [892, 0]
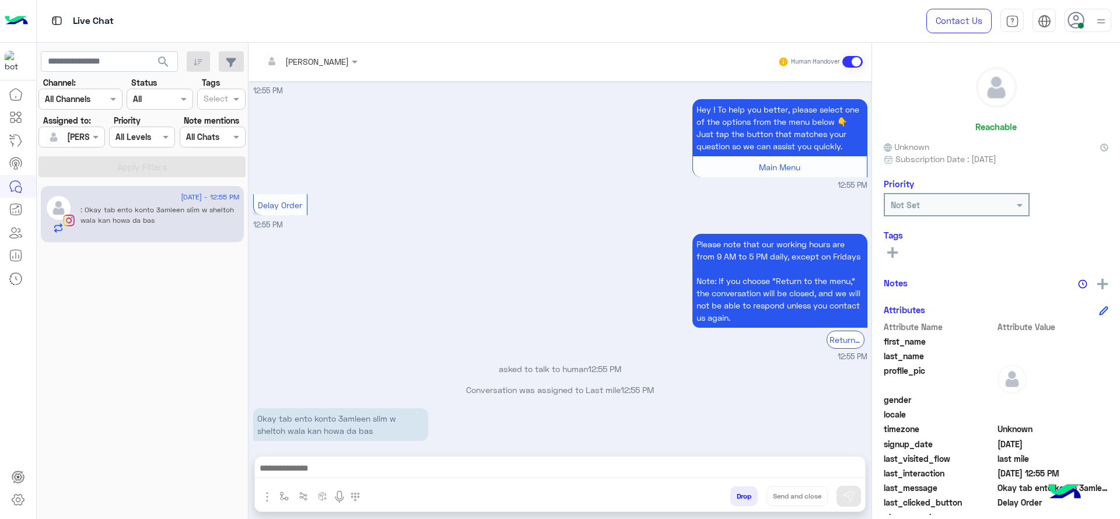
click at [314, 50] on div "Jana Aboelseoud Human Handover" at bounding box center [559, 62] width 623 height 38
click at [314, 61] on input "text" at bounding box center [295, 61] width 64 height 12
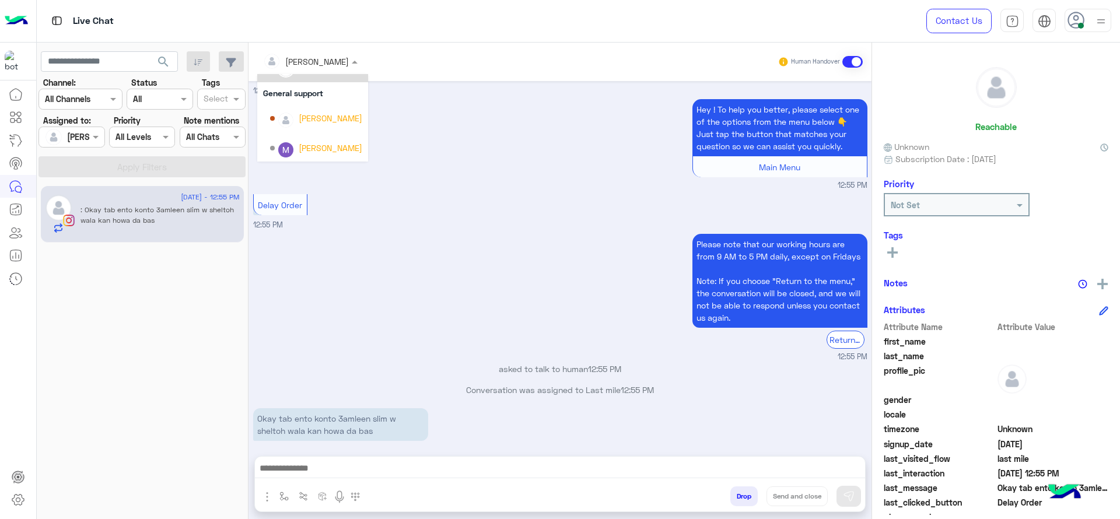
scroll to position [190, 0]
click at [275, 90] on div "General support" at bounding box center [312, 87] width 111 height 22
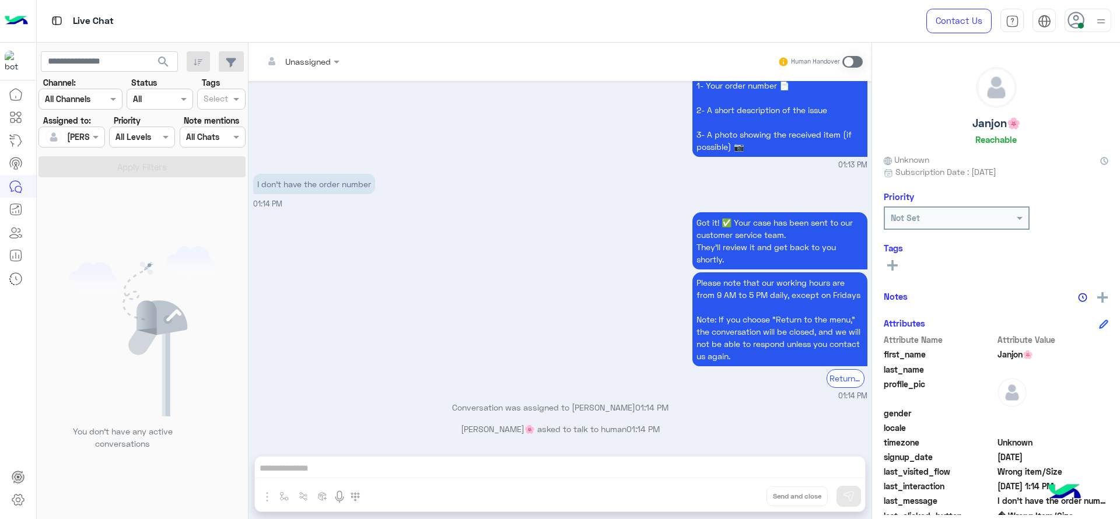
scroll to position [1003, 0]
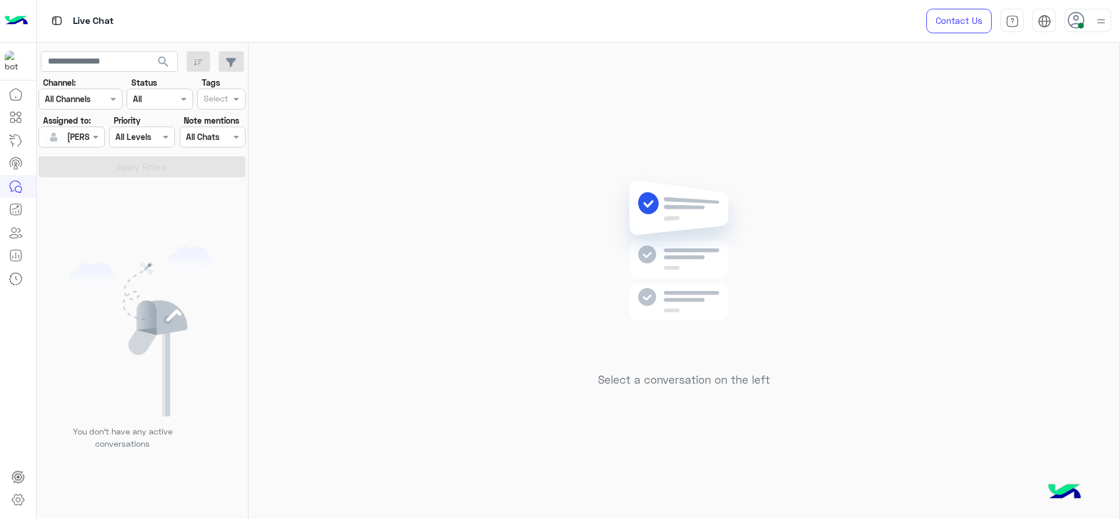
click at [579, 226] on div "Select a conversation on the left" at bounding box center [683, 283] width 871 height 481
click at [855, 264] on div "Select a conversation on the left" at bounding box center [683, 283] width 871 height 481
click at [282, 290] on div "Select a conversation on the left" at bounding box center [683, 283] width 871 height 481
click at [78, 146] on div "[PERSON_NAME]" at bounding box center [67, 136] width 44 height 23
click at [107, 189] on span "Unassigned" at bounding box center [88, 186] width 44 height 10
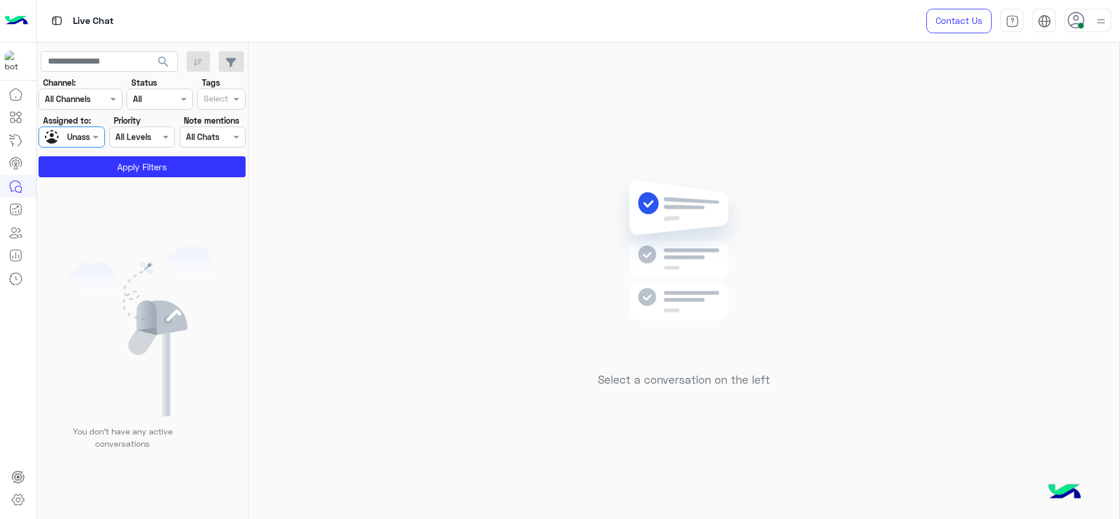
click at [246, 96] on div "Select" at bounding box center [221, 99] width 48 height 21
click at [237, 126] on div "J FOLLOW UP" at bounding box center [221, 122] width 37 height 12
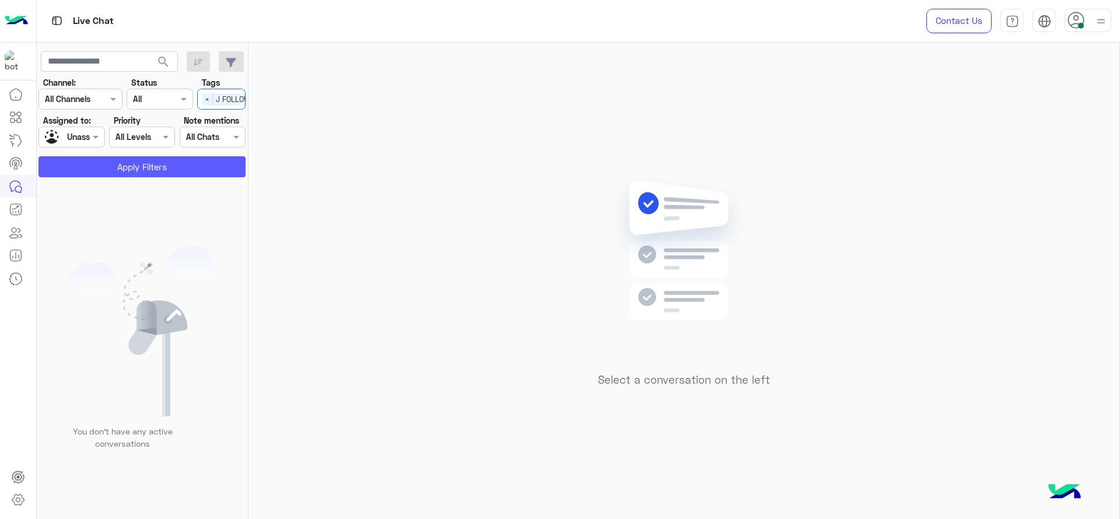
click at [178, 166] on button "Apply Filters" at bounding box center [141, 166] width 207 height 21
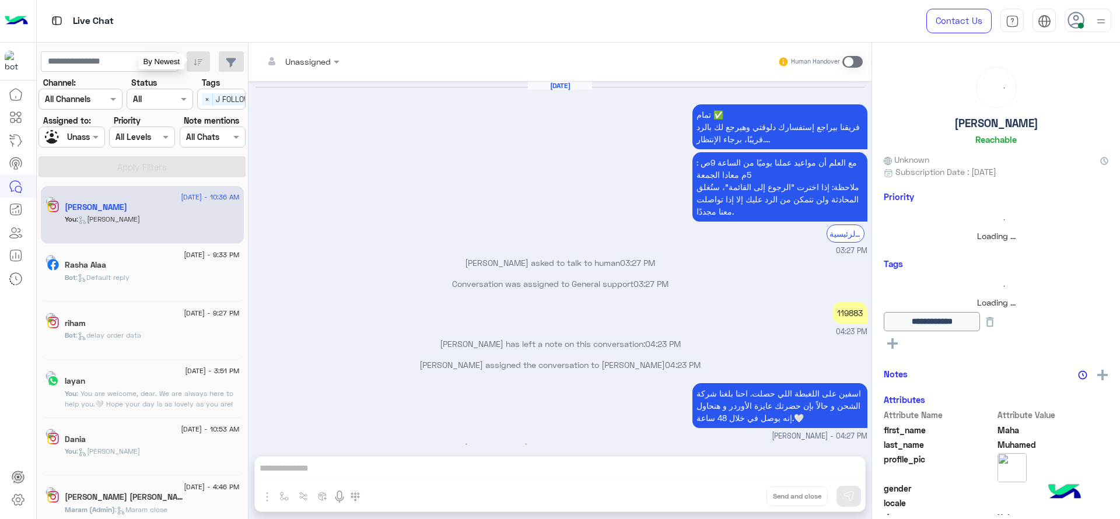
scroll to position [691, 0]
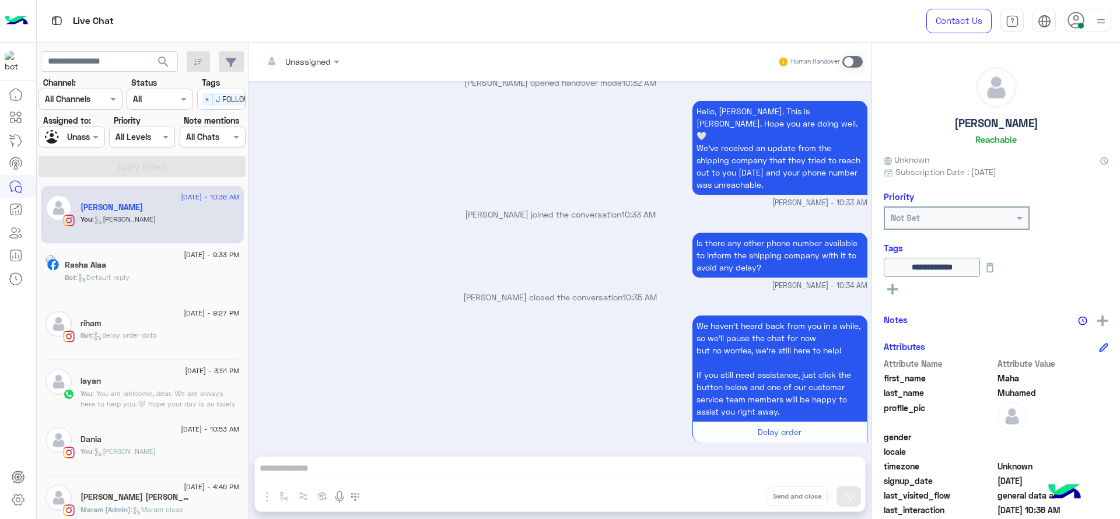
click at [220, 95] on span "J FOLLOW UP" at bounding box center [239, 99] width 52 height 12
click at [218, 117] on div "J FOLLOW UP" at bounding box center [221, 122] width 37 height 12
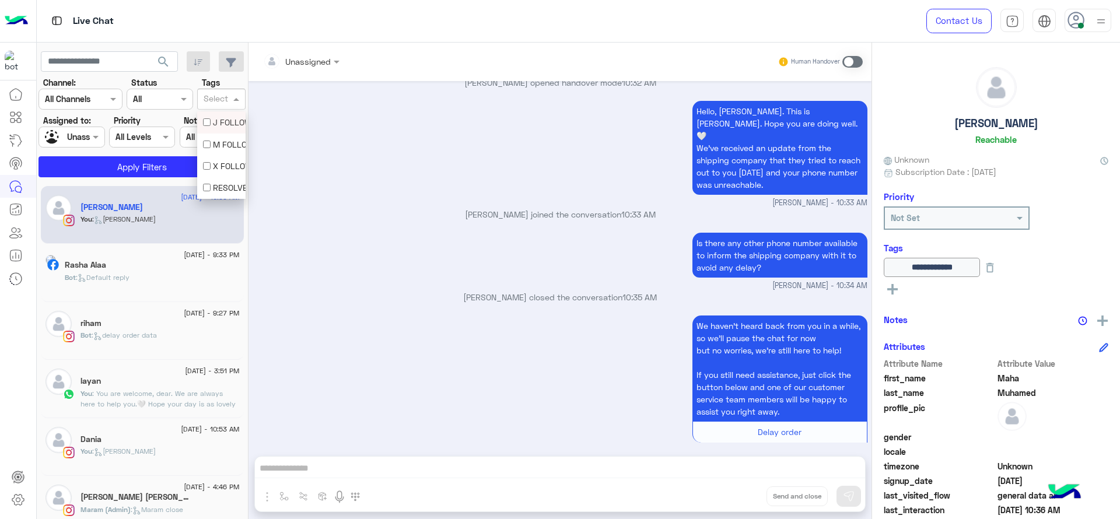
click at [79, 135] on div at bounding box center [71, 136] width 65 height 13
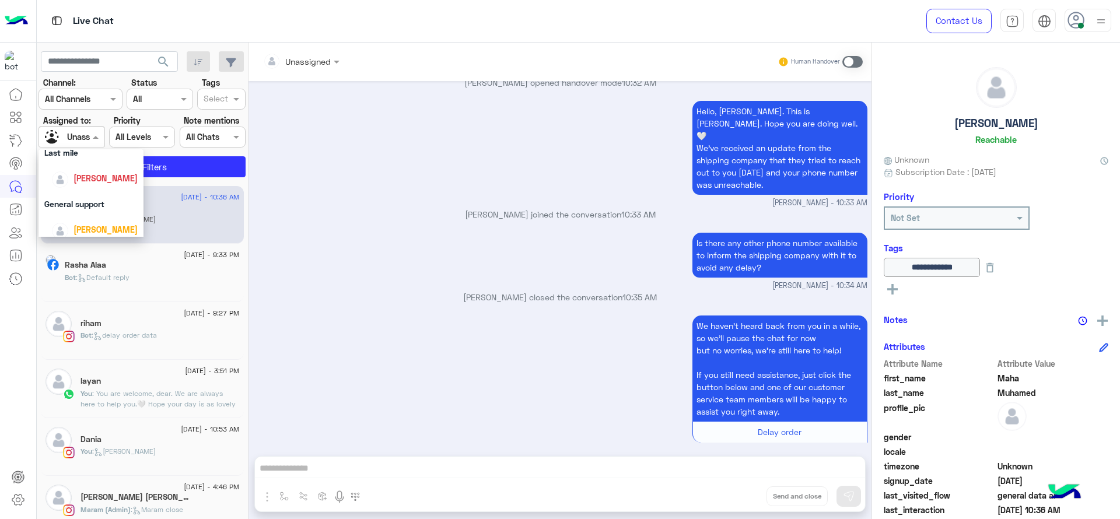
scroll to position [160, 0]
click at [92, 176] on div "[PERSON_NAME]" at bounding box center [90, 188] width 105 height 30
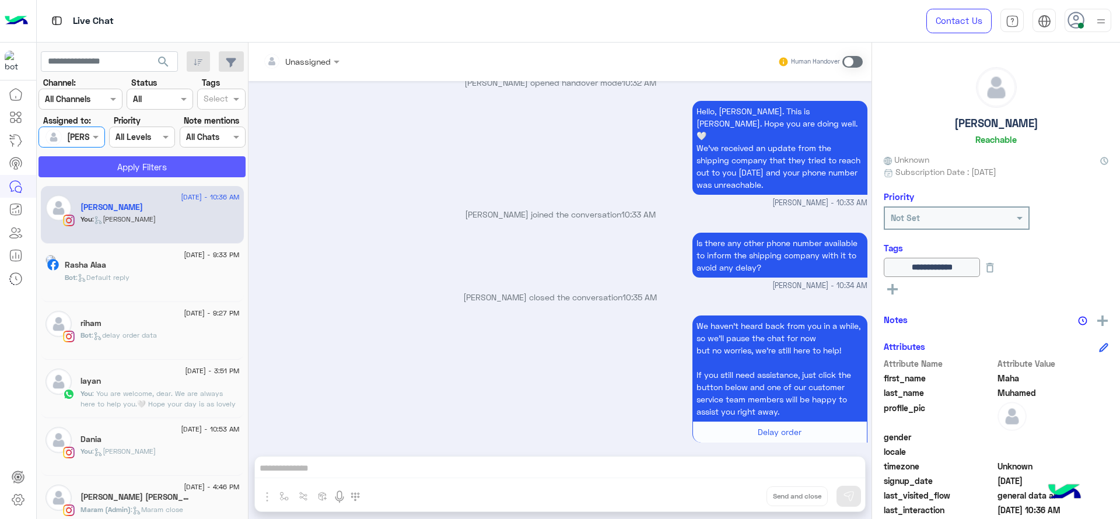
click at [101, 166] on button "Apply Filters" at bounding box center [141, 166] width 207 height 21
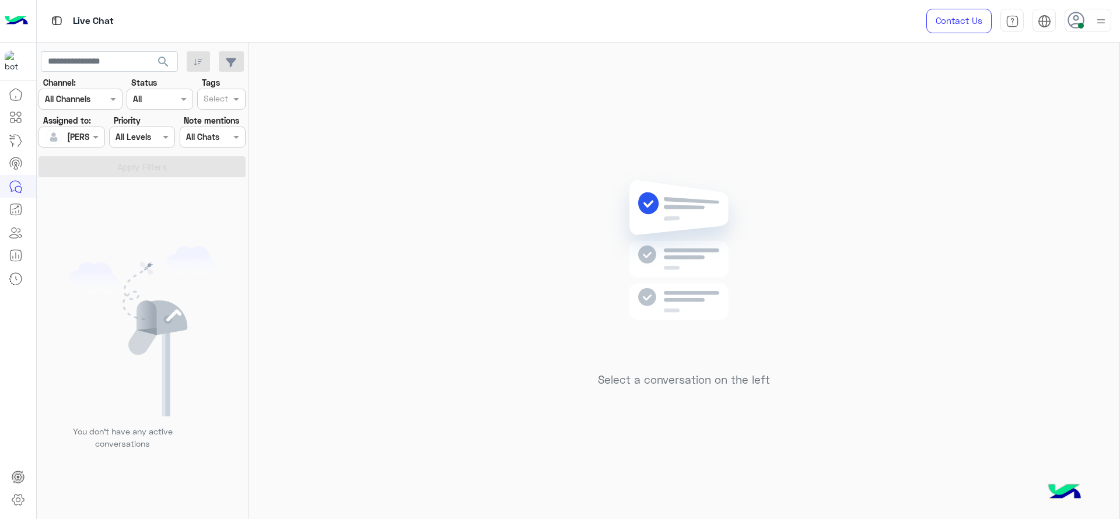
click at [453, 147] on div "Select a conversation on the left" at bounding box center [683, 283] width 871 height 481
click at [502, 126] on div "Select a conversation on the left" at bounding box center [683, 283] width 871 height 481
click at [712, 76] on div "Select a conversation on the left" at bounding box center [683, 283] width 871 height 481
click at [883, 339] on div "Select a conversation on the left" at bounding box center [683, 283] width 871 height 481
click at [966, 360] on div "Select a conversation on the left" at bounding box center [683, 283] width 871 height 481
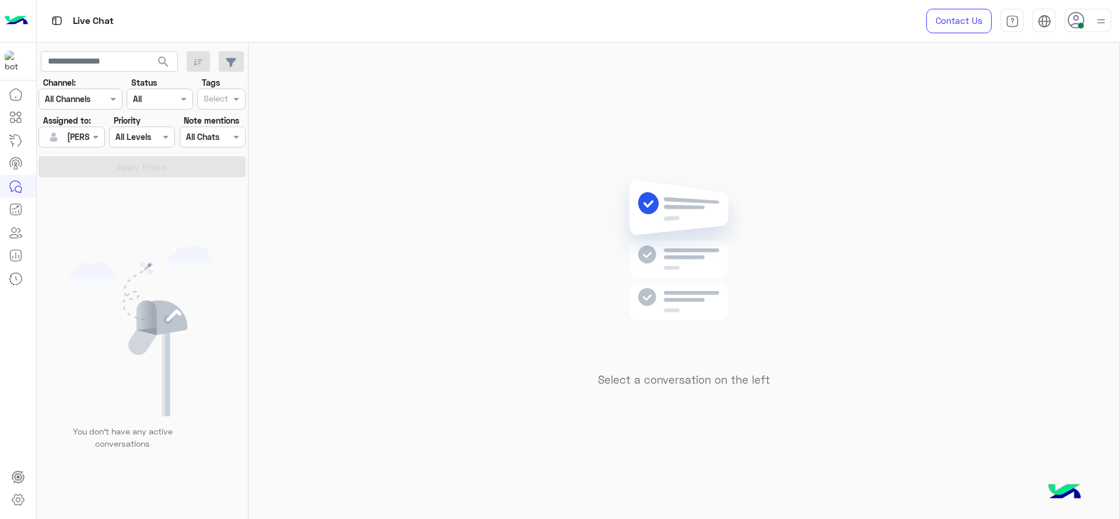
click at [775, 154] on div "Select a conversation on the left" at bounding box center [683, 283] width 871 height 481
click at [519, 243] on div "Select a conversation on the left" at bounding box center [683, 283] width 871 height 481
click at [533, 253] on div "Select a conversation on the left" at bounding box center [683, 283] width 871 height 481
click at [87, 143] on div "[PERSON_NAME]" at bounding box center [99, 137] width 64 height 12
click at [86, 185] on span "Unassigned" at bounding box center [88, 186] width 44 height 10
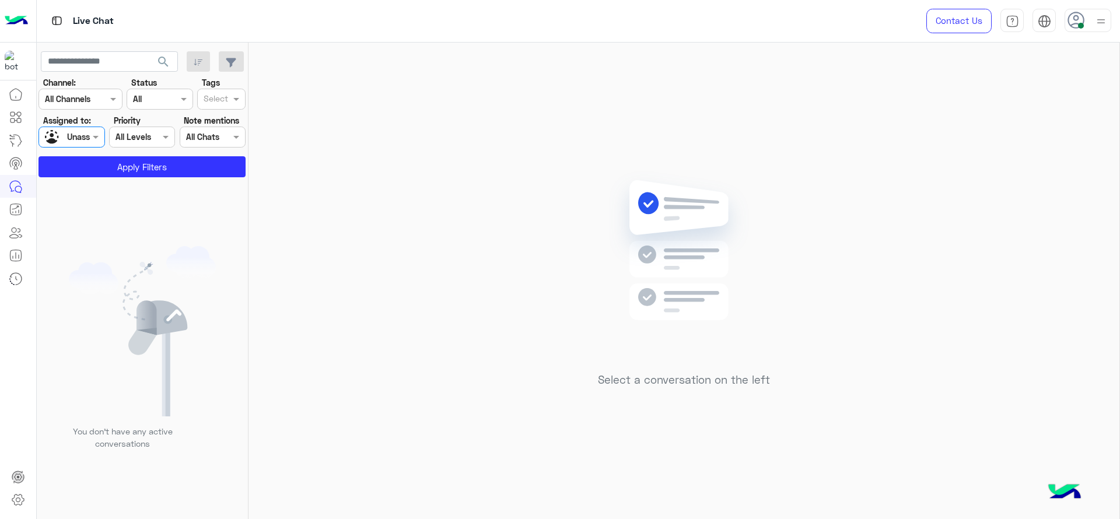
click at [205, 90] on div "Select" at bounding box center [214, 99] width 33 height 18
click at [223, 125] on div "J FOLLOW UP" at bounding box center [221, 122] width 37 height 12
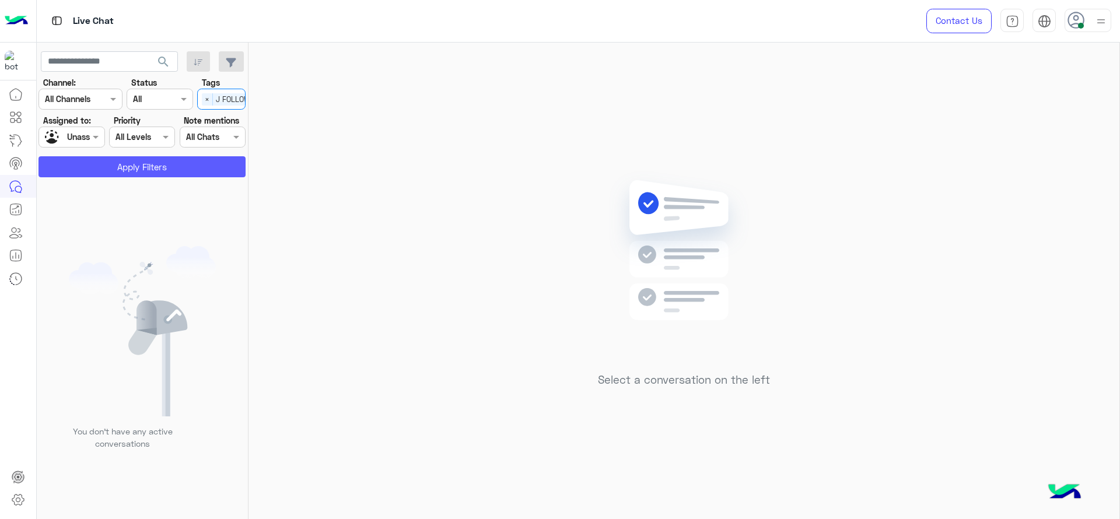
click at [193, 164] on button "Apply Filters" at bounding box center [141, 166] width 207 height 21
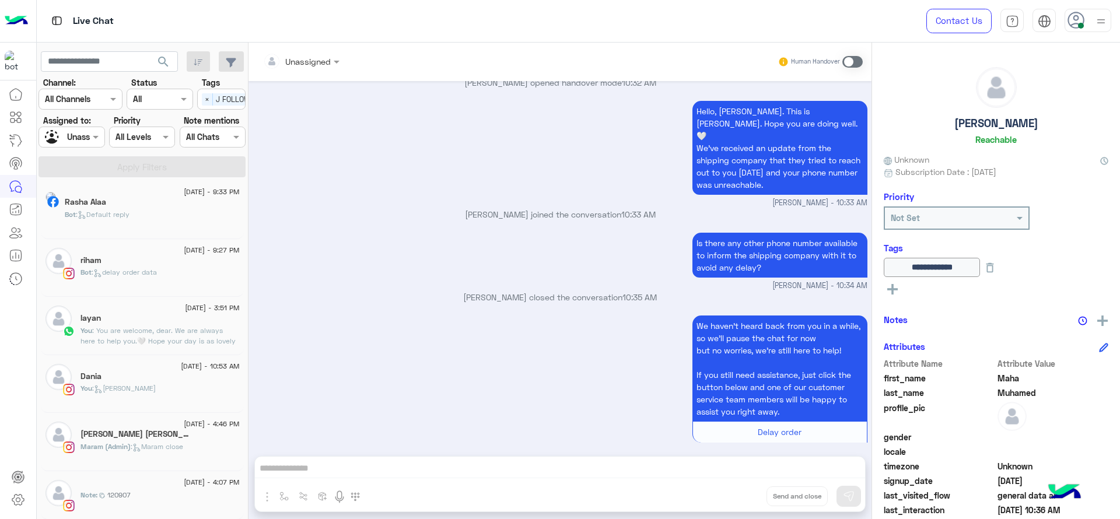
scroll to position [6, 0]
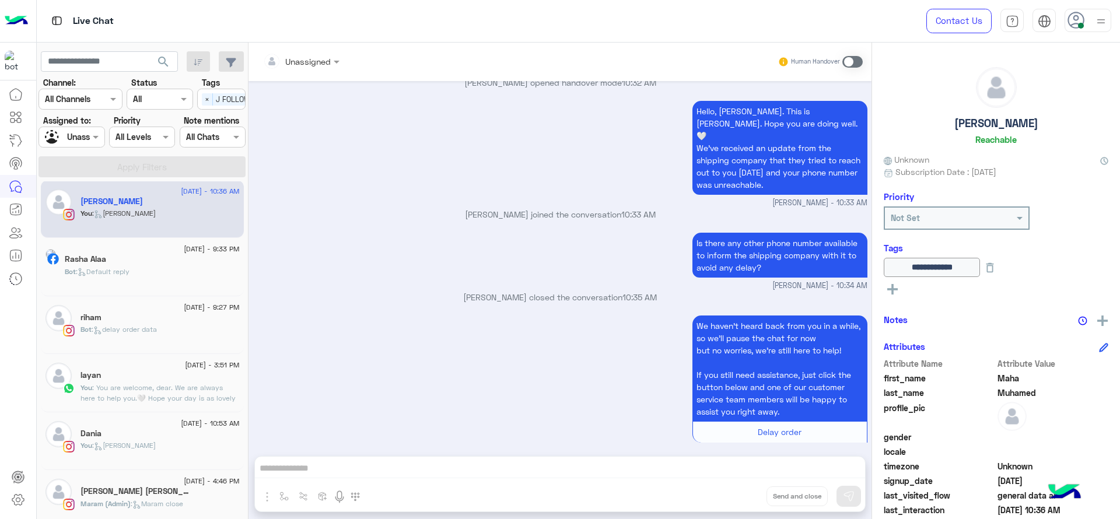
click at [208, 100] on span "×" at bounding box center [207, 99] width 11 height 12
click at [64, 140] on input "text" at bounding box center [58, 137] width 27 height 12
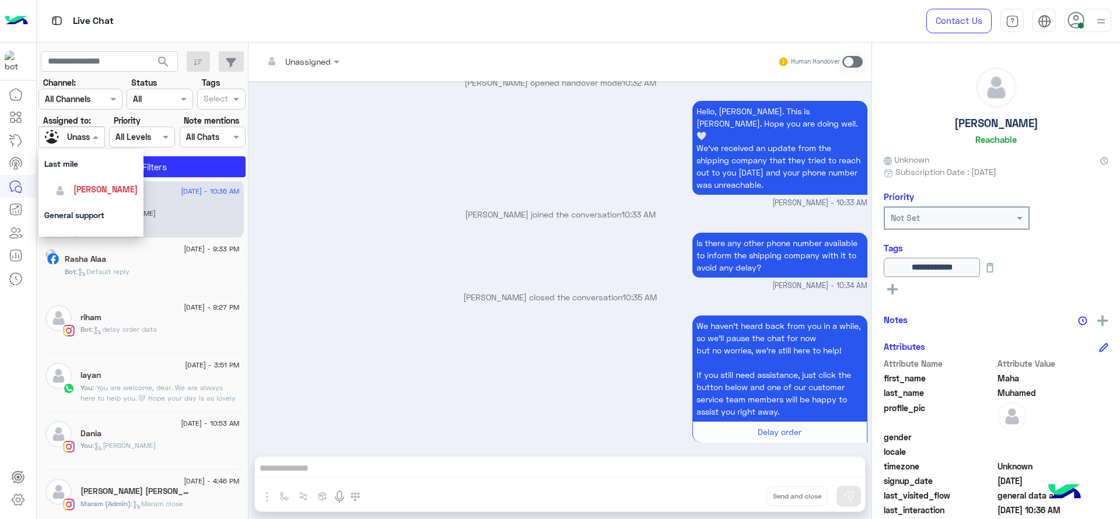
scroll to position [160, 0]
click at [87, 178] on div "[PERSON_NAME]" at bounding box center [94, 187] width 86 height 20
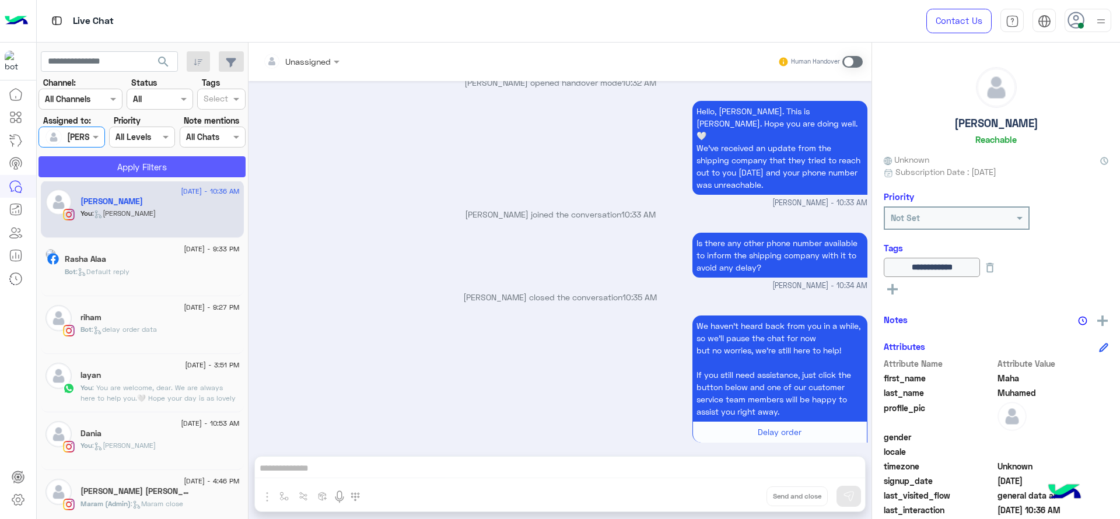
click at [87, 169] on button "Apply Filters" at bounding box center [141, 166] width 207 height 21
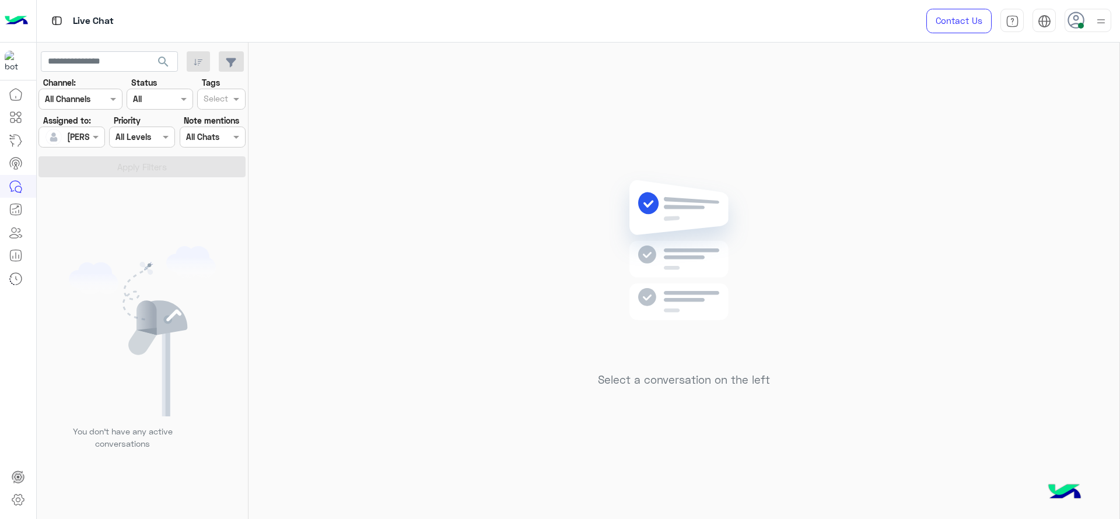
click at [281, 389] on div "Select a conversation on the left" at bounding box center [683, 283] width 871 height 481
drag, startPoint x: 954, startPoint y: 135, endPoint x: 944, endPoint y: 137, distance: 10.6
click at [954, 135] on div "Select a conversation on the left" at bounding box center [683, 283] width 871 height 481
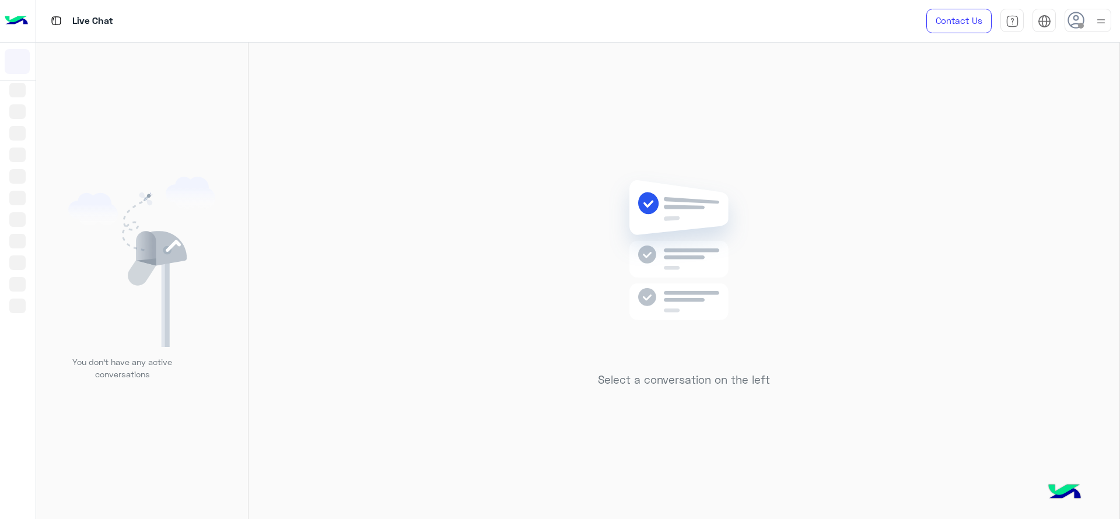
click at [1107, 25] on img at bounding box center [1101, 21] width 15 height 15
click at [1099, 81] on label "Online" at bounding box center [1038, 89] width 127 height 21
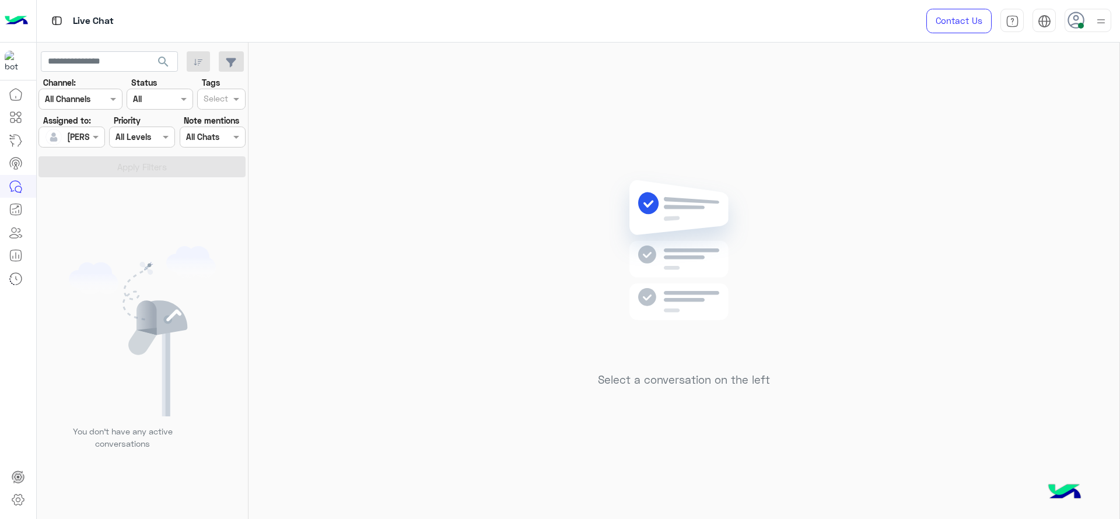
click at [422, 166] on div "Select a conversation on the left" at bounding box center [683, 283] width 871 height 481
click at [1105, 23] on img at bounding box center [1101, 21] width 15 height 15
click at [1105, 23] on img at bounding box center [1100, 21] width 13 height 13
click at [434, 87] on div "Select a conversation on the left" at bounding box center [683, 283] width 871 height 481
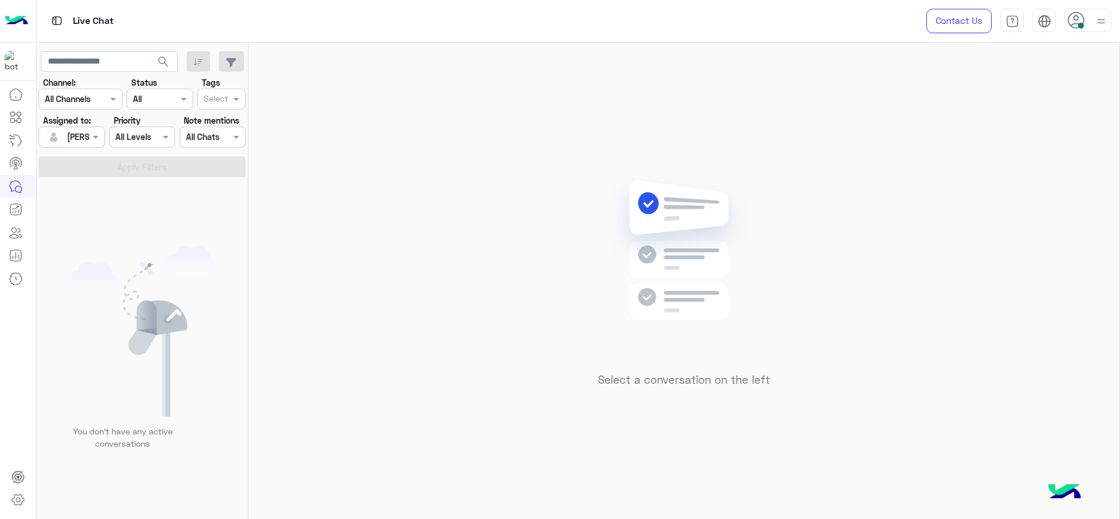
click at [82, 138] on div at bounding box center [71, 136] width 65 height 13
click at [82, 178] on div "Unassigned" at bounding box center [90, 186] width 93 height 20
click at [208, 96] on input "text" at bounding box center [216, 100] width 24 height 12
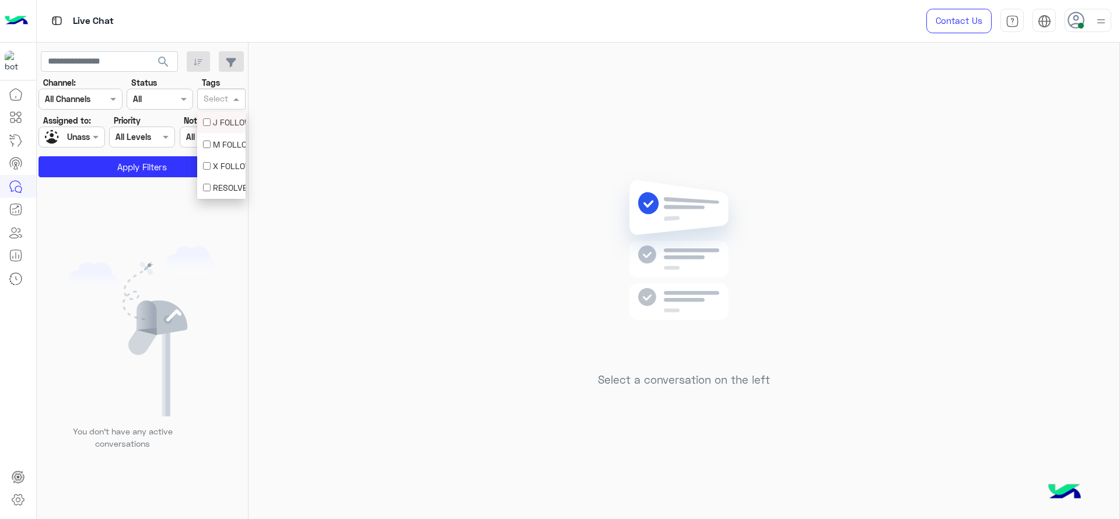
click at [215, 125] on div "J FOLLOW UP" at bounding box center [221, 122] width 37 height 12
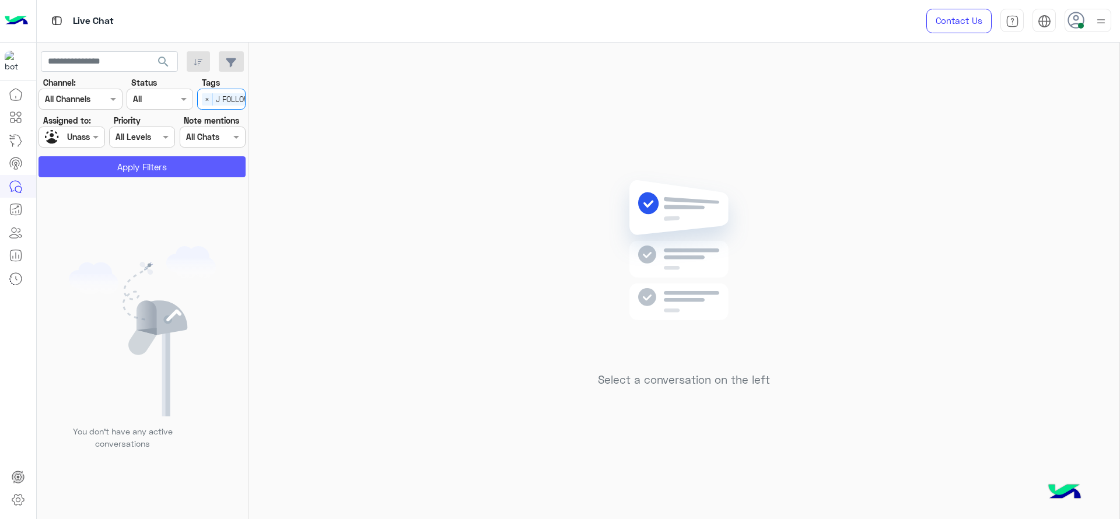
click at [178, 156] on button "Apply Filters" at bounding box center [141, 166] width 207 height 21
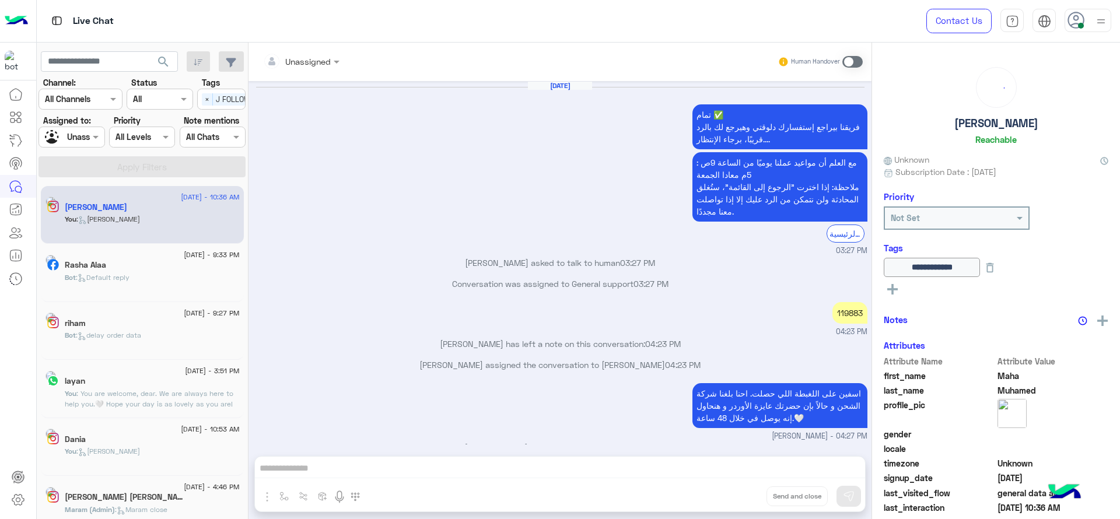
scroll to position [691, 0]
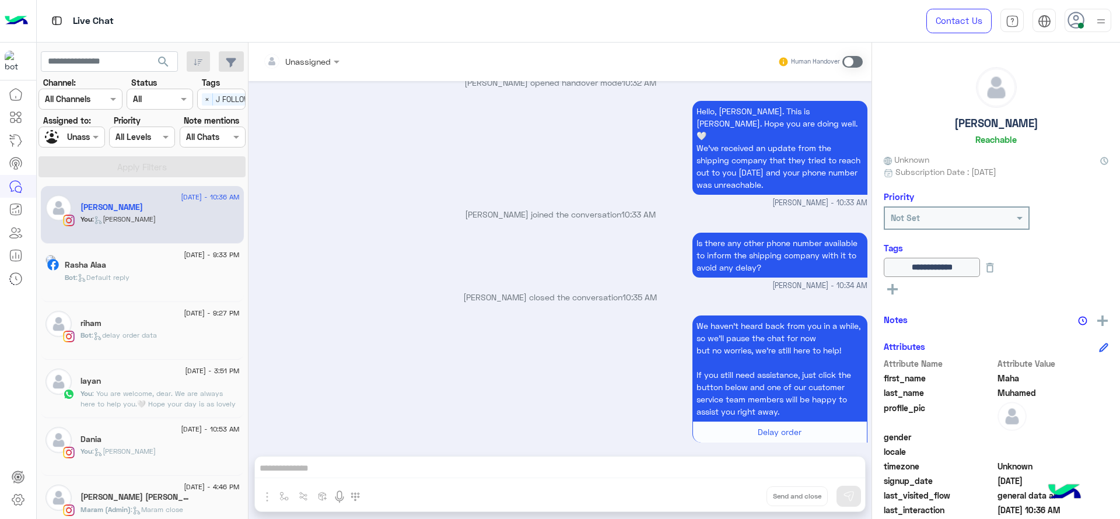
click at [212, 107] on div "Select × J FOLLOW UP" at bounding box center [234, 99] width 72 height 18
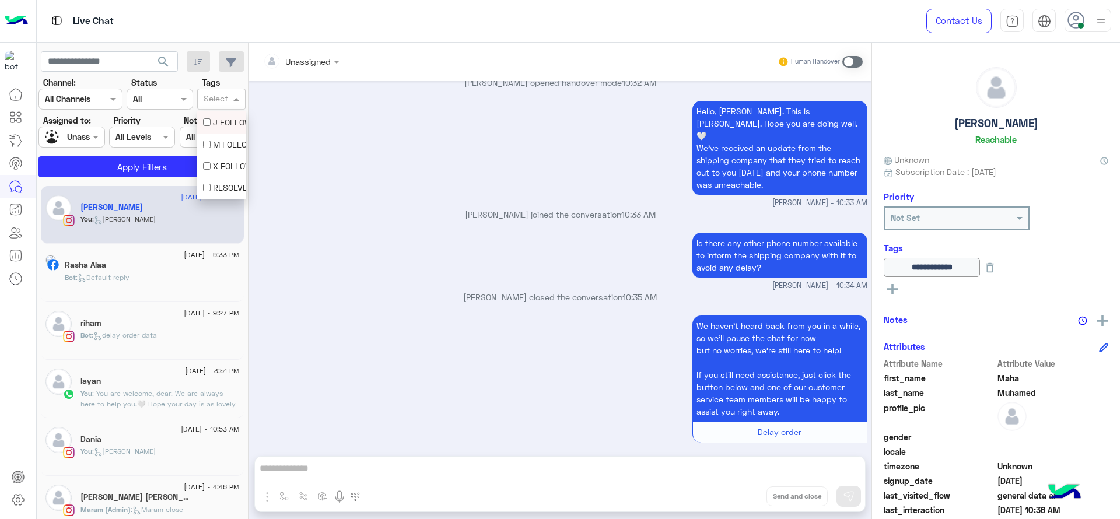
scroll to position [0, 0]
click at [90, 143] on div "Assigned on Unassigned" at bounding box center [71, 137] width 66 height 21
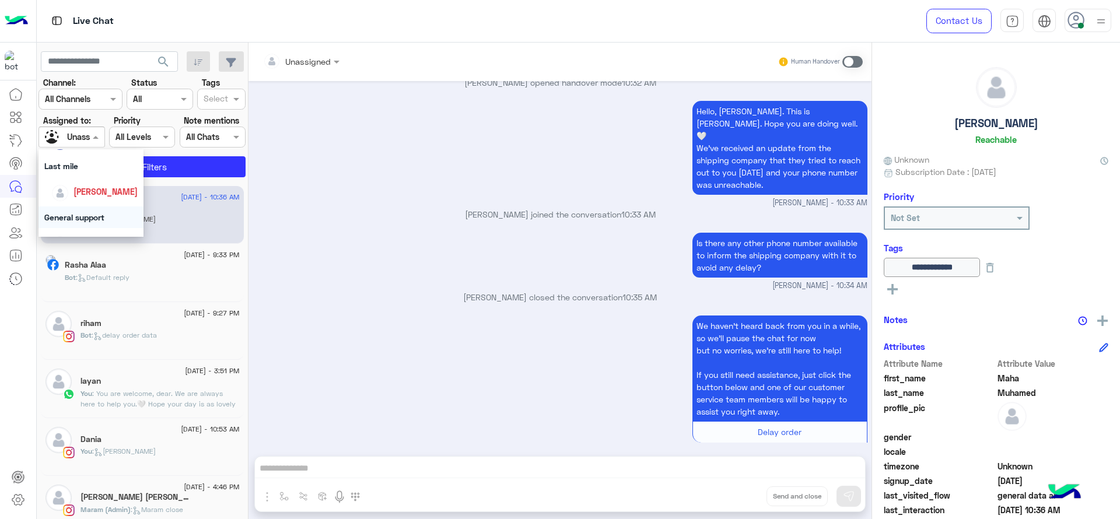
scroll to position [142, 0]
drag, startPoint x: 80, startPoint y: 183, endPoint x: 83, endPoint y: 205, distance: 21.7
click at [83, 205] on div "All Unassigned Unassigned team Heba Elmahdy Farah Semary Yasmine Mohamed Last m…" at bounding box center [90, 181] width 105 height 346
click at [83, 205] on span "[PERSON_NAME]" at bounding box center [105, 206] width 64 height 10
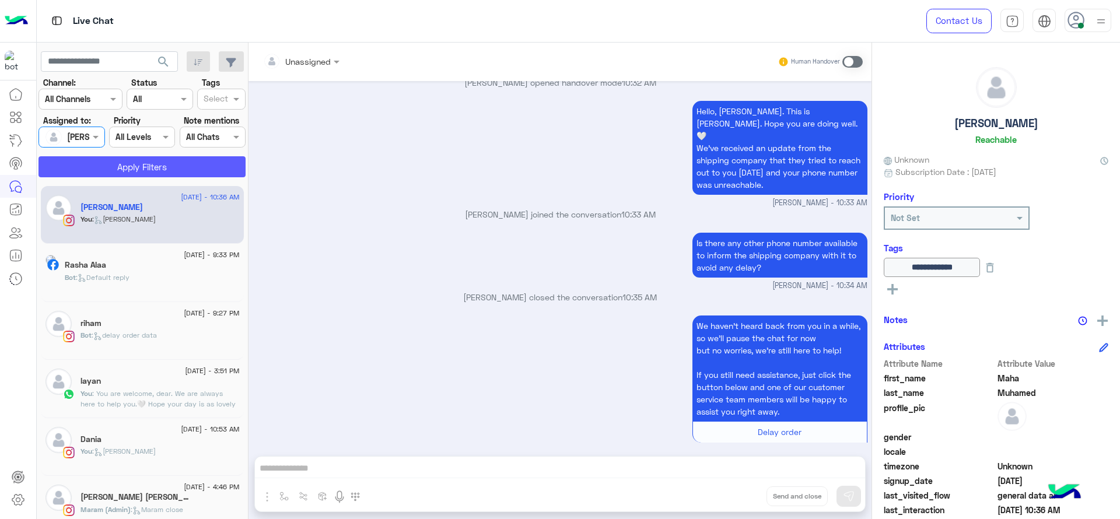
click at [123, 156] on button "Apply Filters" at bounding box center [141, 166] width 207 height 21
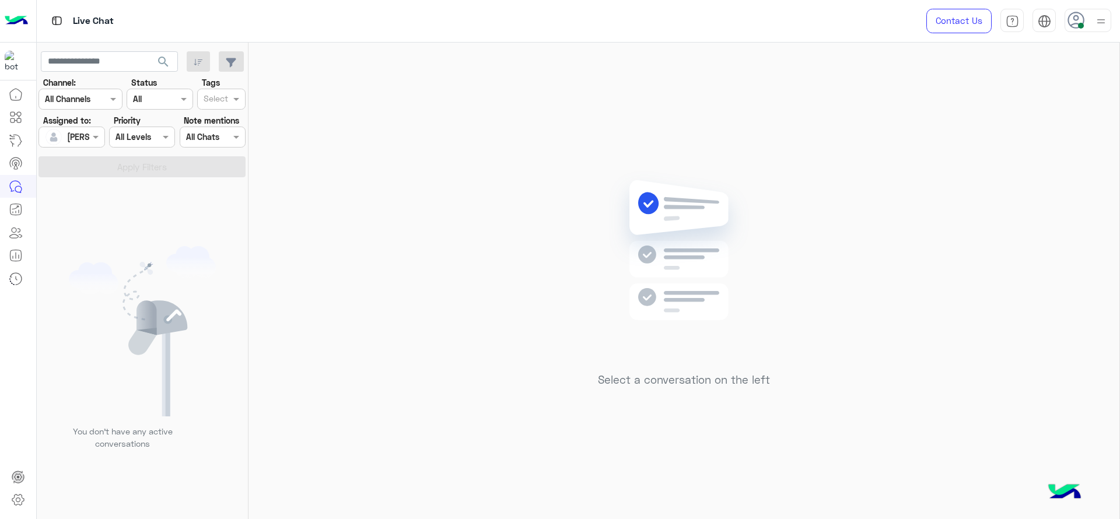
click at [467, 150] on div "Select a conversation on the left" at bounding box center [683, 283] width 871 height 481
drag, startPoint x: 552, startPoint y: 254, endPoint x: 204, endPoint y: 16, distance: 421.5
click at [204, 16] on div "Live Chat Contact Us Help Center عربي English search Channel: Channel All Chann…" at bounding box center [579, 259] width 1084 height 519
click at [336, 139] on div "Select a conversation on the left" at bounding box center [683, 283] width 871 height 481
click at [491, 127] on div "Select a conversation on the left" at bounding box center [683, 283] width 871 height 481
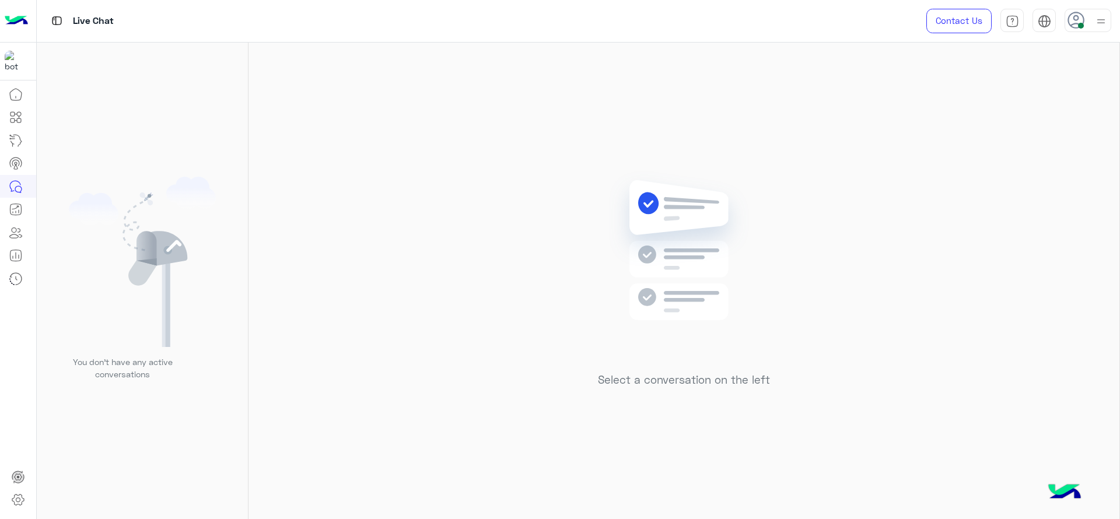
click at [296, 180] on div "Select a conversation on the left" at bounding box center [683, 283] width 871 height 481
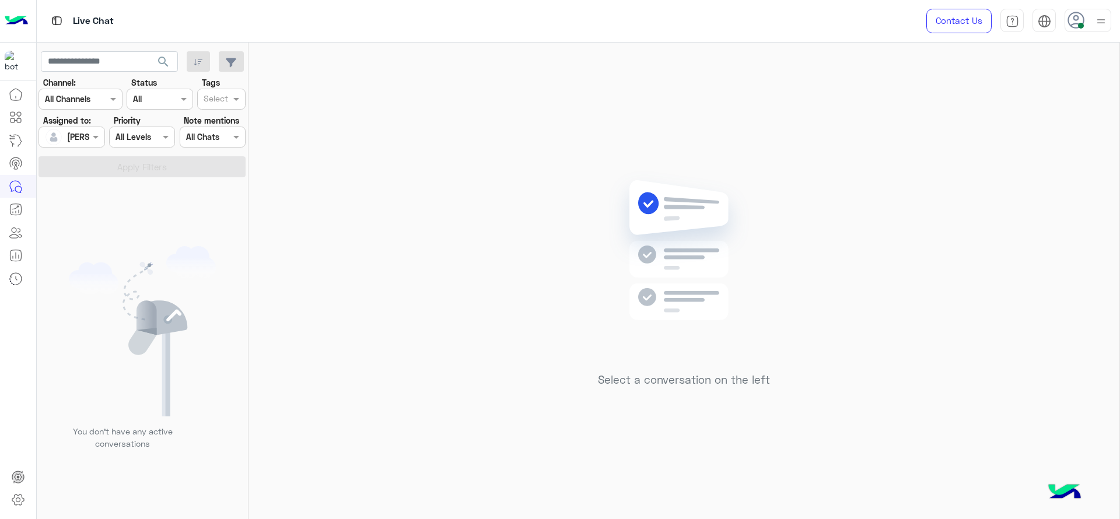
click at [552, 173] on div "Select a conversation on the left" at bounding box center [683, 283] width 871 height 481
click at [309, 92] on div "Select a conversation on the left" at bounding box center [683, 283] width 871 height 481
click at [624, 190] on img at bounding box center [684, 268] width 169 height 194
click at [99, 139] on span at bounding box center [97, 137] width 15 height 12
click at [97, 190] on span "Unassigned" at bounding box center [88, 186] width 44 height 10
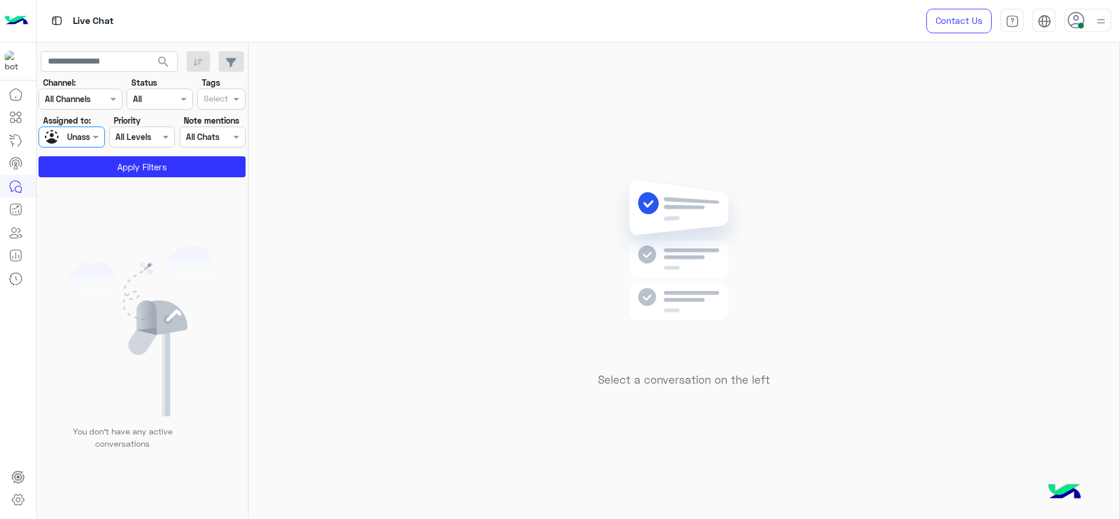
click at [230, 95] on div at bounding box center [216, 100] width 29 height 15
click at [220, 116] on div "J FOLLOW UP" at bounding box center [221, 122] width 37 height 12
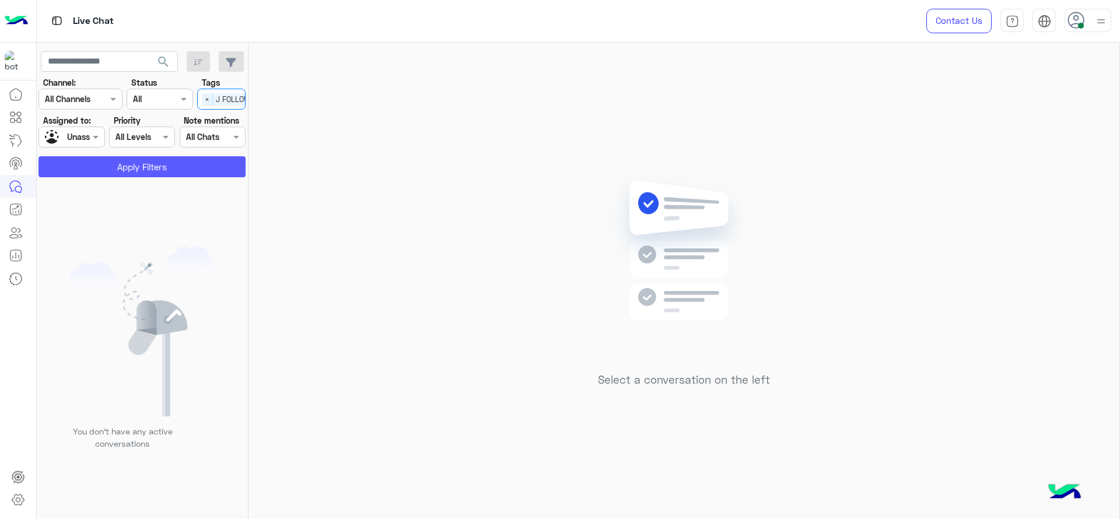
click at [202, 170] on button "Apply Filters" at bounding box center [141, 166] width 207 height 21
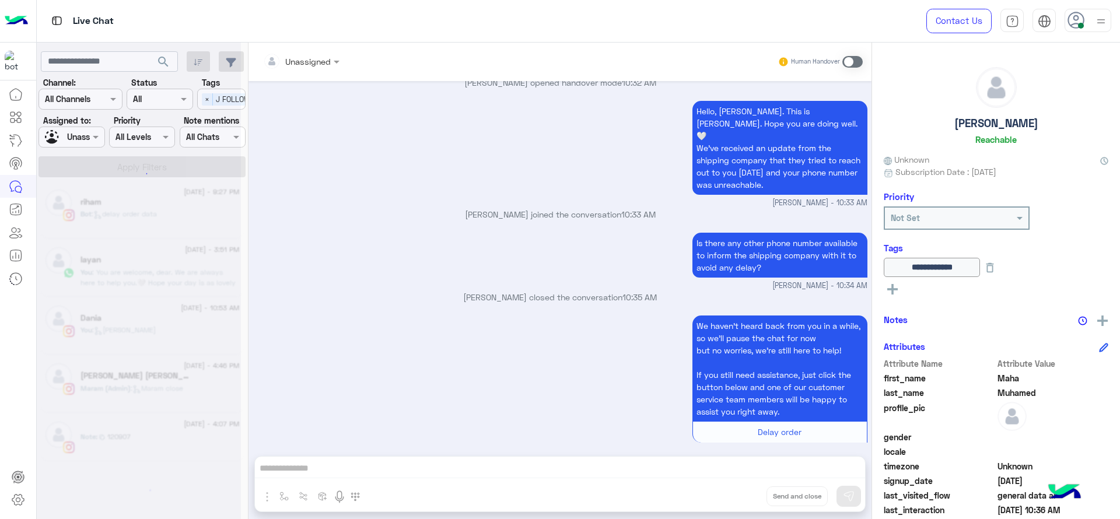
scroll to position [6, 0]
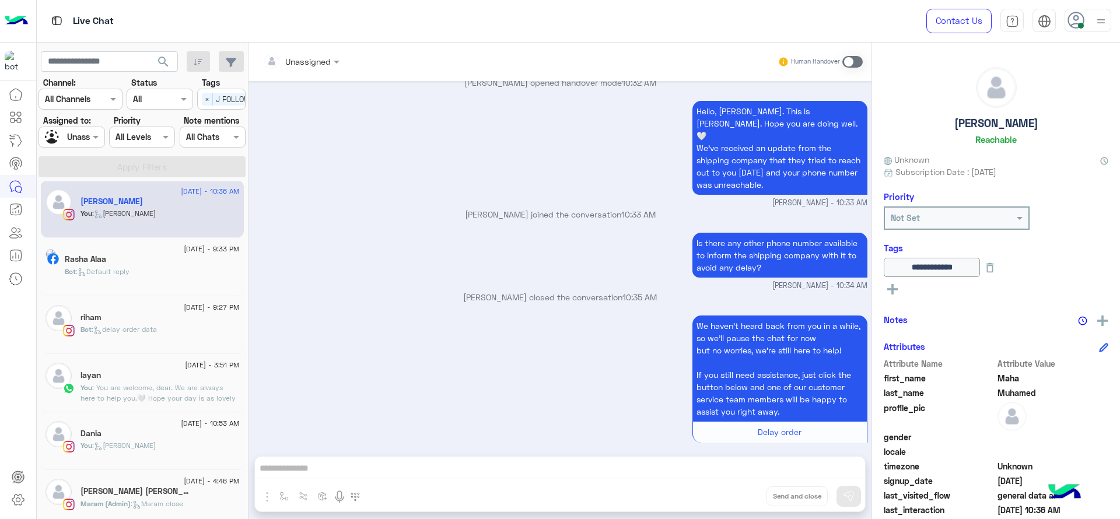
click at [86, 142] on div "Unassigned" at bounding box center [89, 137] width 44 height 12
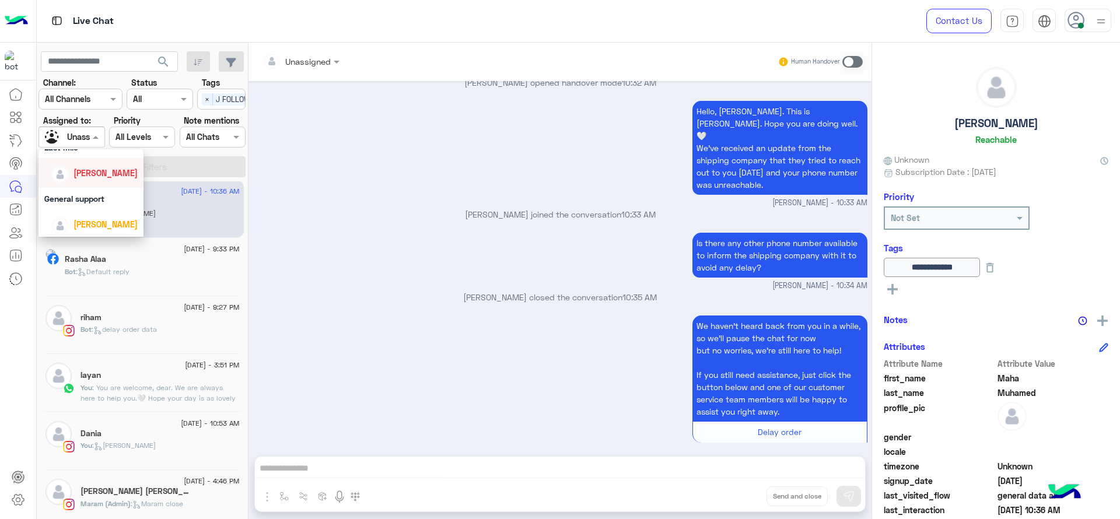
click at [86, 177] on span "[PERSON_NAME]" at bounding box center [105, 173] width 64 height 10
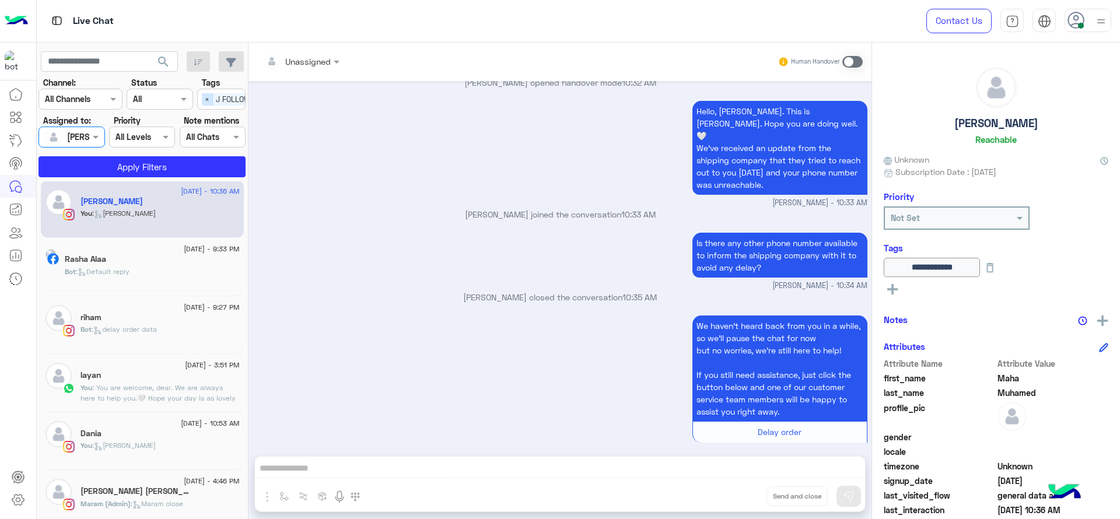
click at [206, 97] on span "×" at bounding box center [207, 99] width 11 height 12
drag, startPoint x: 188, startPoint y: 178, endPoint x: 190, endPoint y: 169, distance: 10.1
click at [190, 169] on app-inbox-users-filters "search Channel: Channel All Channels Status Channel All Tags Select Assigned to…" at bounding box center [143, 112] width 212 height 139
click at [190, 169] on button "Apply Filters" at bounding box center [141, 166] width 207 height 21
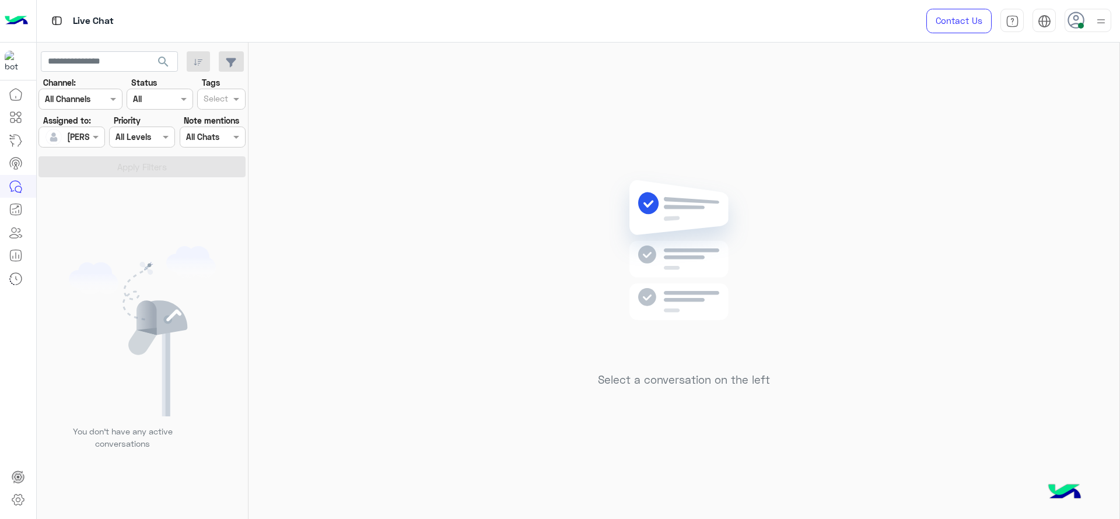
click at [317, 75] on div "Select a conversation on the left" at bounding box center [683, 283] width 871 height 481
click at [534, 202] on div "Select a conversation on the left" at bounding box center [683, 283] width 871 height 481
click at [481, 264] on div "Select a conversation on the left" at bounding box center [683, 283] width 871 height 481
click at [453, 332] on div "Select a conversation on the left" at bounding box center [683, 283] width 871 height 481
click at [771, 223] on div "Select a conversation on the left" at bounding box center [683, 283] width 871 height 481
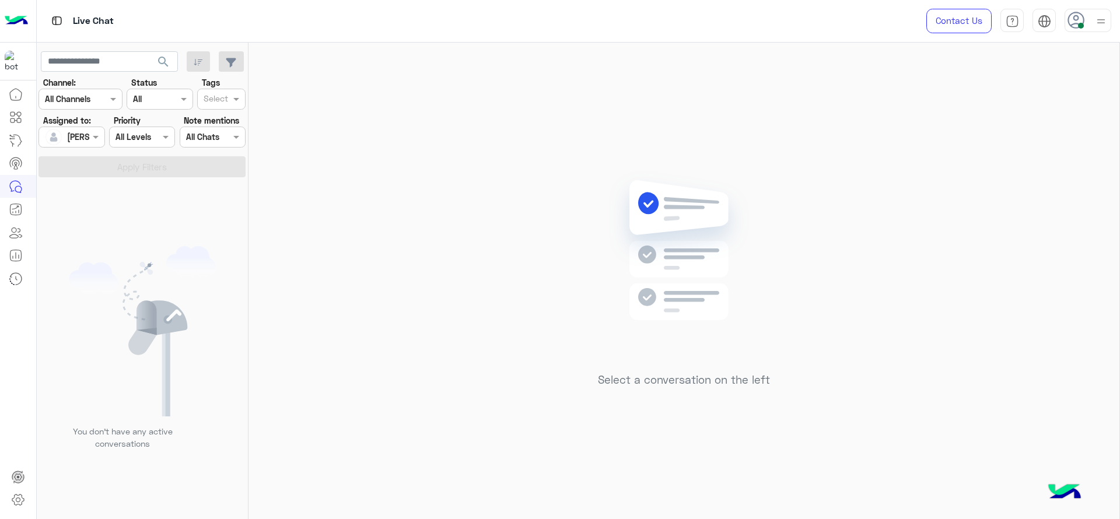
click at [390, 251] on div "Select a conversation on the left" at bounding box center [683, 283] width 871 height 481
click at [86, 130] on div at bounding box center [71, 136] width 65 height 13
click at [109, 167] on div "All" at bounding box center [90, 160] width 105 height 22
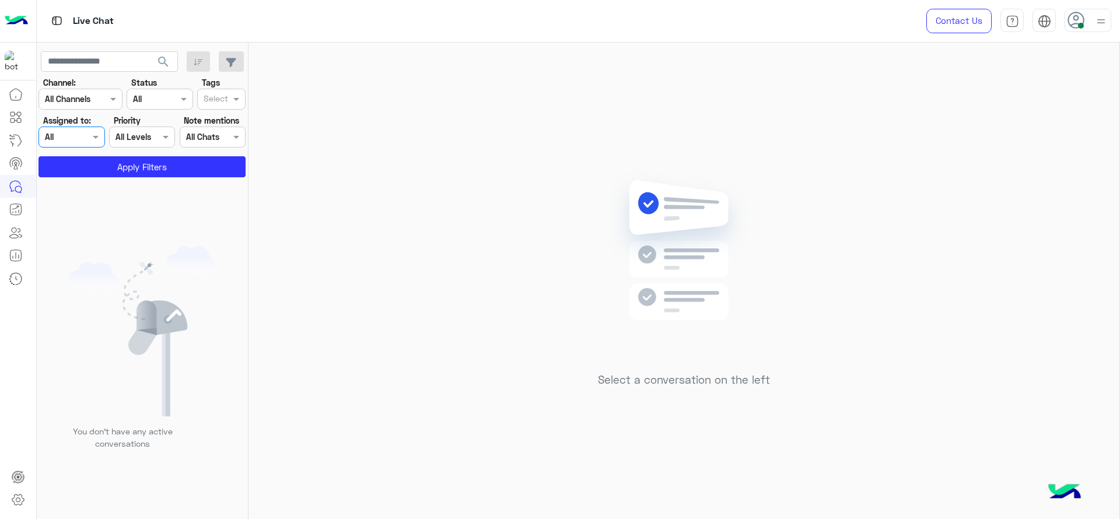
click at [78, 136] on div at bounding box center [71, 136] width 65 height 13
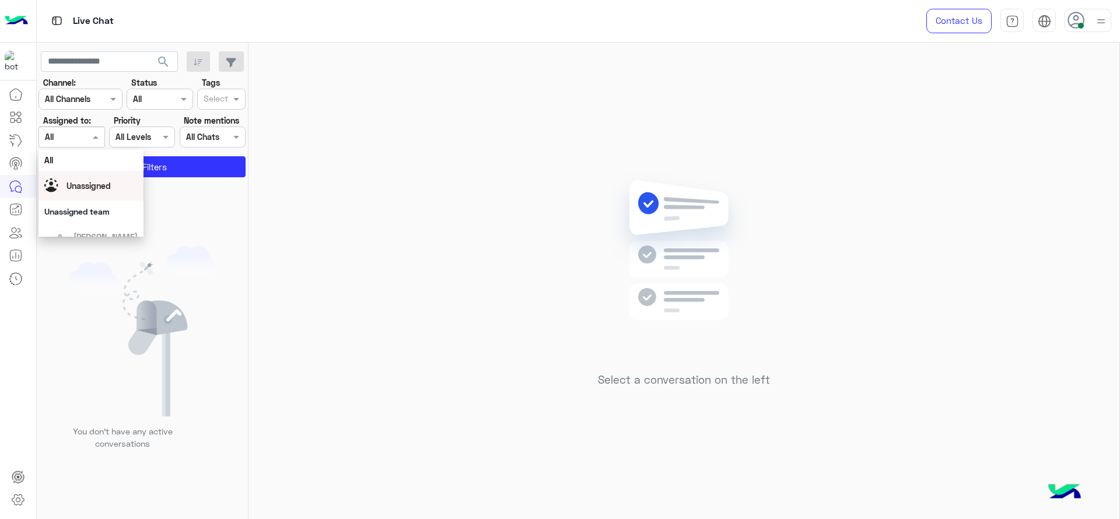
click at [80, 177] on div "Unassigned" at bounding box center [90, 186] width 93 height 20
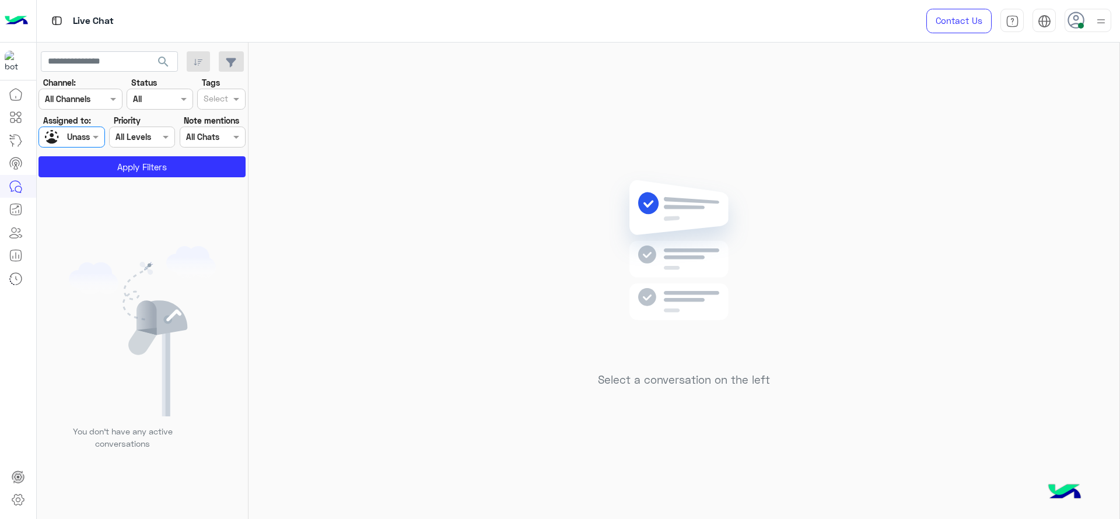
click at [80, 177] on app-inbox-users-filters "search Channel: Channel All Channels Status Channel All Tags Select Assigned to…" at bounding box center [143, 112] width 212 height 139
click at [80, 177] on button "Apply Filters" at bounding box center [141, 166] width 207 height 21
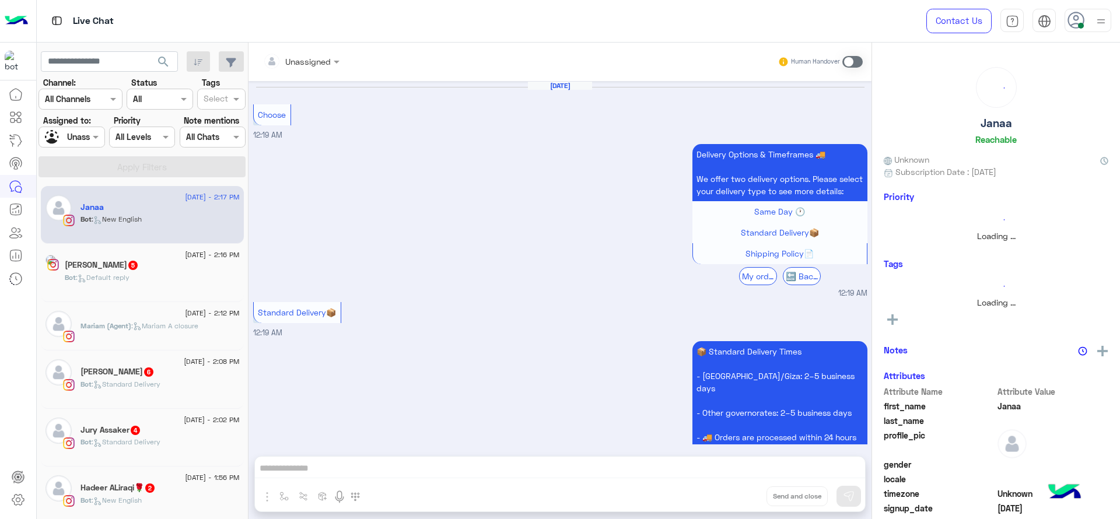
scroll to position [1720, 0]
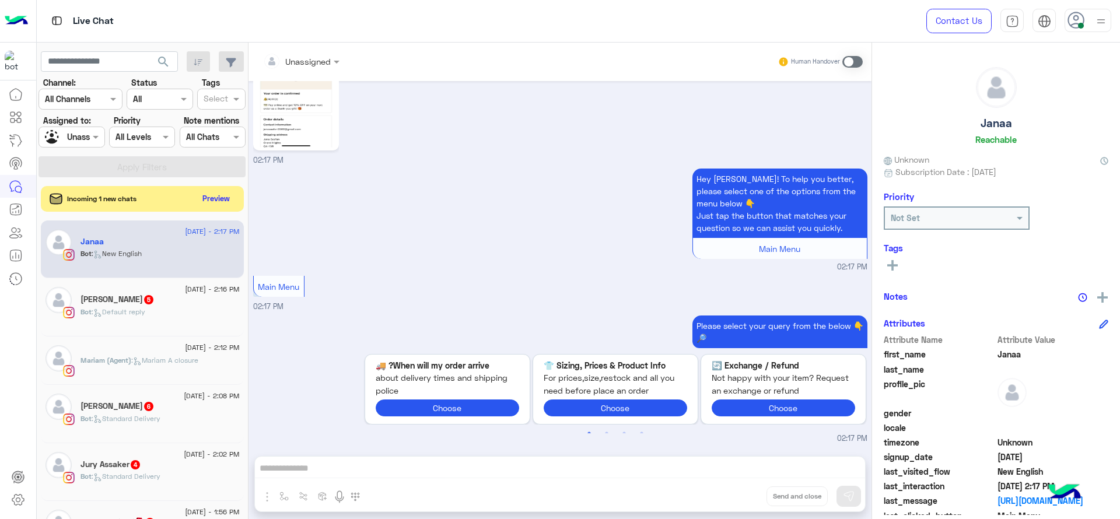
click at [103, 130] on div at bounding box center [71, 136] width 65 height 13
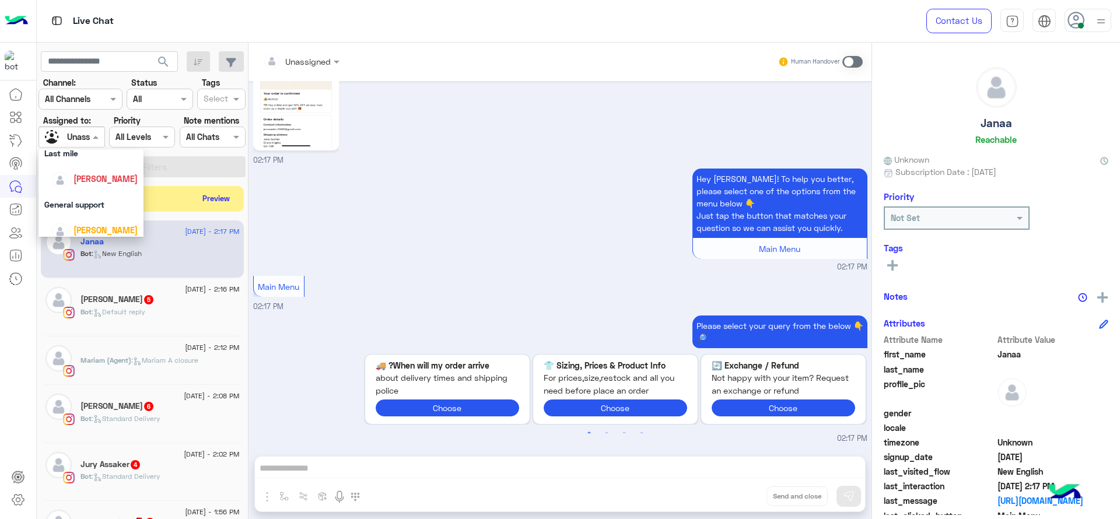
scroll to position [190, 0]
click at [101, 159] on span "[PERSON_NAME]" at bounding box center [105, 158] width 64 height 10
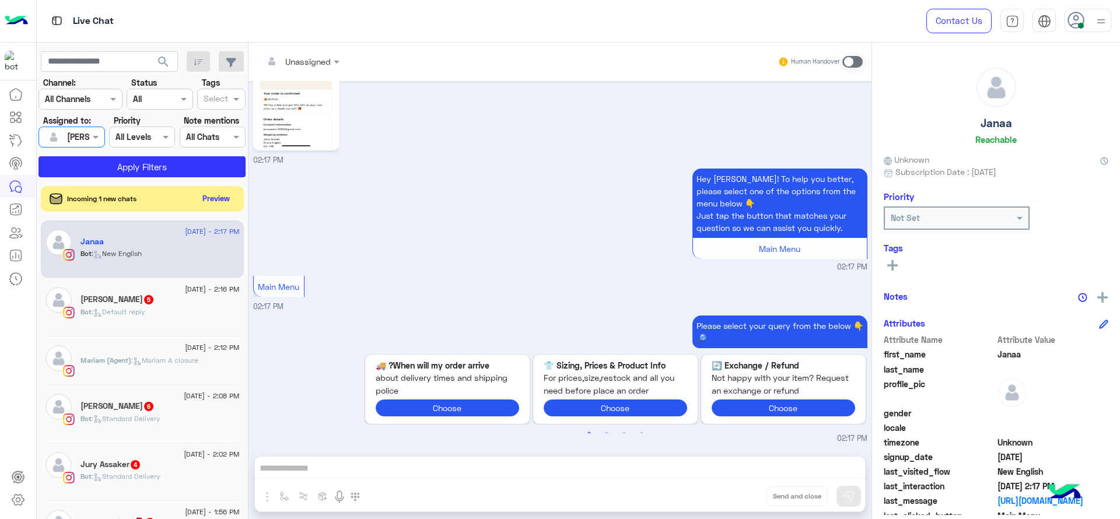
click at [113, 154] on section "Channel: Channel All Channels Status Channel All Tags Select Assigned to: Assig…" at bounding box center [142, 126] width 194 height 101
click at [113, 164] on button "Apply Filters" at bounding box center [141, 166] width 207 height 21
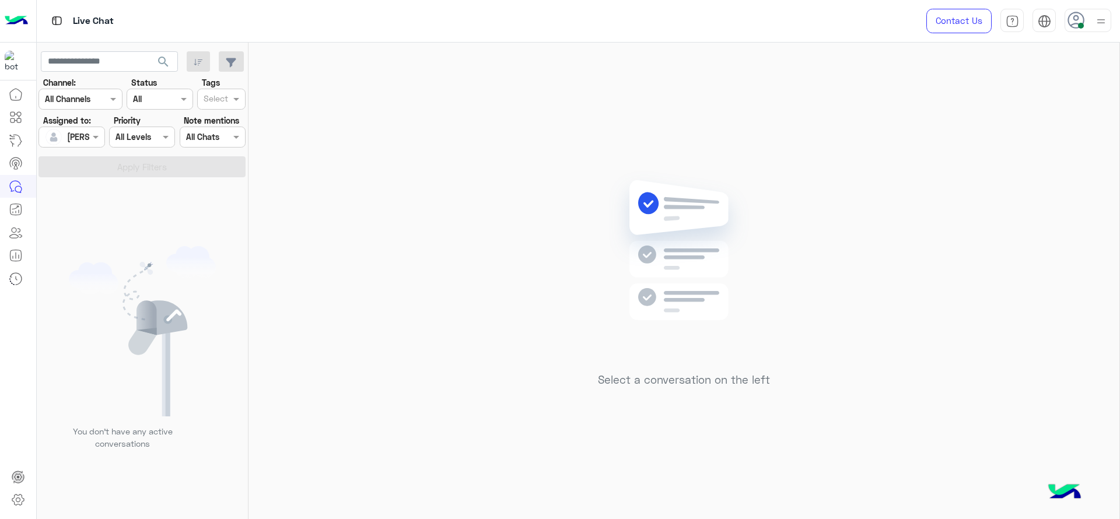
click at [352, 157] on div "Select a conversation on the left" at bounding box center [683, 283] width 871 height 481
click at [849, 293] on div "Select a conversation on the left" at bounding box center [683, 283] width 871 height 481
click at [971, 119] on div "Select a conversation on the left" at bounding box center [683, 283] width 871 height 481
click at [532, 140] on div "Select a conversation on the left" at bounding box center [683, 283] width 871 height 481
click at [477, 237] on div "Select a conversation on the left" at bounding box center [683, 283] width 871 height 481
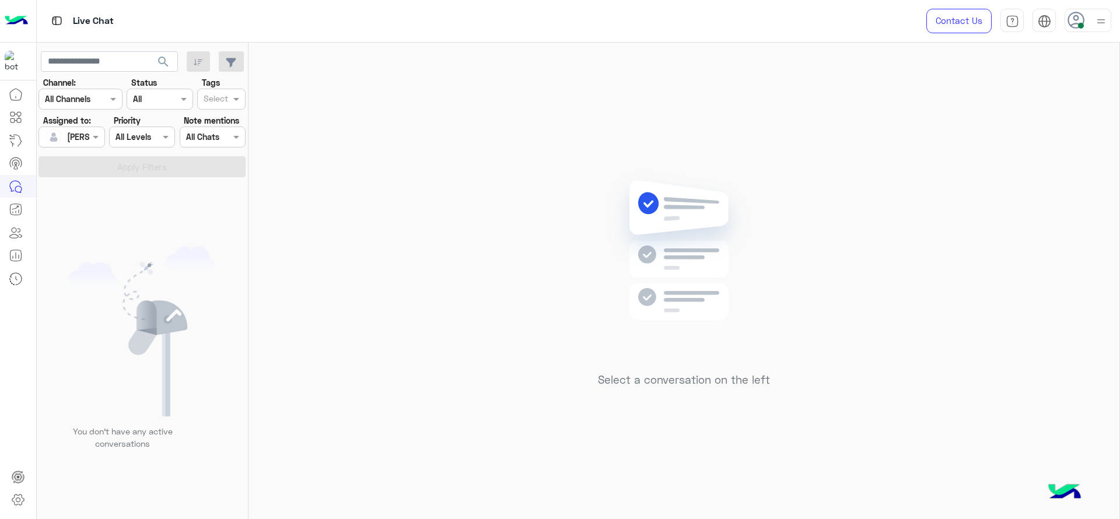
click at [328, 163] on div "Select a conversation on the left" at bounding box center [683, 283] width 871 height 481
click at [1091, 33] on div "Contact Us Help Center عربي English" at bounding box center [1014, 21] width 211 height 42
click at [1106, 14] on img at bounding box center [1101, 21] width 15 height 15
click at [932, 92] on div "Select a conversation on the left" at bounding box center [683, 283] width 871 height 481
click at [460, 291] on div "Select a conversation on the left" at bounding box center [683, 283] width 871 height 481
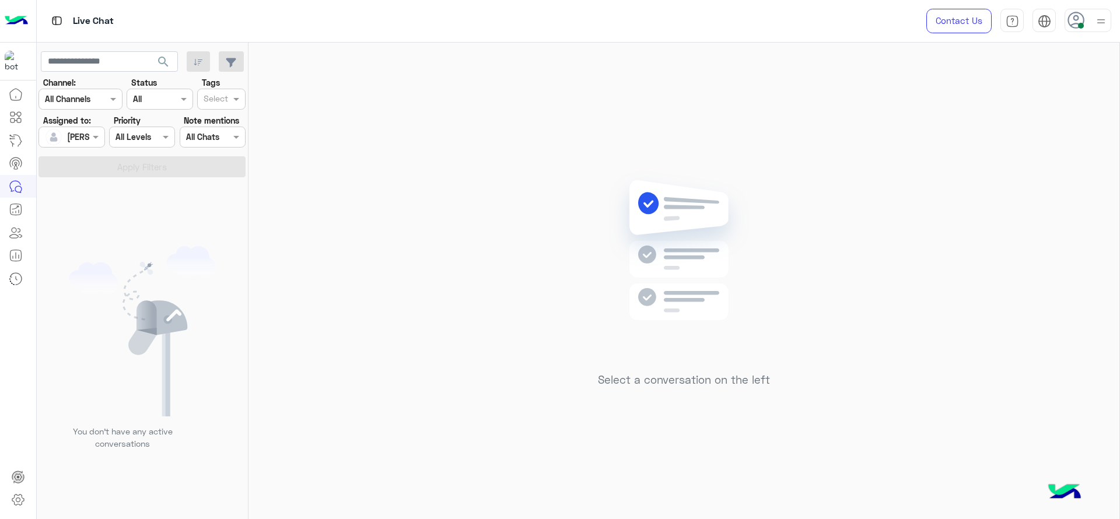
click at [135, 177] on mat-drawer-container "search Channel: Channel All Channels Status Channel All Tags Select Assigned to…" at bounding box center [579, 283] width 1084 height 481
click at [87, 152] on section "Channel: Channel All Channels Status Channel All Tags Select Assigned to: Assig…" at bounding box center [142, 126] width 194 height 101
click at [88, 145] on div "[PERSON_NAME]" at bounding box center [67, 136] width 44 height 23
click at [76, 203] on div "General support" at bounding box center [90, 202] width 105 height 22
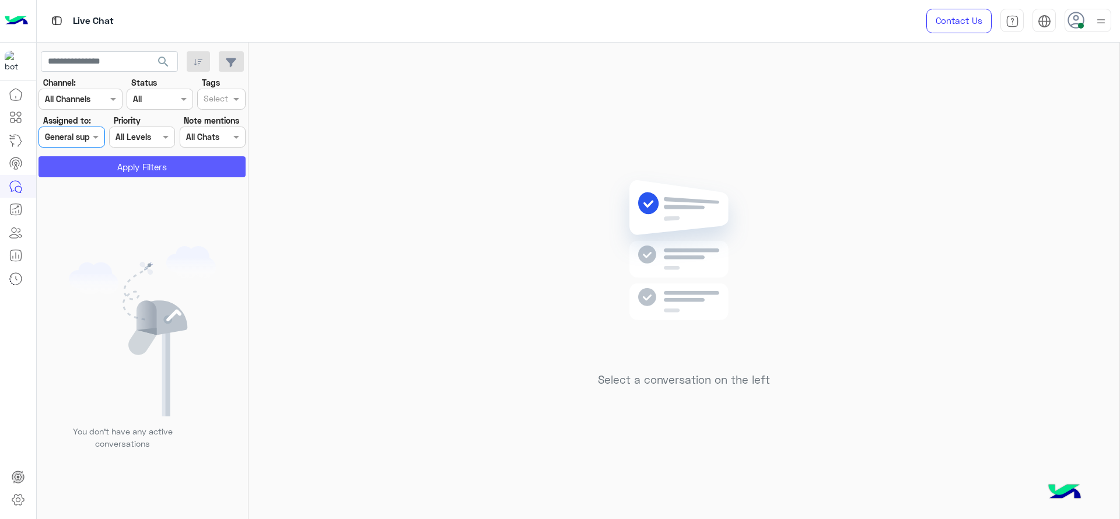
click at [107, 166] on button "Apply Filters" at bounding box center [141, 166] width 207 height 21
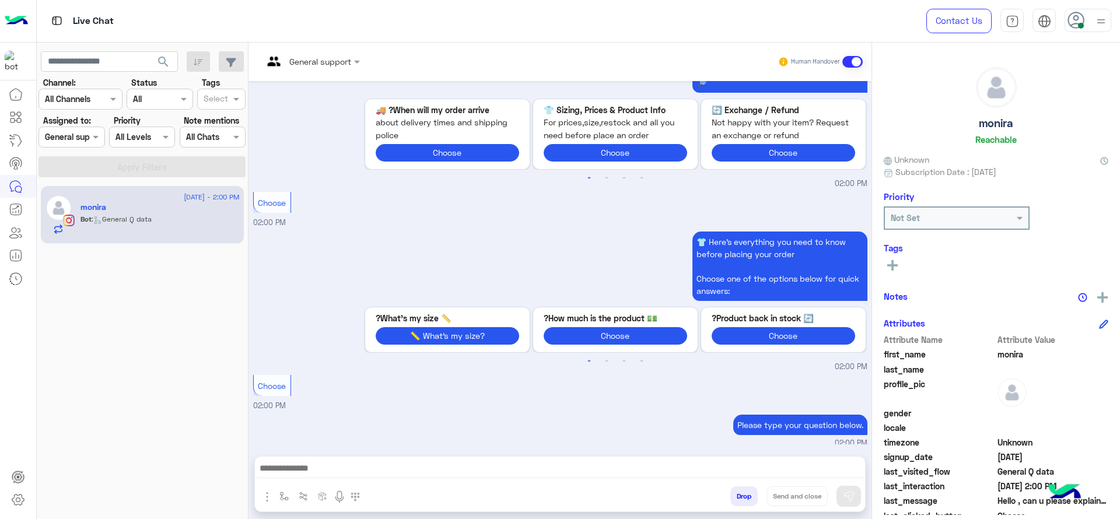
scroll to position [528, 0]
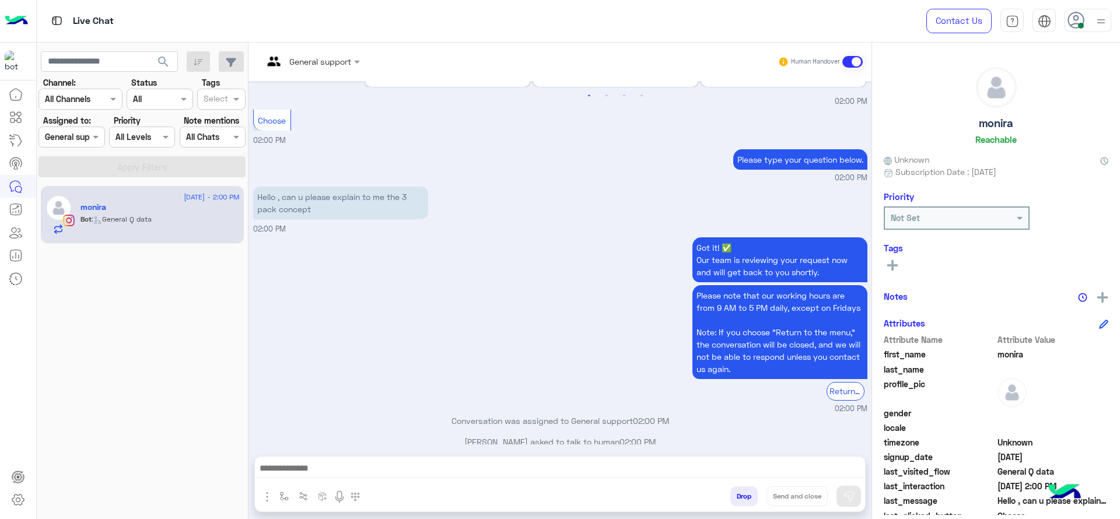
click at [83, 141] on div at bounding box center [71, 136] width 65 height 13
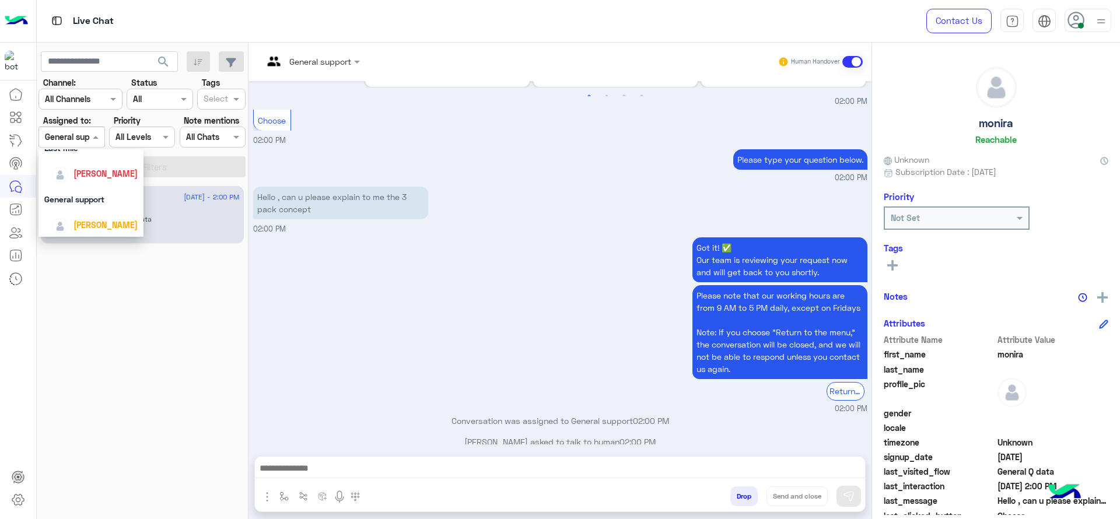
scroll to position [171, 0]
click at [99, 176] on span "[PERSON_NAME]" at bounding box center [105, 177] width 64 height 10
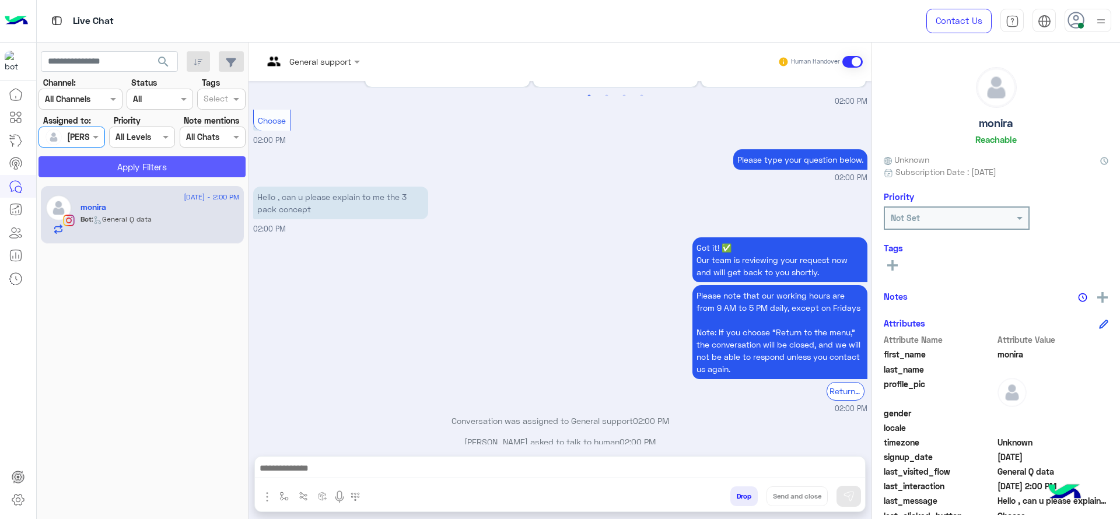
click at [131, 170] on button "Apply Filters" at bounding box center [141, 166] width 207 height 21
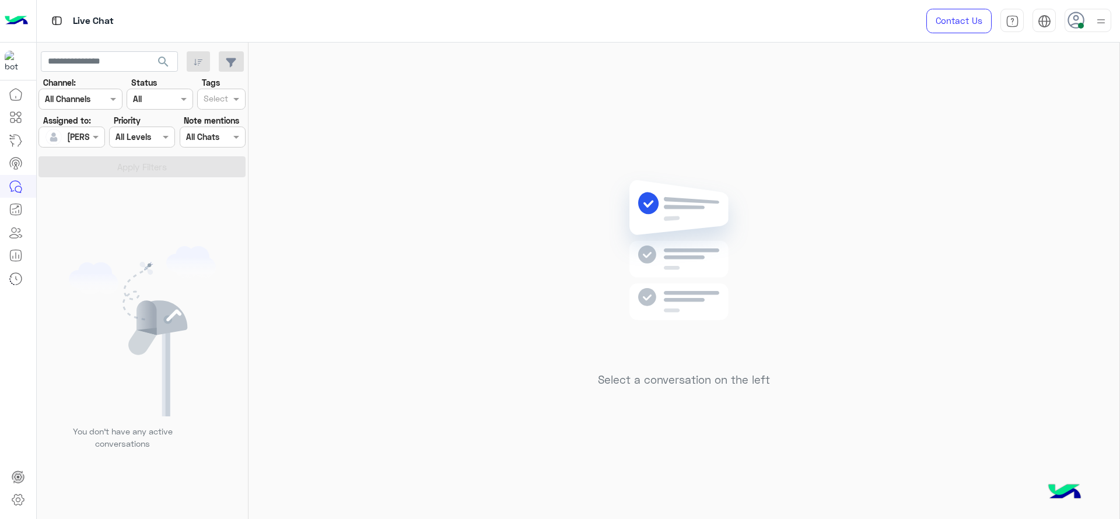
click at [741, 285] on img at bounding box center [684, 268] width 169 height 194
click at [453, 126] on div "Select a conversation on the left" at bounding box center [683, 283] width 871 height 481
click at [1103, 24] on img at bounding box center [1101, 21] width 15 height 15
click at [1100, 22] on img at bounding box center [1100, 21] width 13 height 13
click at [565, 206] on div "Select a conversation on the left" at bounding box center [683, 283] width 871 height 481
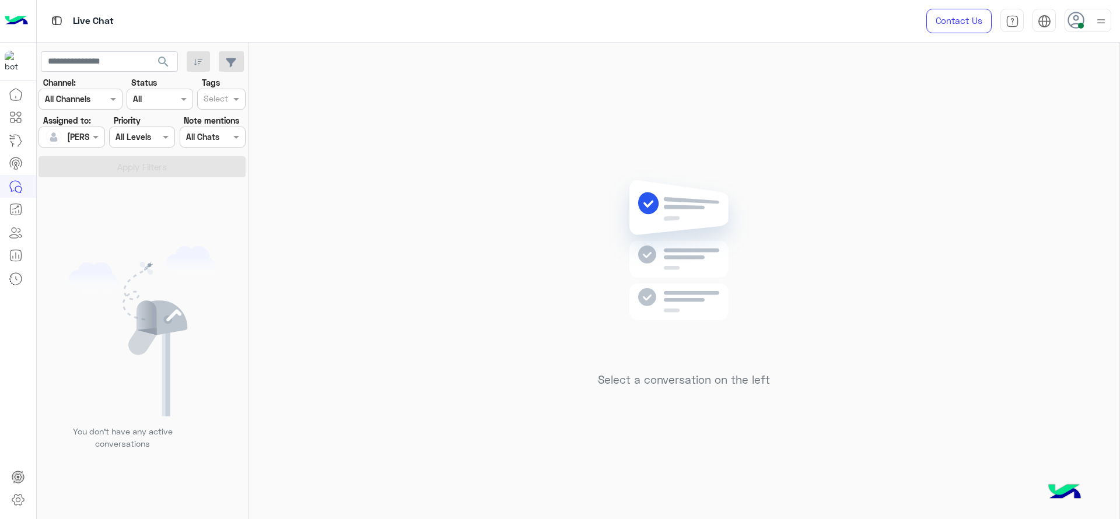
click at [565, 206] on div "Select a conversation on the left" at bounding box center [683, 283] width 871 height 481
click at [918, 157] on div "Select a conversation on the left" at bounding box center [683, 283] width 871 height 481
click at [1032, 121] on div "Select a conversation on the left" at bounding box center [683, 283] width 871 height 481
click at [461, 210] on div "Select a conversation on the left" at bounding box center [683, 283] width 871 height 481
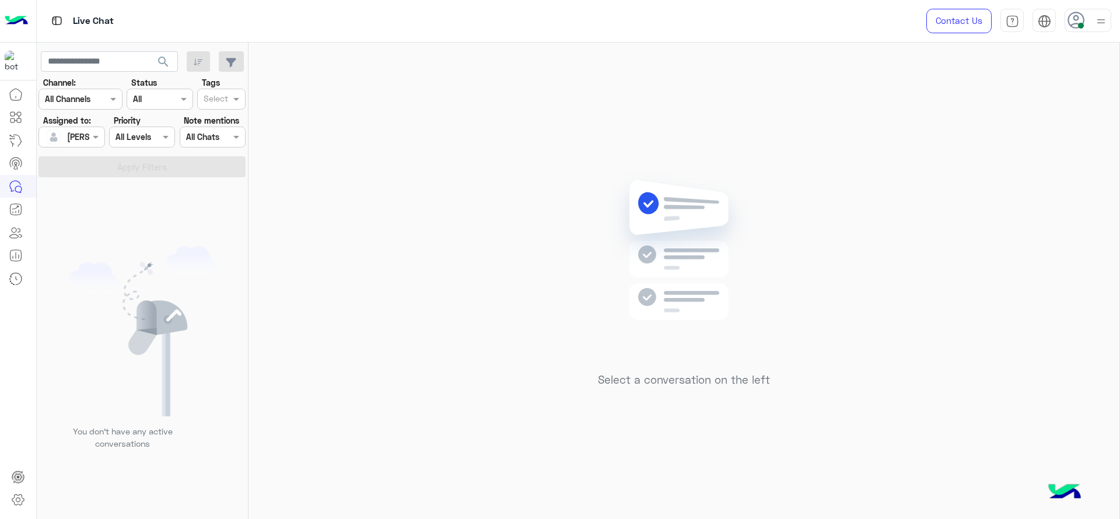
click at [340, 148] on div "Select a conversation on the left" at bounding box center [683, 283] width 871 height 481
click at [895, 97] on div "Select a conversation on the left" at bounding box center [683, 283] width 871 height 481
click at [80, 134] on div at bounding box center [71, 136] width 65 height 13
click at [94, 181] on span "Unassigned" at bounding box center [88, 186] width 44 height 10
click at [212, 104] on input "text" at bounding box center [216, 100] width 24 height 12
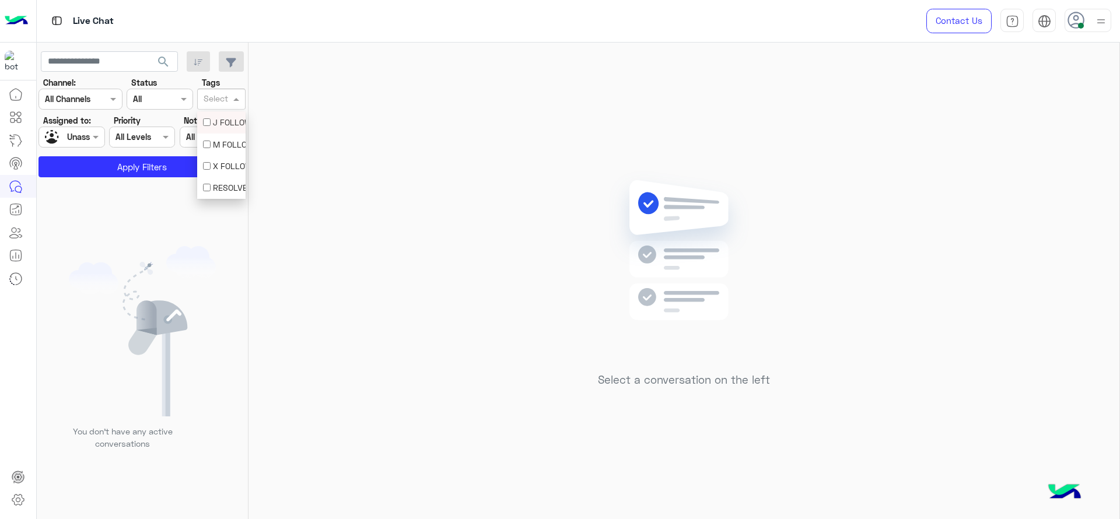
click at [215, 111] on div "J FOLLOW UP" at bounding box center [221, 122] width 48 height 22
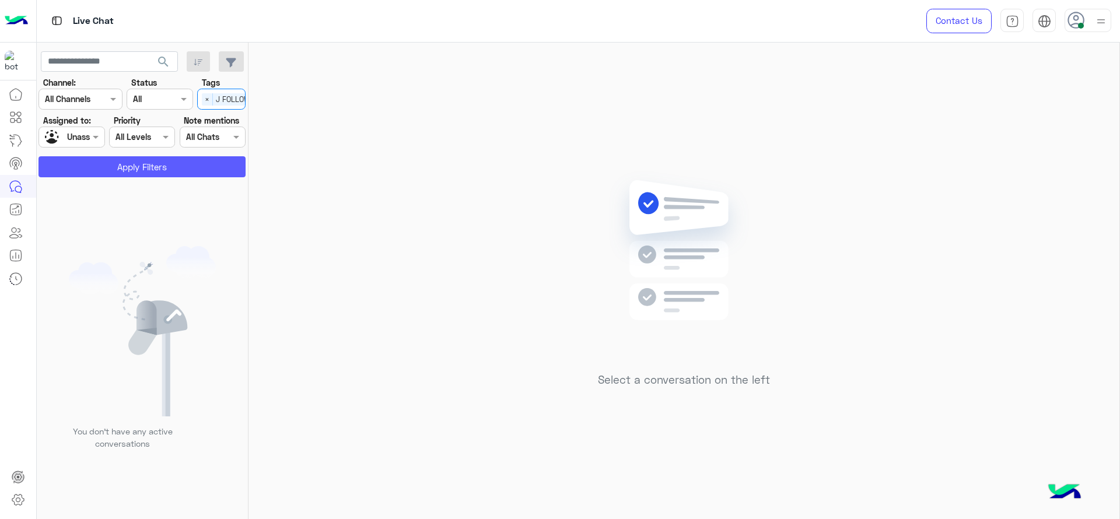
click at [194, 166] on button "Apply Filters" at bounding box center [141, 166] width 207 height 21
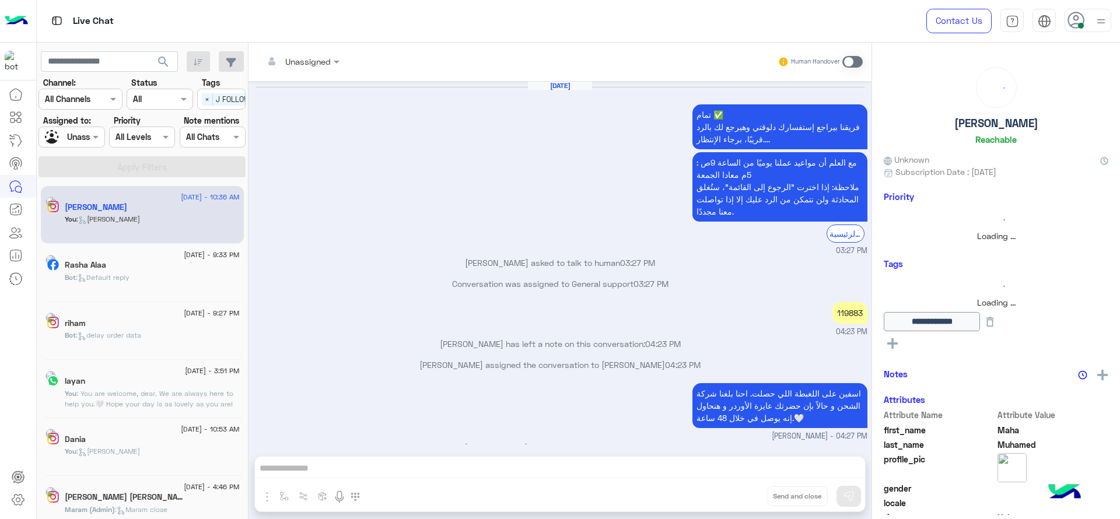
scroll to position [691, 0]
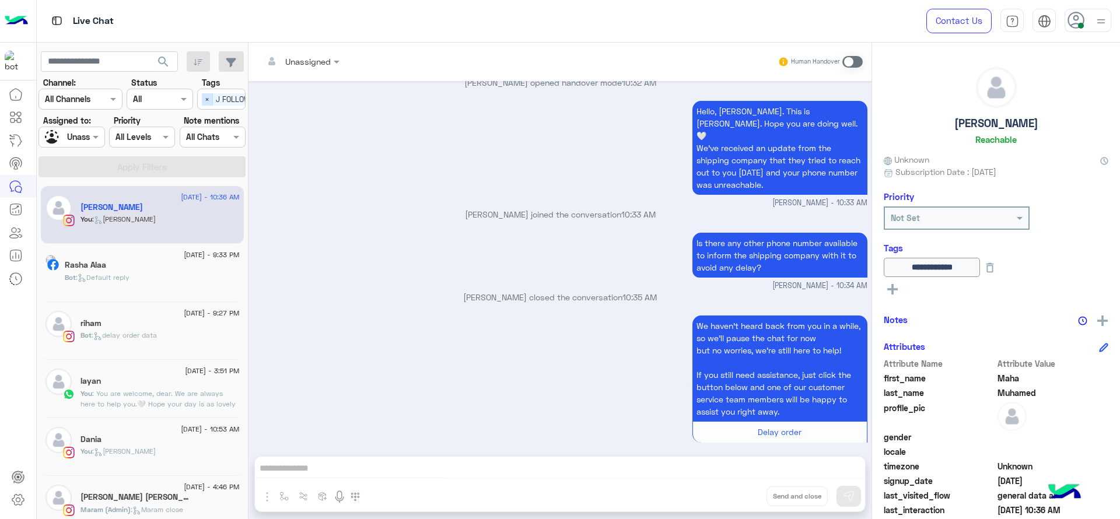
click at [203, 98] on span "×" at bounding box center [207, 99] width 11 height 12
click at [78, 136] on div at bounding box center [71, 136] width 65 height 13
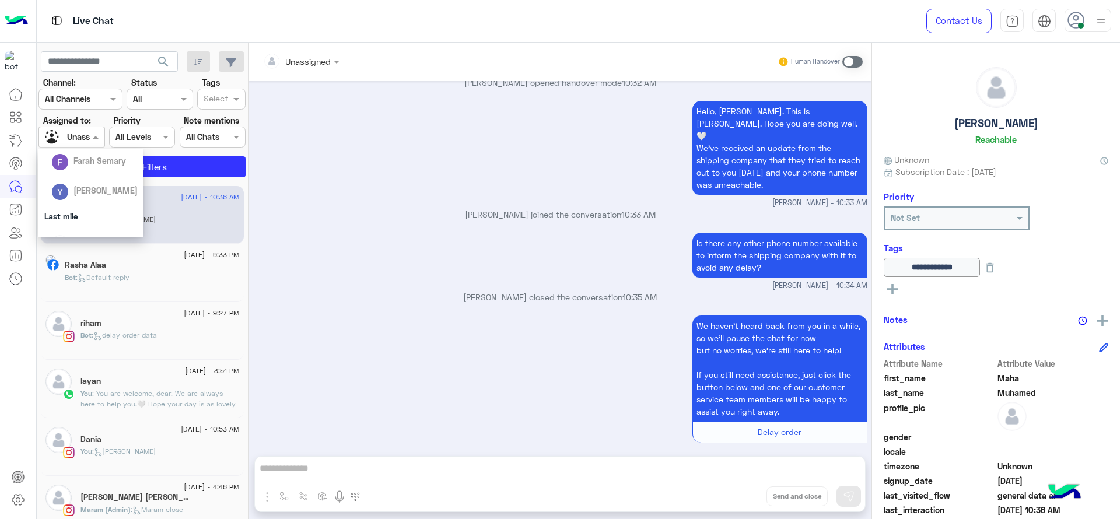
scroll to position [131, 0]
click at [87, 203] on div "[PERSON_NAME]" at bounding box center [90, 217] width 105 height 30
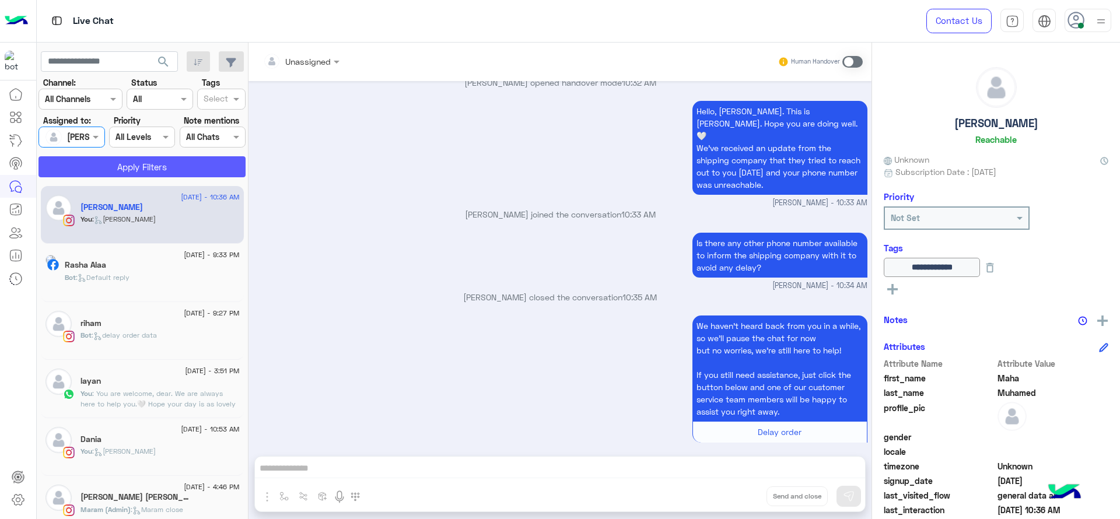
click at [87, 175] on button "Apply Filters" at bounding box center [141, 166] width 207 height 21
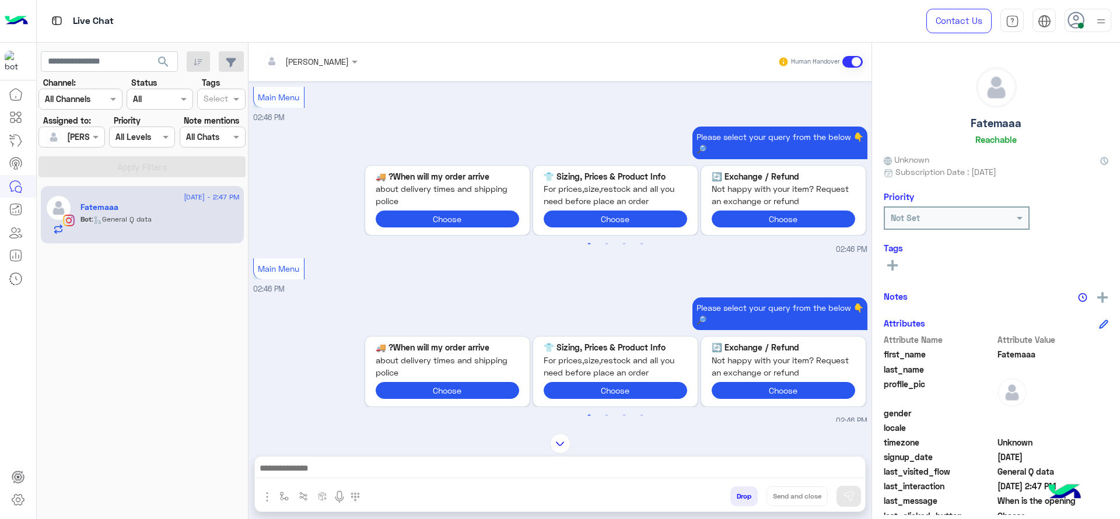
scroll to position [2392, 0]
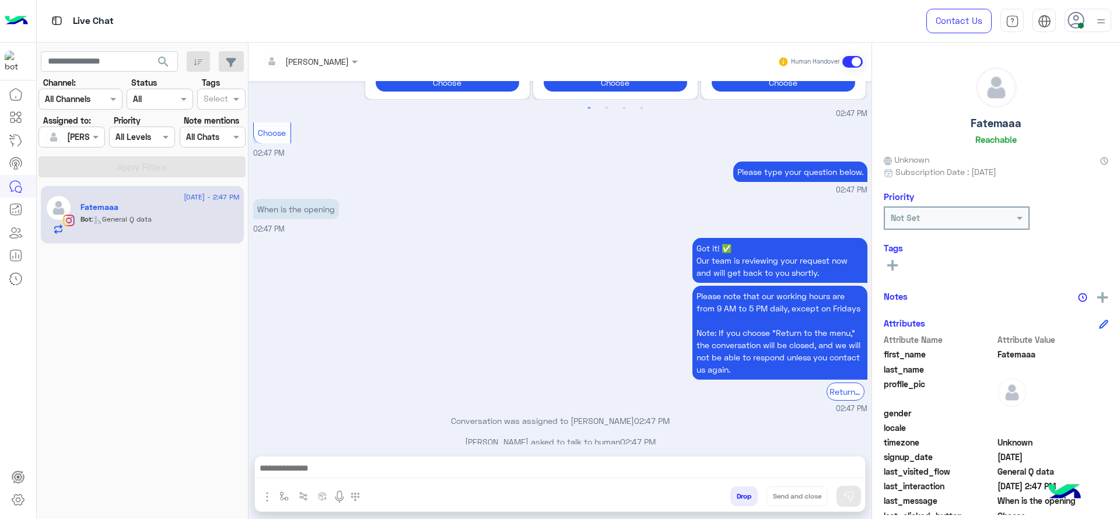
click at [276, 499] on button "button" at bounding box center [284, 495] width 19 height 19
click at [278, 499] on button "button" at bounding box center [284, 495] width 19 height 19
click at [283, 496] on img "button" at bounding box center [283, 496] width 9 height 9
click at [315, 466] on input "text" at bounding box center [305, 470] width 48 height 13
type input "*"
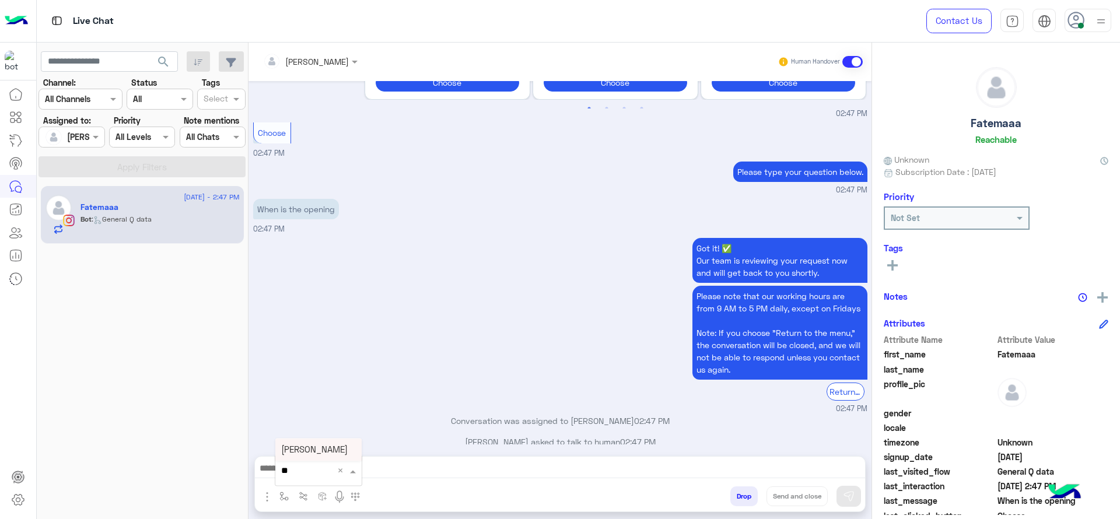
type input "*"
click at [321, 425] on span "J Greeting" at bounding box center [302, 427] width 42 height 10
type textarea "**********"
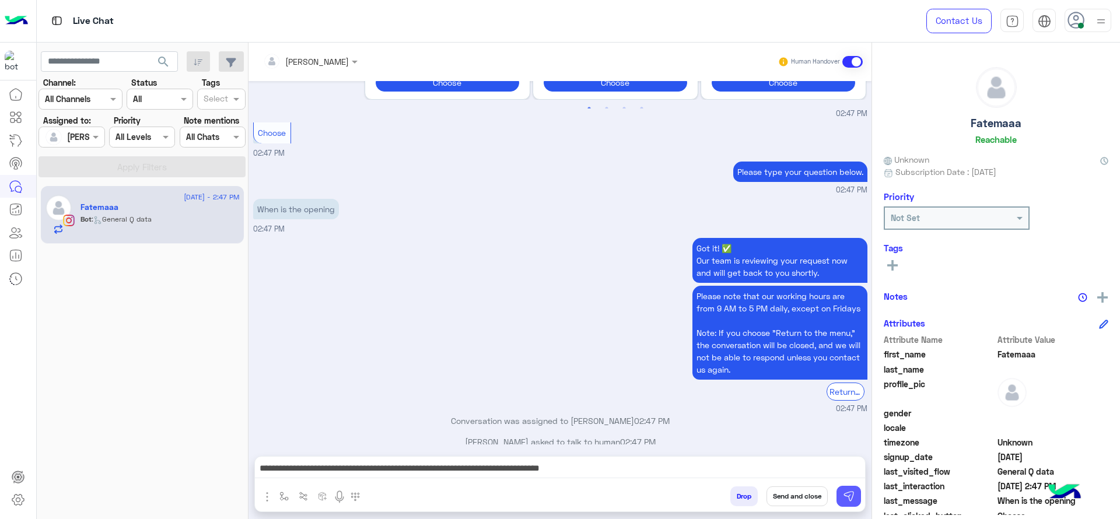
click at [850, 493] on img at bounding box center [849, 497] width 12 height 12
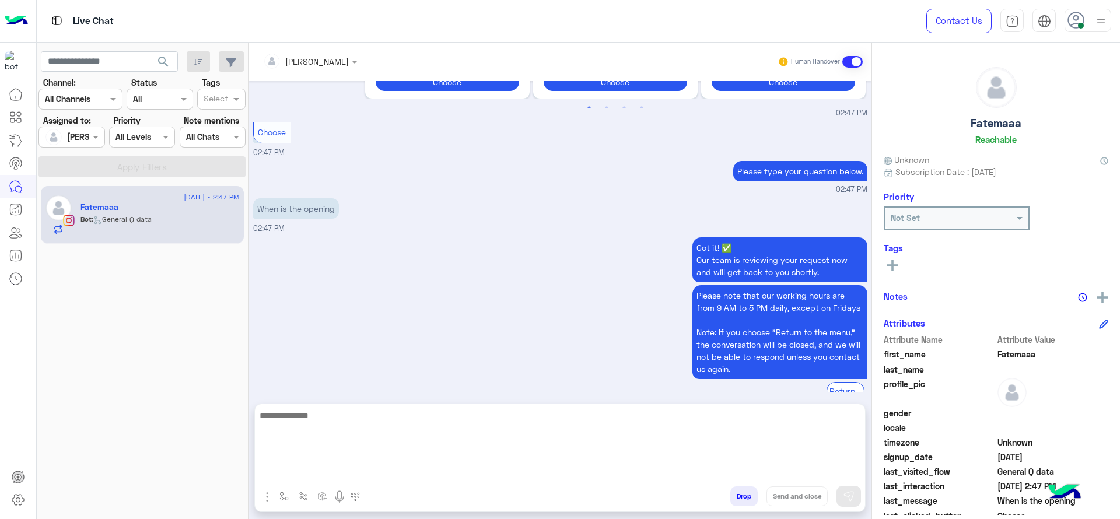
click at [477, 461] on textarea at bounding box center [560, 443] width 610 height 70
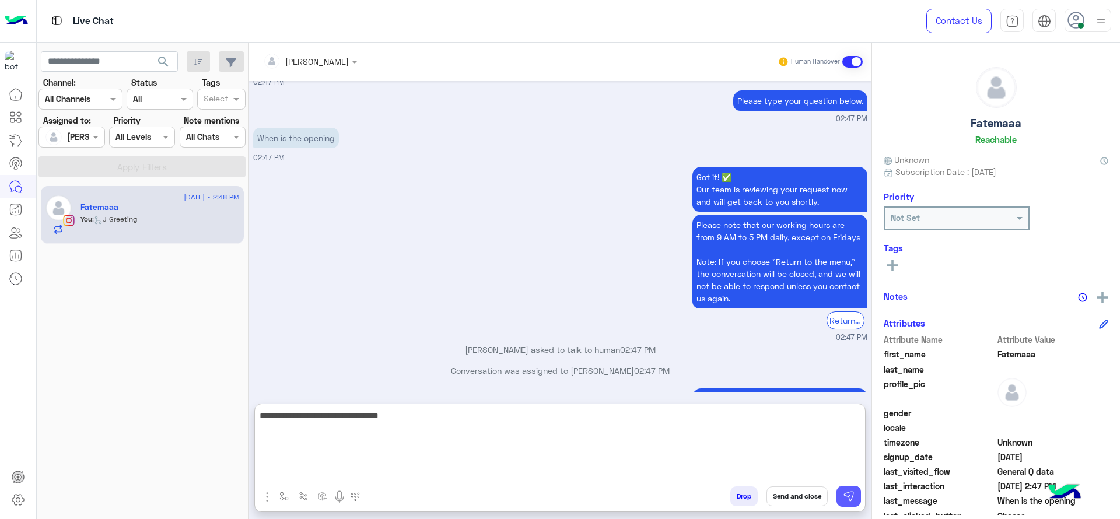
type textarea "**********"
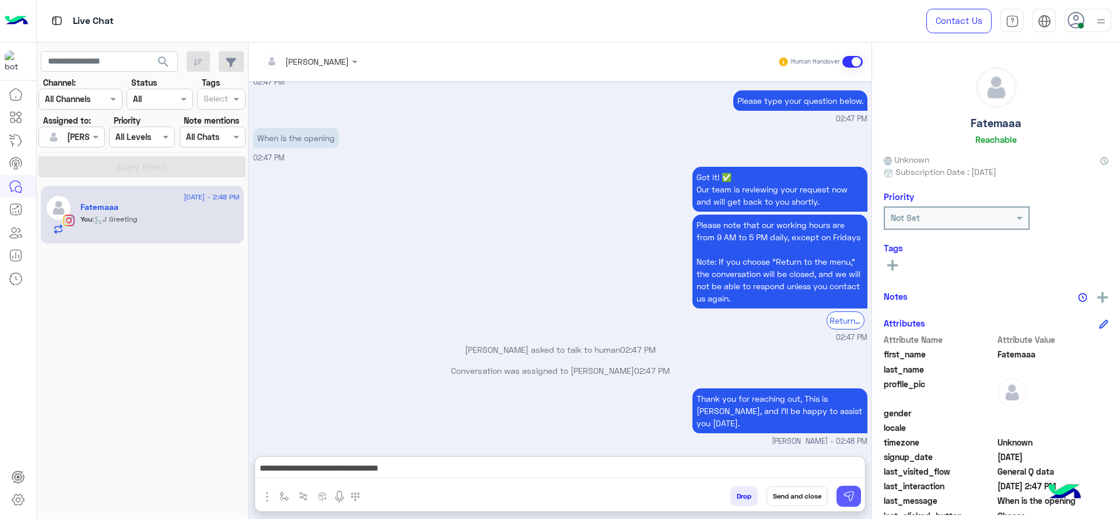
click at [848, 493] on img at bounding box center [849, 497] width 12 height 12
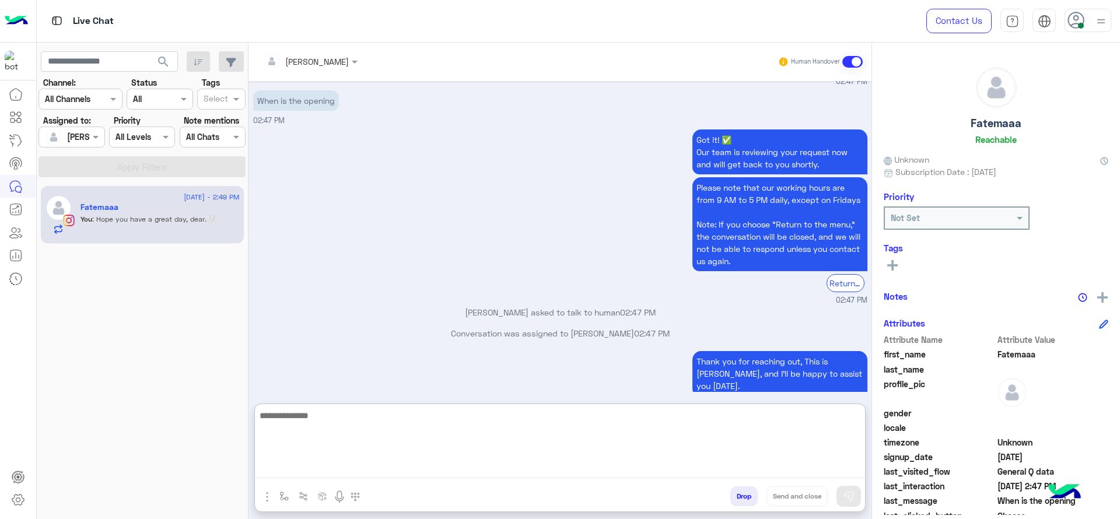
click at [549, 463] on textarea at bounding box center [560, 443] width 610 height 70
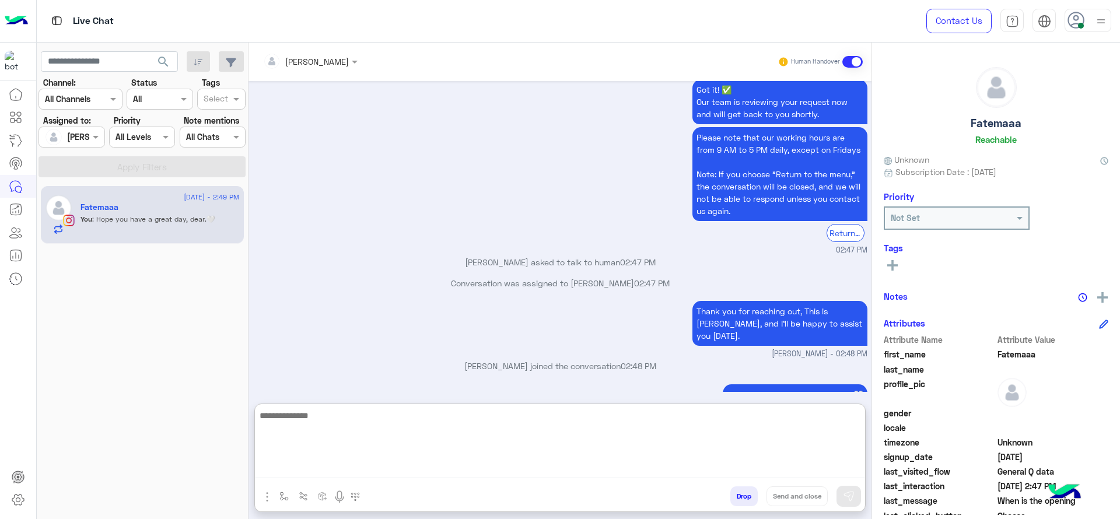
scroll to position [2553, 0]
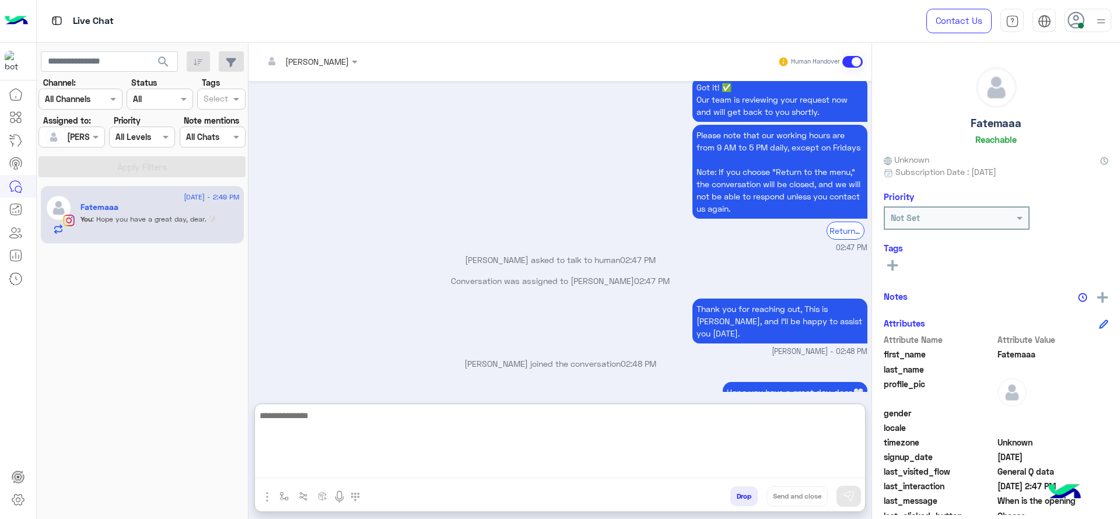
type textarea "*"
click at [477, 417] on textarea "**********" at bounding box center [560, 443] width 610 height 70
type textarea "**********"
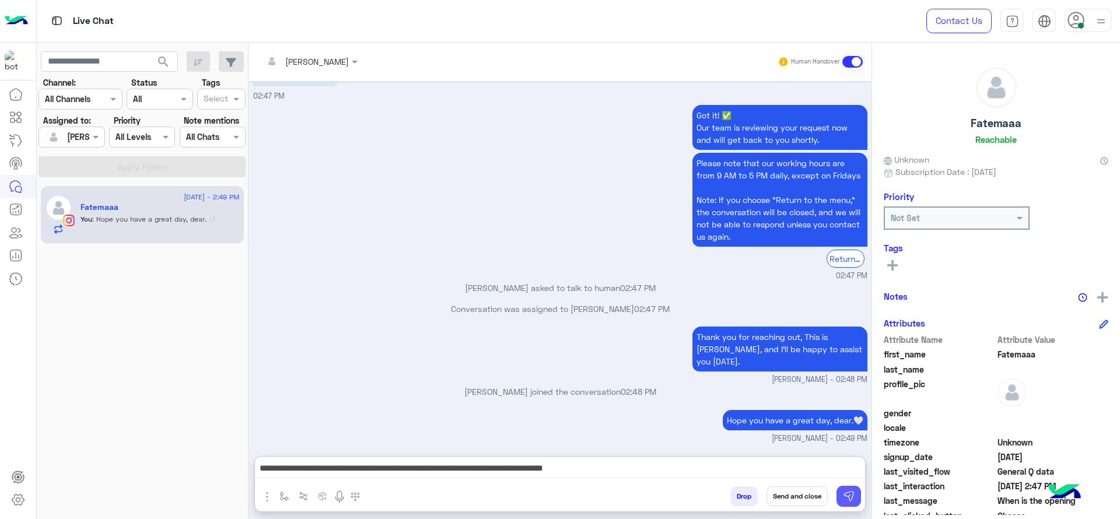
click at [852, 493] on img at bounding box center [849, 497] width 12 height 12
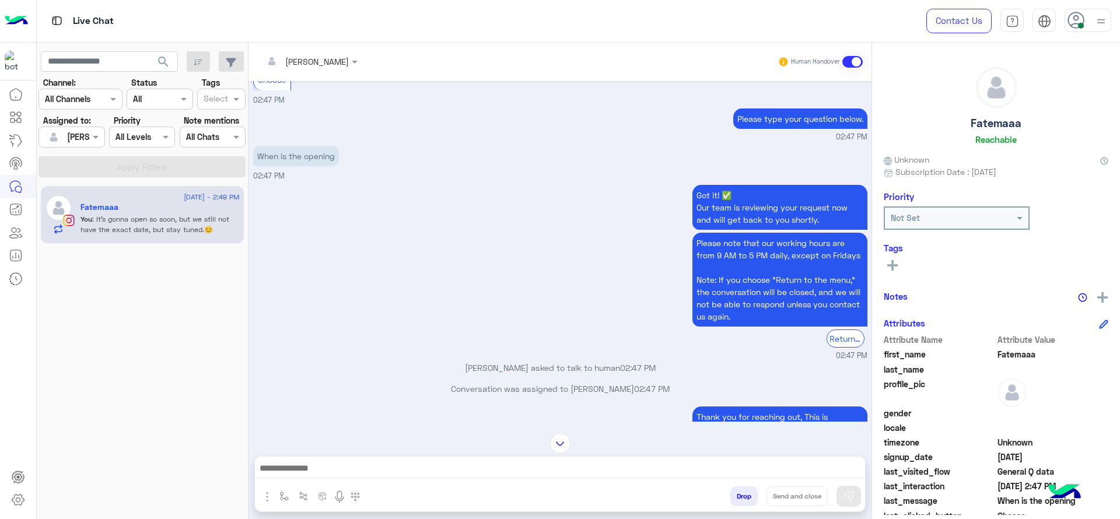
scroll to position [2550, 0]
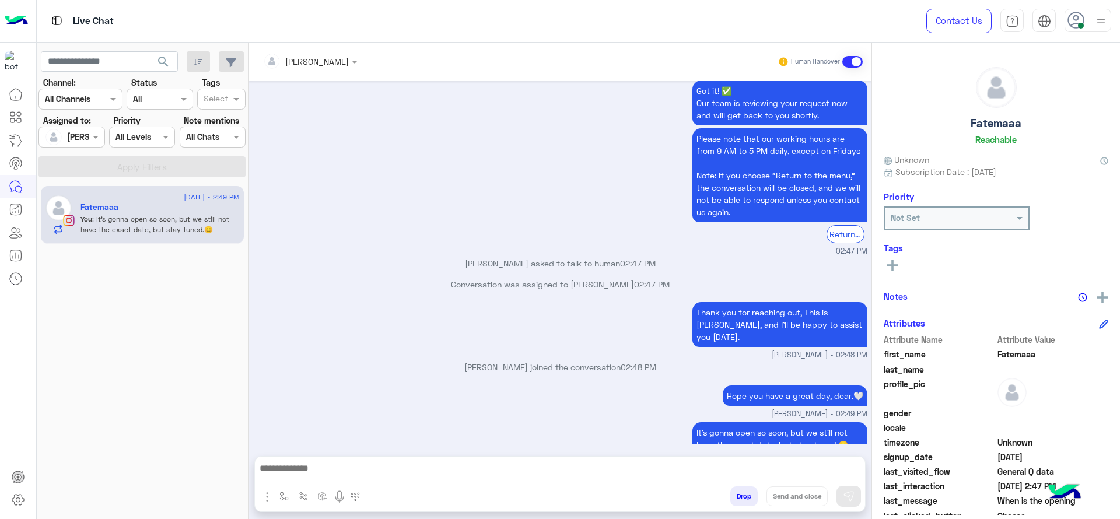
click at [439, 279] on div "Conversation was assigned to Jana Aboelseoud 02:47 PM" at bounding box center [560, 288] width 614 height 21
click at [281, 502] on button "button" at bounding box center [284, 495] width 19 height 19
click at [300, 464] on input "text" at bounding box center [305, 470] width 48 height 13
type input "*"
click at [337, 451] on div "Jana close" at bounding box center [318, 450] width 86 height 23
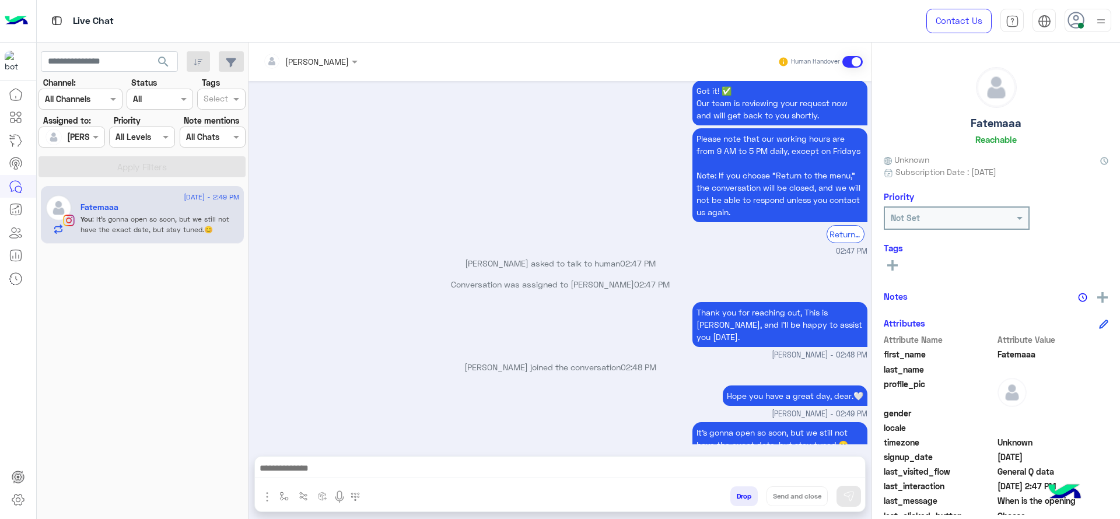
type textarea "**********"
click at [786, 492] on button "Send and close" at bounding box center [796, 496] width 61 height 20
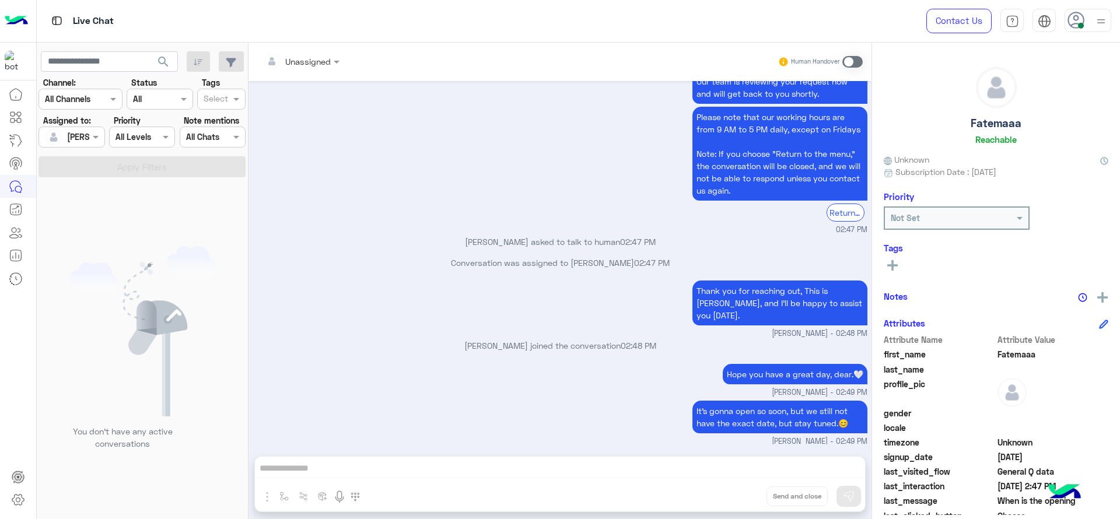
scroll to position [2715, 0]
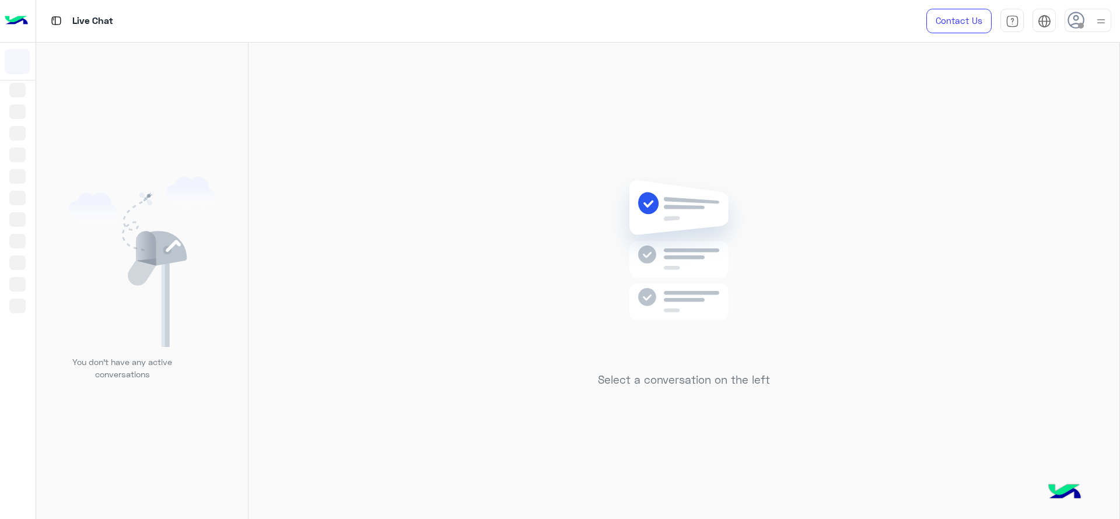
click at [278, 244] on div "Select a conversation on the left" at bounding box center [683, 283] width 871 height 481
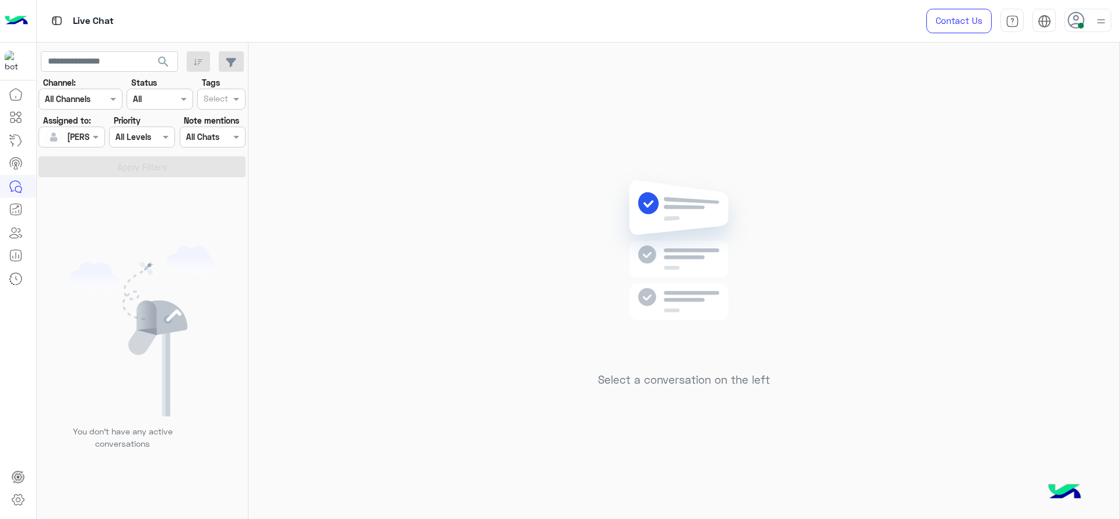
click at [577, 218] on div "Select a conversation on the left" at bounding box center [683, 283] width 871 height 481
click at [97, 135] on span at bounding box center [97, 137] width 15 height 12
click at [90, 182] on div "General support" at bounding box center [90, 185] width 105 height 22
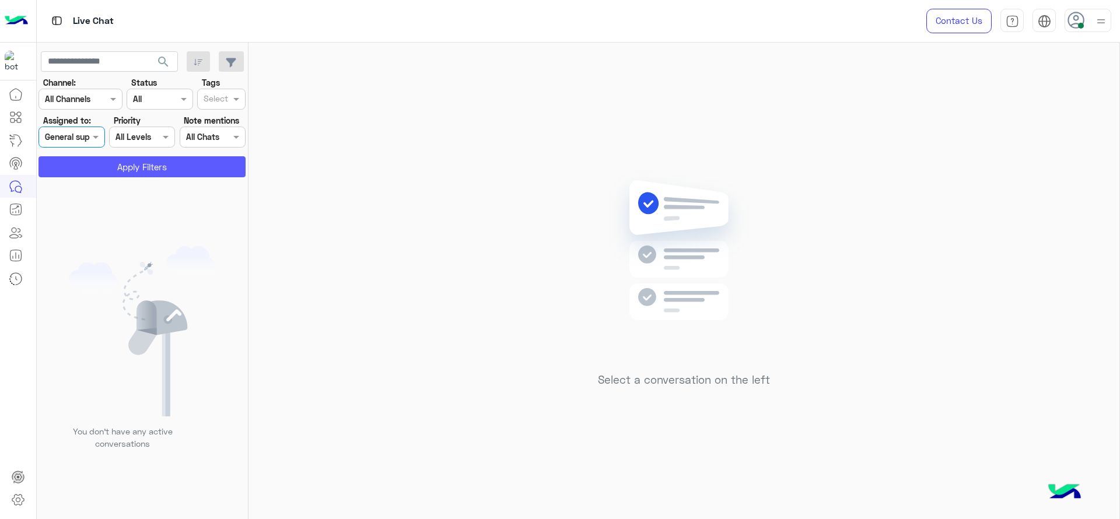
click at [102, 164] on button "Apply Filters" at bounding box center [141, 166] width 207 height 21
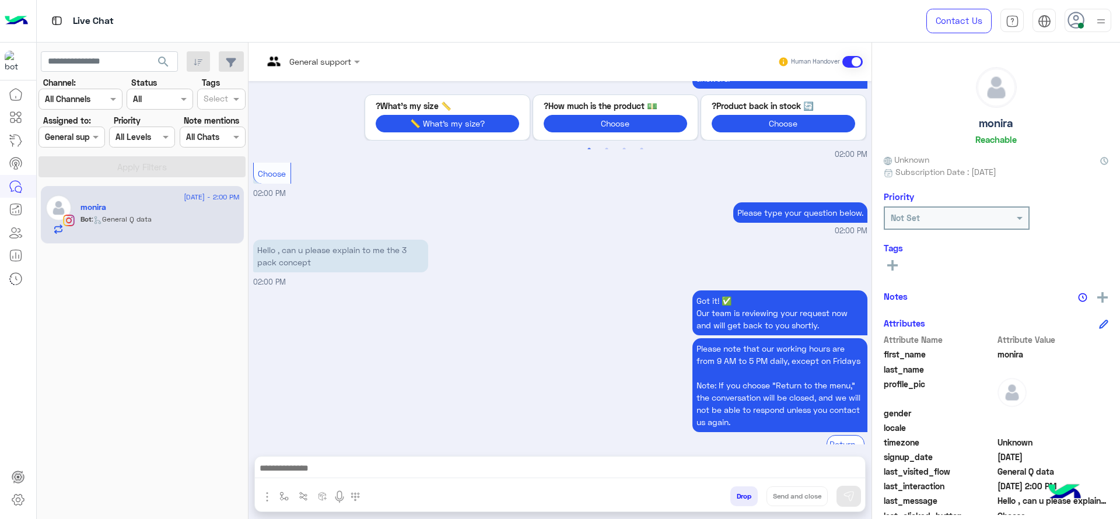
scroll to position [471, 0]
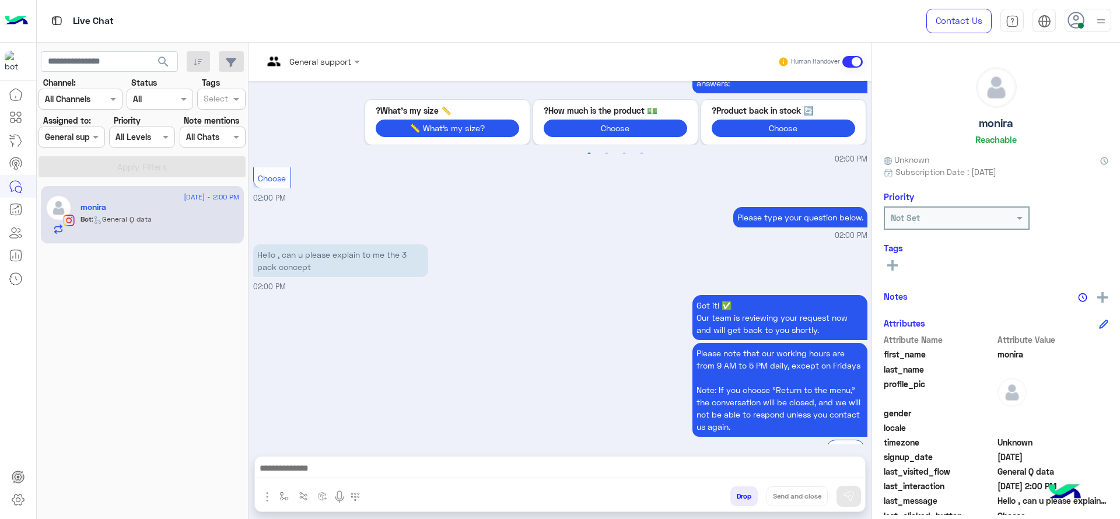
click at [86, 138] on div at bounding box center [71, 136] width 65 height 13
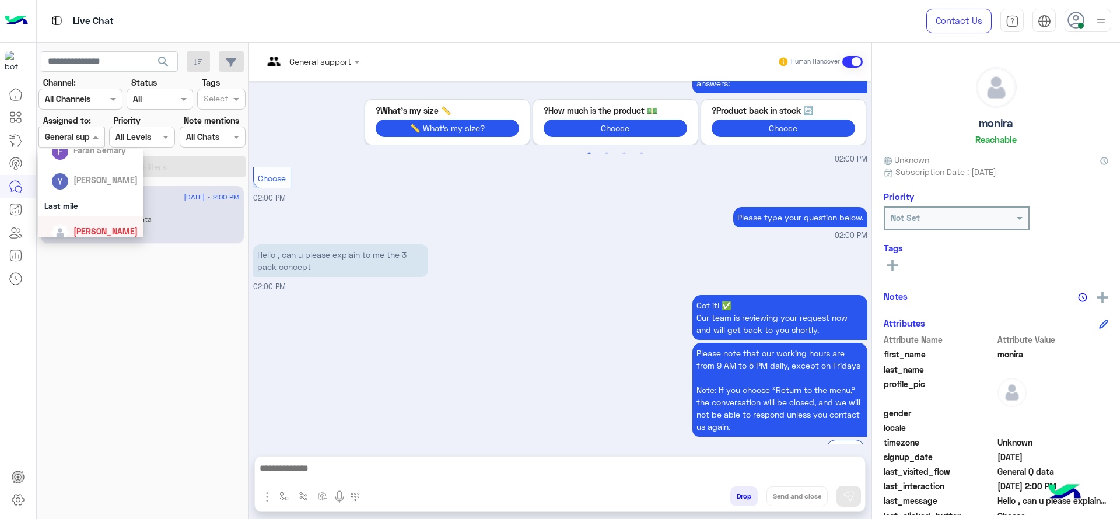
click at [76, 223] on div "[PERSON_NAME]" at bounding box center [94, 231] width 86 height 20
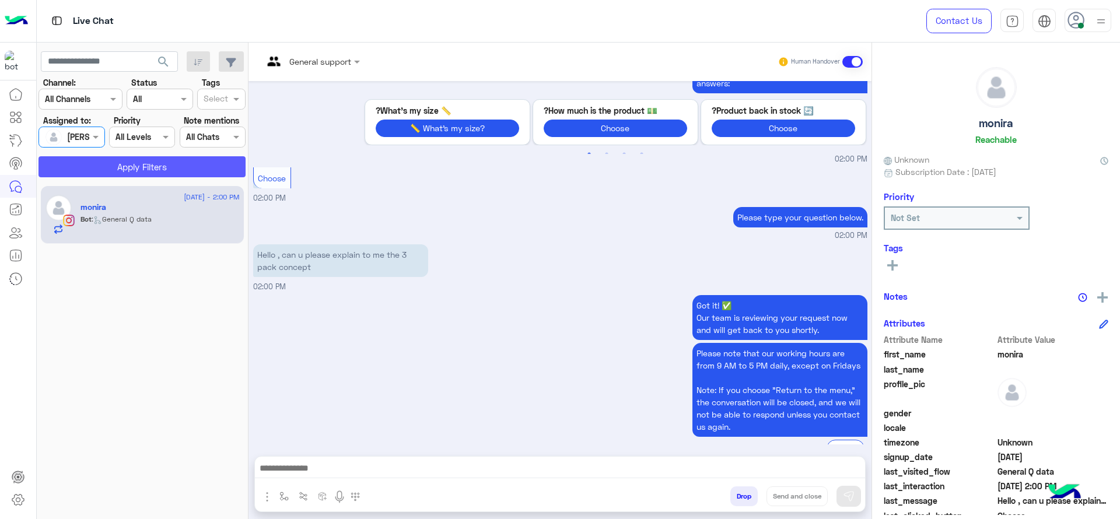
click at [106, 166] on button "Apply Filters" at bounding box center [141, 166] width 207 height 21
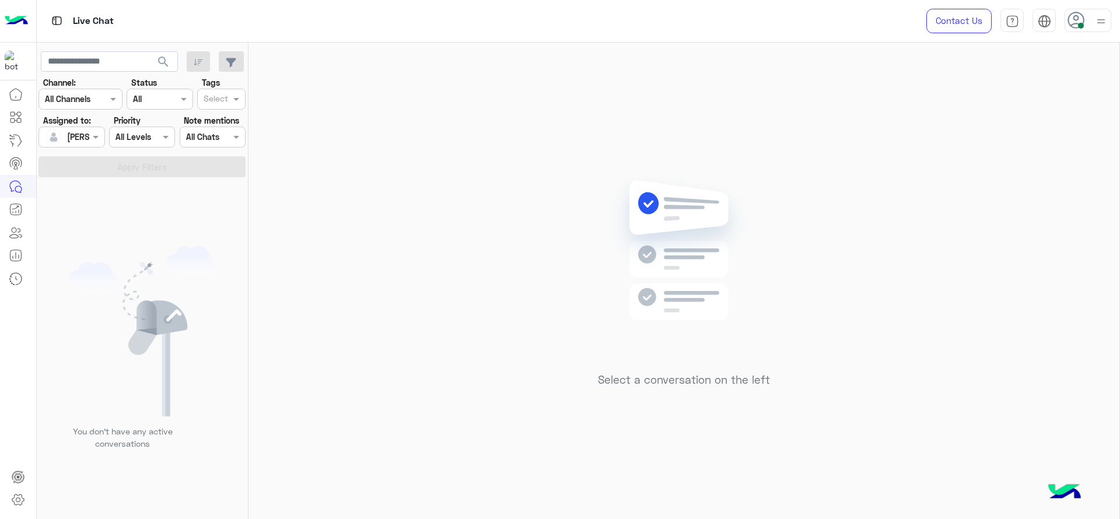
click at [1017, 289] on div "Select a conversation on the left" at bounding box center [683, 283] width 871 height 481
click at [104, 142] on div "Assigned on [PERSON_NAME]" at bounding box center [71, 137] width 66 height 21
click at [100, 179] on div "[PERSON_NAME]" at bounding box center [105, 173] width 64 height 12
click at [71, 136] on input "text" at bounding box center [58, 137] width 27 height 12
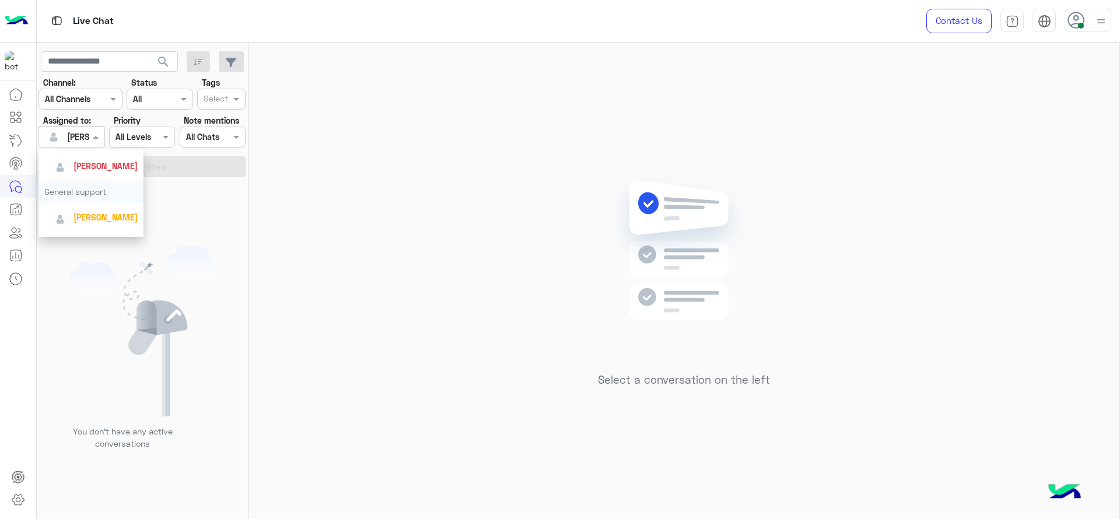
scroll to position [190, 0]
click at [84, 188] on div "General support" at bounding box center [90, 185] width 105 height 22
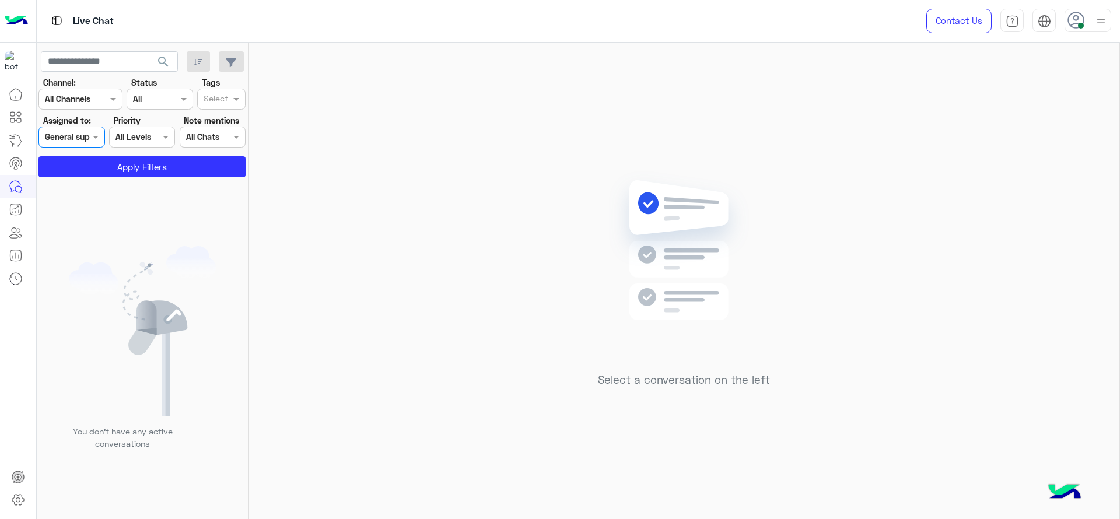
click at [109, 178] on app-inbox-users-filters "search Channel: Channel All Channels Status Channel All Tags Select Assigned to…" at bounding box center [143, 112] width 212 height 139
click at [107, 169] on button "Apply Filters" at bounding box center [141, 166] width 207 height 21
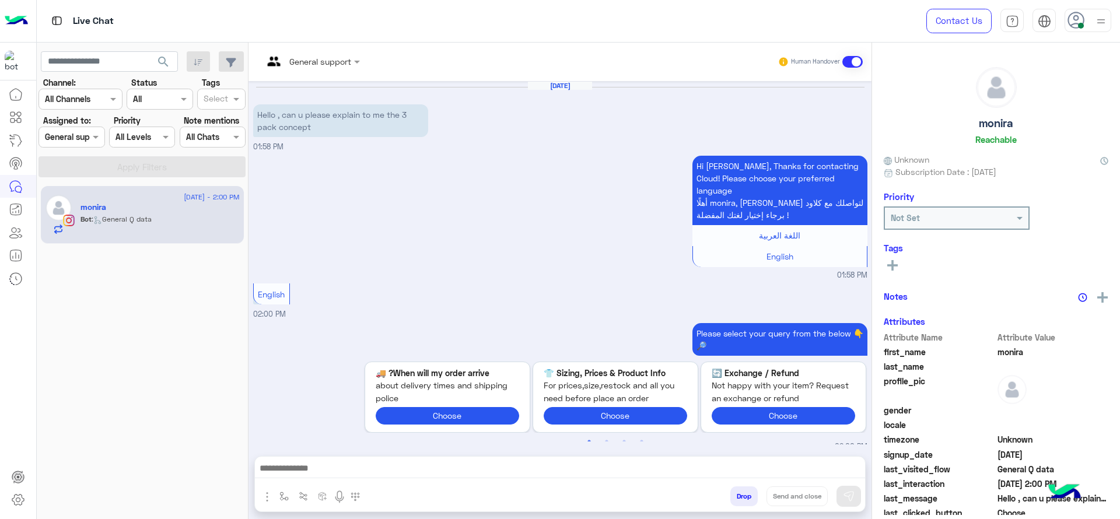
scroll to position [529, 0]
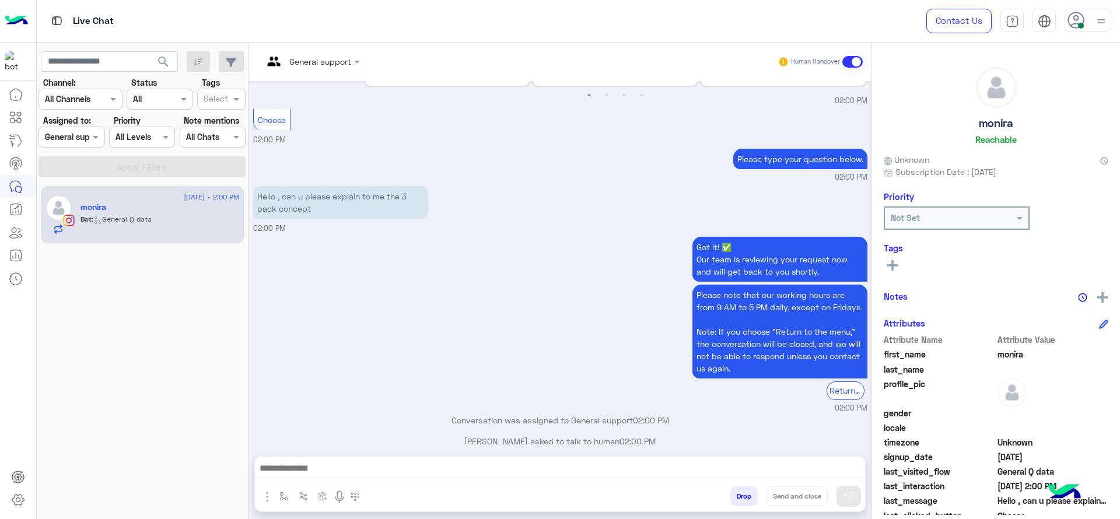
click at [291, 68] on div "General support" at bounding box center [307, 62] width 88 height 28
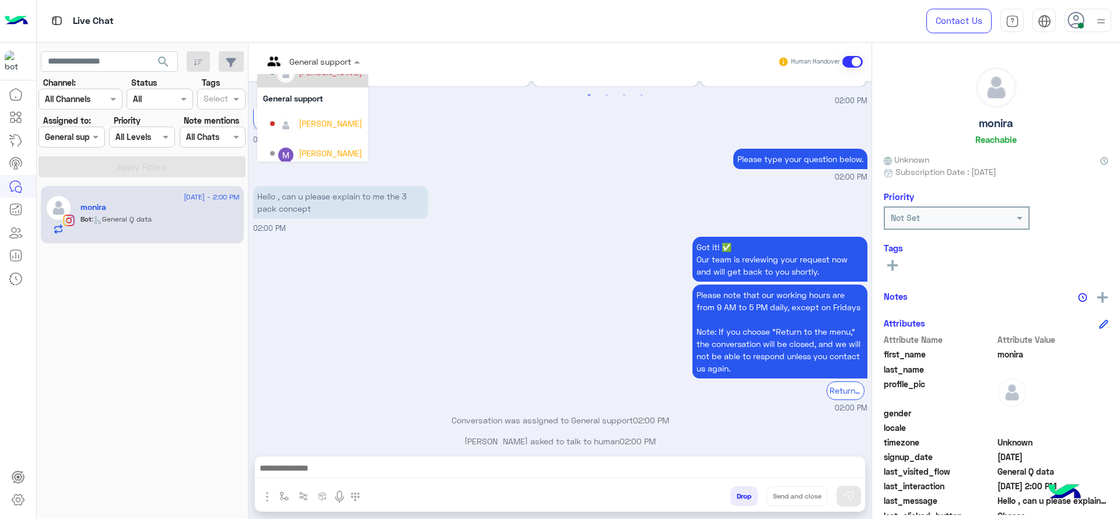
click at [310, 78] on div "[PERSON_NAME]" at bounding box center [331, 72] width 64 height 12
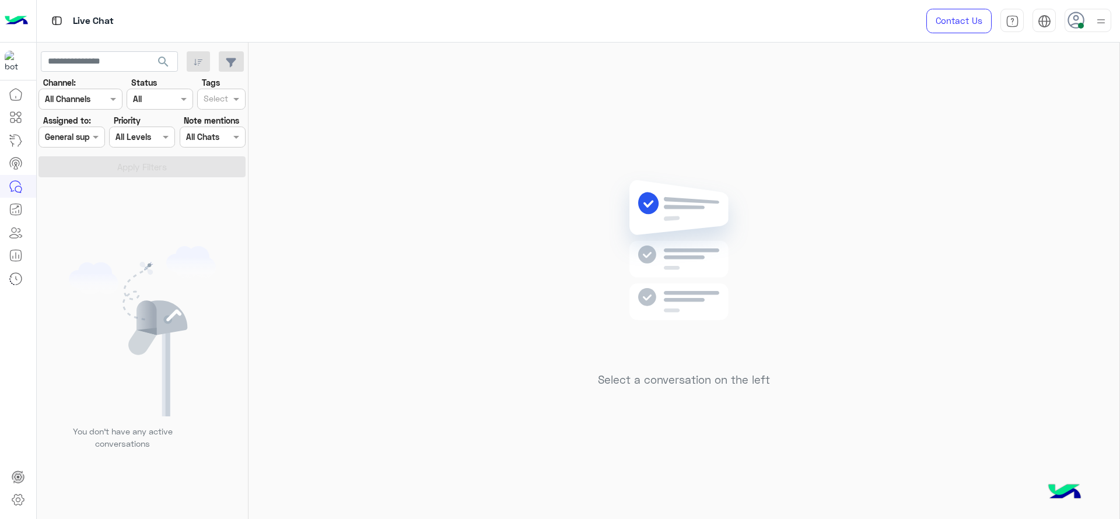
click at [65, 141] on input "text" at bounding box center [58, 137] width 27 height 12
click at [114, 227] on div "[PERSON_NAME]" at bounding box center [94, 235] width 86 height 20
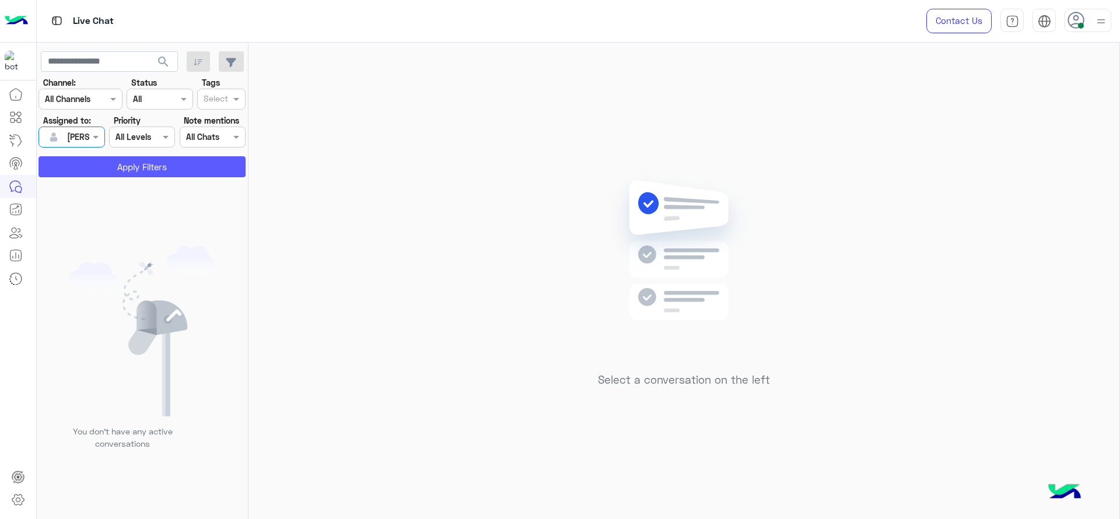
click at [148, 165] on button "Apply Filters" at bounding box center [141, 166] width 207 height 21
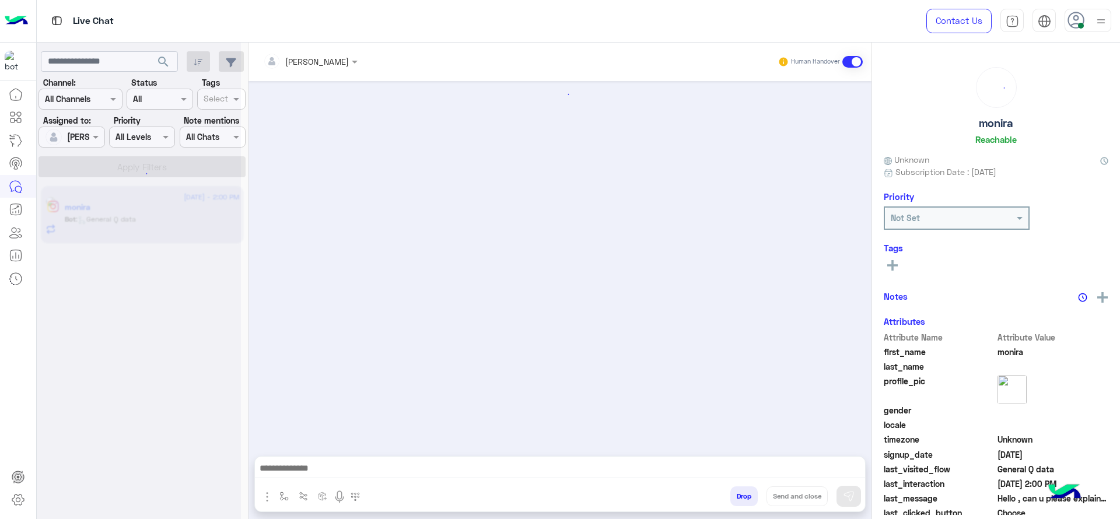
scroll to position [550, 0]
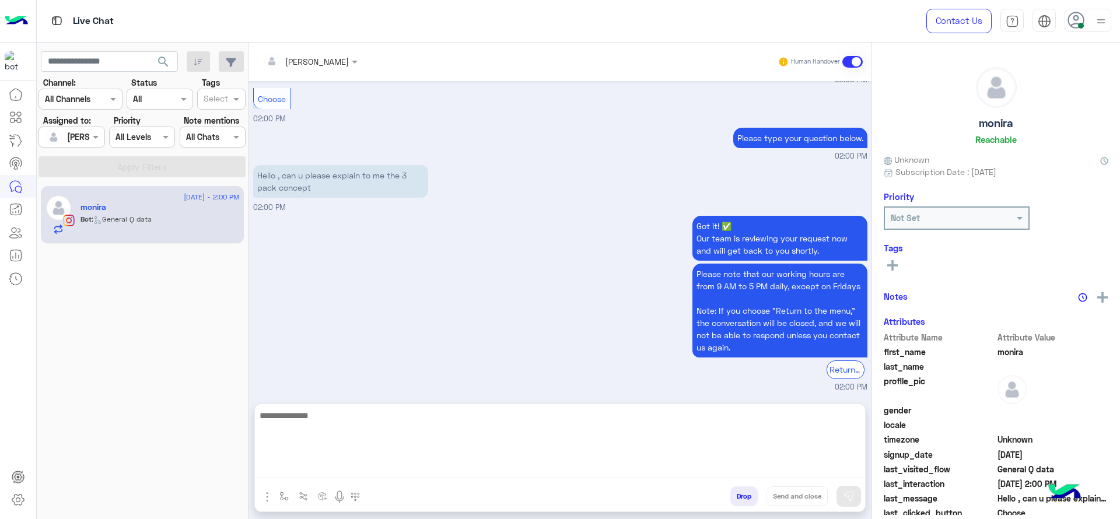
click at [401, 469] on textarea at bounding box center [560, 443] width 610 height 70
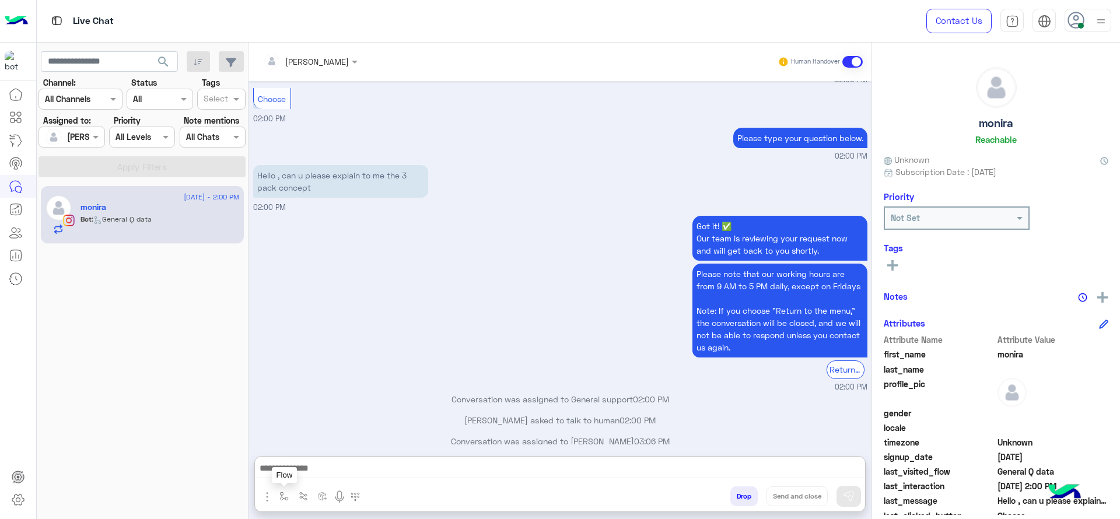
click at [278, 502] on button "button" at bounding box center [284, 495] width 19 height 19
click at [423, 165] on p "Hello , can u please explain to me the 3 pack concept" at bounding box center [340, 181] width 175 height 33
click at [280, 496] on img "button" at bounding box center [283, 496] width 9 height 9
click at [284, 478] on div "enter flow name" at bounding box center [319, 470] width 88 height 21
type input "*"
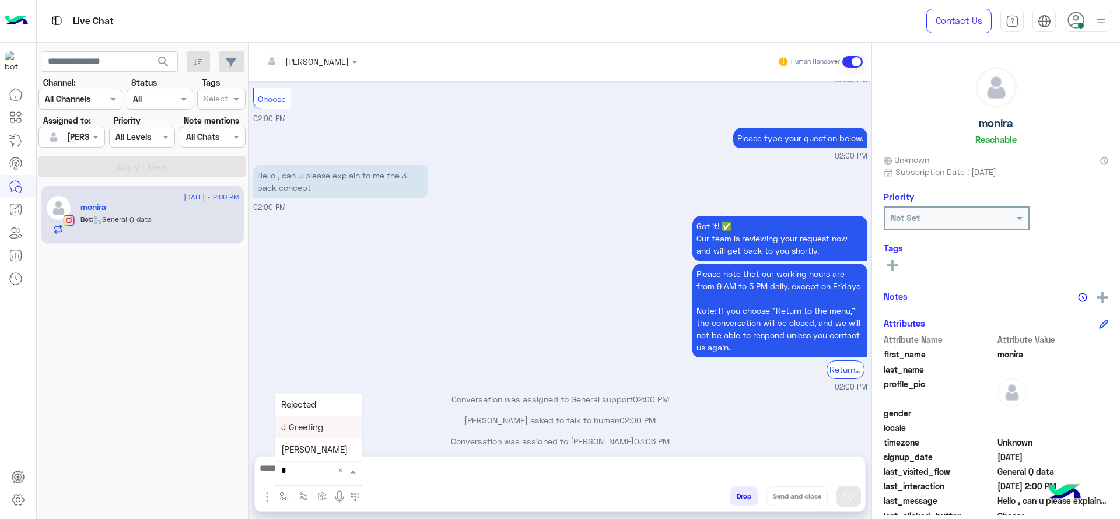
click at [322, 423] on span "J Greeting" at bounding box center [302, 427] width 42 height 10
type textarea "**********"
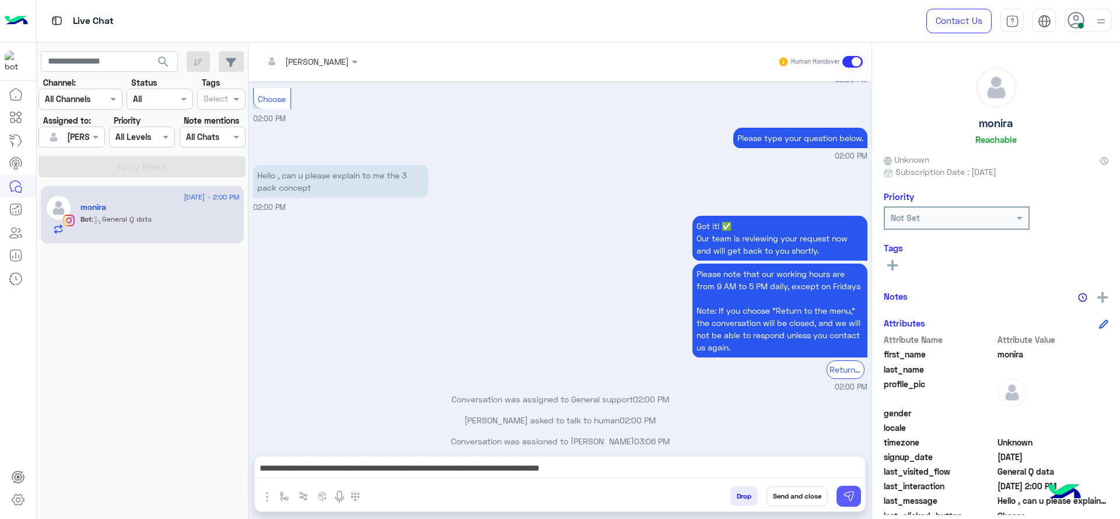
click at [845, 488] on button at bounding box center [848, 496] width 24 height 21
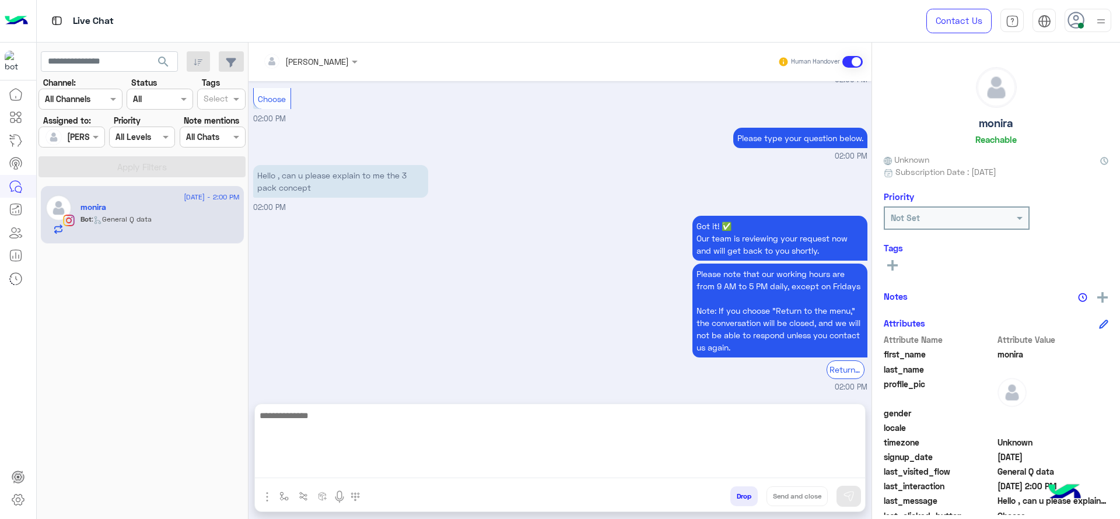
click at [823, 474] on textarea at bounding box center [560, 443] width 610 height 70
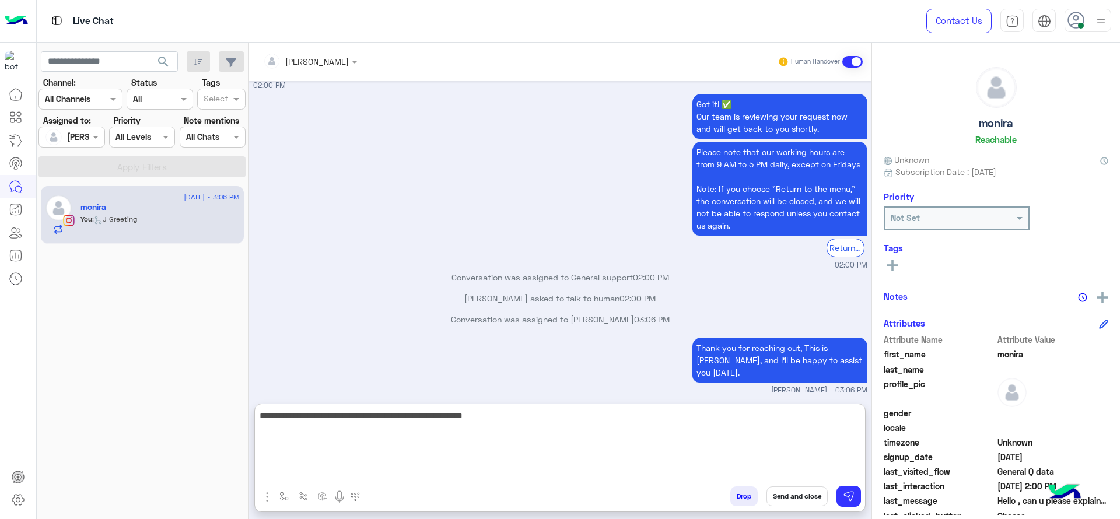
scroll to position [673, 0]
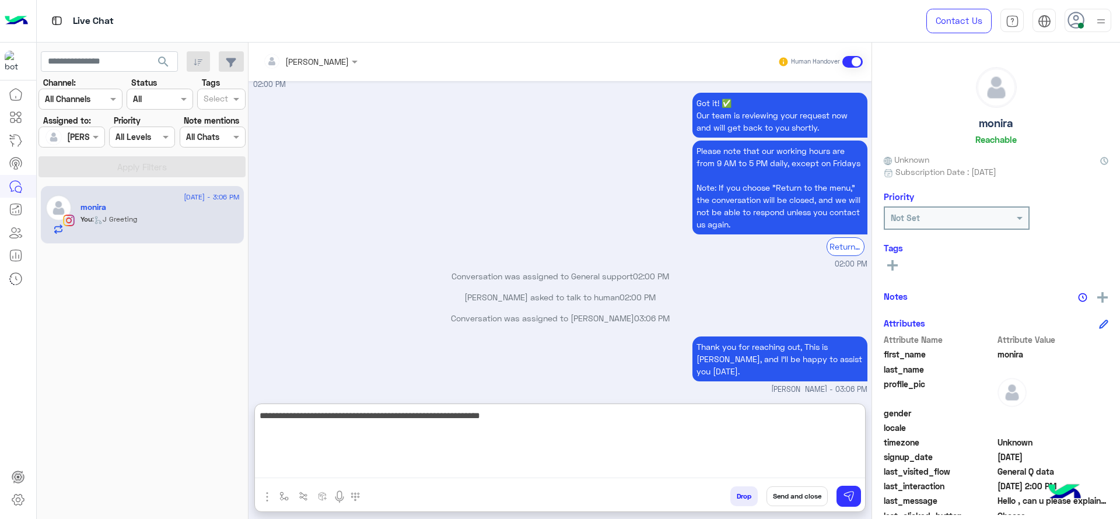
click at [506, 419] on textarea "**********" at bounding box center [560, 443] width 610 height 70
click at [510, 418] on textarea "**********" at bounding box center [560, 443] width 610 height 70
click at [508, 422] on textarea "**********" at bounding box center [560, 443] width 610 height 70
click at [607, 430] on textarea "**********" at bounding box center [560, 443] width 610 height 70
click at [505, 415] on textarea "**********" at bounding box center [560, 443] width 610 height 70
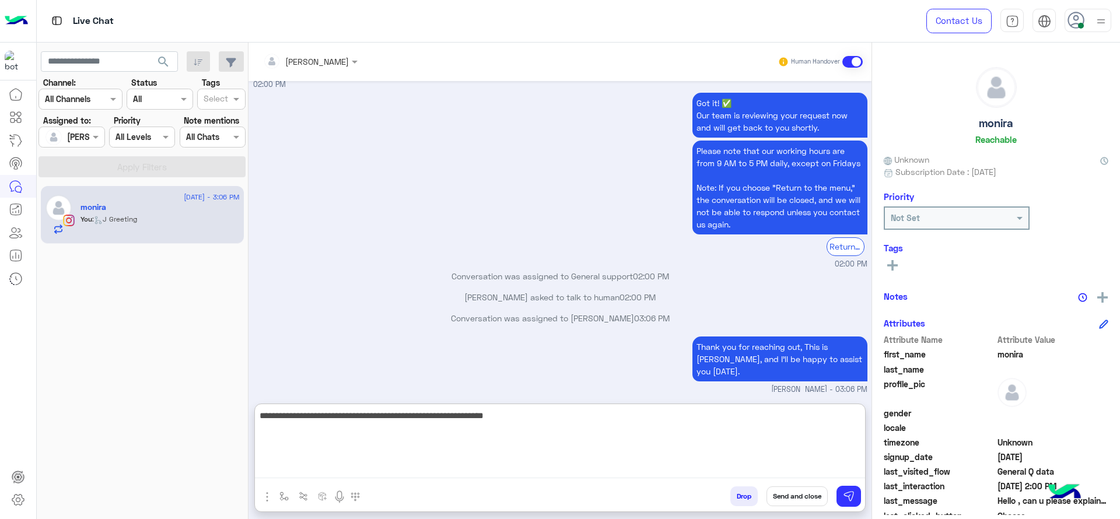
type textarea "**********"
click at [581, 428] on textarea "**********" at bounding box center [560, 443] width 610 height 70
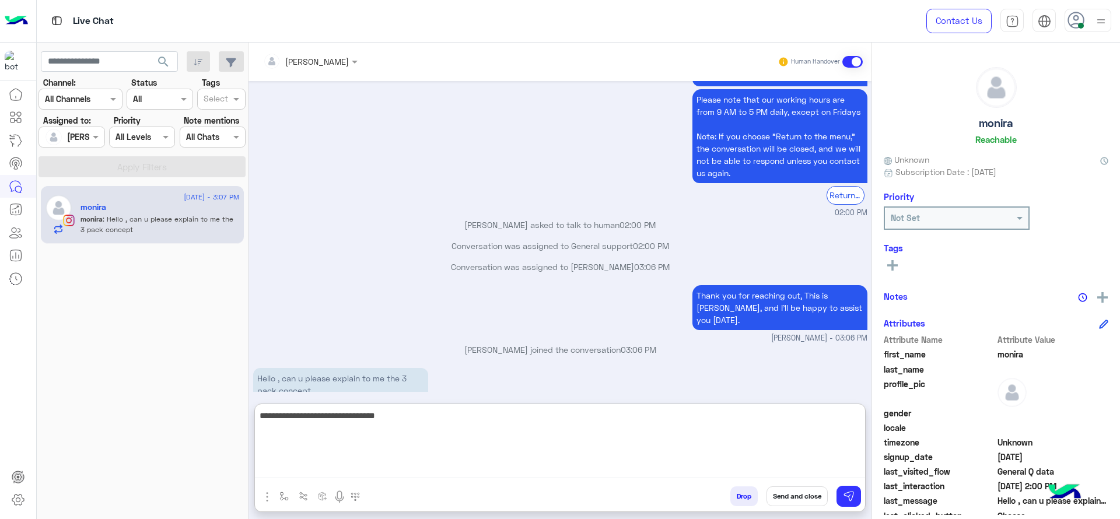
type textarea "**********"
click at [374, 449] on textarea "**********" at bounding box center [560, 443] width 610 height 70
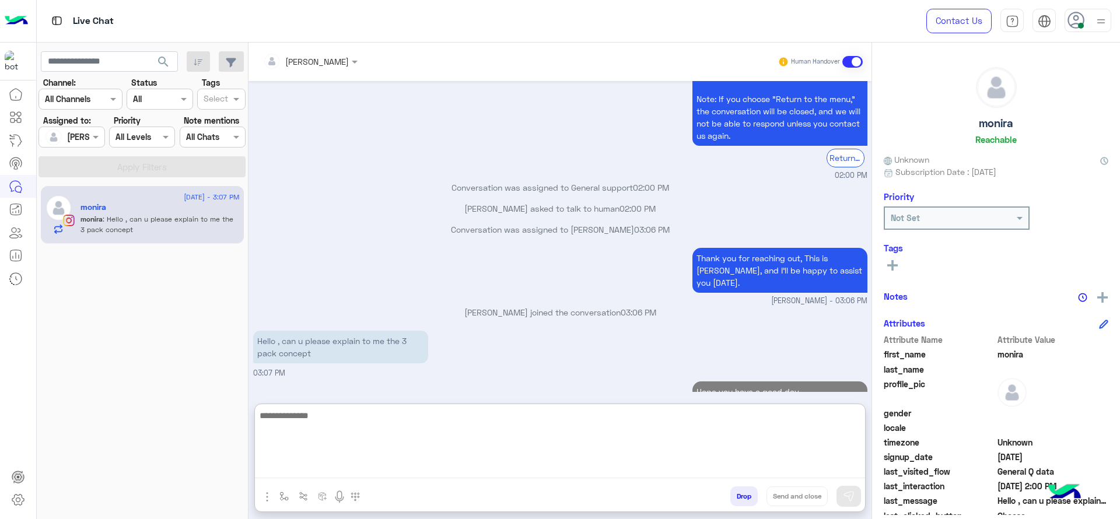
paste textarea "**********"
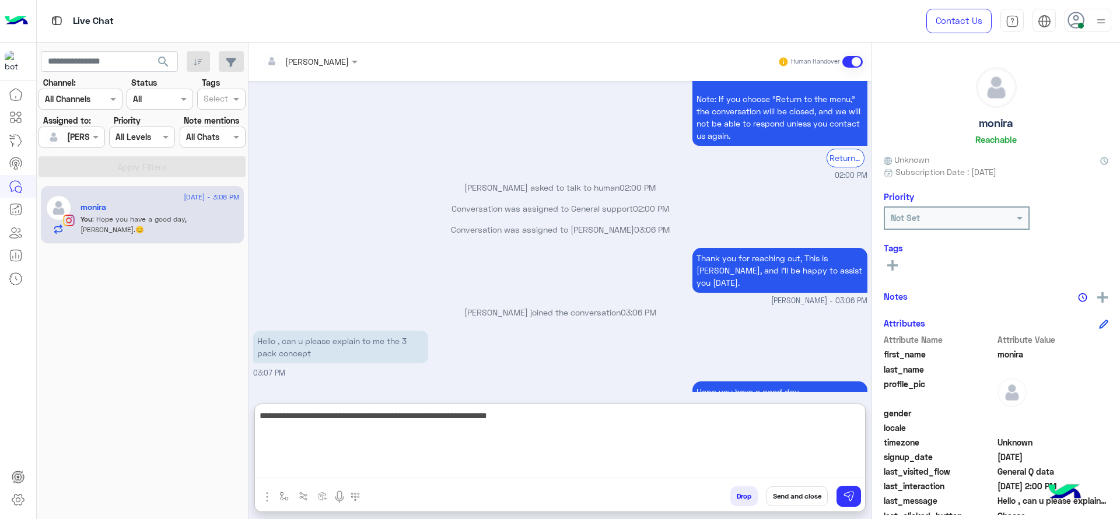
click at [607, 447] on textarea "**********" at bounding box center [560, 443] width 610 height 70
click at [607, 449] on textarea "**********" at bounding box center [560, 443] width 610 height 70
click at [599, 437] on textarea "**********" at bounding box center [560, 443] width 610 height 70
type textarea "**********"
click at [513, 421] on textarea "**********" at bounding box center [560, 443] width 610 height 70
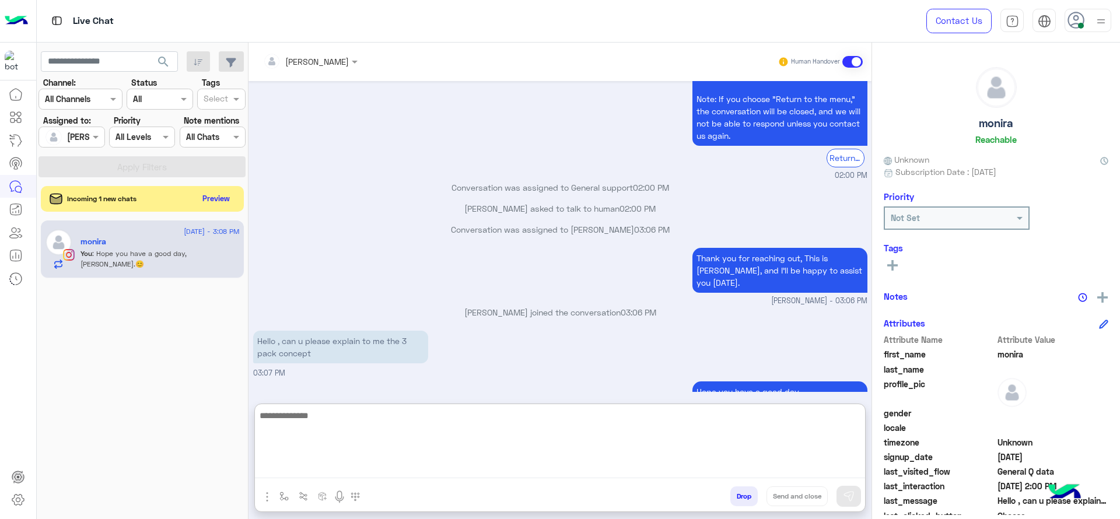
scroll to position [811, 0]
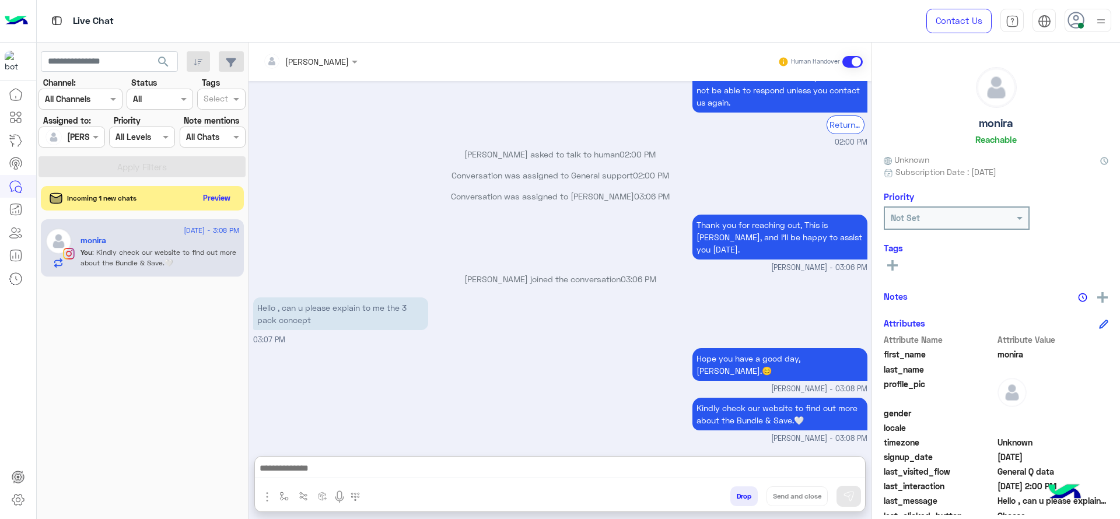
click at [208, 192] on button "Preview" at bounding box center [217, 198] width 36 height 16
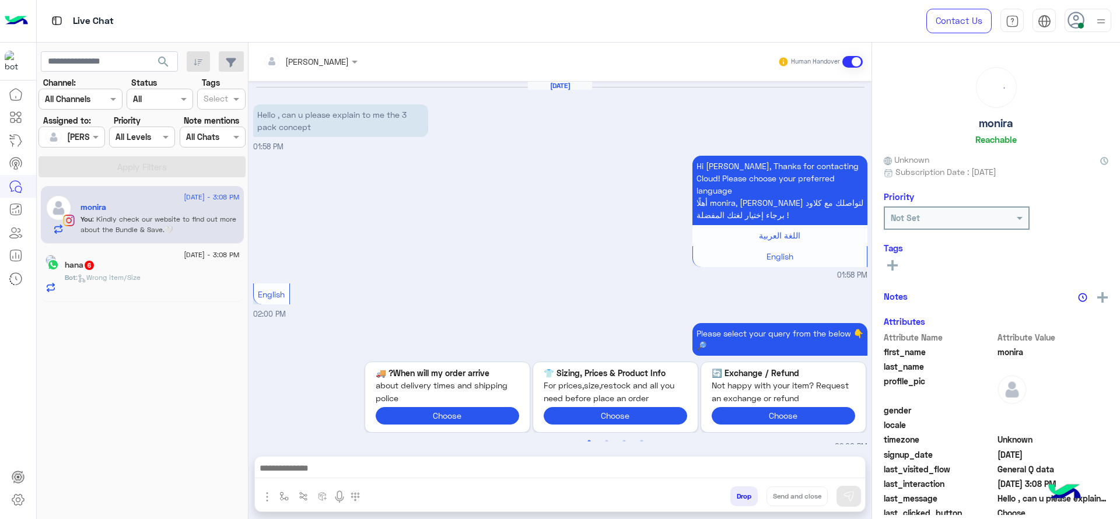
scroll to position [758, 0]
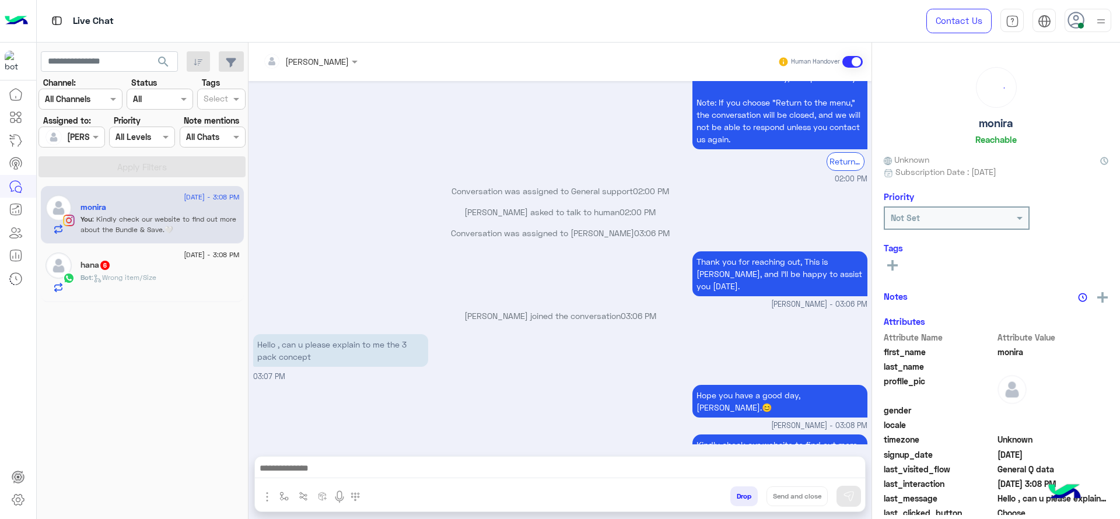
click at [212, 287] on div "Bot : Wrong item/Size" at bounding box center [159, 282] width 159 height 20
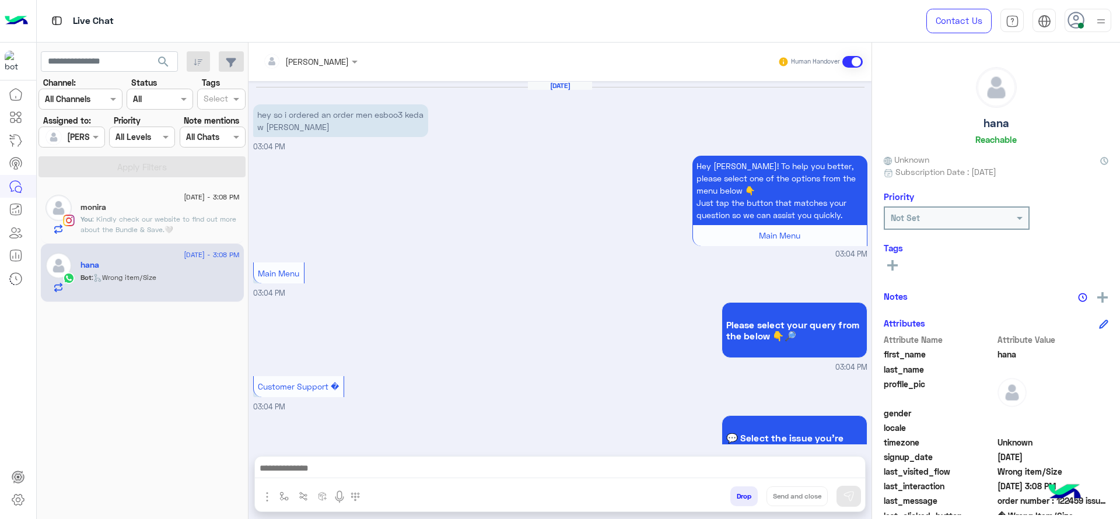
scroll to position [681, 0]
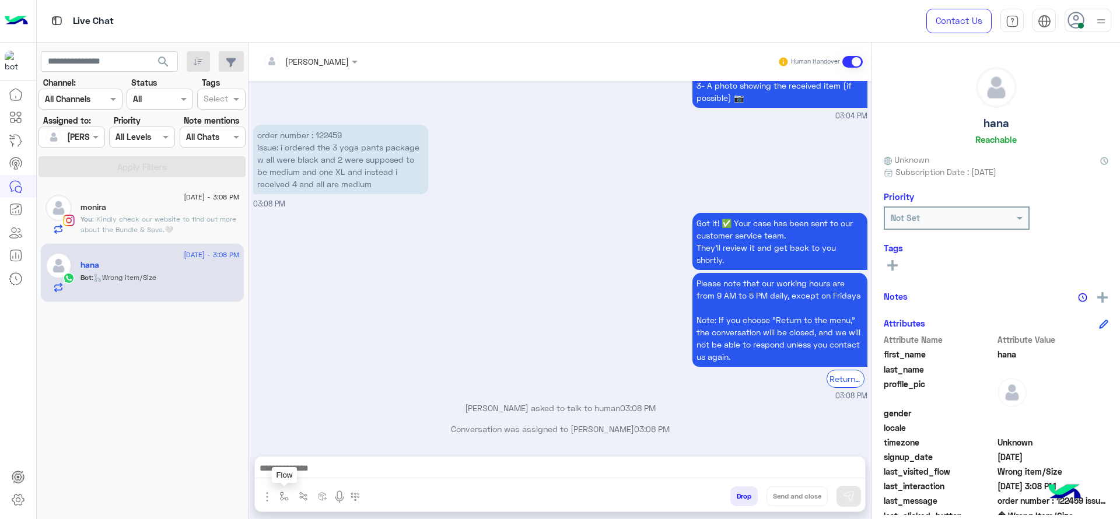
click at [282, 495] on img "button" at bounding box center [283, 496] width 9 height 9
click at [323, 71] on div "[PERSON_NAME]" at bounding box center [306, 61] width 86 height 23
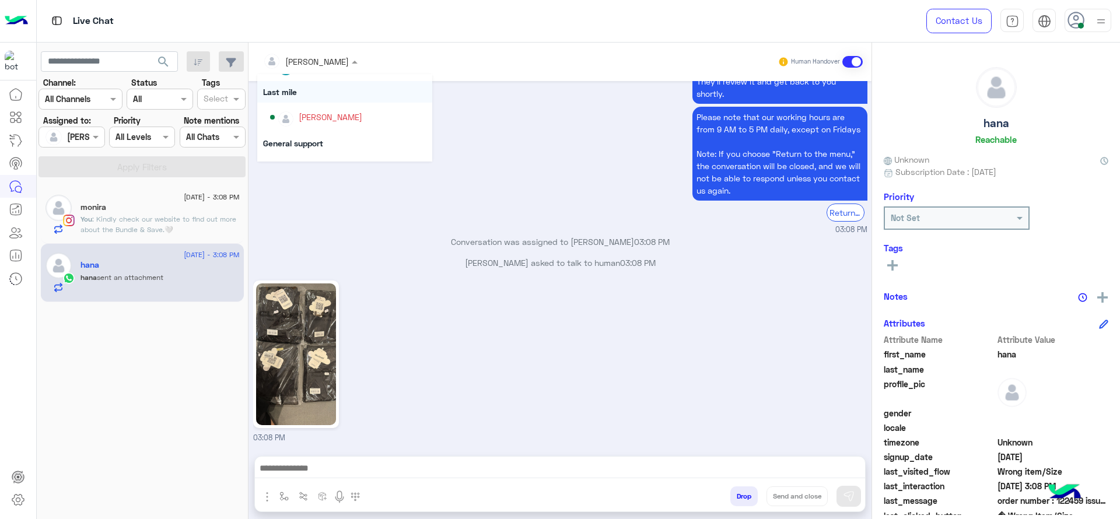
scroll to position [131, 0]
click at [390, 241] on p "Conversation was assigned to Jana Aboelseoud 03:08 PM" at bounding box center [560, 242] width 614 height 12
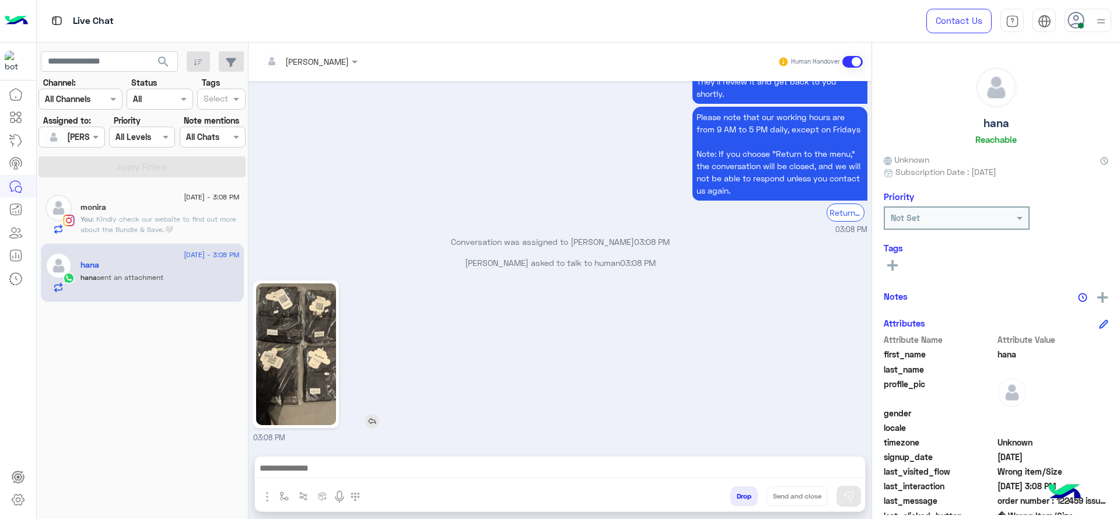
click at [325, 363] on img at bounding box center [296, 354] width 80 height 142
click at [456, 185] on div "Got it! ✅ Your case has been sent to our customer service team. They’ll review …" at bounding box center [560, 140] width 614 height 192
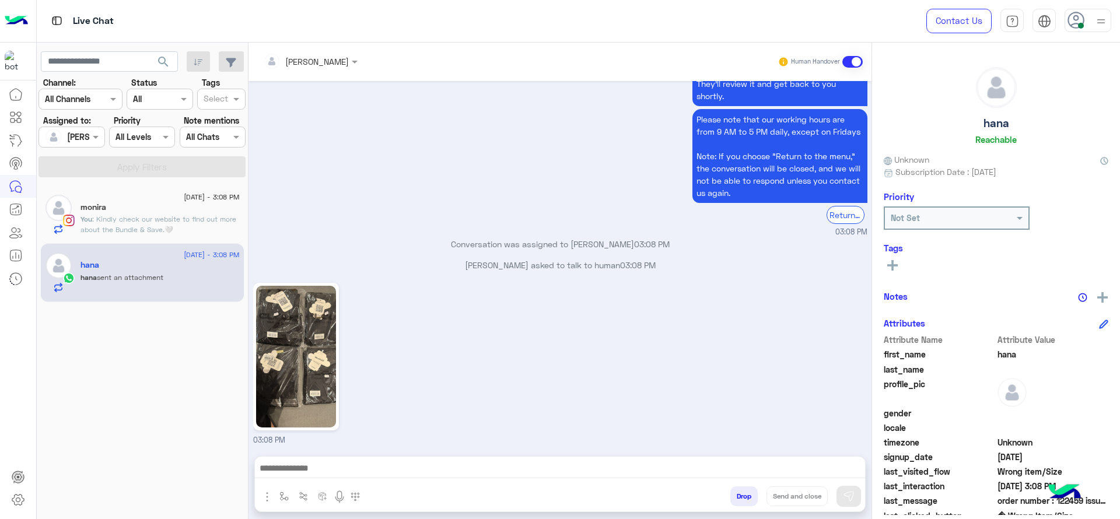
scroll to position [847, 0]
click at [334, 70] on div "[PERSON_NAME]" at bounding box center [306, 61] width 86 height 23
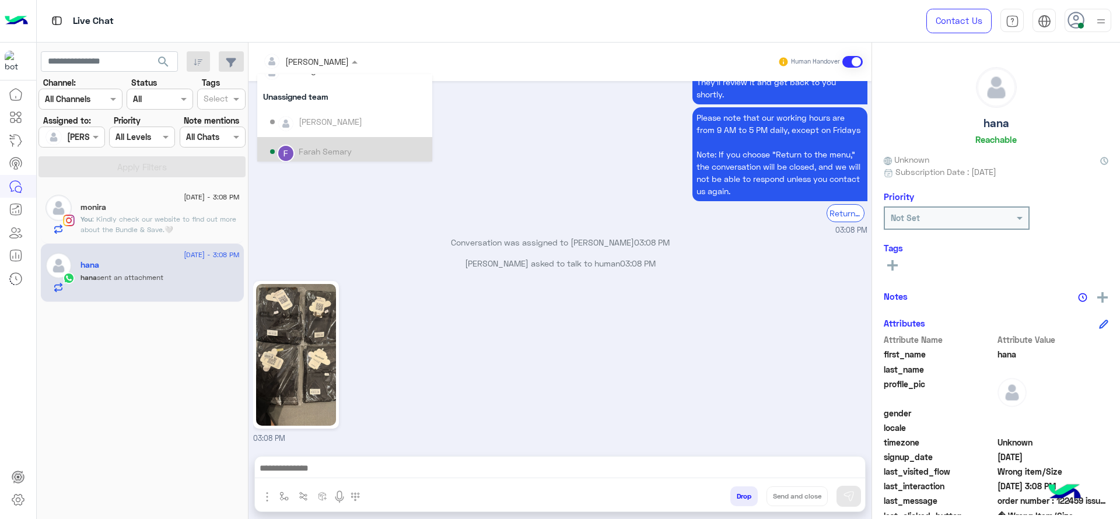
scroll to position [237, 0]
click at [281, 117] on div "First Mile" at bounding box center [344, 121] width 175 height 22
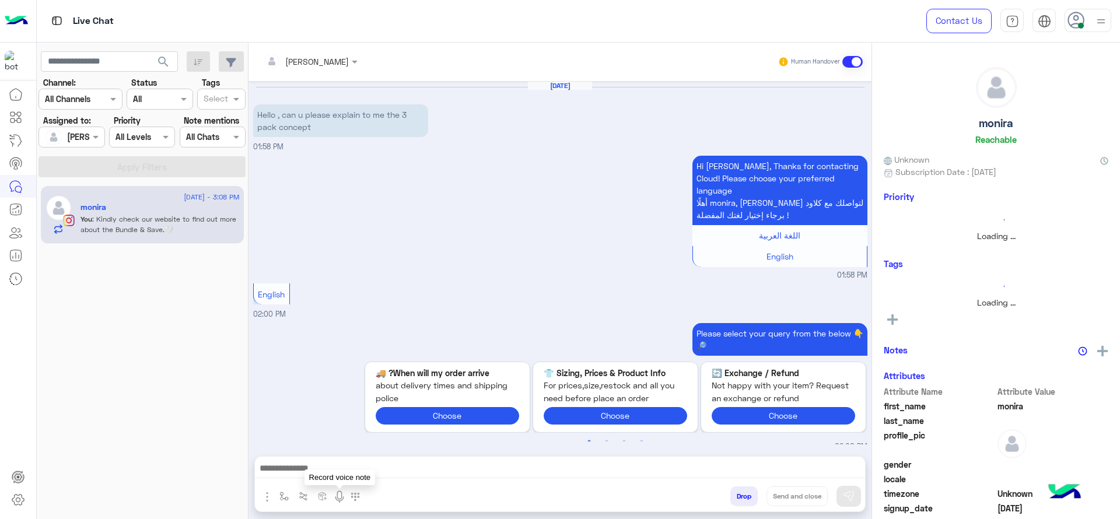
scroll to position [758, 0]
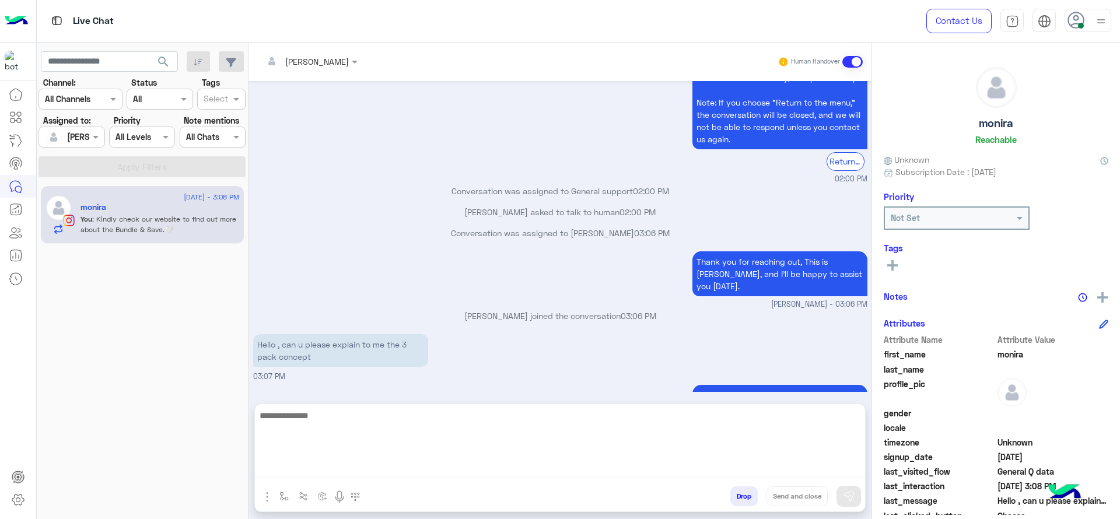
click at [286, 468] on textarea at bounding box center [560, 443] width 610 height 70
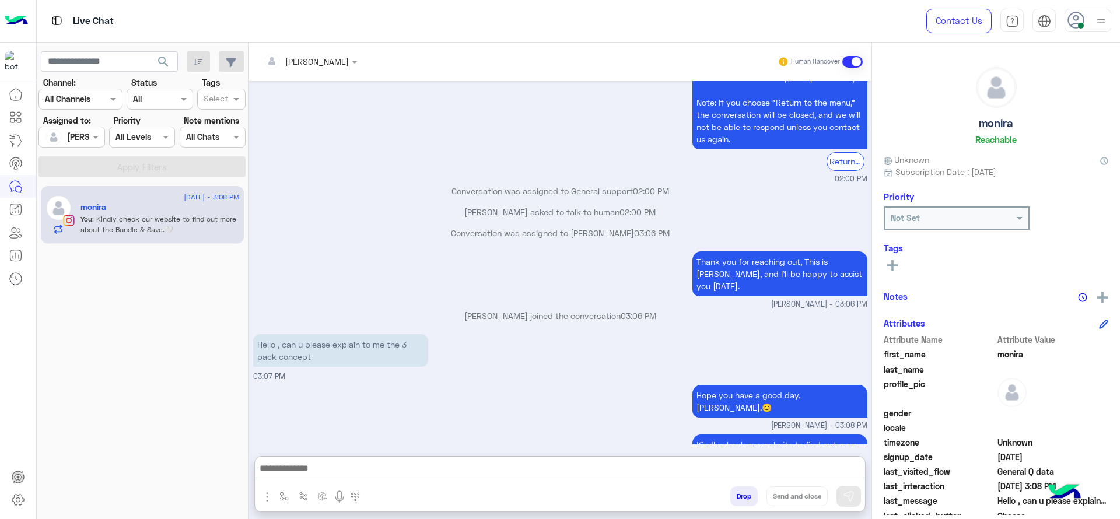
click at [463, 382] on div "Hope you have a good day, Monira.😊 Jana Aboelseoud - 03:08 PM" at bounding box center [560, 407] width 614 height 50
click at [479, 382] on div "Hope you have a good day, Monira.😊 Jana Aboelseoud - 03:08 PM" at bounding box center [560, 407] width 614 height 50
click at [285, 484] on div at bounding box center [560, 471] width 610 height 29
click at [287, 493] on img "button" at bounding box center [283, 496] width 9 height 9
click at [291, 477] on div "enter flow name" at bounding box center [315, 470] width 68 height 13
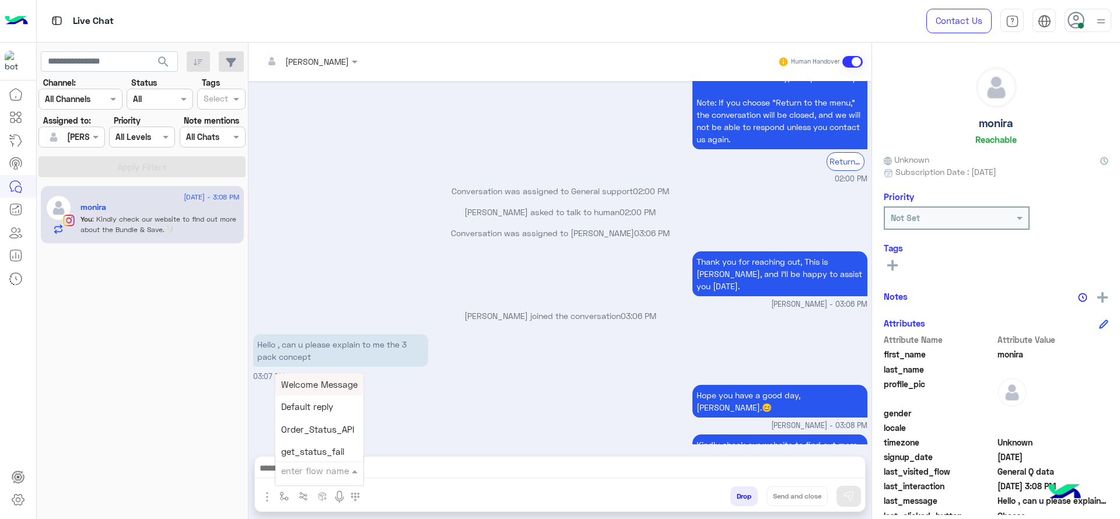
type input "*"
click at [300, 456] on div "[PERSON_NAME]" at bounding box center [318, 450] width 86 height 23
type textarea "**********"
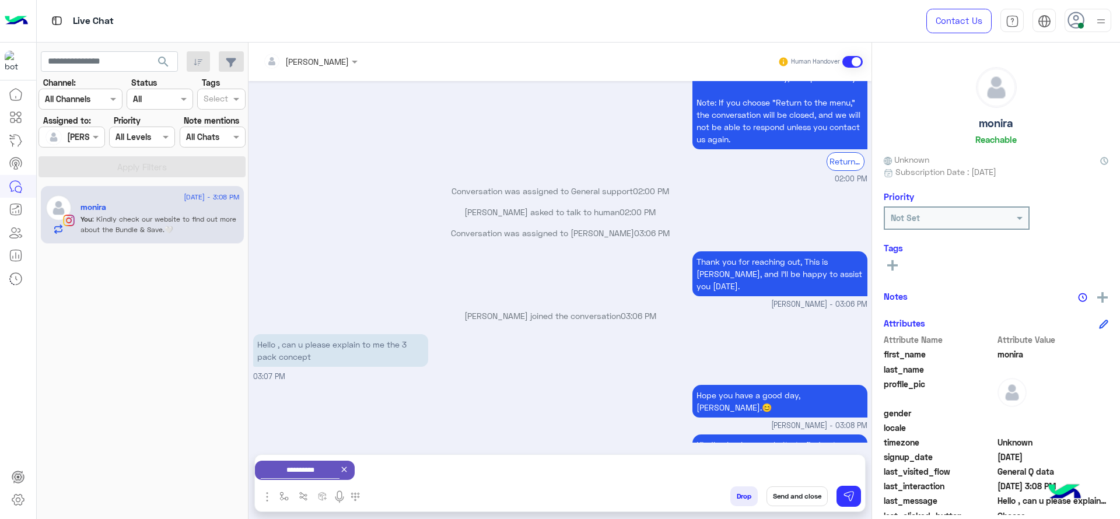
click at [790, 499] on button "Send and close" at bounding box center [796, 496] width 61 height 20
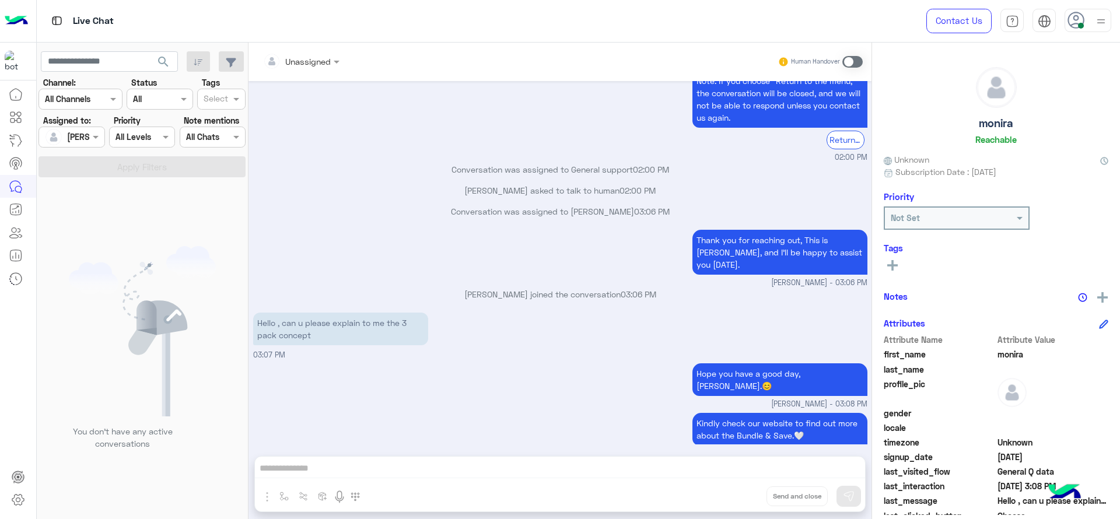
scroll to position [923, 0]
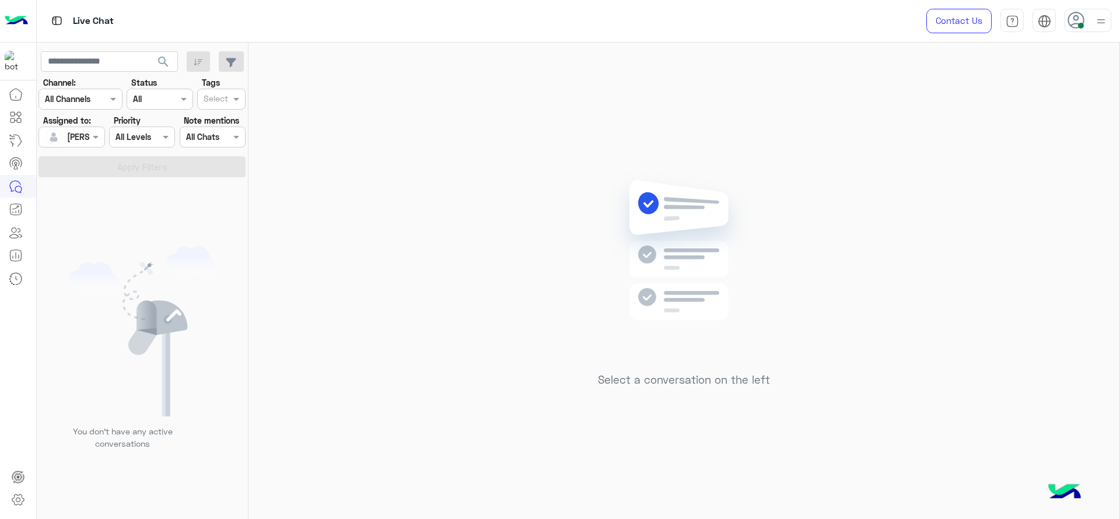
click at [666, 190] on img at bounding box center [684, 268] width 169 height 194
click at [341, 223] on div "Select a conversation on the left" at bounding box center [683, 283] width 871 height 481
click at [519, 229] on div "Select a conversation on the left" at bounding box center [683, 283] width 871 height 481
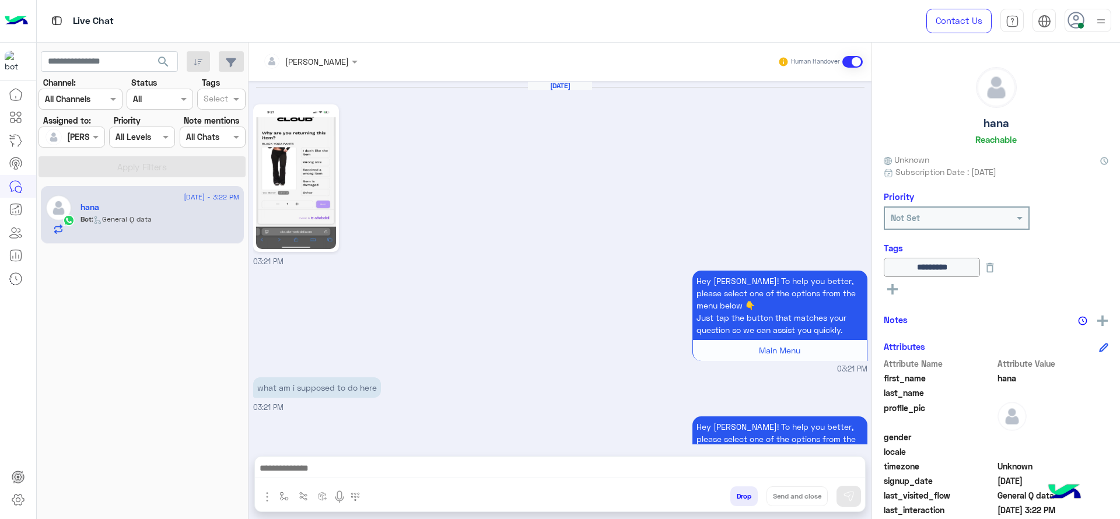
scroll to position [1270, 0]
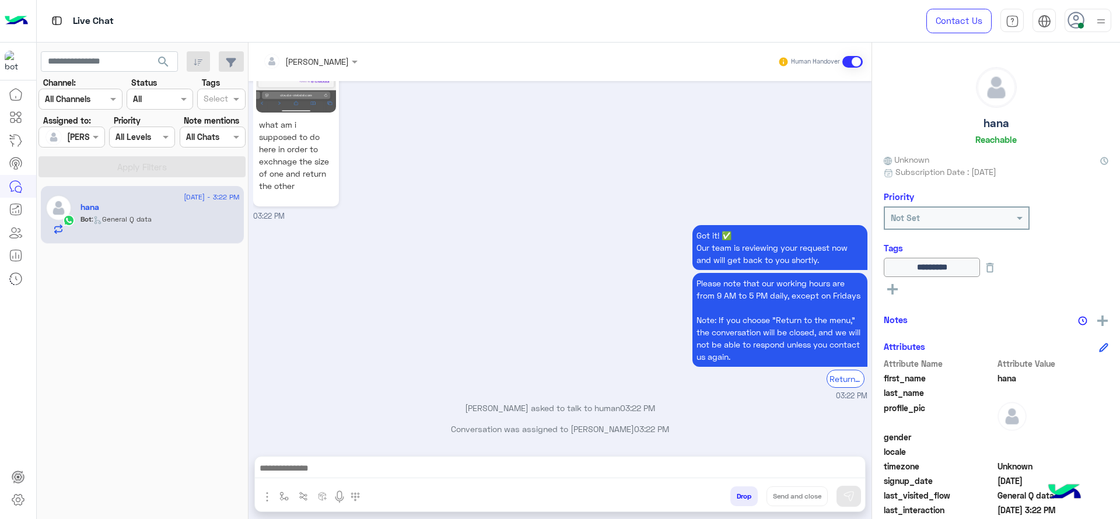
click at [323, 67] on div "[PERSON_NAME]" at bounding box center [317, 61] width 64 height 12
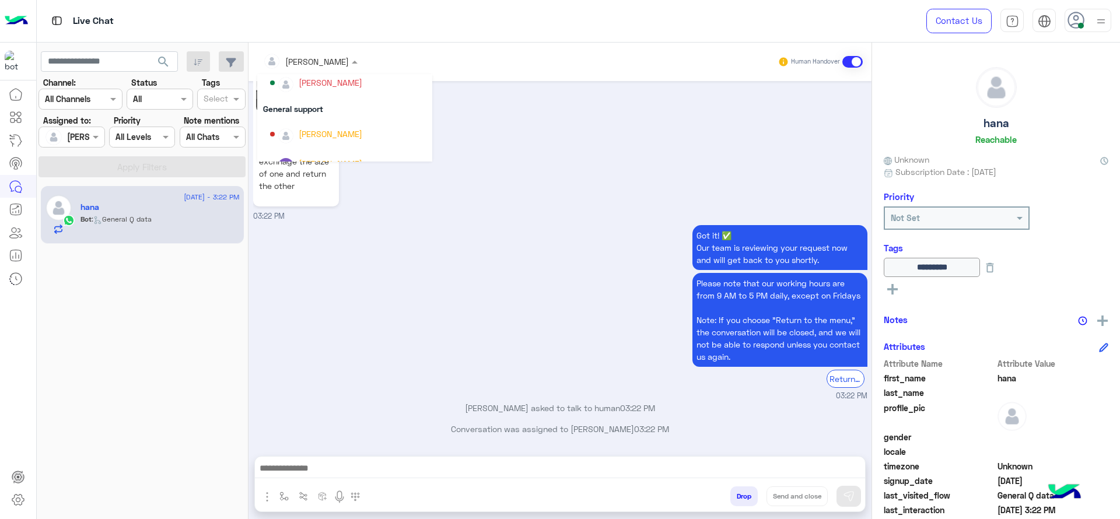
scroll to position [237, 0]
click at [281, 118] on div "First Mile" at bounding box center [344, 121] width 175 height 22
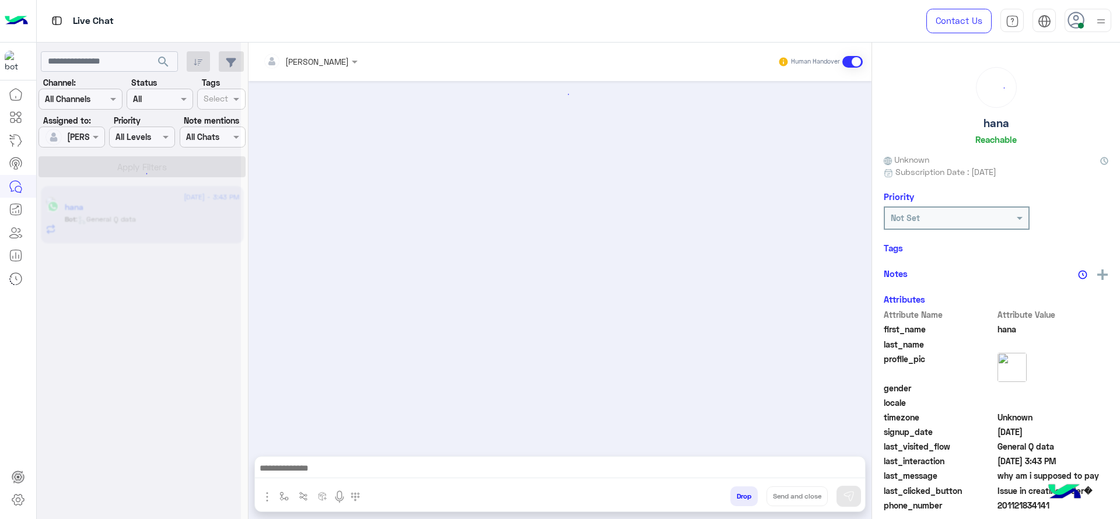
scroll to position [1079, 0]
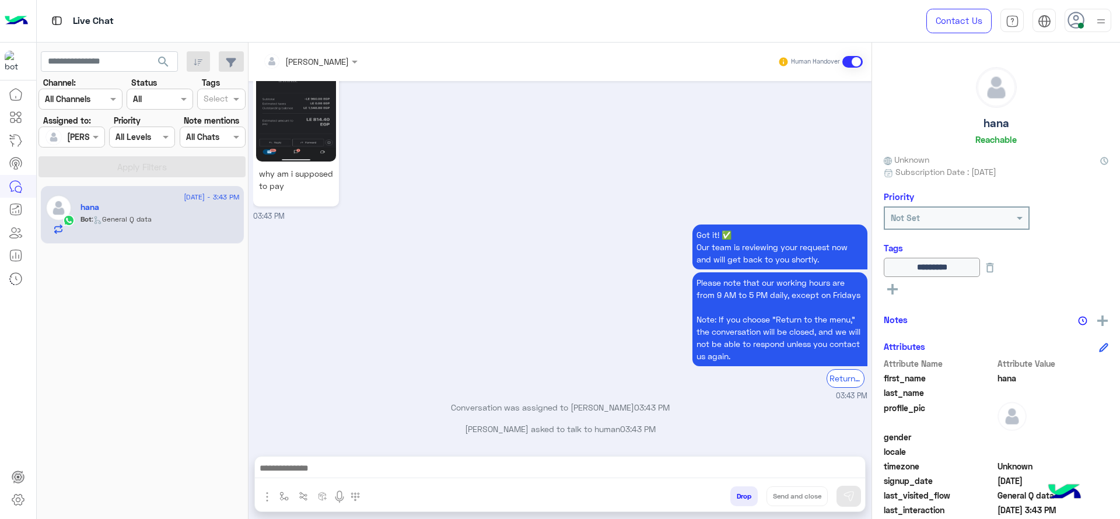
click at [334, 50] on div "[PERSON_NAME] Human Handover" at bounding box center [559, 62] width 623 height 38
click at [327, 65] on input "text" at bounding box center [295, 61] width 64 height 12
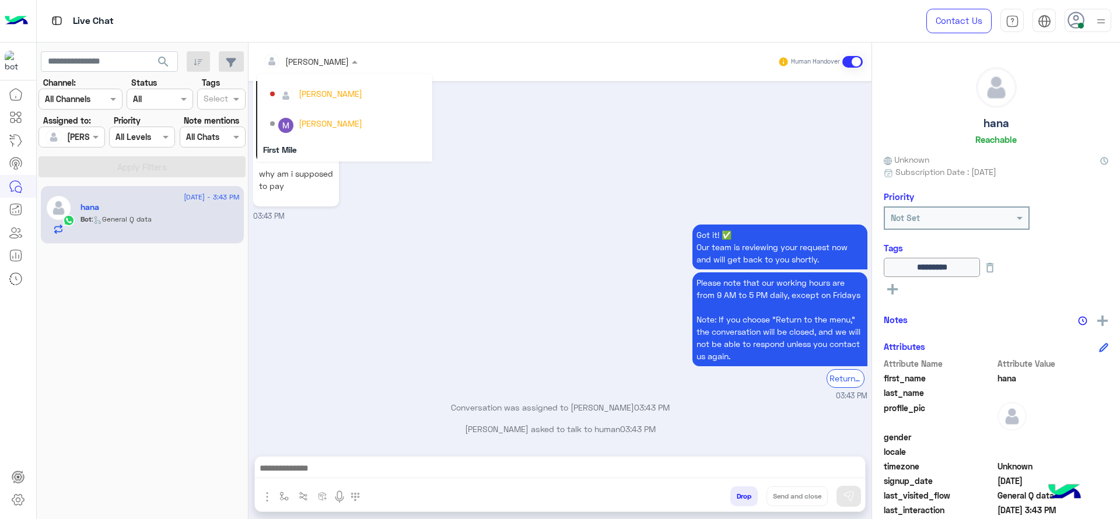
scroll to position [237, 0]
click at [283, 120] on div "First Mile" at bounding box center [344, 121] width 175 height 22
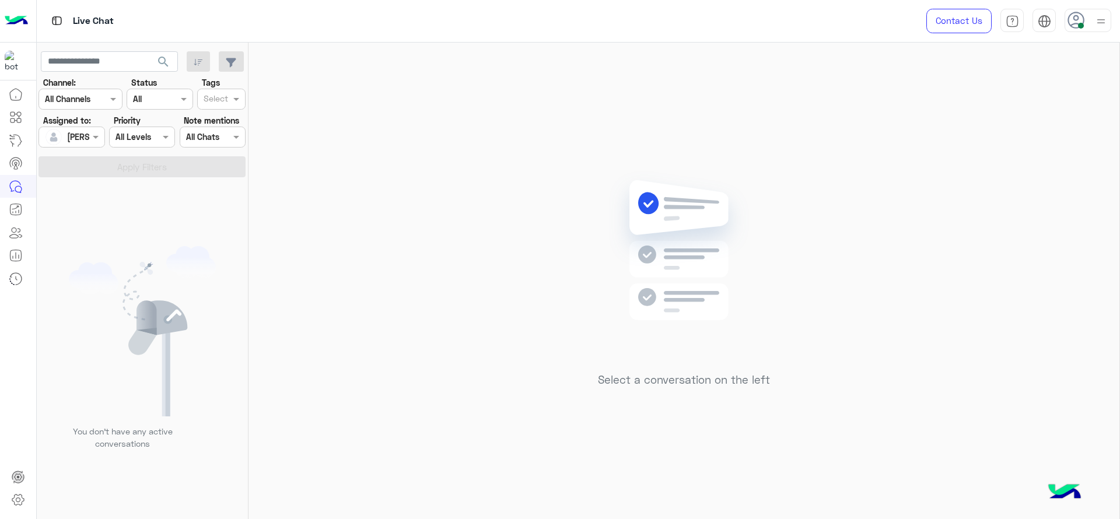
click at [88, 131] on div at bounding box center [71, 136] width 65 height 13
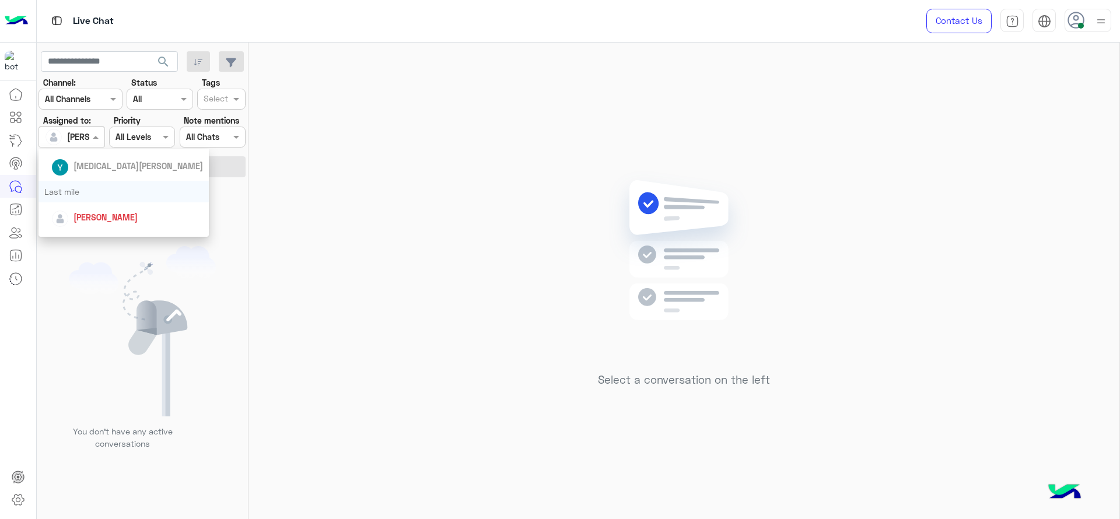
click at [67, 190] on div "Last mile" at bounding box center [123, 192] width 170 height 22
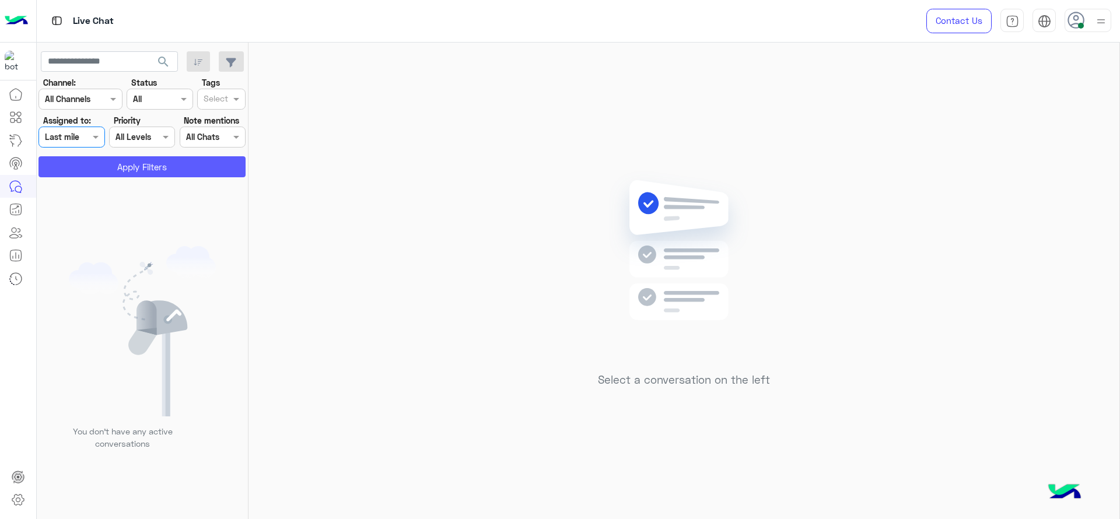
click at [83, 163] on button "Apply Filters" at bounding box center [141, 166] width 207 height 21
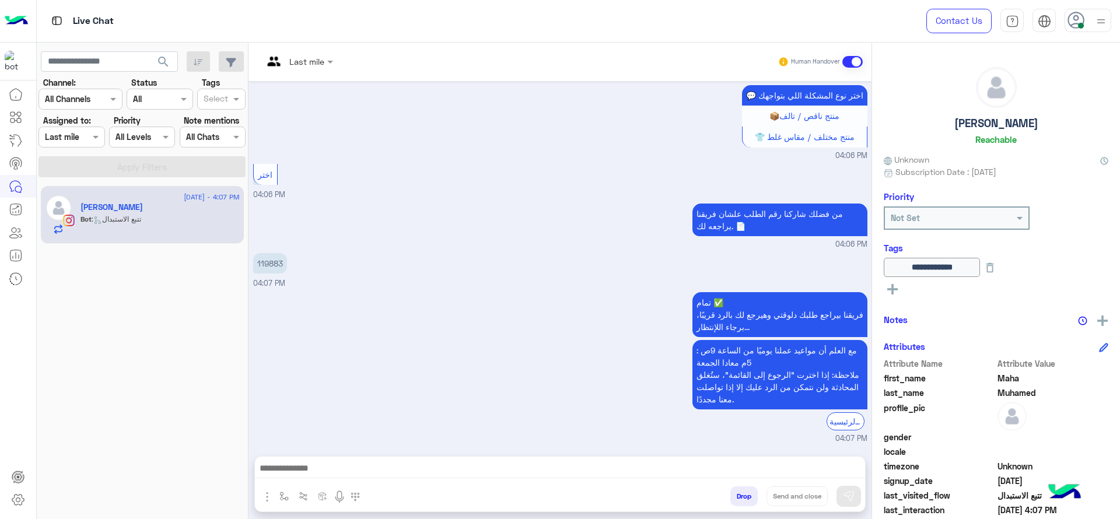
scroll to position [755, 0]
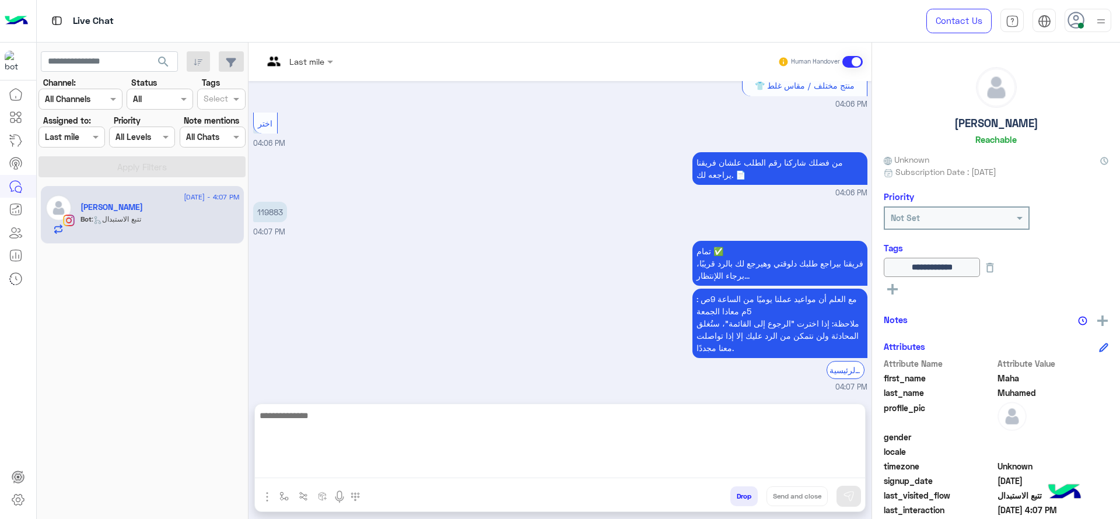
click at [430, 464] on textarea at bounding box center [560, 443] width 610 height 70
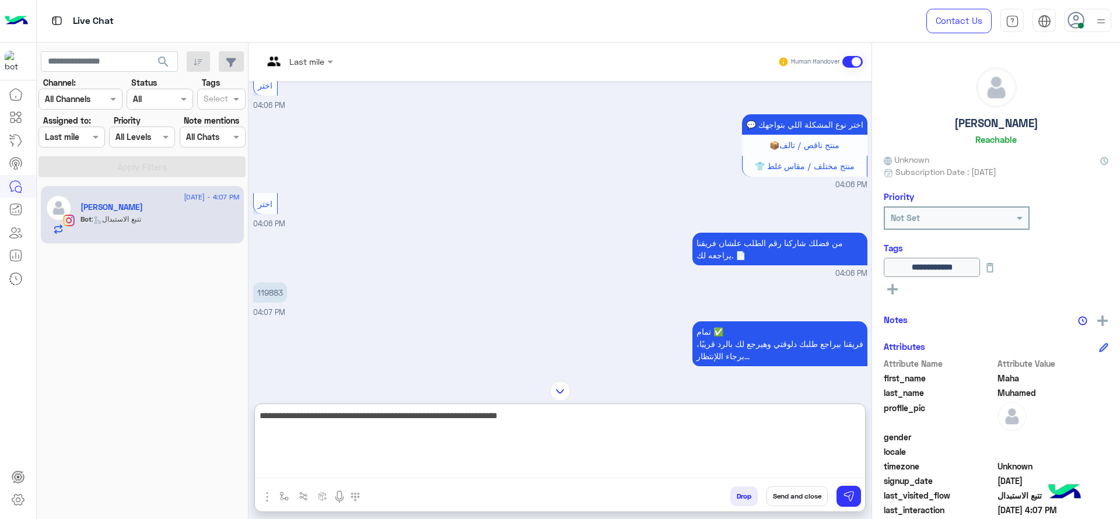
scroll to position [808, 0]
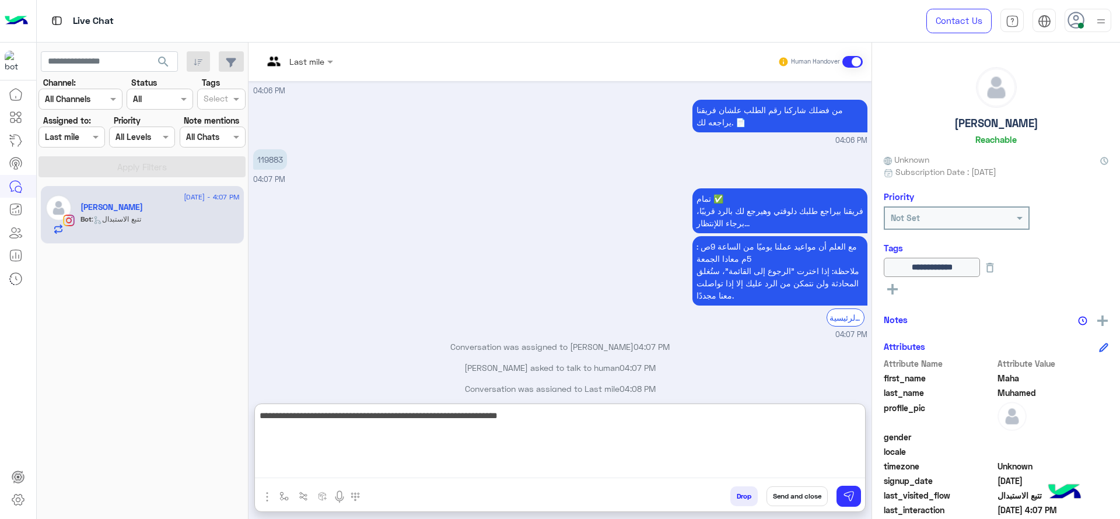
type textarea "**********"
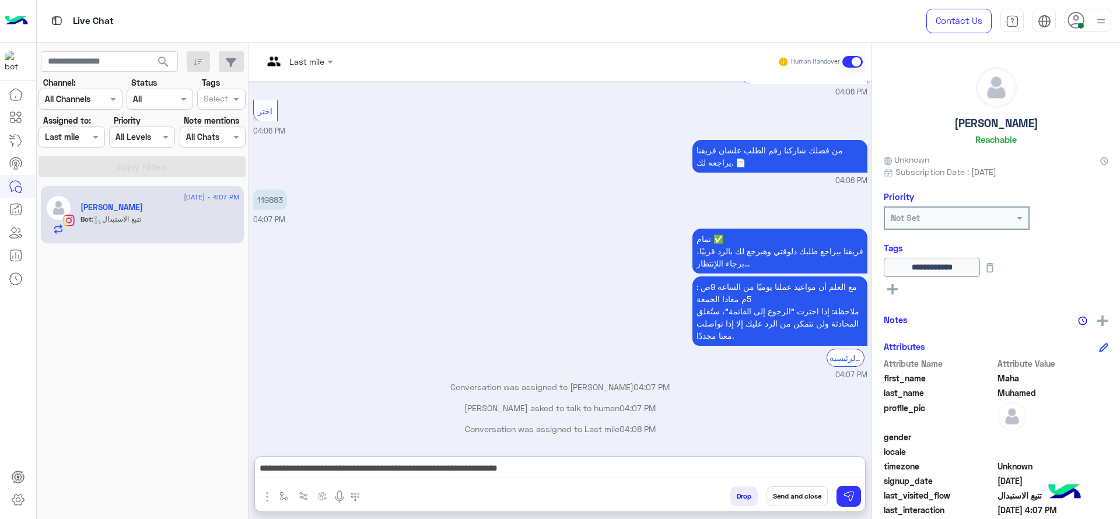
click at [269, 190] on p "119883" at bounding box center [270, 200] width 34 height 20
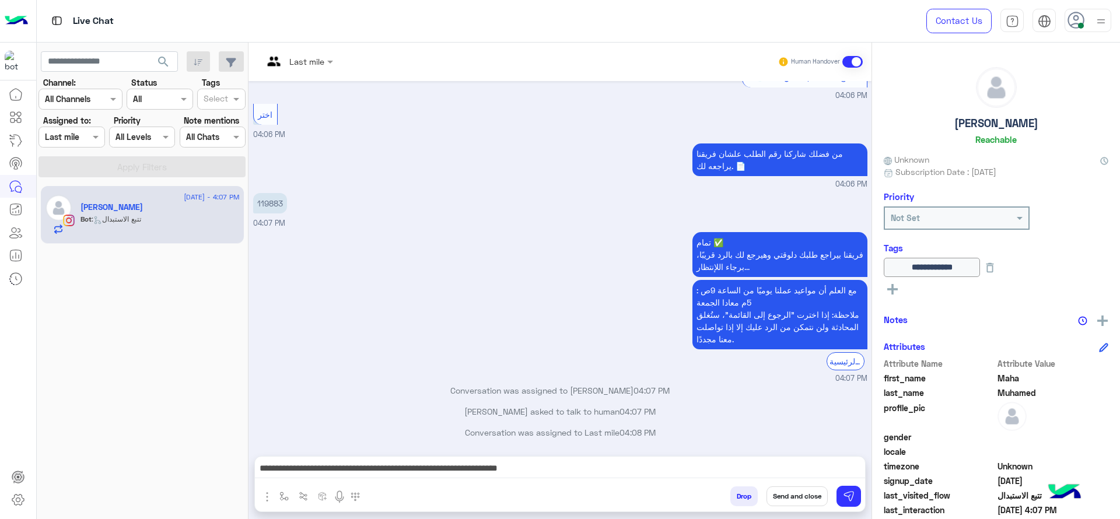
click at [269, 143] on div "من فضلك شاركنا رقم الطلب علشان فريقنا يراجعه لك. 📄 04:06 PM" at bounding box center [560, 166] width 614 height 50
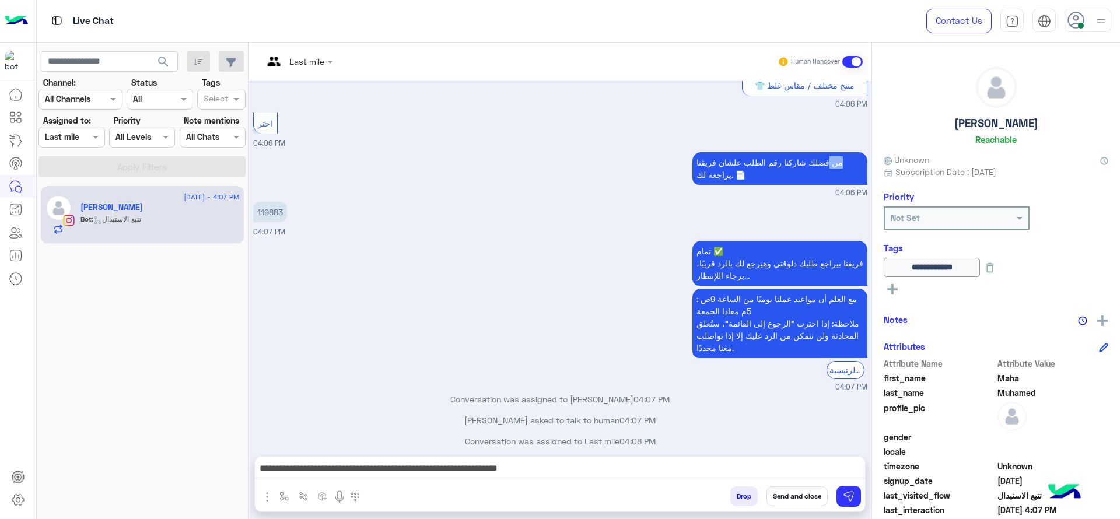
click at [283, 207] on p "119883" at bounding box center [270, 212] width 34 height 20
click at [271, 202] on p "119883" at bounding box center [270, 212] width 34 height 20
copy p "119883"
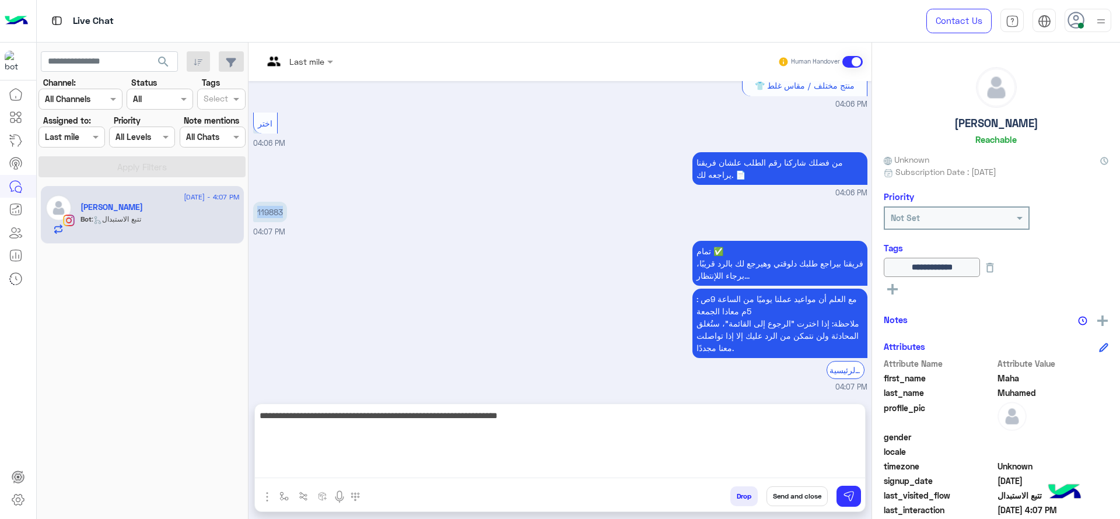
click at [529, 466] on textarea "**********" at bounding box center [560, 443] width 610 height 70
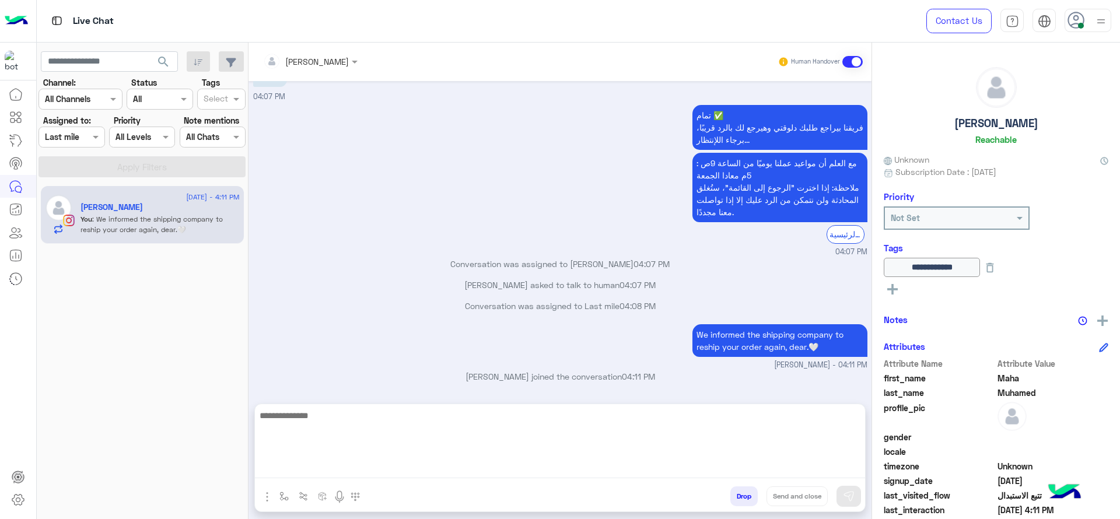
scroll to position [768, 0]
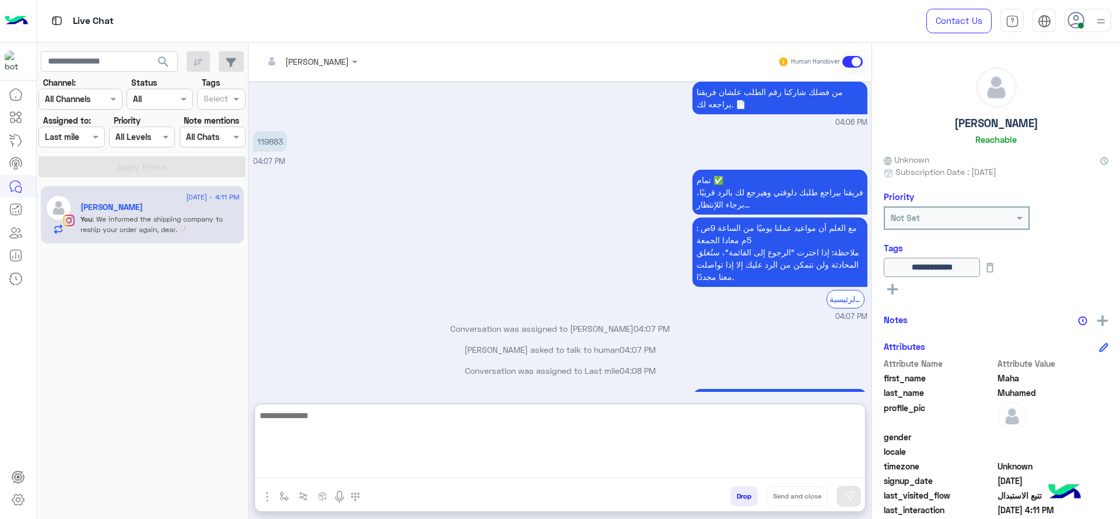
click at [549, 435] on textarea at bounding box center [560, 443] width 610 height 70
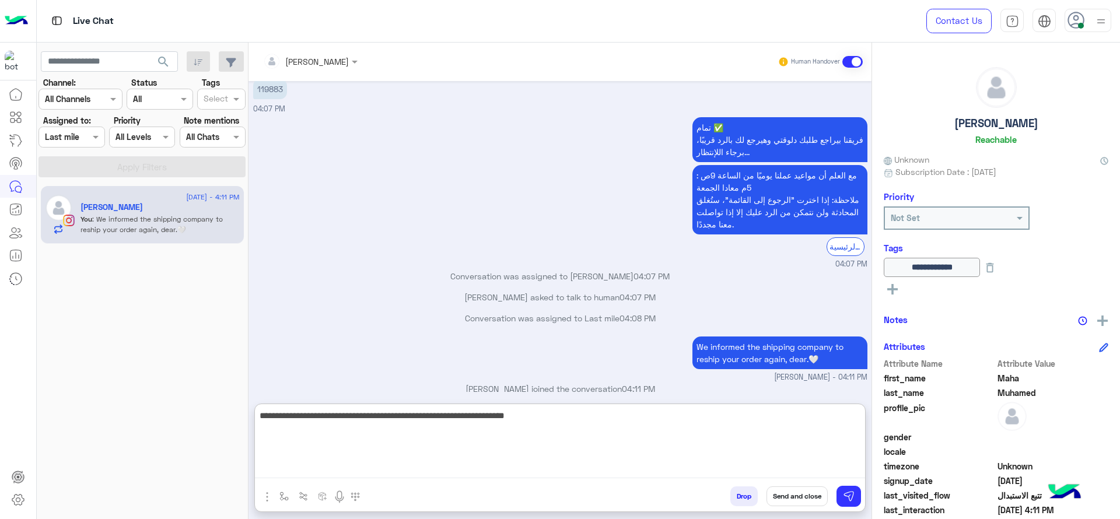
click at [297, 426] on textarea "**********" at bounding box center [560, 443] width 610 height 70
type textarea "**********"
click at [595, 408] on textarea "**********" at bounding box center [560, 443] width 610 height 70
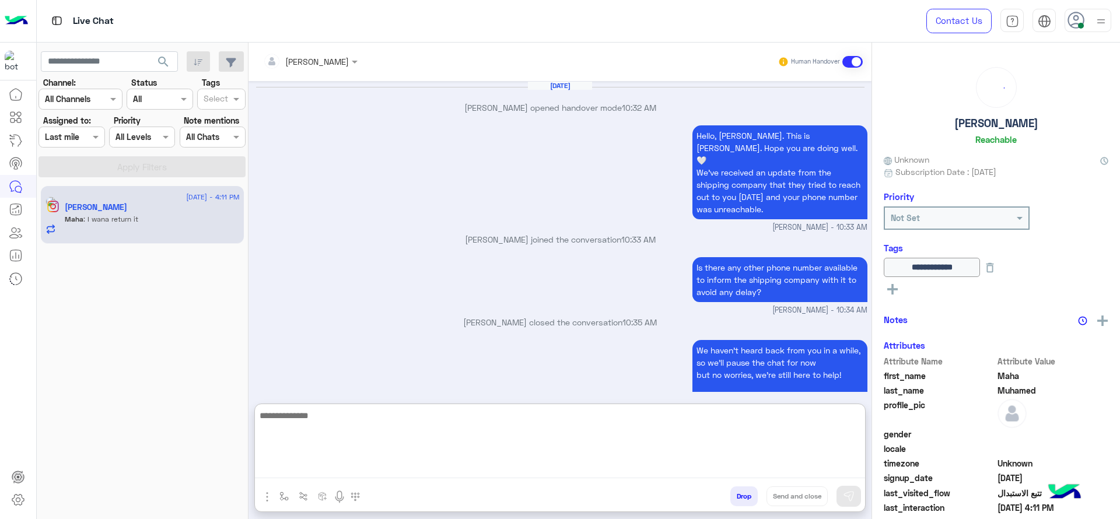
scroll to position [741, 0]
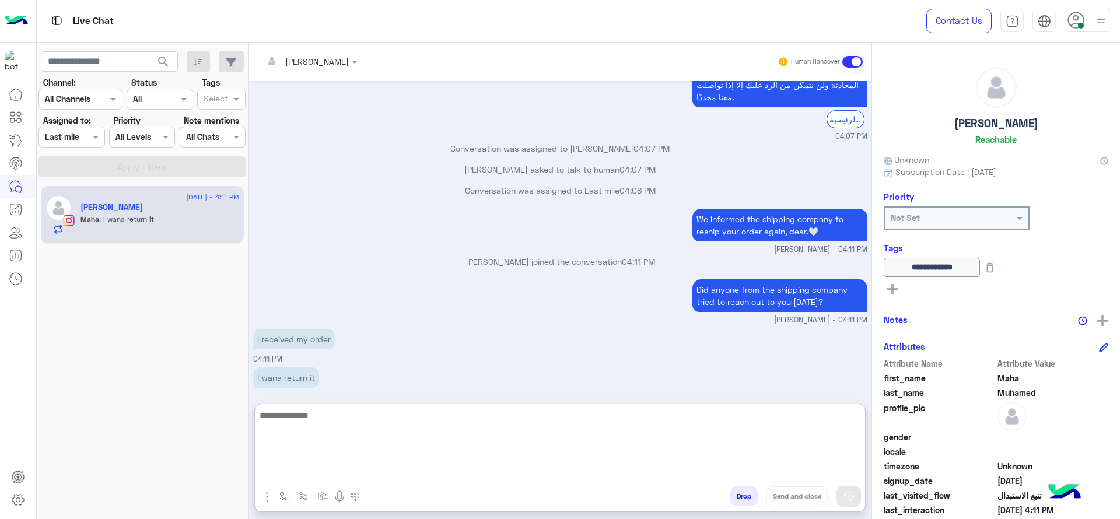
click at [502, 429] on textarea at bounding box center [560, 443] width 610 height 70
click at [423, 414] on textarea at bounding box center [560, 443] width 610 height 70
click at [337, 426] on textarea at bounding box center [560, 443] width 610 height 70
paste textarea "**********"
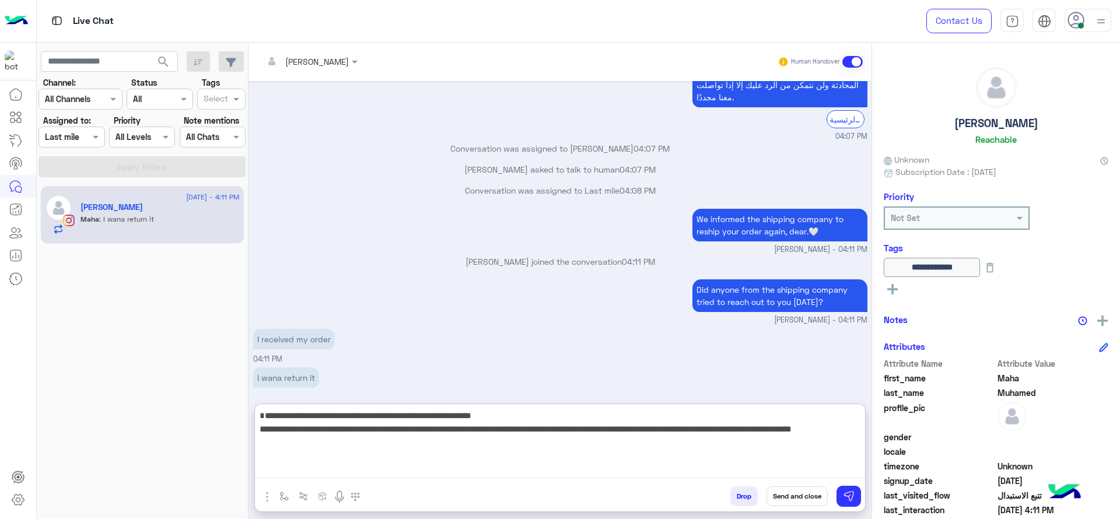
click at [266, 412] on textarea "**********" at bounding box center [560, 443] width 610 height 70
click at [266, 414] on textarea "**********" at bounding box center [560, 443] width 610 height 70
drag, startPoint x: 365, startPoint y: 436, endPoint x: 374, endPoint y: 437, distance: 9.5
click at [374, 437] on textarea "**********" at bounding box center [560, 443] width 610 height 70
drag, startPoint x: 364, startPoint y: 434, endPoint x: 426, endPoint y: 462, distance: 67.9
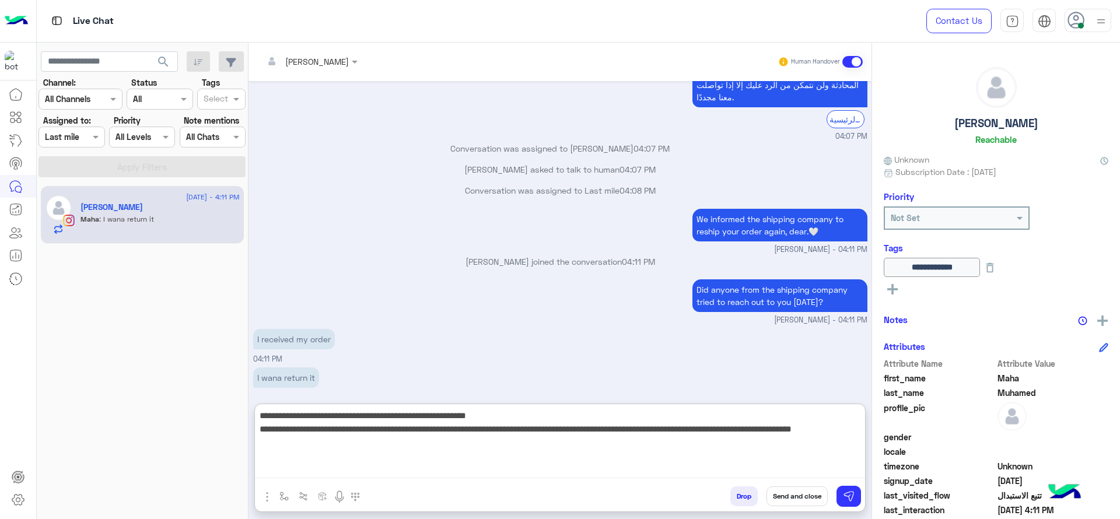
click at [426, 462] on textarea "**********" at bounding box center [560, 443] width 610 height 70
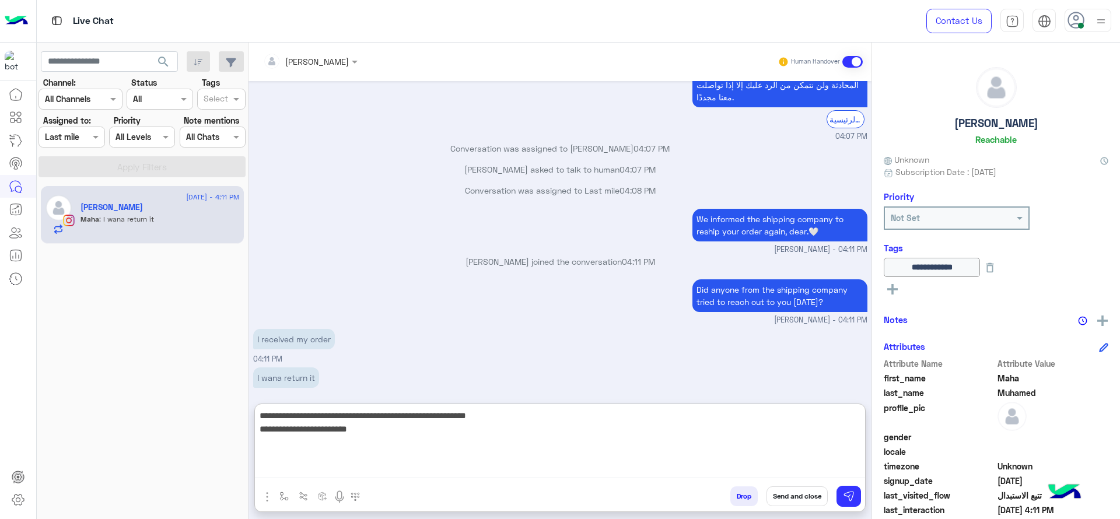
click at [258, 432] on textarea "**********" at bounding box center [560, 443] width 610 height 70
type textarea "**********"
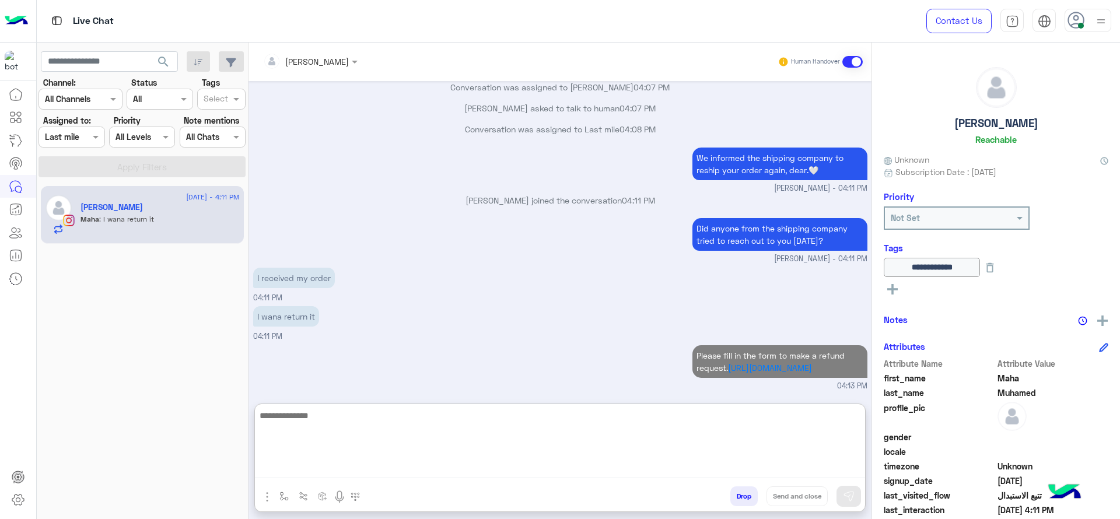
paste textarea "**********"
type textarea "**********"
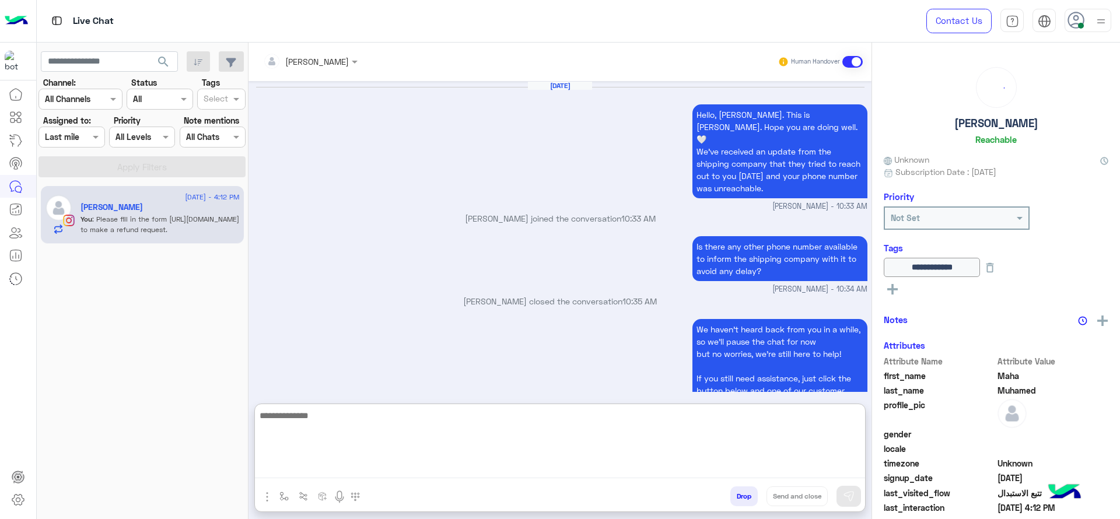
scroll to position [781, 0]
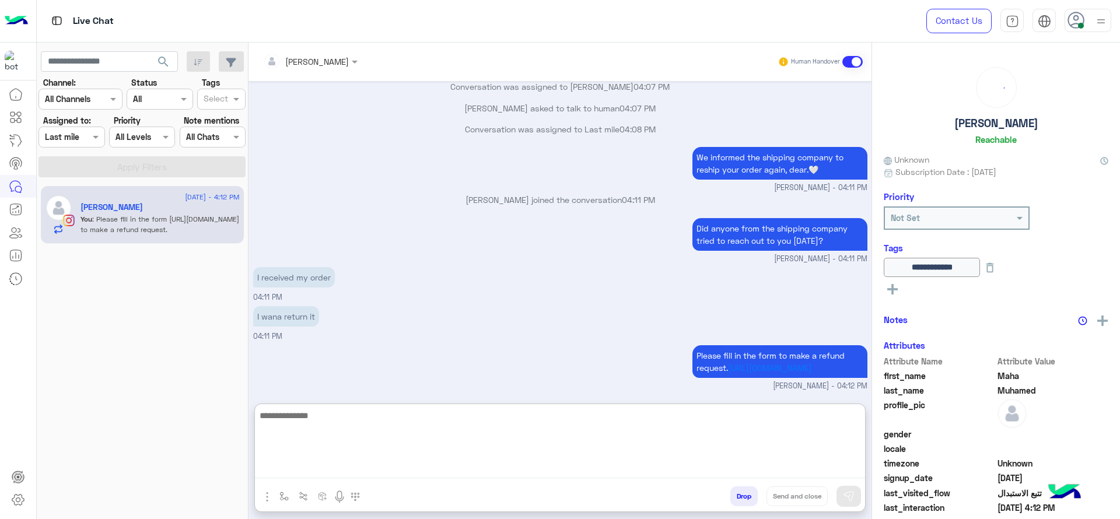
drag, startPoint x: 373, startPoint y: 432, endPoint x: 279, endPoint y: 410, distance: 96.5
click at [262, 398] on div "Jana Aboelseoud Human Handover Aug 30, 2025 Hello, Maha. This is Jana. Hope you…" at bounding box center [559, 283] width 623 height 481
click at [374, 450] on textarea at bounding box center [560, 443] width 610 height 70
paste textarea "**********"
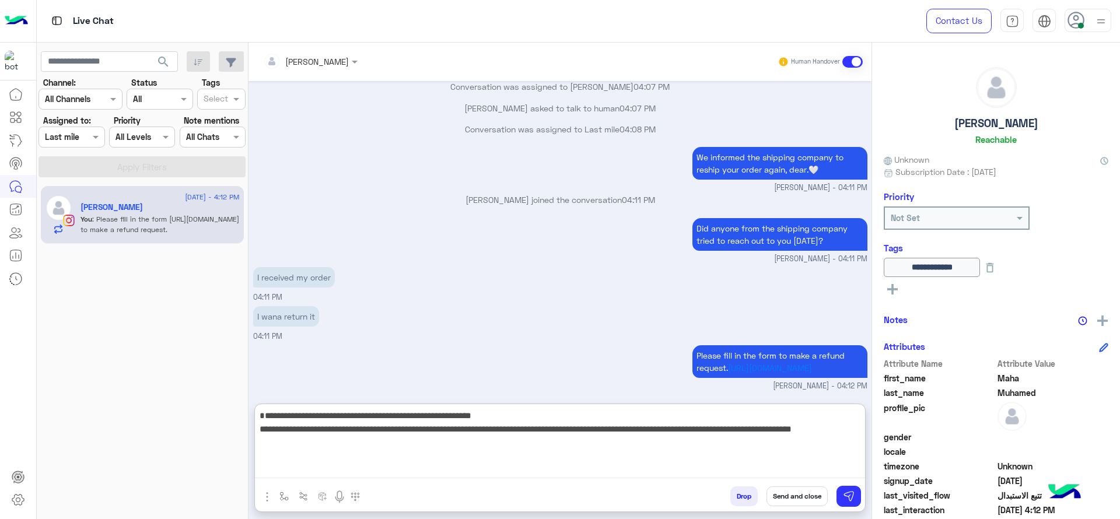
drag, startPoint x: 352, startPoint y: 409, endPoint x: 261, endPoint y: 400, distance: 91.0
click at [261, 400] on div "Jana Aboelseoud Human Handover Aug 30, 2025 Hello, Maha. This is Jana. Hope you…" at bounding box center [559, 283] width 623 height 481
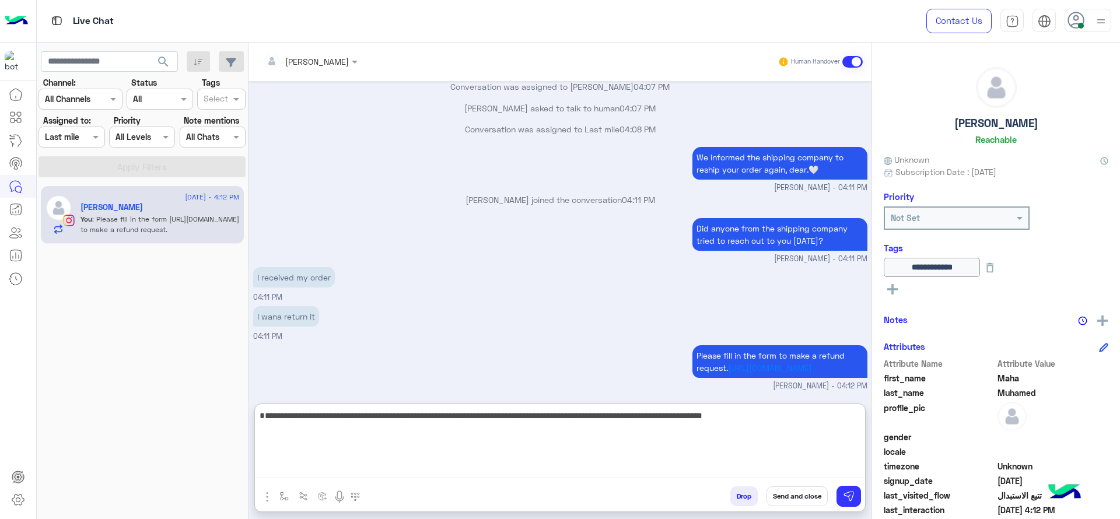
type textarea "**********"
click at [808, 419] on textarea "**********" at bounding box center [560, 443] width 610 height 70
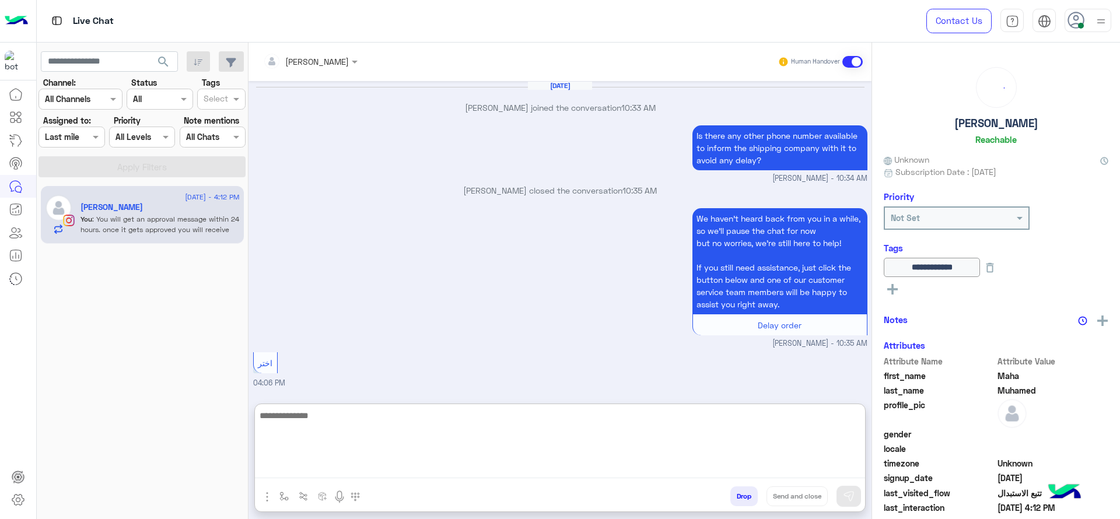
scroll to position [757, 0]
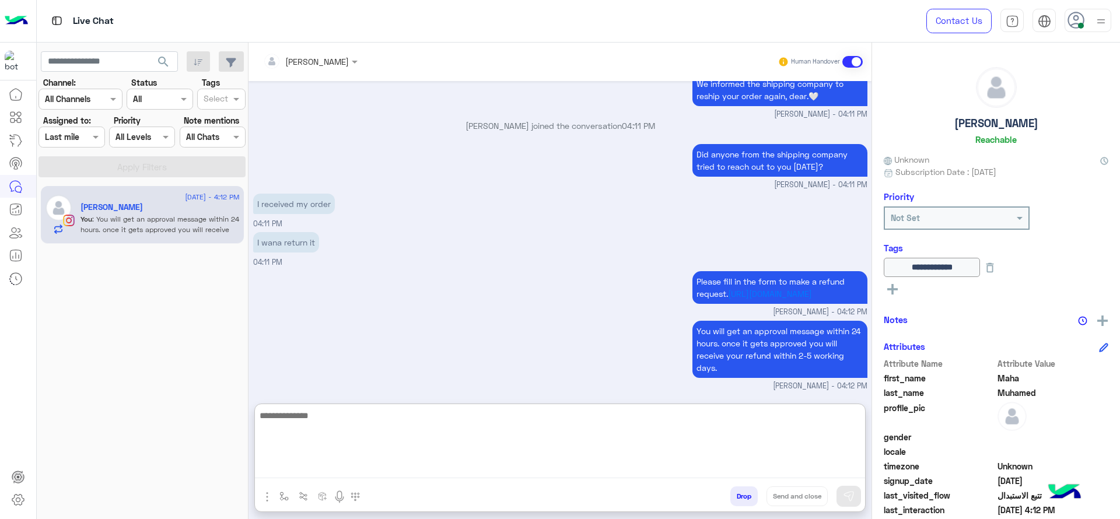
paste textarea "**********"
type textarea "**********"
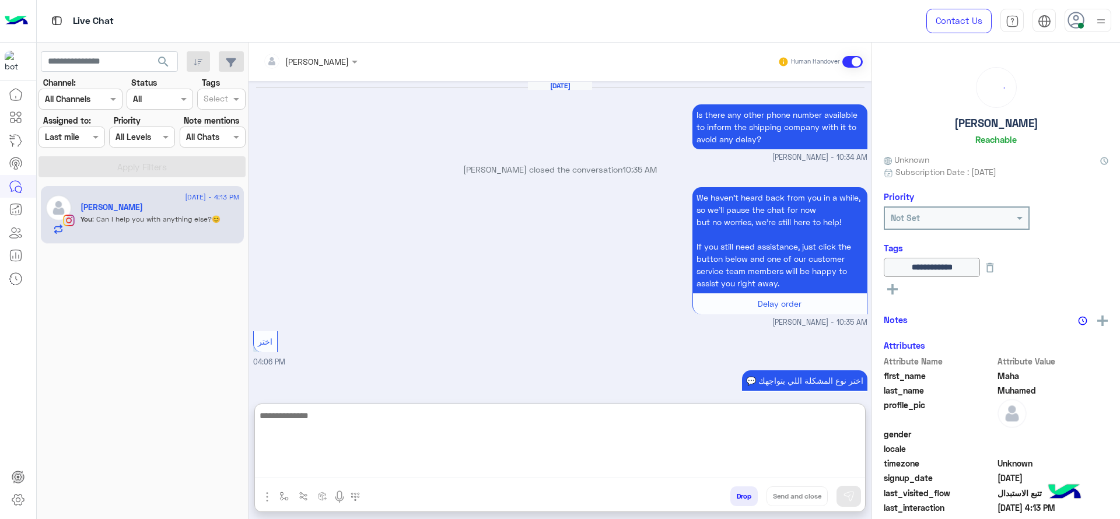
scroll to position [772, 0]
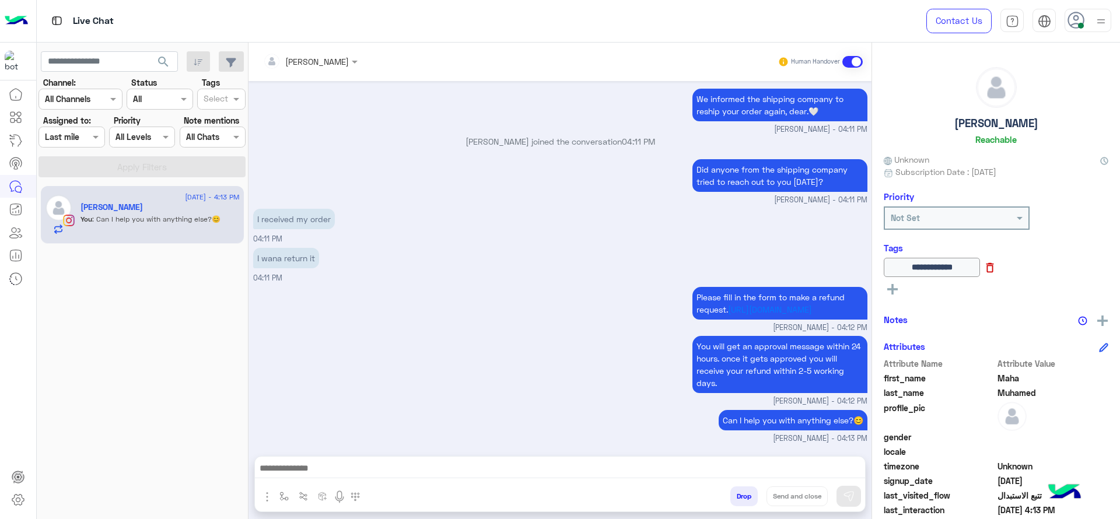
click at [996, 269] on icon at bounding box center [989, 267] width 13 height 13
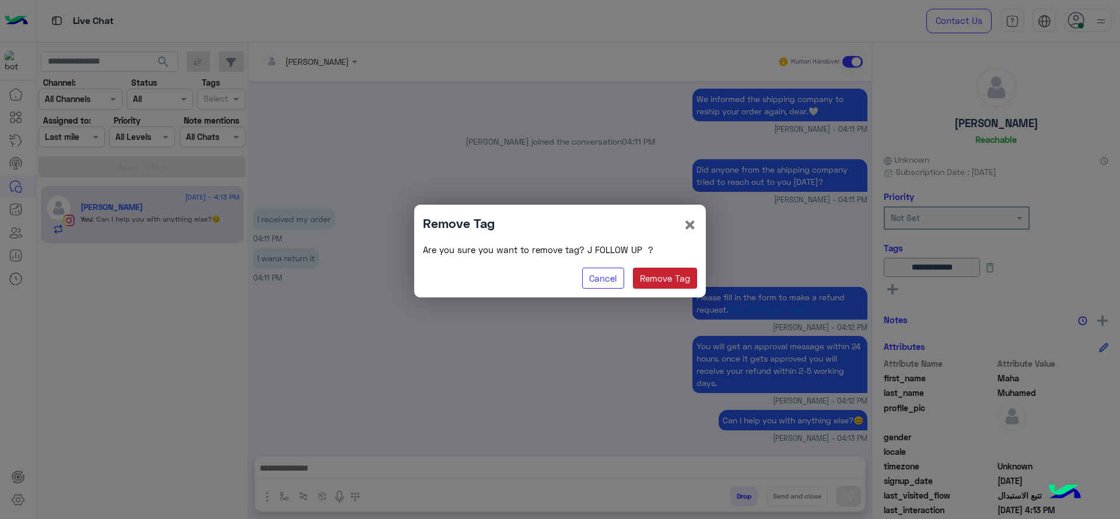
click at [675, 282] on button "Remove Tag" at bounding box center [665, 278] width 65 height 21
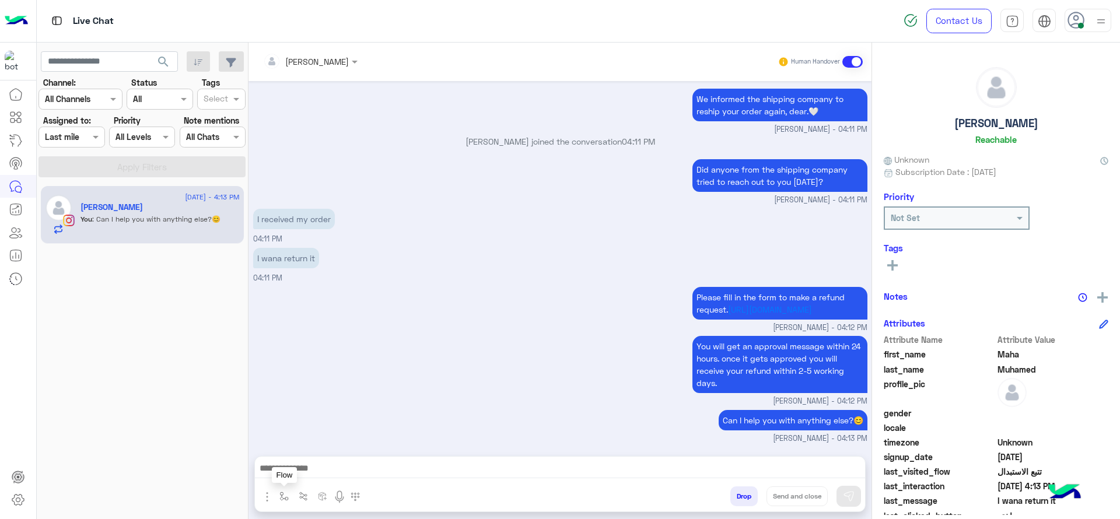
click at [282, 500] on img "button" at bounding box center [283, 496] width 9 height 9
click at [300, 474] on input "text" at bounding box center [305, 470] width 48 height 13
type input "*"
click at [306, 456] on div "[PERSON_NAME]" at bounding box center [318, 450] width 86 height 23
type textarea "**********"
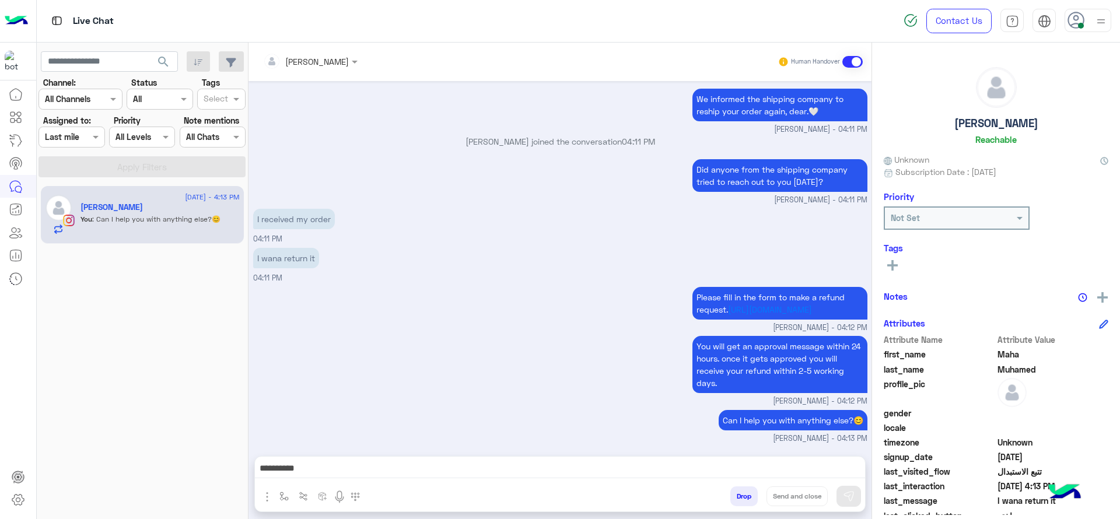
scroll to position [722, 0]
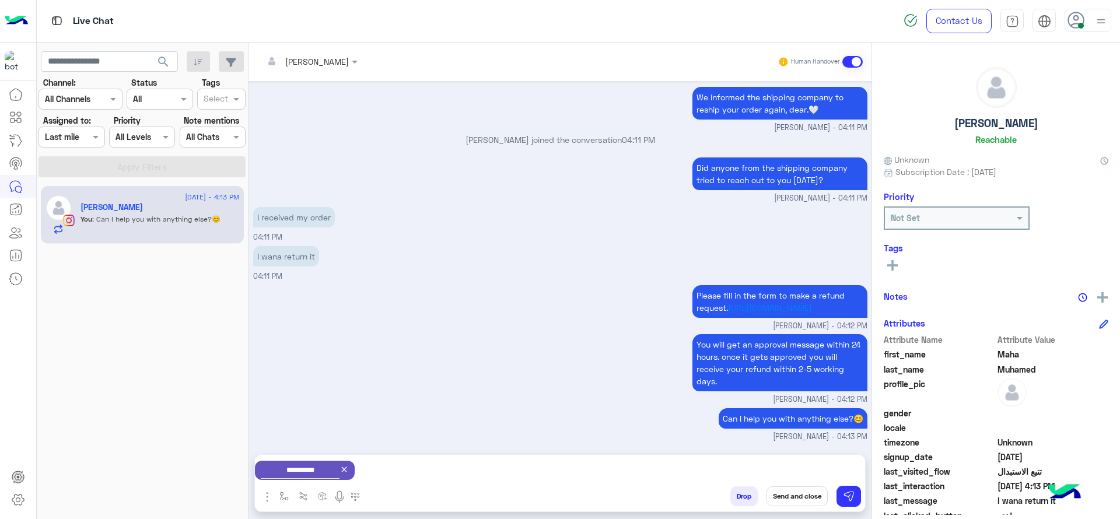
click at [787, 489] on button "Send and close" at bounding box center [796, 496] width 61 height 20
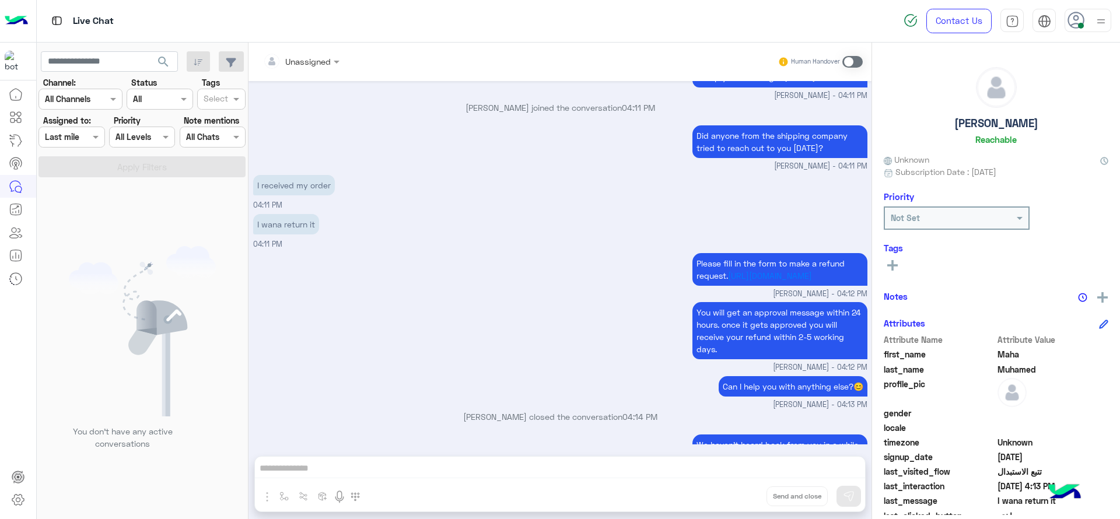
scroll to position [885, 0]
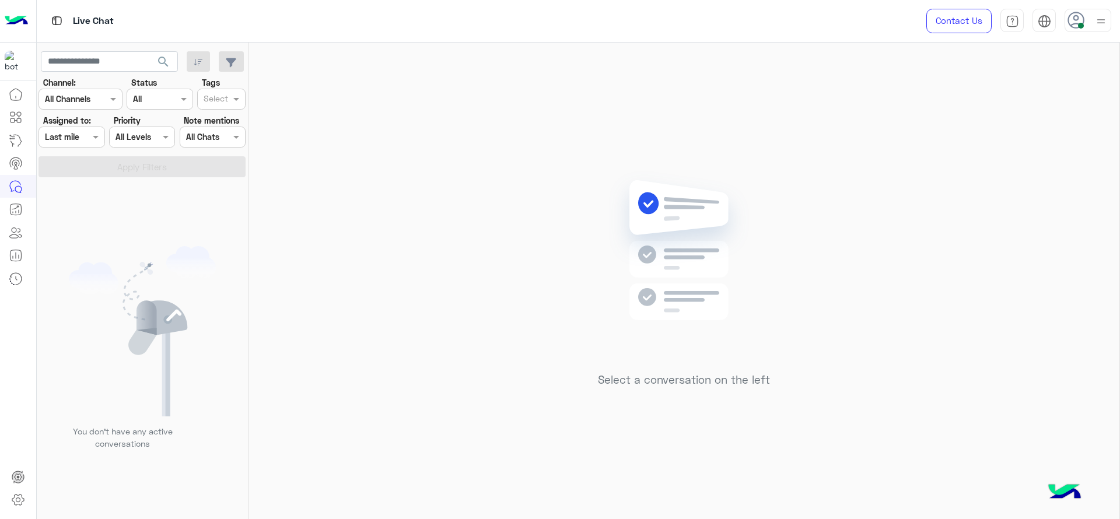
click at [461, 327] on div "Select a conversation on the left" at bounding box center [683, 283] width 871 height 481
click at [1119, 149] on mat-drawer at bounding box center [1119, 283] width 1 height 481
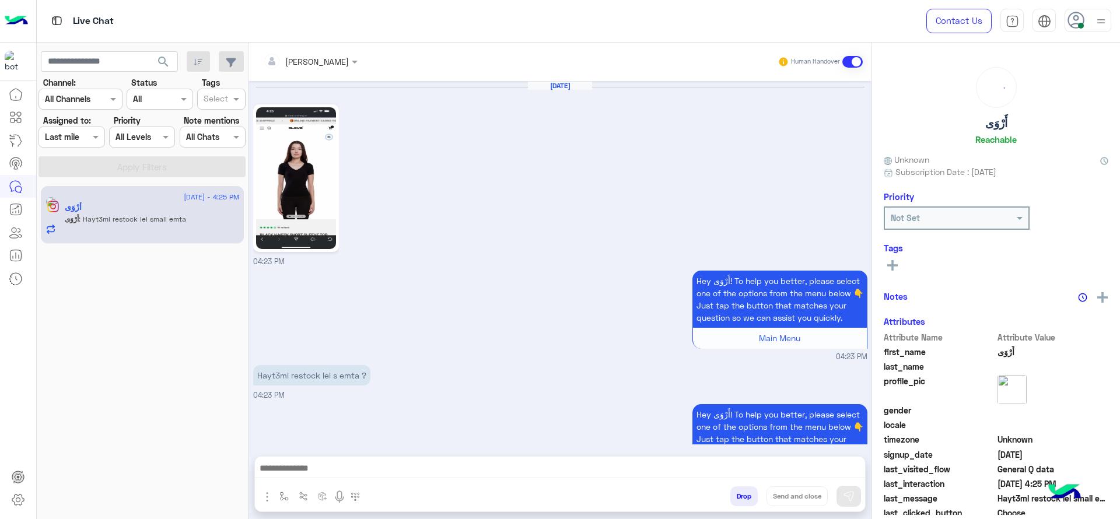
scroll to position [911, 0]
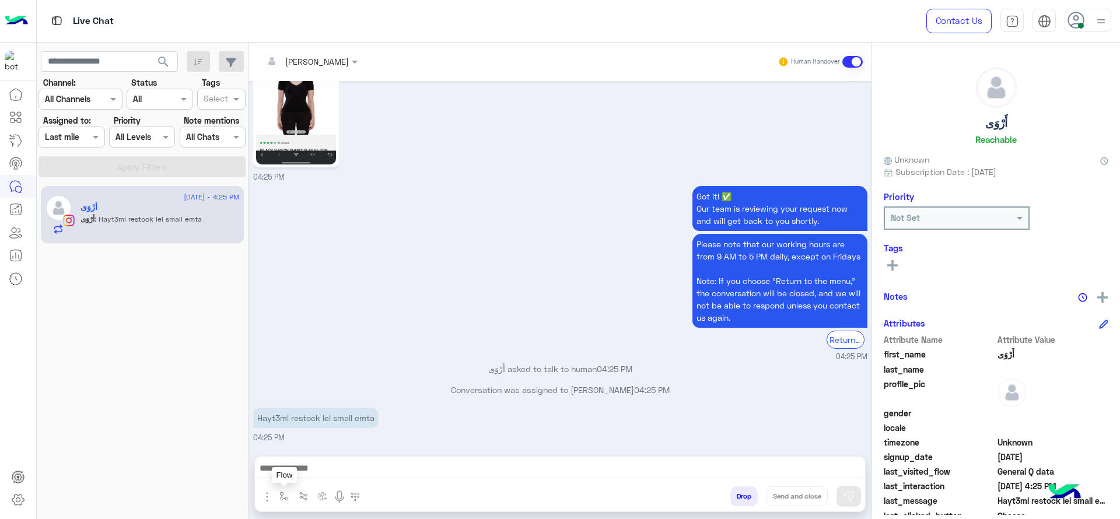
click at [278, 496] on button "button" at bounding box center [284, 495] width 19 height 19
click at [303, 471] on input "text" at bounding box center [305, 470] width 48 height 13
type input "*"
click at [309, 422] on span "J Greeting" at bounding box center [302, 427] width 42 height 10
type textarea "**********"
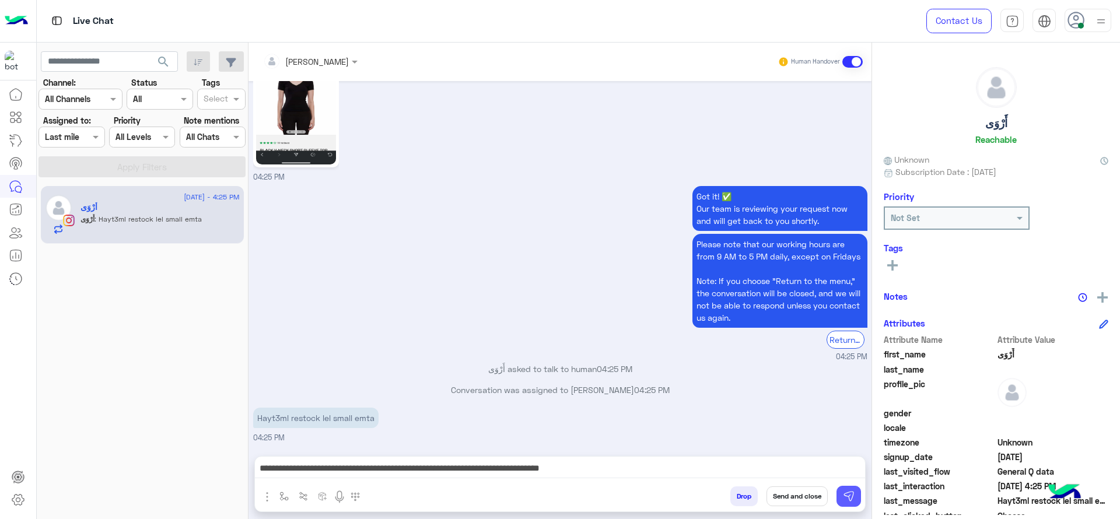
click at [849, 493] on img at bounding box center [849, 497] width 12 height 12
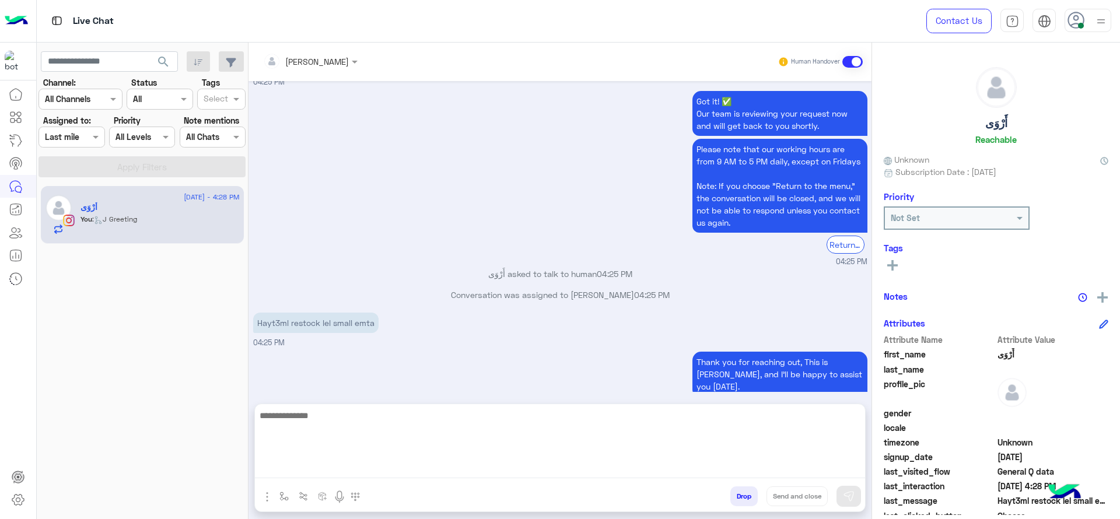
click at [461, 468] on textarea at bounding box center [560, 443] width 610 height 70
paste textarea "**********"
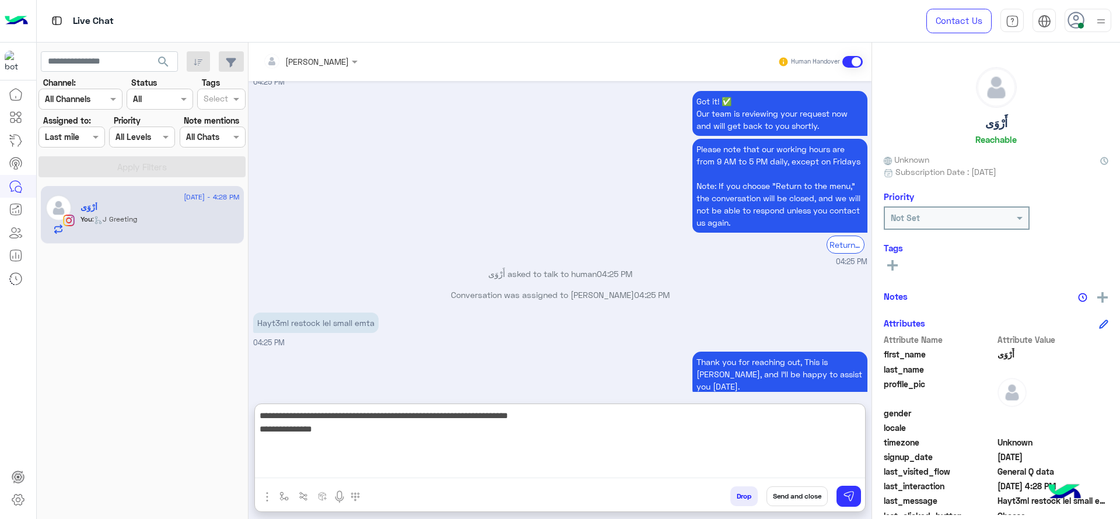
click at [392, 442] on textarea "**********" at bounding box center [560, 443] width 610 height 70
click at [380, 418] on textarea "**********" at bounding box center [560, 443] width 610 height 70
click at [387, 417] on textarea "**********" at bounding box center [560, 443] width 610 height 70
click at [384, 417] on textarea "**********" at bounding box center [560, 443] width 610 height 70
click at [455, 440] on textarea "**********" at bounding box center [560, 443] width 610 height 70
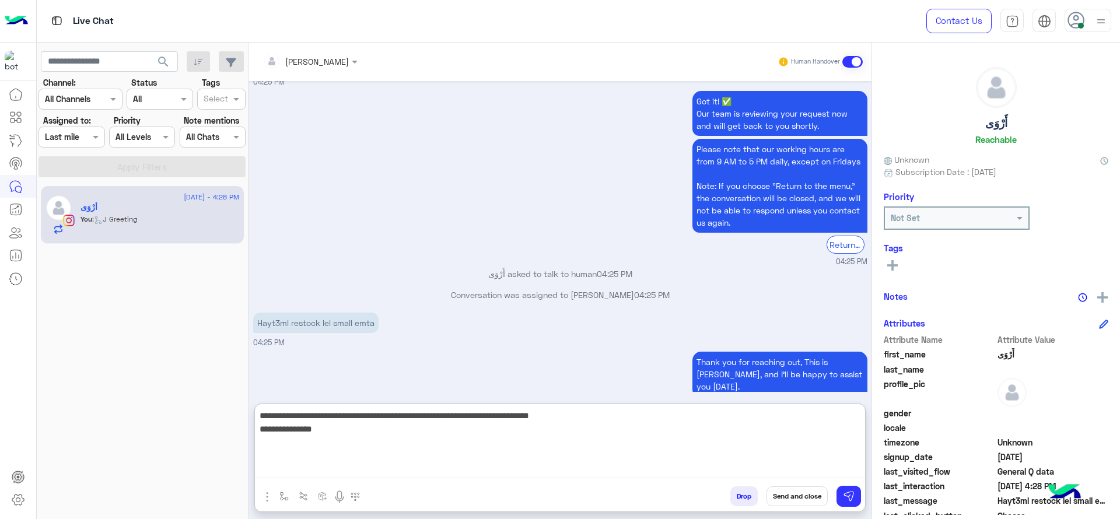
click at [455, 440] on textarea "**********" at bounding box center [560, 443] width 610 height 70
click at [401, 418] on textarea "**********" at bounding box center [560, 443] width 610 height 70
click at [414, 414] on textarea "**********" at bounding box center [560, 443] width 610 height 70
type textarea "**********"
click at [454, 424] on textarea "**********" at bounding box center [560, 443] width 610 height 70
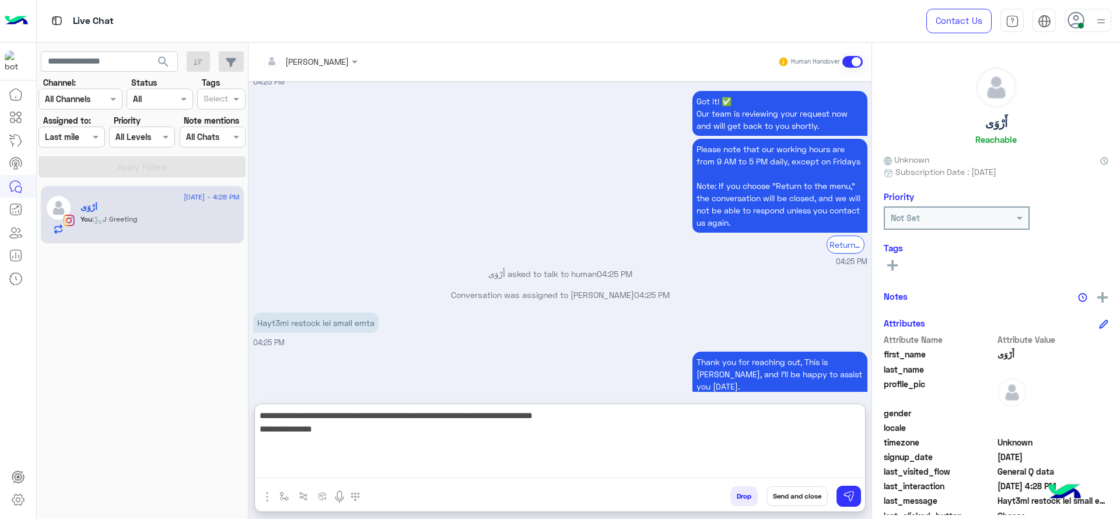
click at [454, 430] on textarea "**********" at bounding box center [560, 443] width 610 height 70
click at [454, 438] on textarea "**********" at bounding box center [560, 443] width 610 height 70
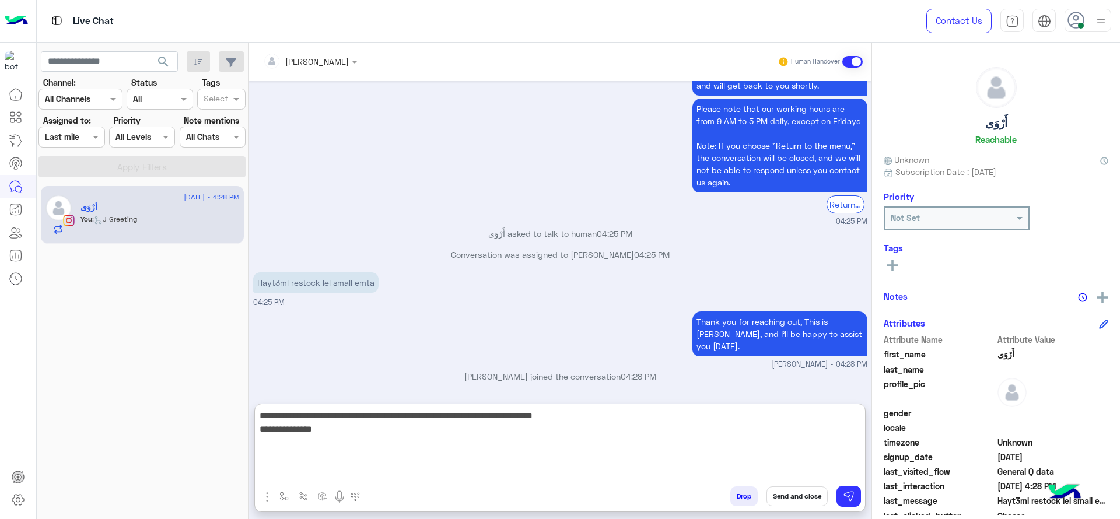
scroll to position [1034, 0]
click at [661, 442] on textarea "**********" at bounding box center [560, 443] width 610 height 70
click at [669, 430] on textarea "**********" at bounding box center [560, 443] width 610 height 70
click at [787, 464] on textarea "**********" at bounding box center [560, 443] width 610 height 70
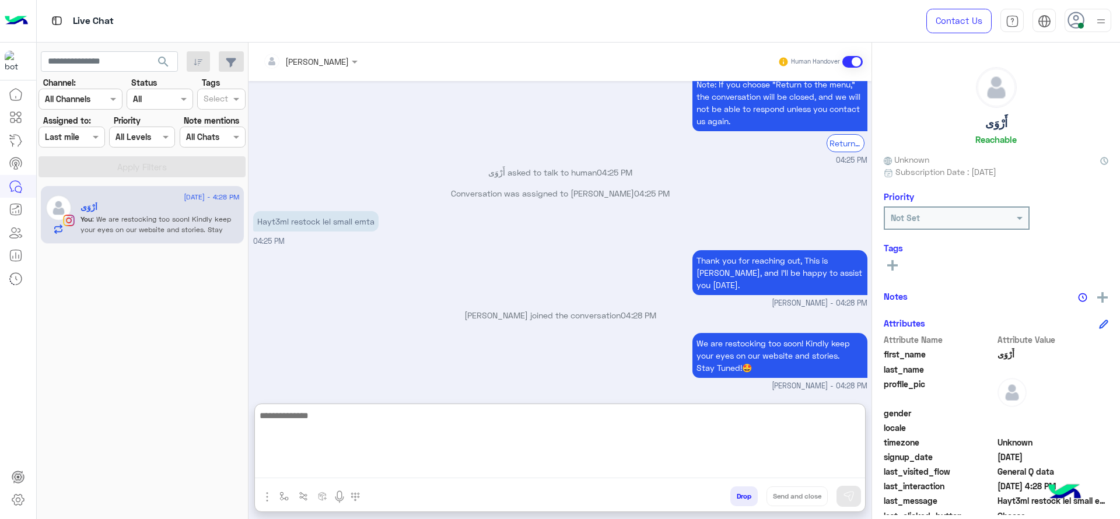
scroll to position [1095, 0]
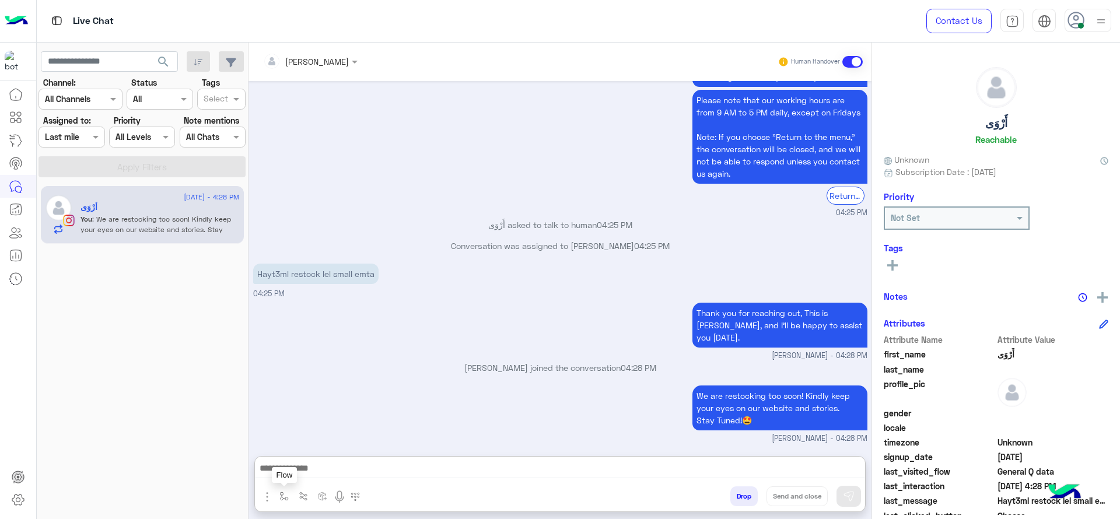
click at [289, 493] on button "button" at bounding box center [284, 495] width 19 height 19
click at [298, 475] on input "text" at bounding box center [305, 470] width 48 height 13
type input "*"
click at [302, 447] on span "[PERSON_NAME]" at bounding box center [314, 449] width 66 height 10
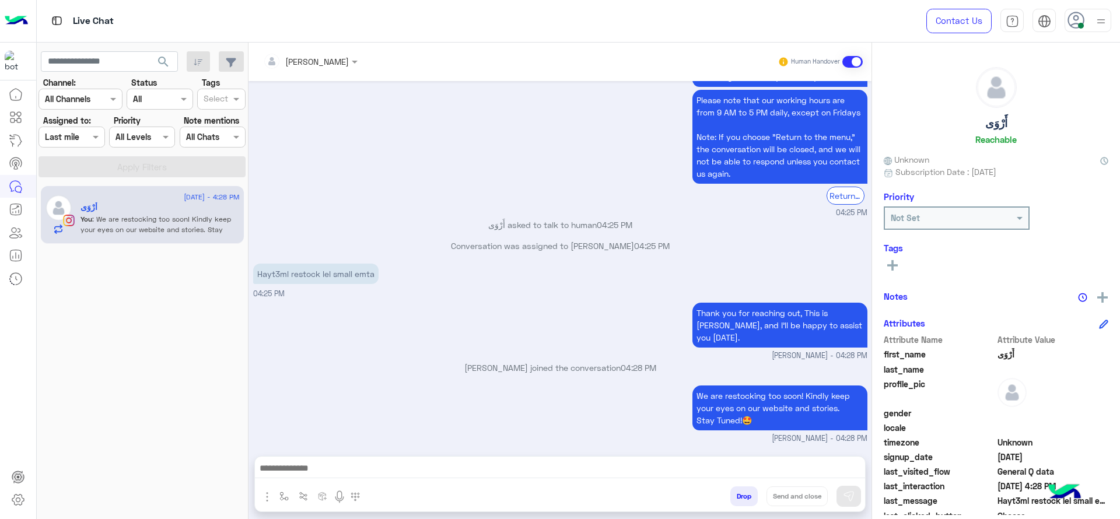
type textarea "**********"
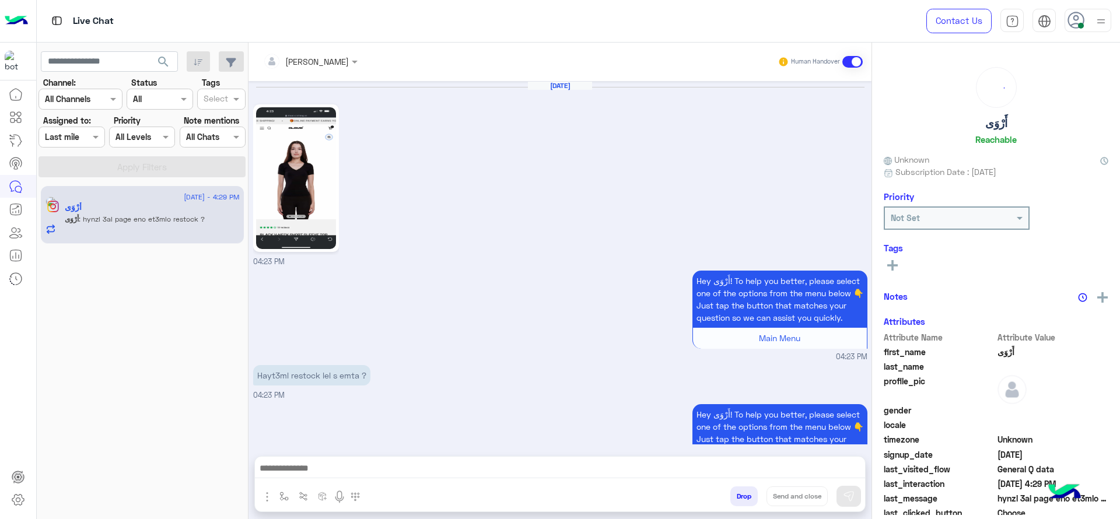
scroll to position [1082, 0]
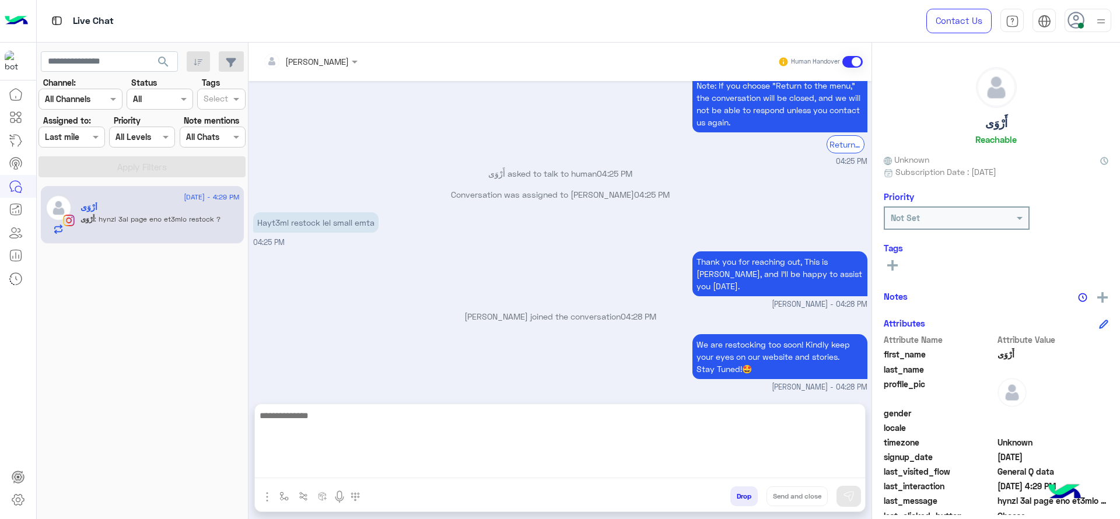
click at [593, 467] on textarea at bounding box center [560, 443] width 610 height 70
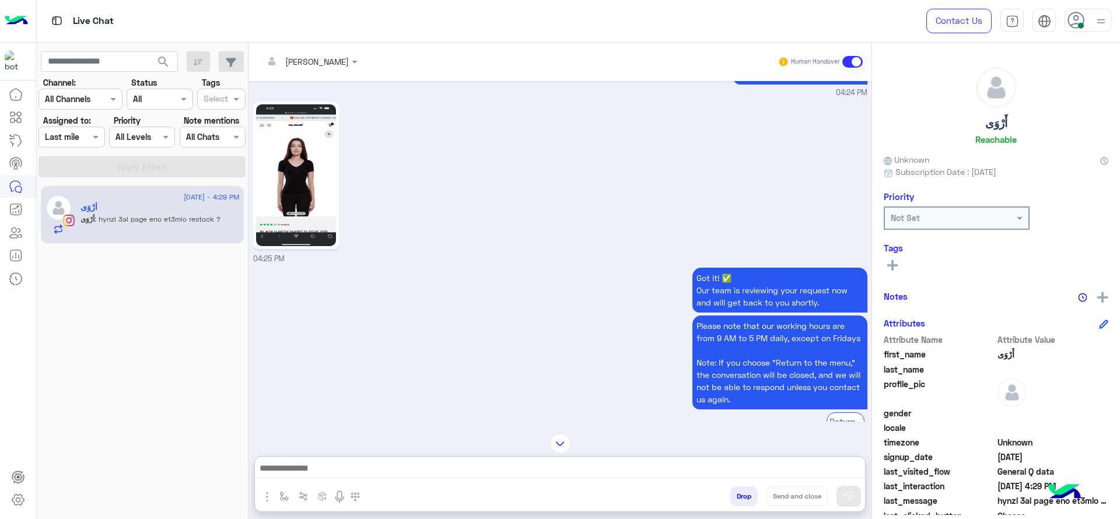
click at [304, 207] on img at bounding box center [296, 175] width 80 height 142
click at [569, 446] on img at bounding box center [560, 443] width 20 height 20
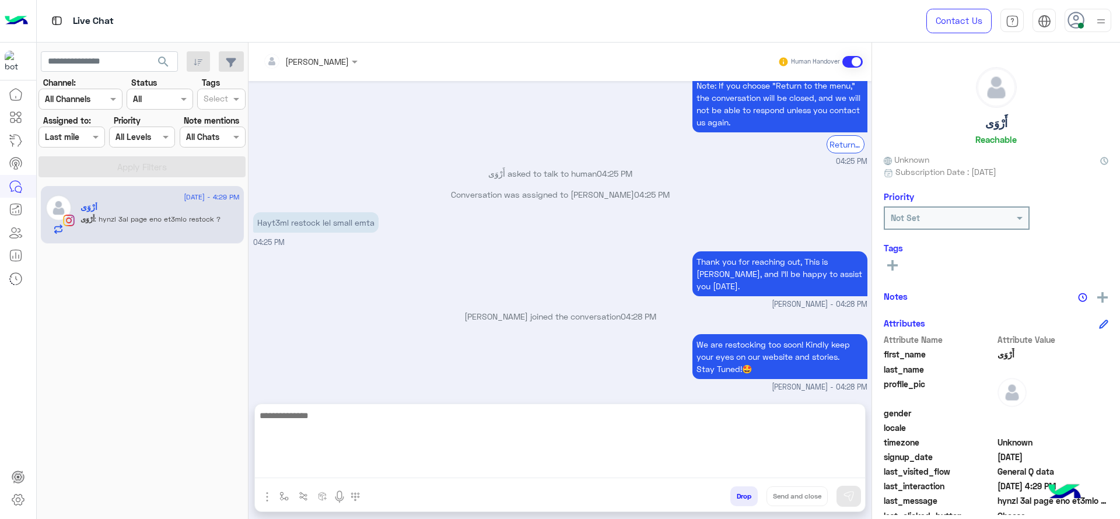
click at [552, 470] on textarea at bounding box center [560, 443] width 610 height 70
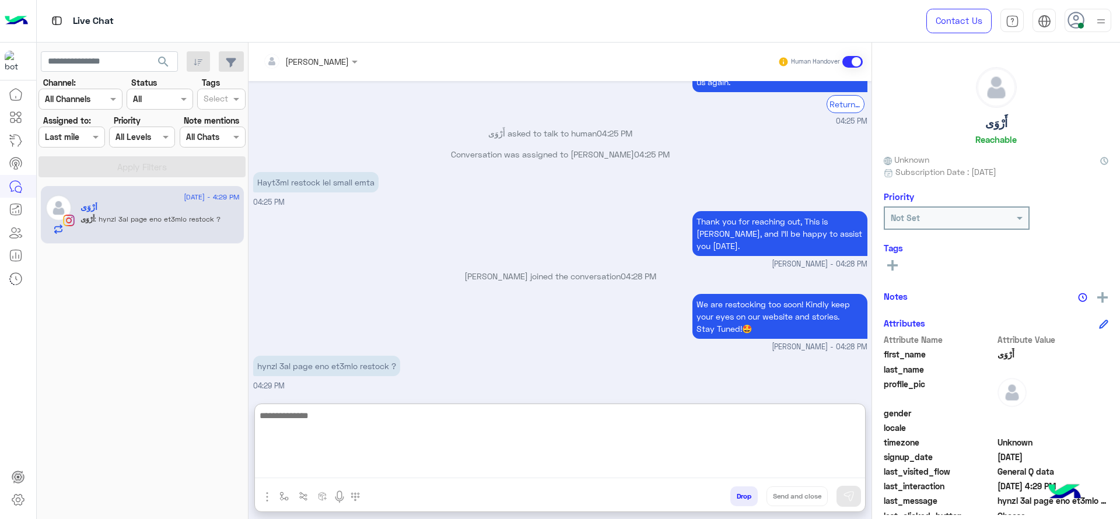
click at [423, 442] on textarea at bounding box center [560, 443] width 610 height 70
type textarea "*"
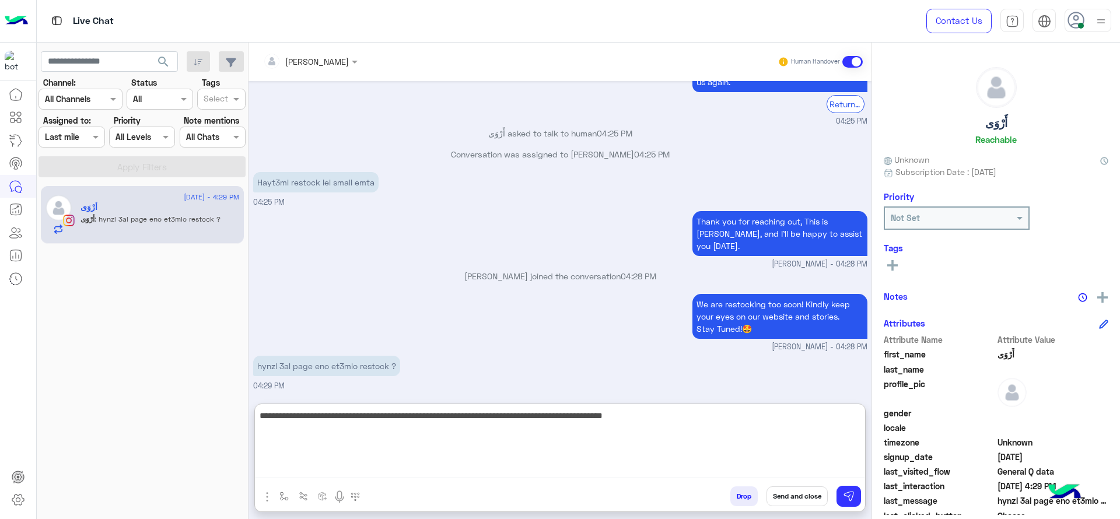
click at [545, 419] on textarea "**********" at bounding box center [560, 443] width 610 height 70
type textarea "**********"
click at [773, 435] on textarea "**********" at bounding box center [560, 443] width 610 height 70
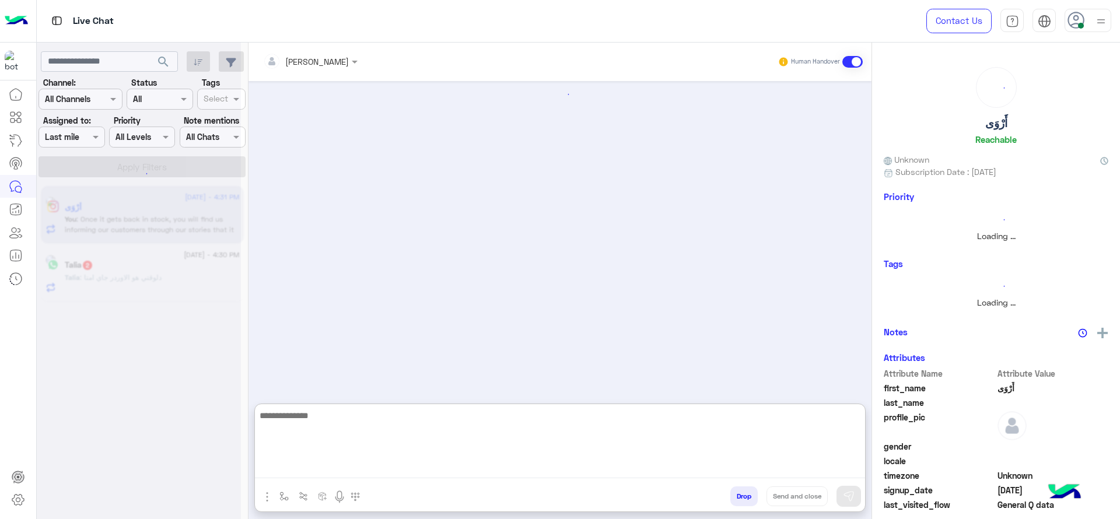
scroll to position [0, 0]
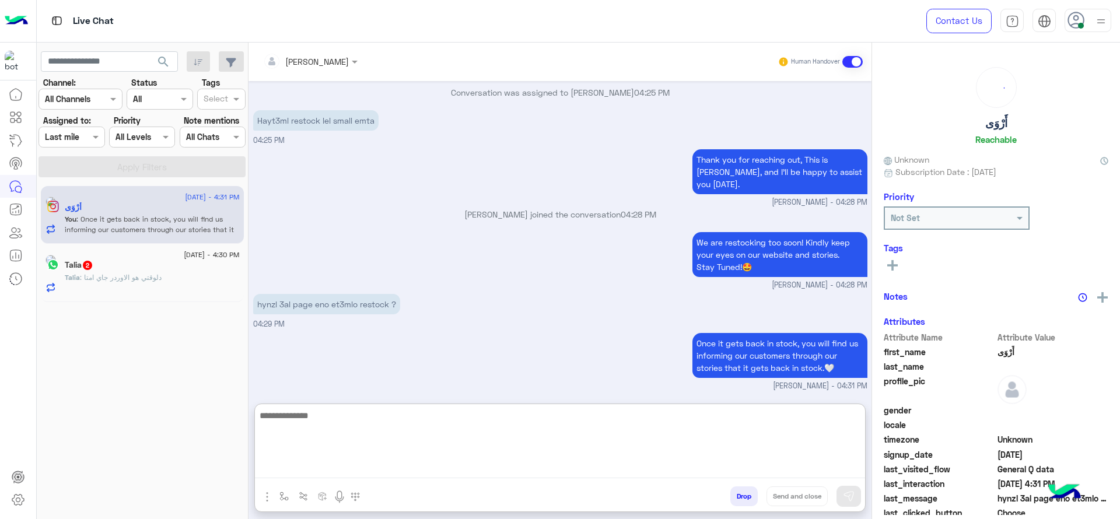
paste textarea "**********"
type textarea "**********"
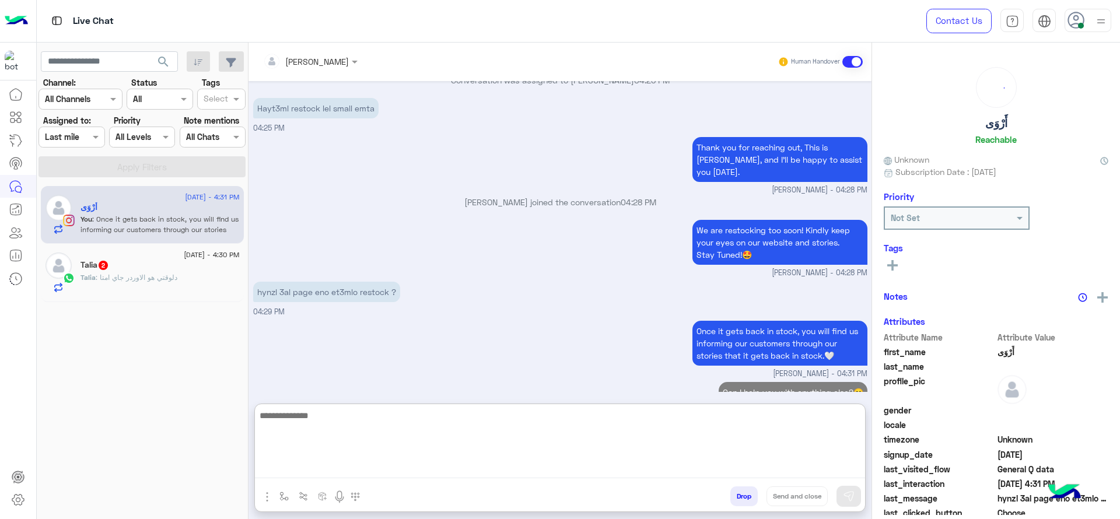
scroll to position [1234, 0]
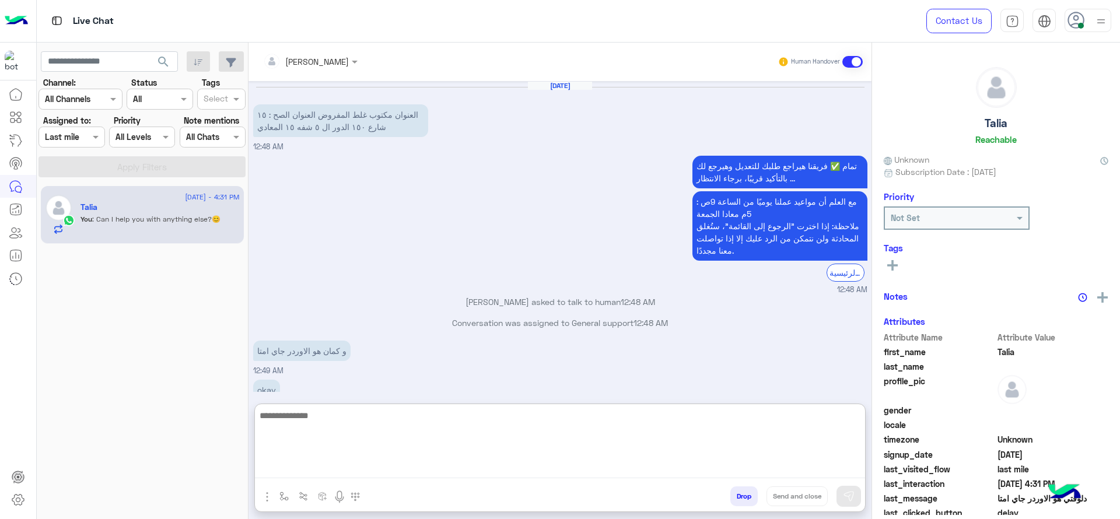
scroll to position [723, 0]
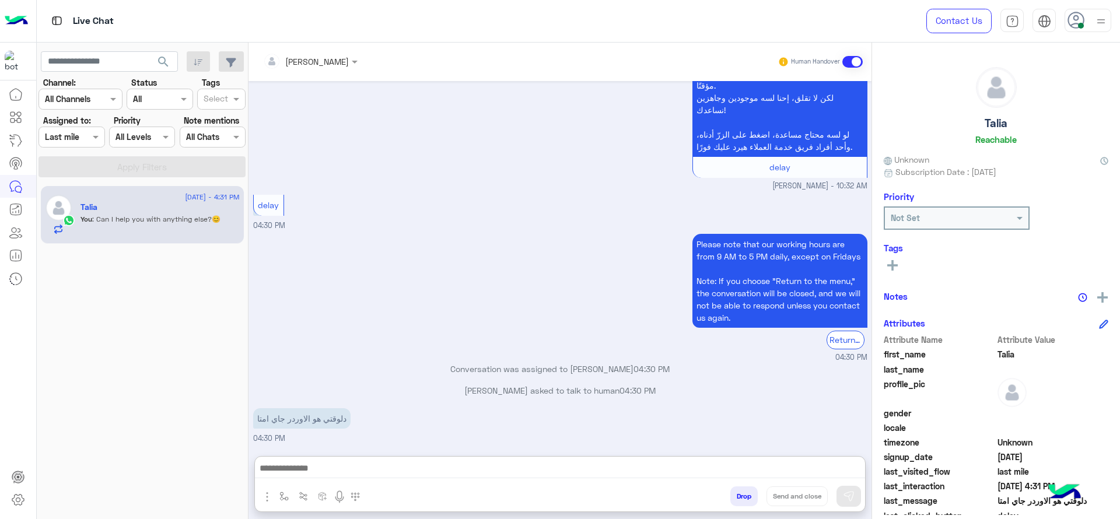
click at [378, 352] on small "04:30 PM" at bounding box center [560, 357] width 614 height 11
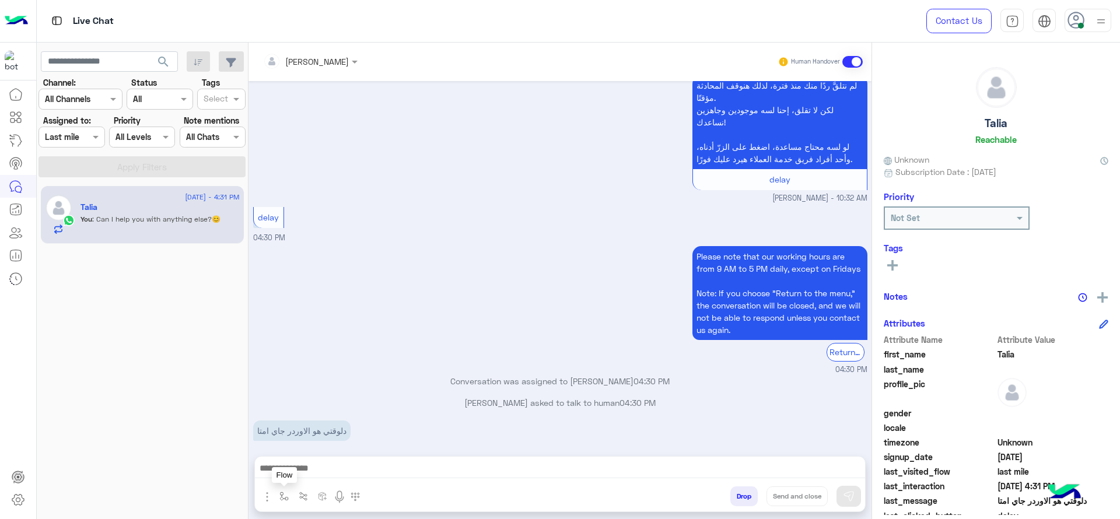
click at [284, 492] on img "button" at bounding box center [283, 496] width 9 height 9
click at [295, 464] on input "text" at bounding box center [305, 470] width 48 height 13
type input "*"
click at [276, 503] on button "button" at bounding box center [284, 495] width 19 height 19
click at [285, 496] on img "button" at bounding box center [283, 496] width 9 height 9
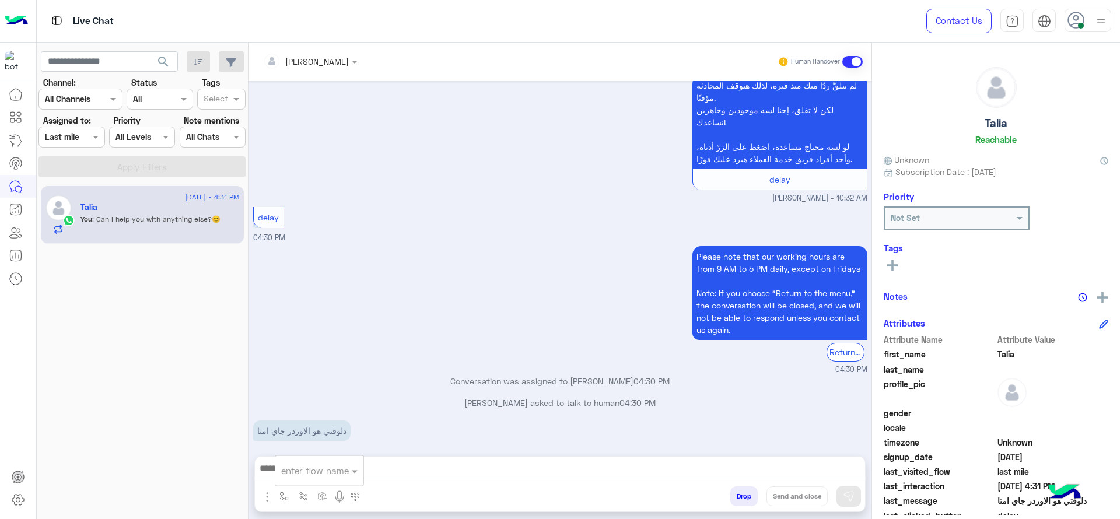
click at [317, 470] on input "text" at bounding box center [305, 470] width 48 height 13
type input "***"
click at [340, 447] on div "close جانا" at bounding box center [318, 450] width 86 height 23
type textarea "**********"
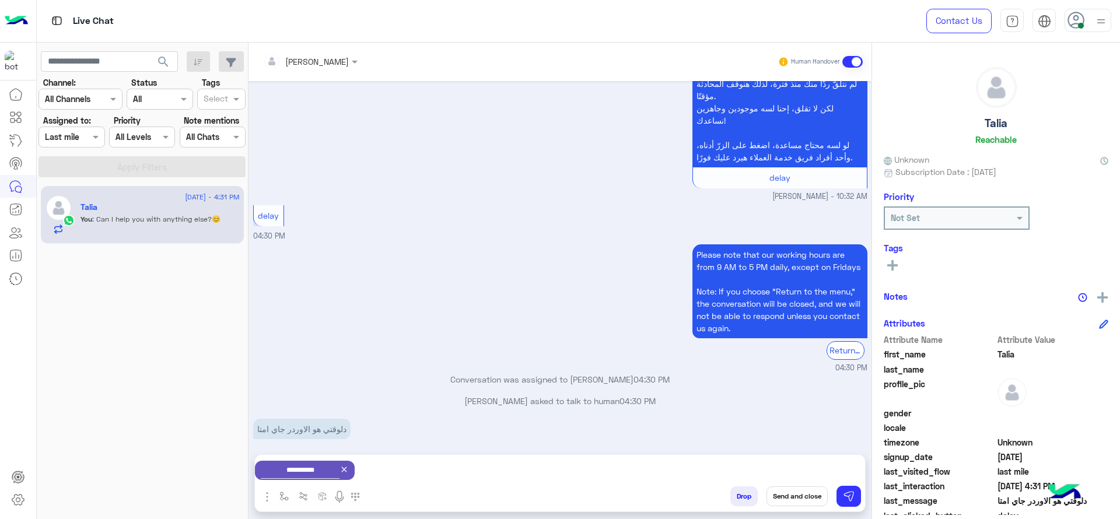
click at [279, 497] on img "button" at bounding box center [283, 496] width 9 height 9
click at [309, 465] on input "text" at bounding box center [304, 470] width 46 height 13
type input "*"
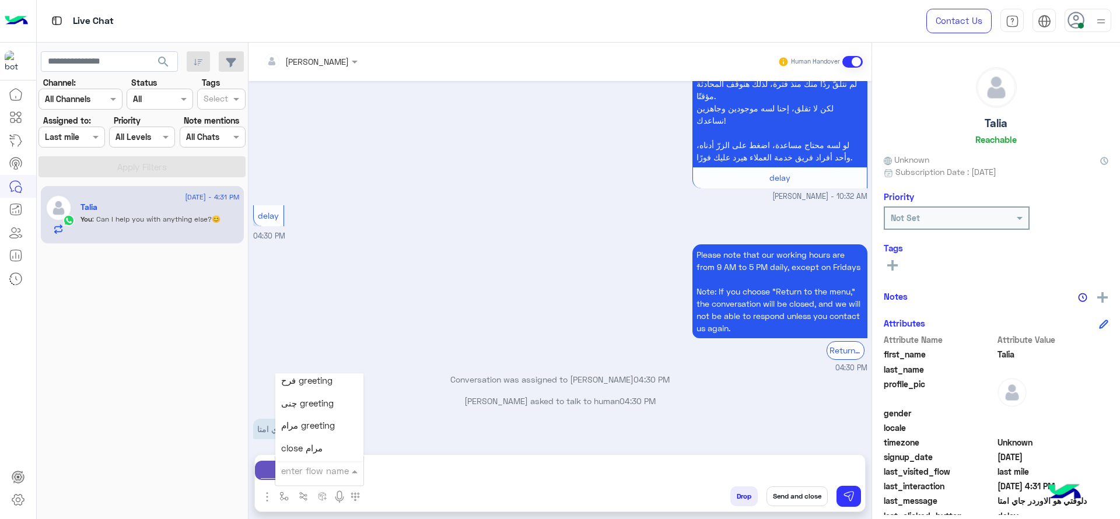
scroll to position [2406, 0]
click at [300, 396] on div "چنى greeting" at bounding box center [319, 404] width 88 height 23
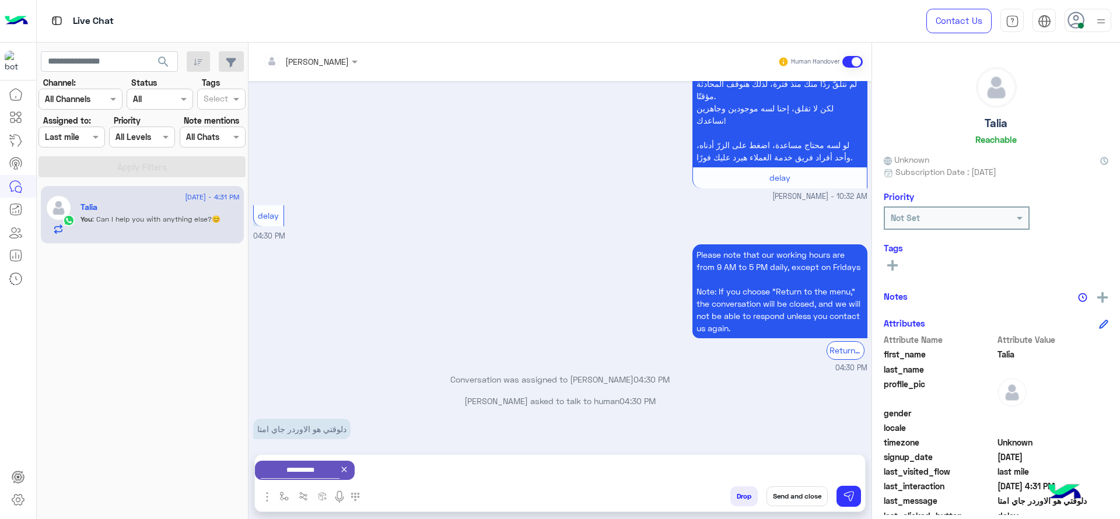
type textarea "**********"
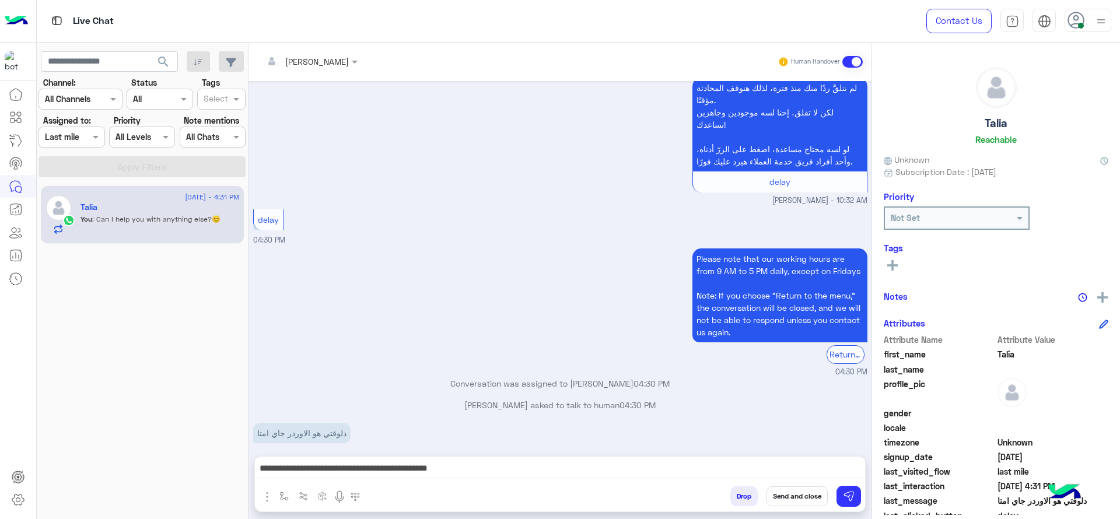
scroll to position [670, 0]
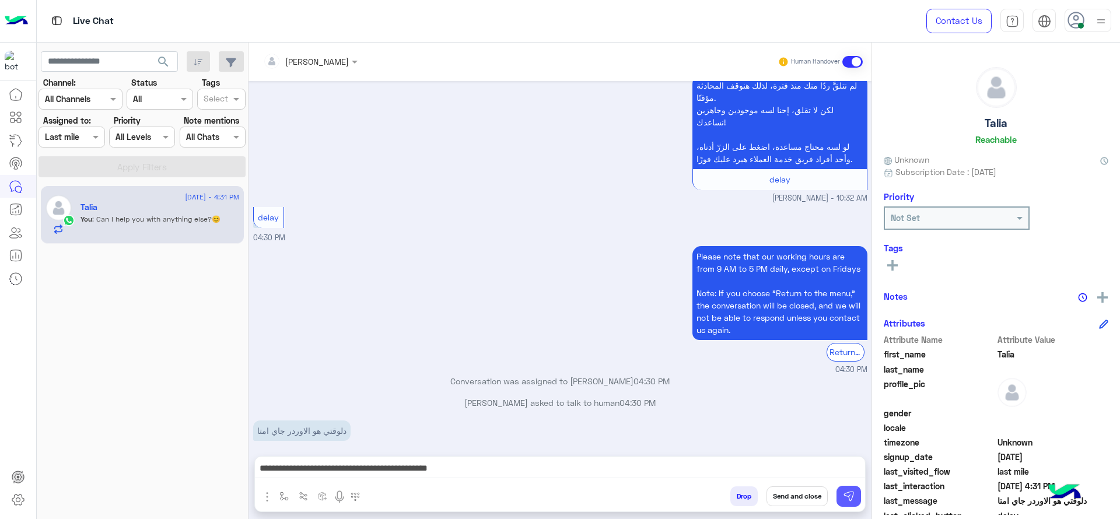
click at [849, 496] on img at bounding box center [849, 497] width 12 height 12
click at [452, 93] on div "لم نتلقَّ ردًا منك منذ فترة، لذلك هنوقف المحادثة مؤقتًا. لكن لا تقلق، إحنا لسه …" at bounding box center [560, 138] width 614 height 132
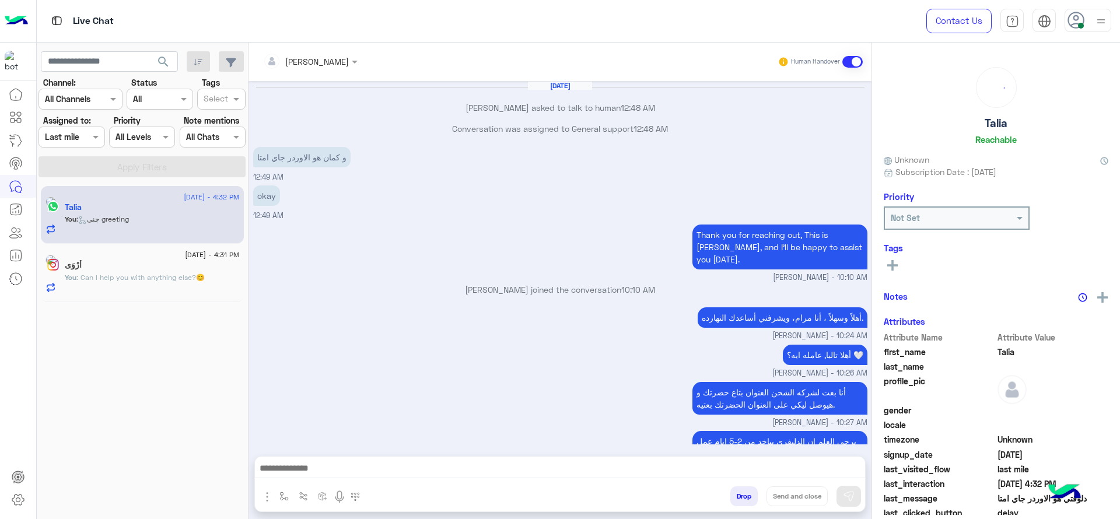
scroll to position [535, 0]
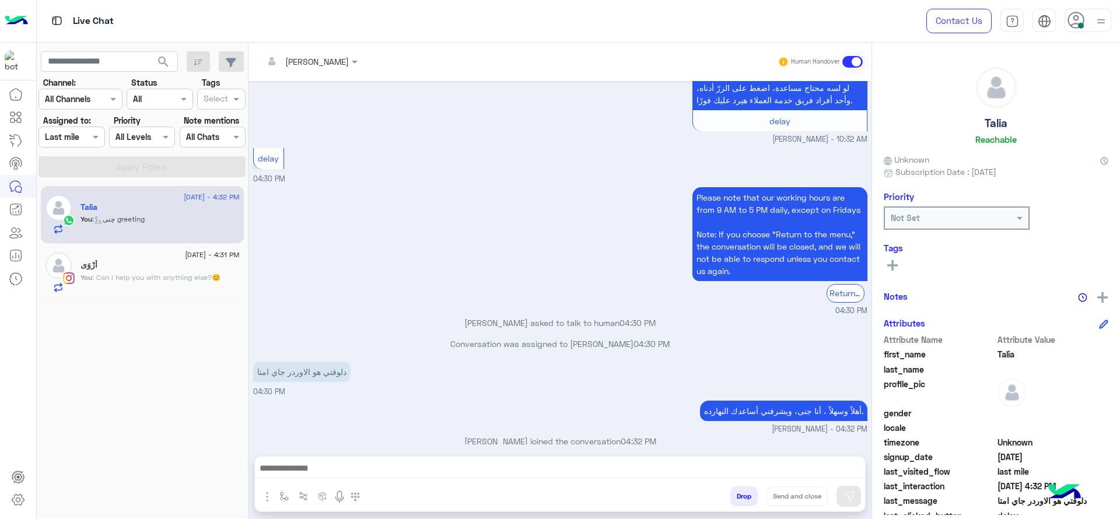
click at [362, 284] on div "Please note that our working hours are from 9 AM to 5 PM daily, except on Frida…" at bounding box center [560, 250] width 614 height 132
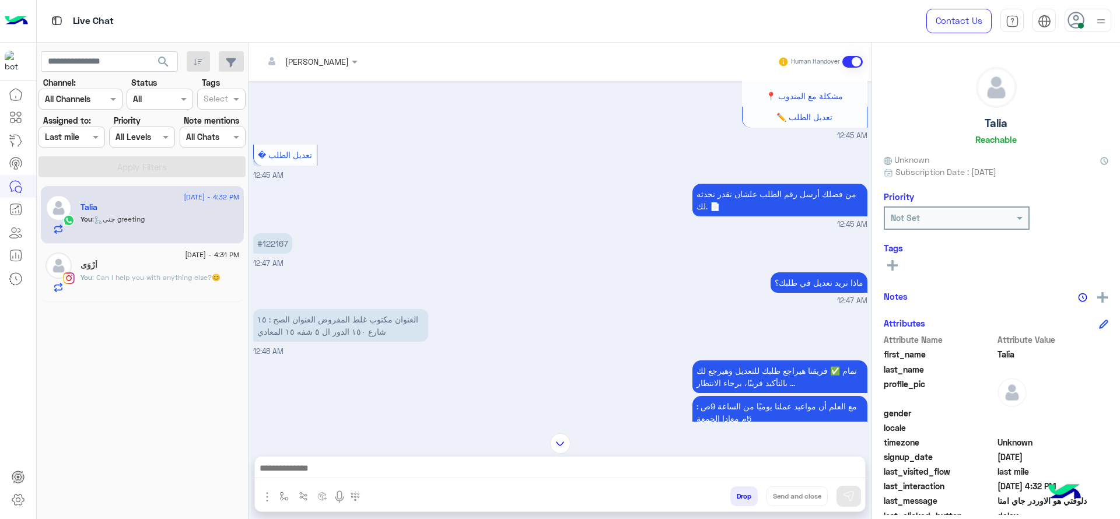
scroll to position [504, 0]
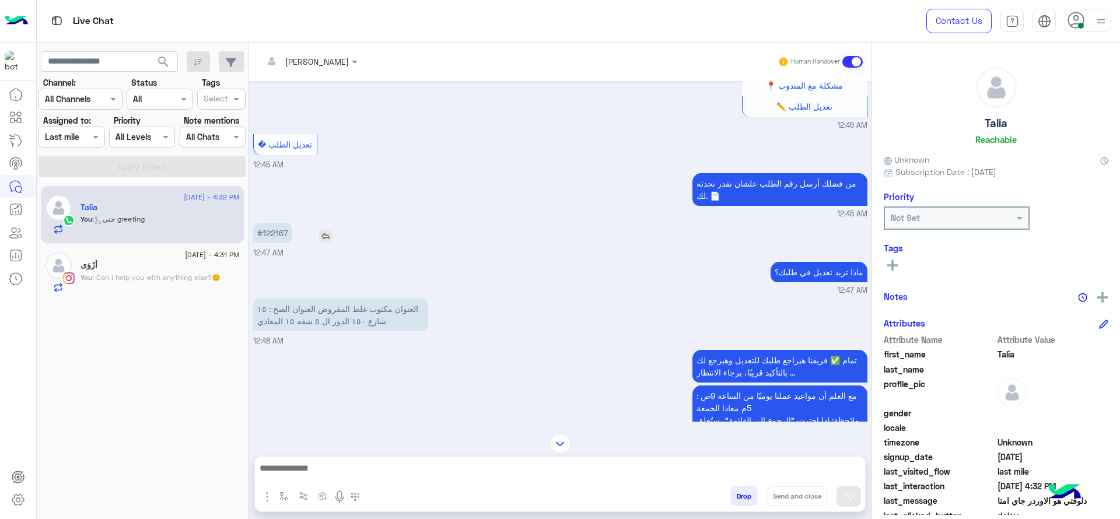
click at [275, 223] on p "#122167" at bounding box center [272, 233] width 39 height 20
copy p "122167"
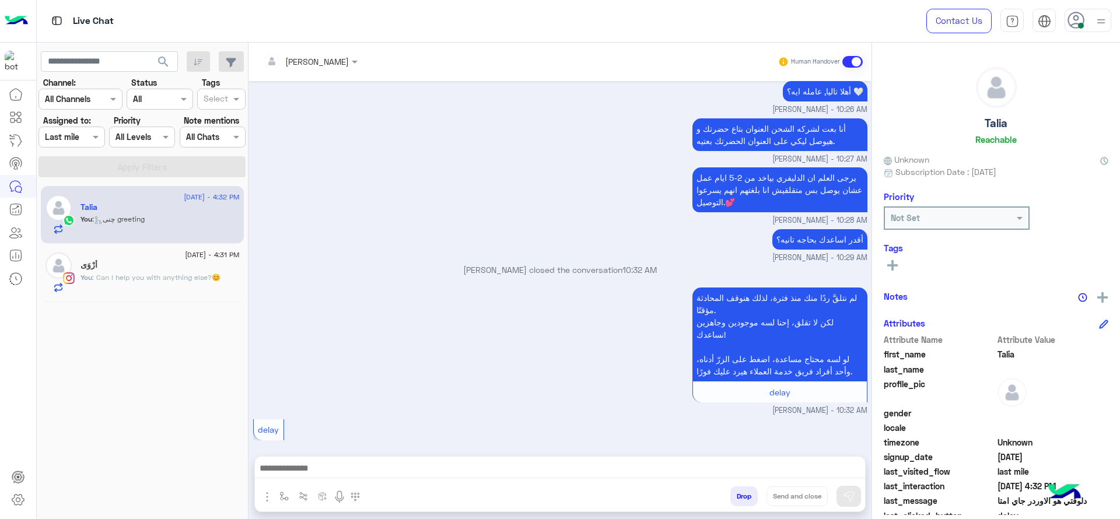
scroll to position [1414, 0]
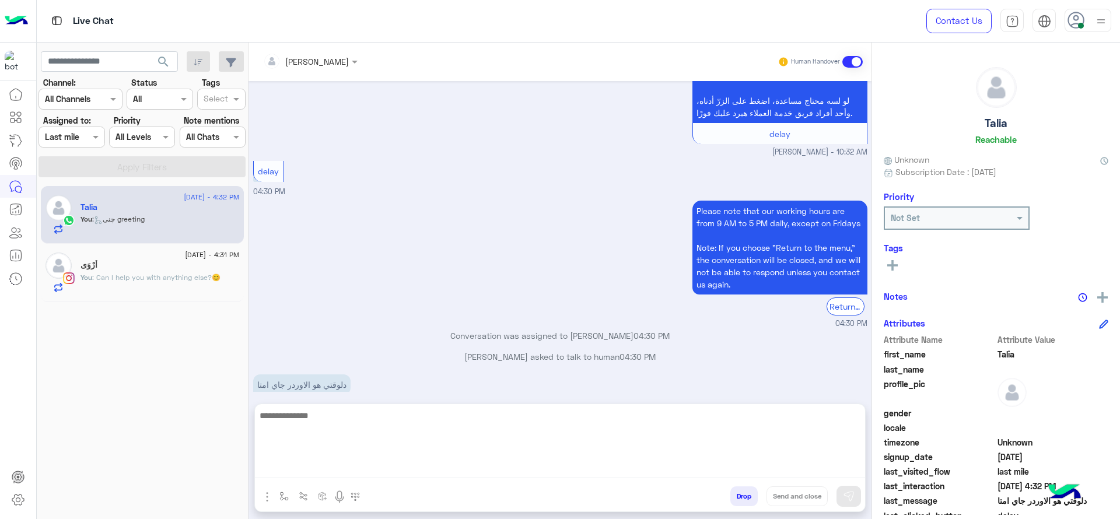
click at [528, 467] on textarea at bounding box center [560, 443] width 610 height 70
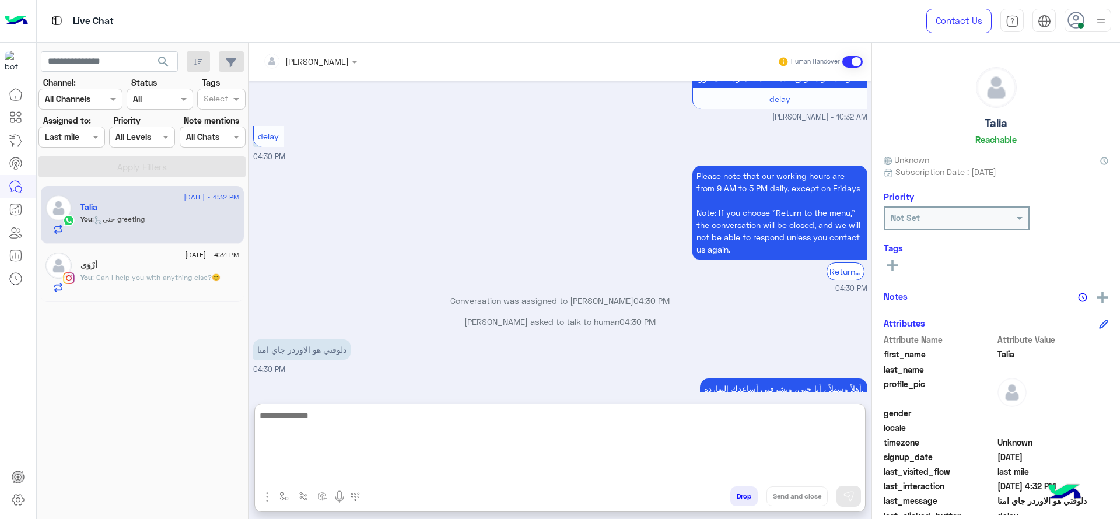
scroll to position [1467, 0]
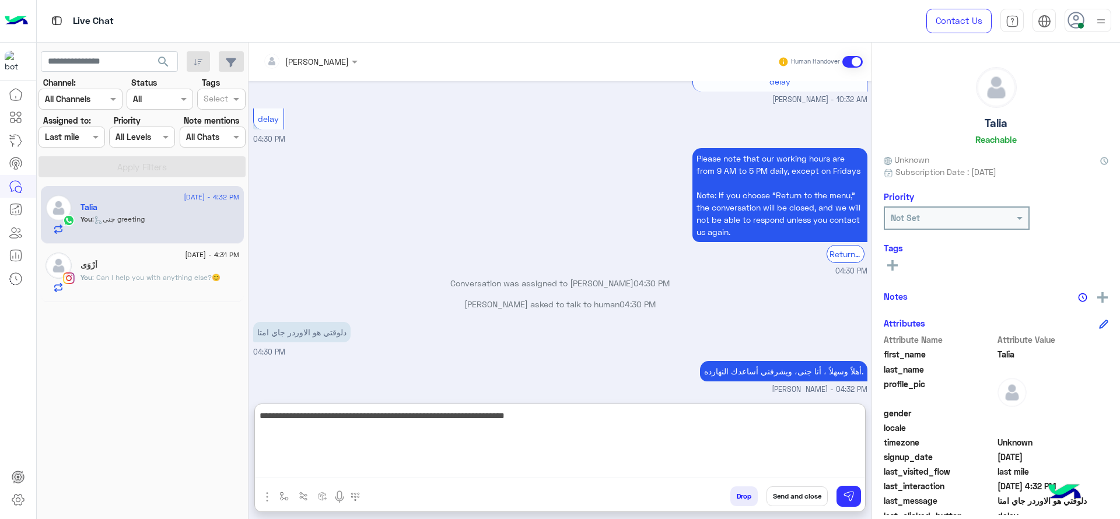
click at [521, 452] on textarea "**********" at bounding box center [560, 443] width 610 height 70
click at [861, 418] on textarea "**********" at bounding box center [560, 443] width 610 height 70
click at [408, 415] on textarea "**********" at bounding box center [560, 443] width 610 height 70
click at [360, 422] on textarea "**********" at bounding box center [560, 443] width 610 height 70
click at [303, 414] on textarea "**********" at bounding box center [560, 443] width 610 height 70
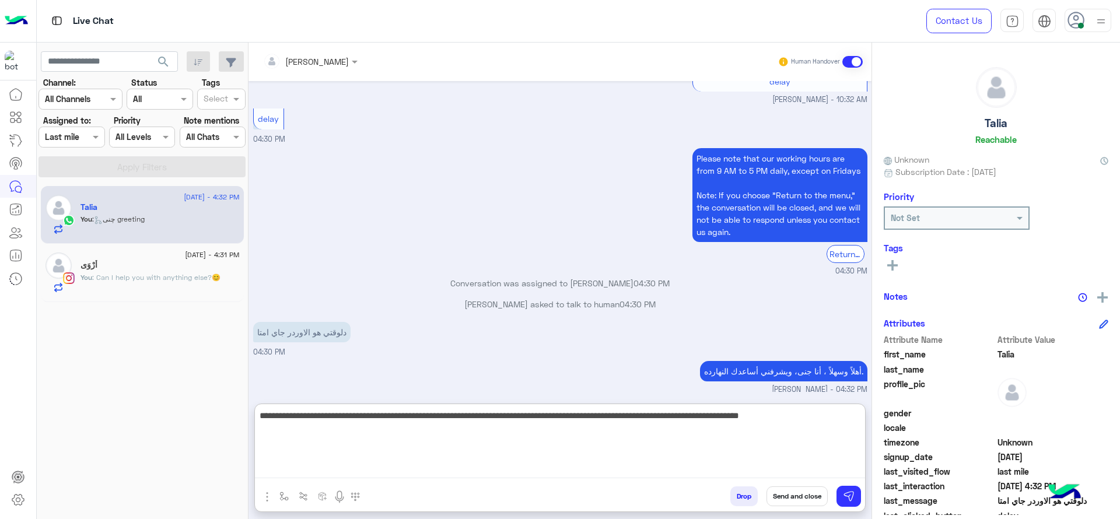
type textarea "**********"
click at [323, 456] on textarea "**********" at bounding box center [560, 443] width 610 height 70
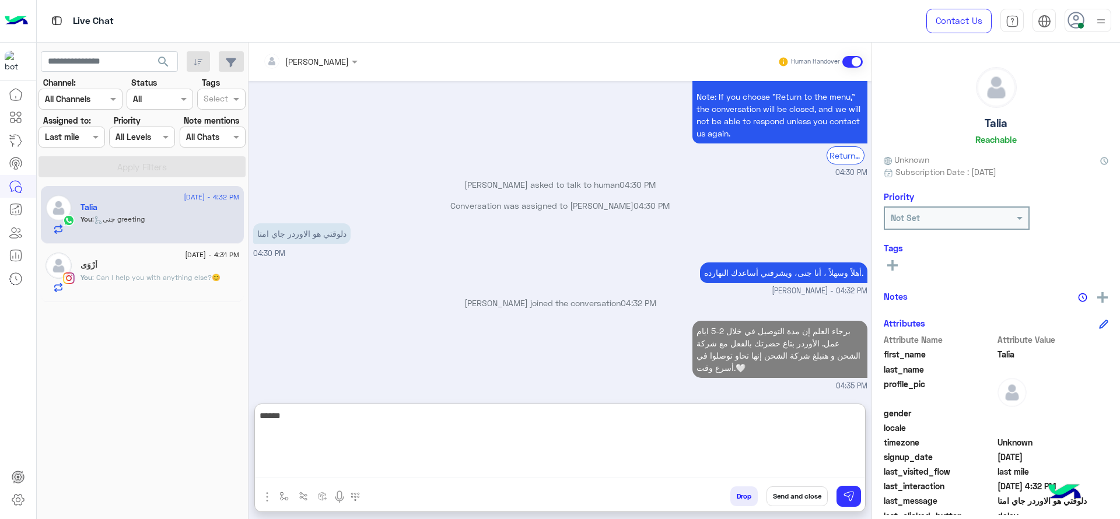
scroll to position [1541, 0]
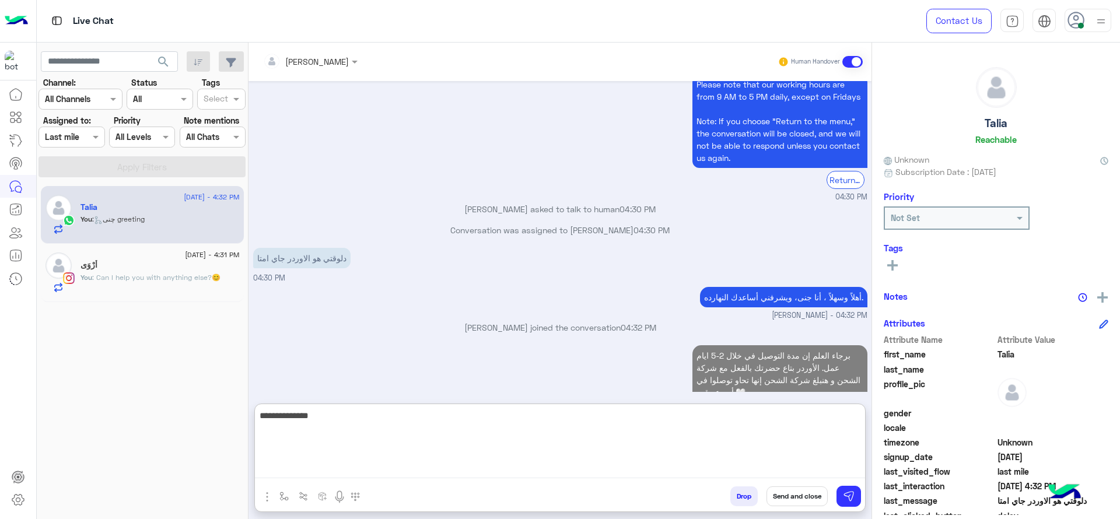
type textarea "**********"
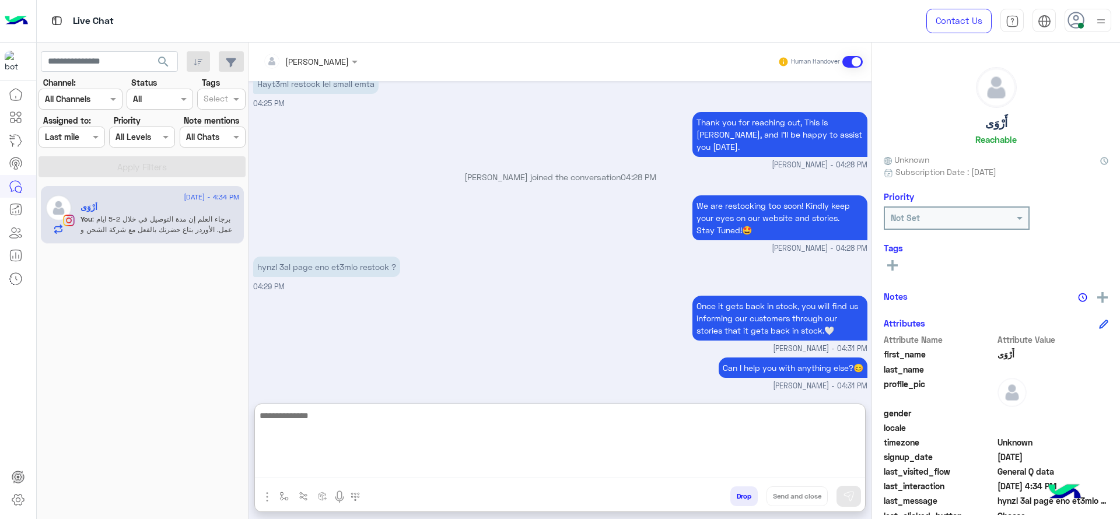
scroll to position [1067, 0]
click at [296, 419] on textarea at bounding box center [560, 443] width 610 height 70
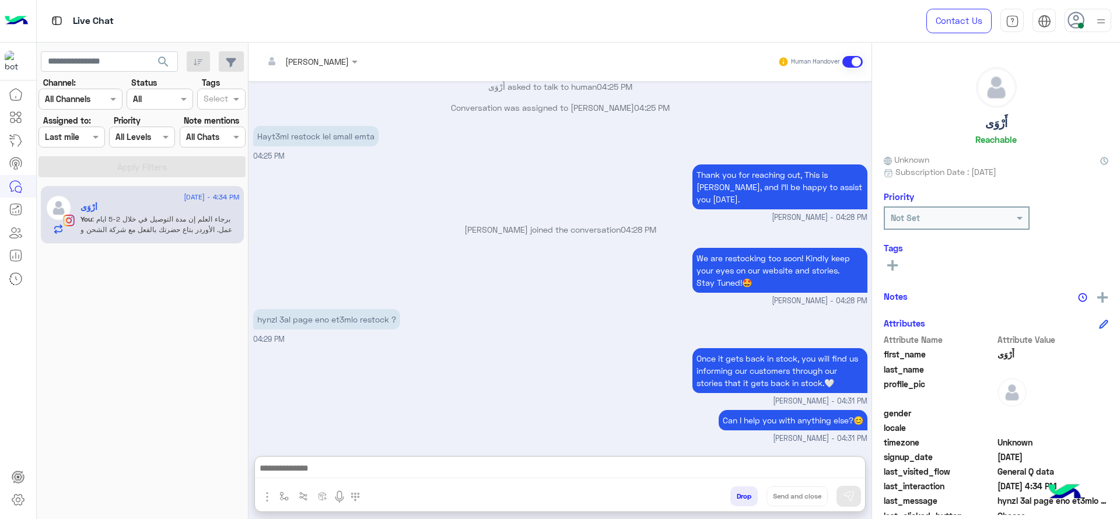
click at [288, 484] on div at bounding box center [560, 471] width 610 height 29
click at [288, 488] on button "button" at bounding box center [284, 495] width 19 height 19
click at [295, 477] on div "enter flow name" at bounding box center [315, 470] width 68 height 13
type input "*"
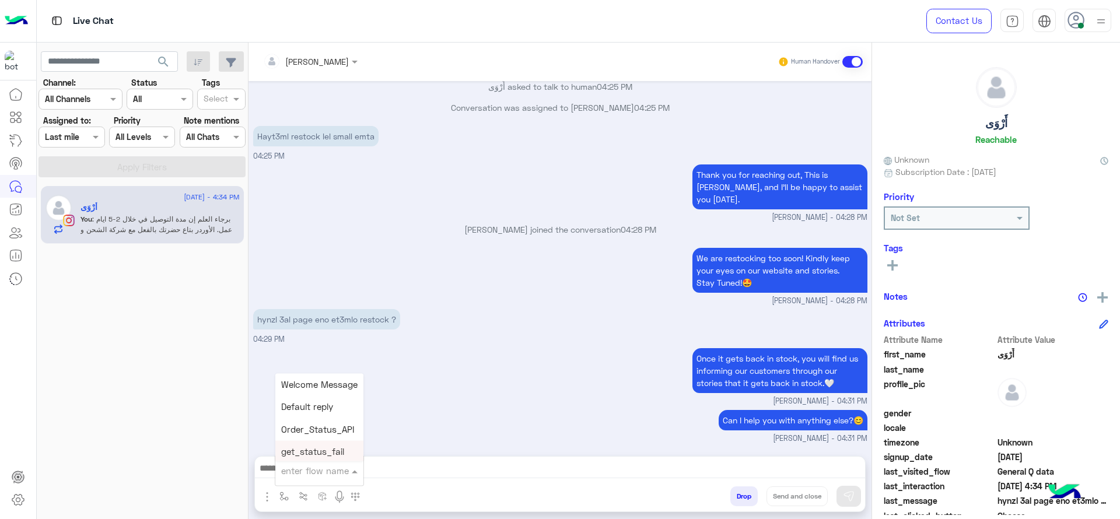
type input "*"
click at [310, 457] on div "[PERSON_NAME]" at bounding box center [318, 450] width 86 height 23
type textarea "**********"
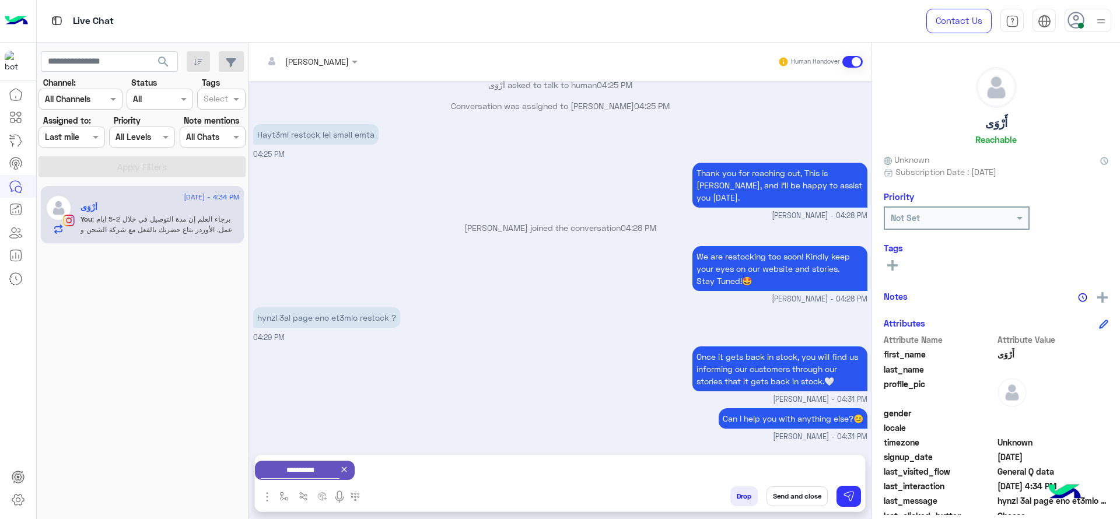
scroll to position [1016, 0]
click at [790, 502] on button "Send and close" at bounding box center [796, 496] width 61 height 20
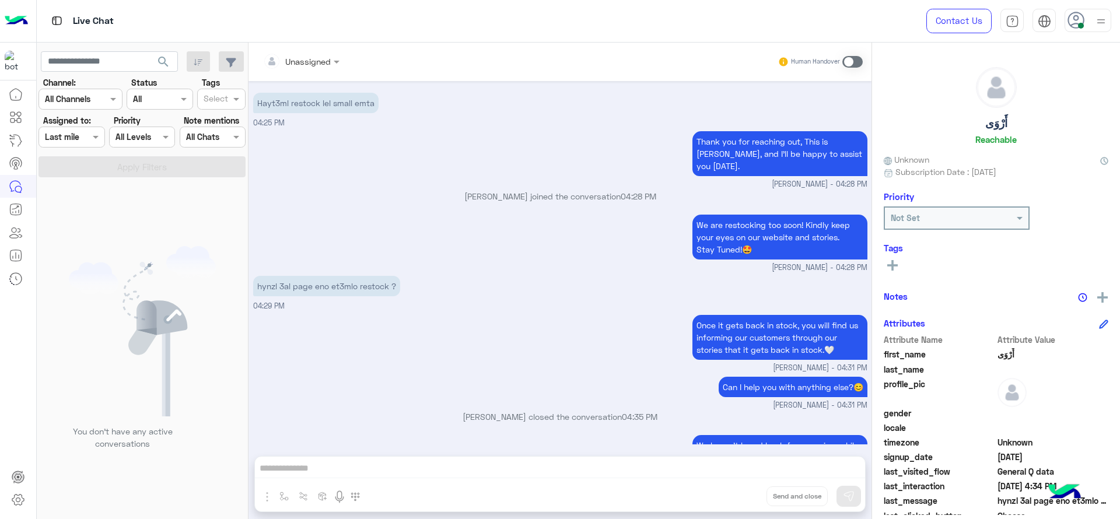
scroll to position [1180, 0]
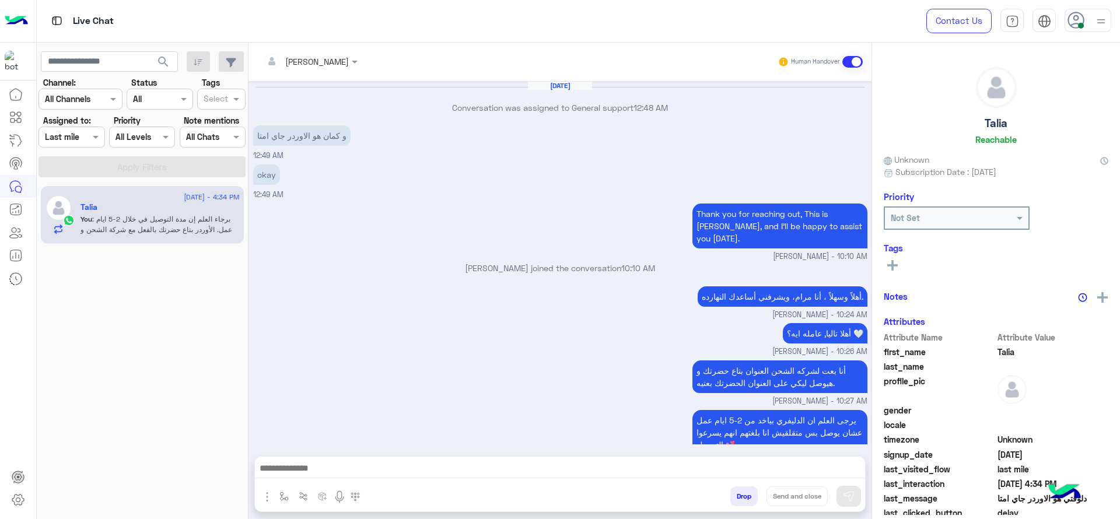
scroll to position [587, 0]
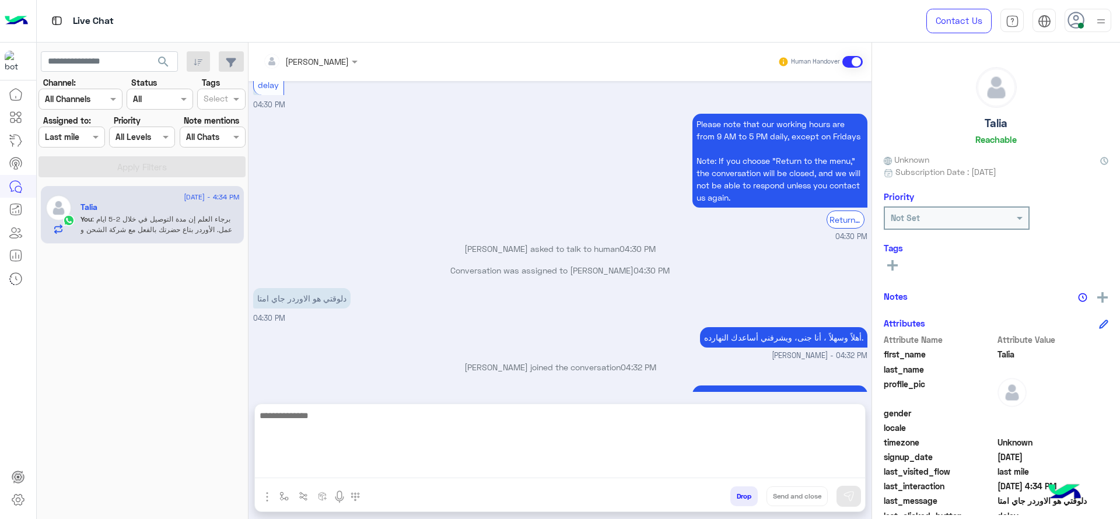
click at [500, 469] on textarea at bounding box center [560, 443] width 610 height 70
type textarea "*"
click at [569, 430] on textarea at bounding box center [560, 443] width 610 height 70
type textarea "*"
click at [821, 416] on textarea "**********" at bounding box center [560, 443] width 610 height 70
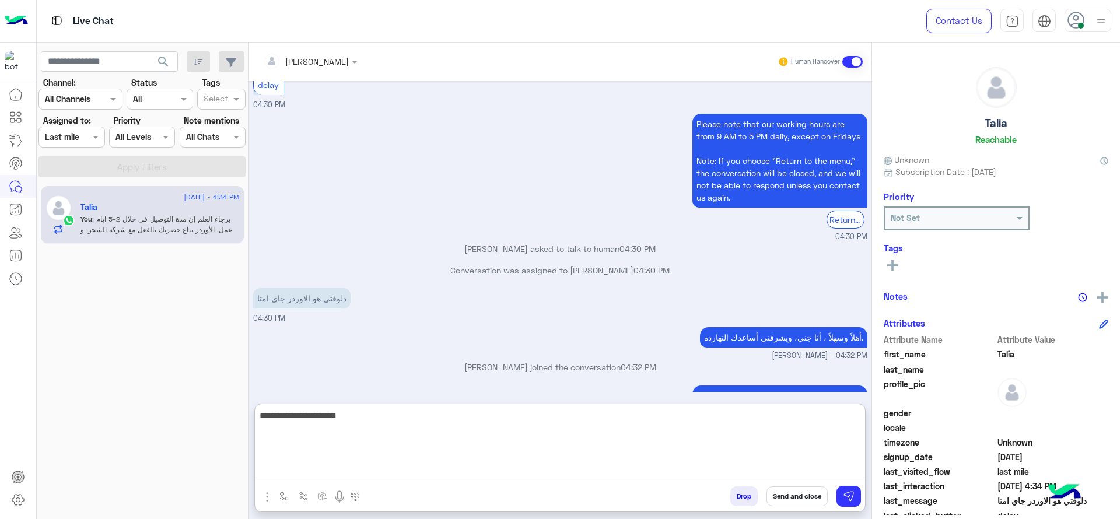
click at [811, 416] on textarea "**********" at bounding box center [560, 443] width 610 height 70
click at [773, 420] on textarea "**********" at bounding box center [560, 443] width 610 height 70
paste textarea "**********"
click at [775, 418] on textarea "**********" at bounding box center [560, 443] width 610 height 70
click at [755, 424] on textarea "**********" at bounding box center [560, 443] width 610 height 70
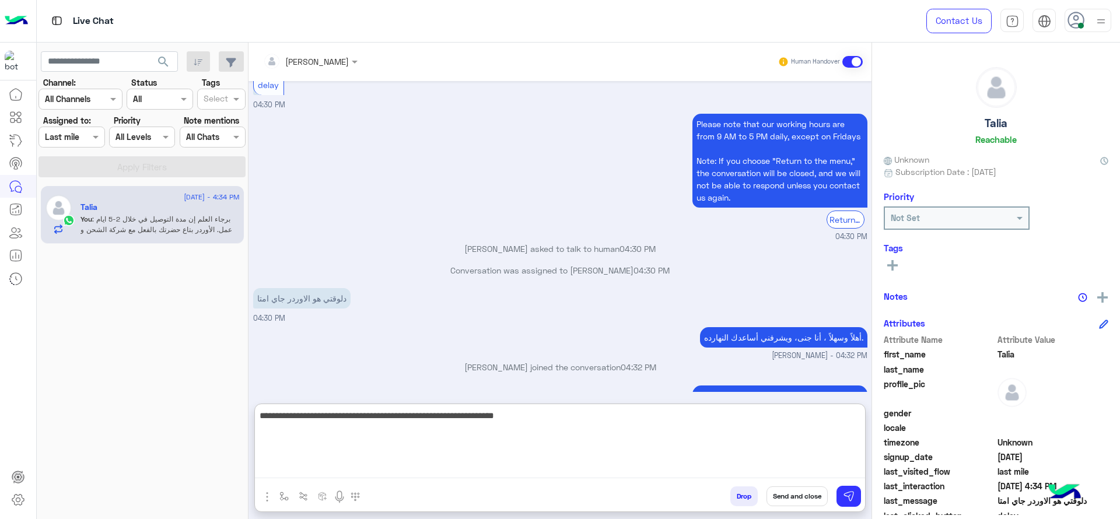
click at [755, 424] on textarea "**********" at bounding box center [560, 443] width 610 height 70
drag, startPoint x: 752, startPoint y: 418, endPoint x: 873, endPoint y: 405, distance: 121.5
click at [873, 405] on mat-drawer-container "[PERSON_NAME] Human Handover [DATE] Conversation was assigned to General suppor…" at bounding box center [683, 283] width 871 height 481
type textarea "**********"
click at [559, 440] on textarea "**********" at bounding box center [560, 443] width 610 height 70
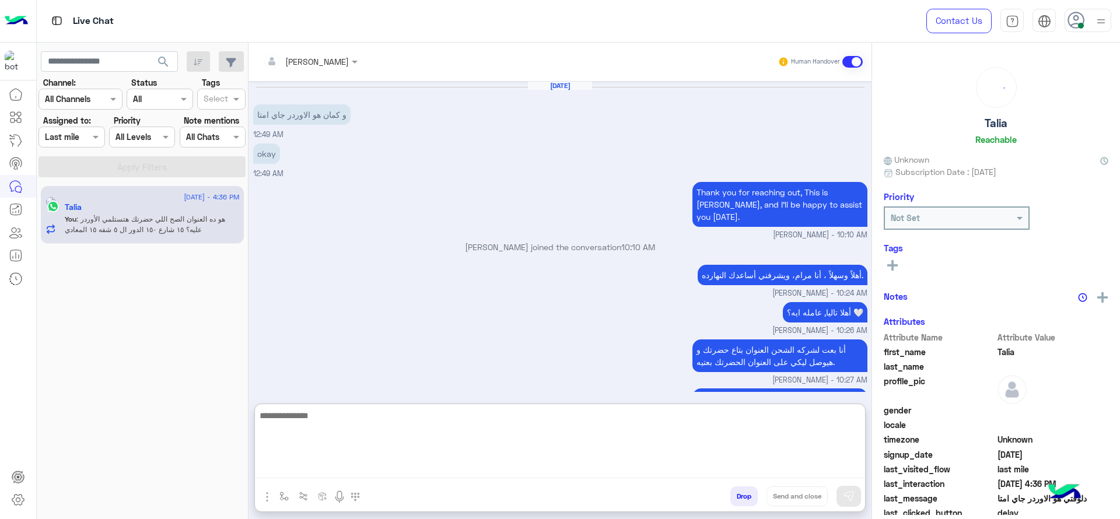
scroll to position [680, 0]
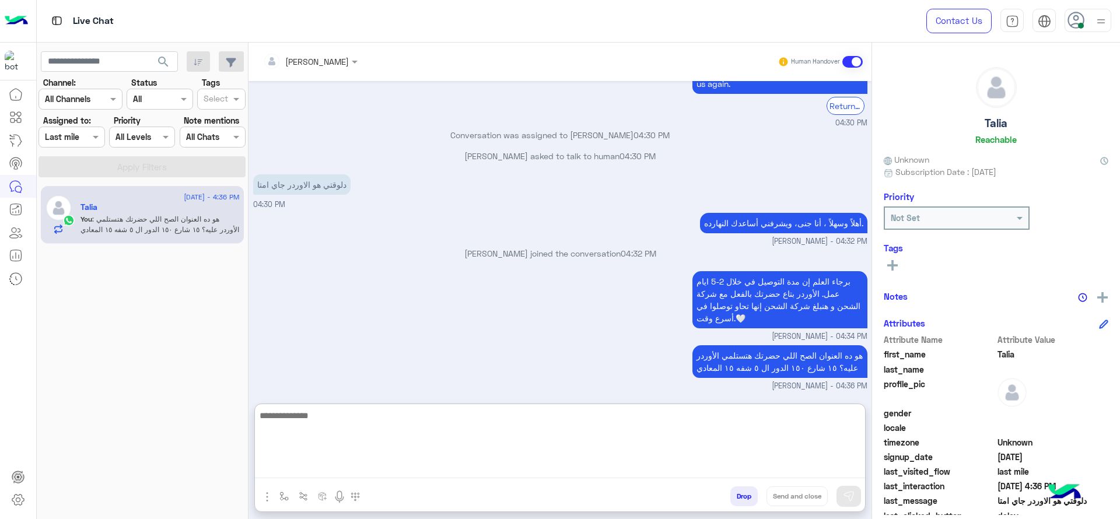
click at [597, 439] on textarea at bounding box center [560, 443] width 610 height 70
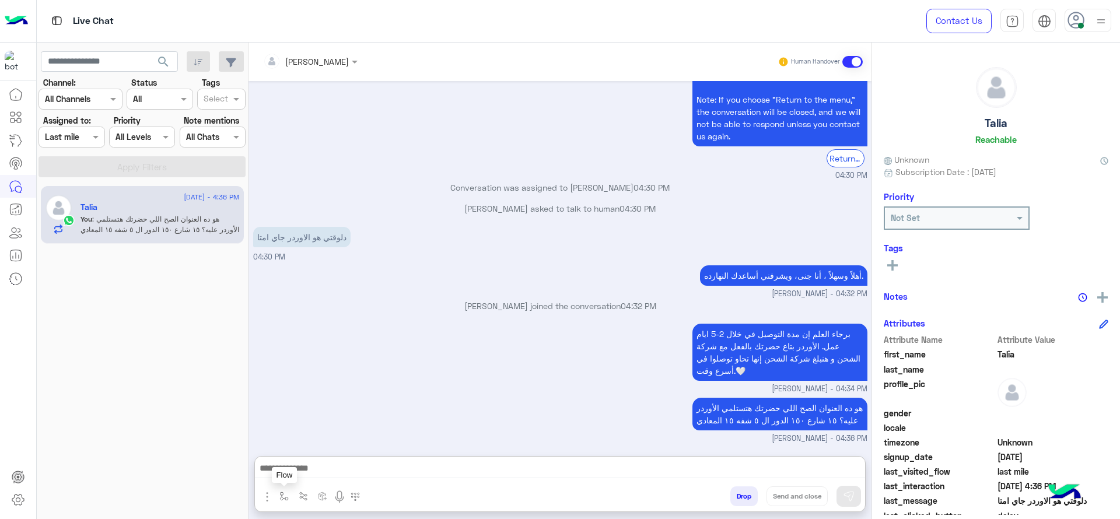
click at [285, 496] on img "button" at bounding box center [283, 496] width 9 height 9
click at [313, 469] on input "text" at bounding box center [305, 470] width 48 height 13
type input "****"
click at [311, 445] on span "close جانا" at bounding box center [300, 449] width 38 height 10
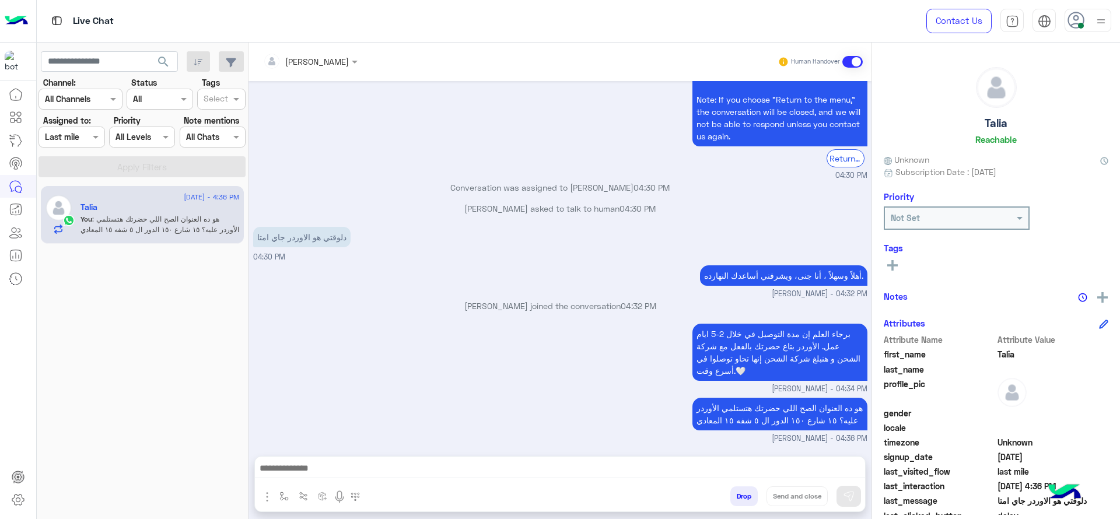
type textarea "**********"
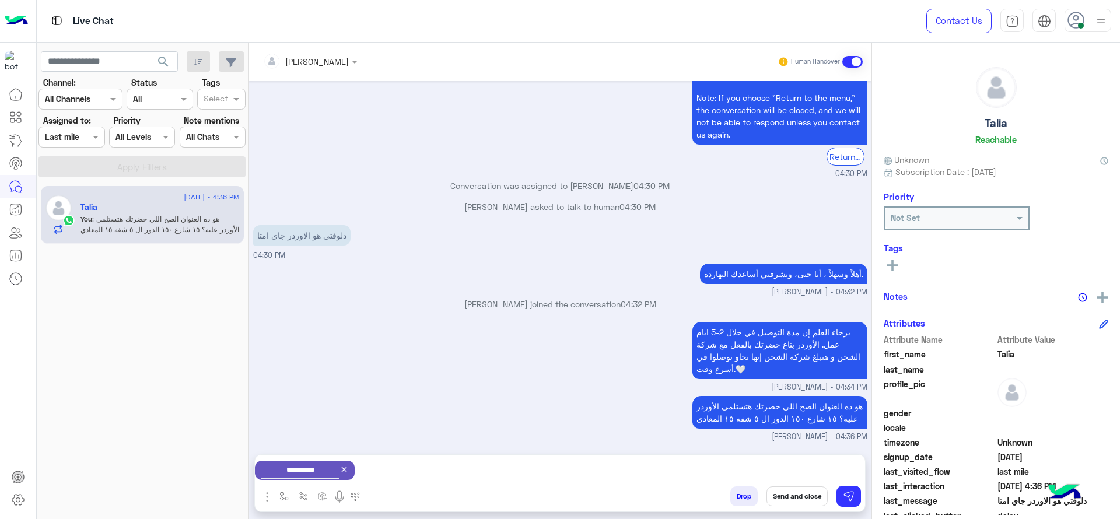
click at [349, 466] on icon at bounding box center [343, 469] width 9 height 9
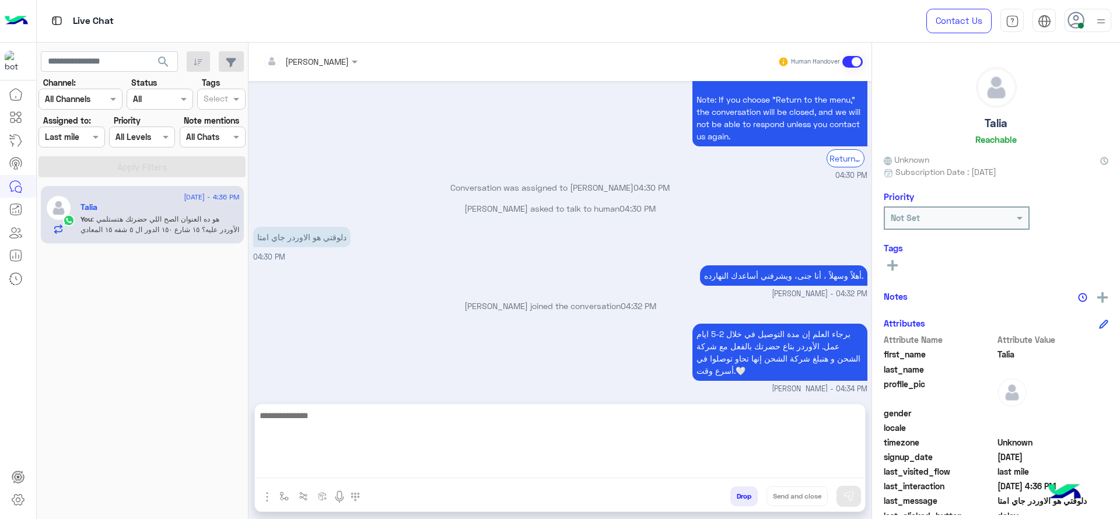
click at [380, 466] on textarea at bounding box center [560, 443] width 610 height 70
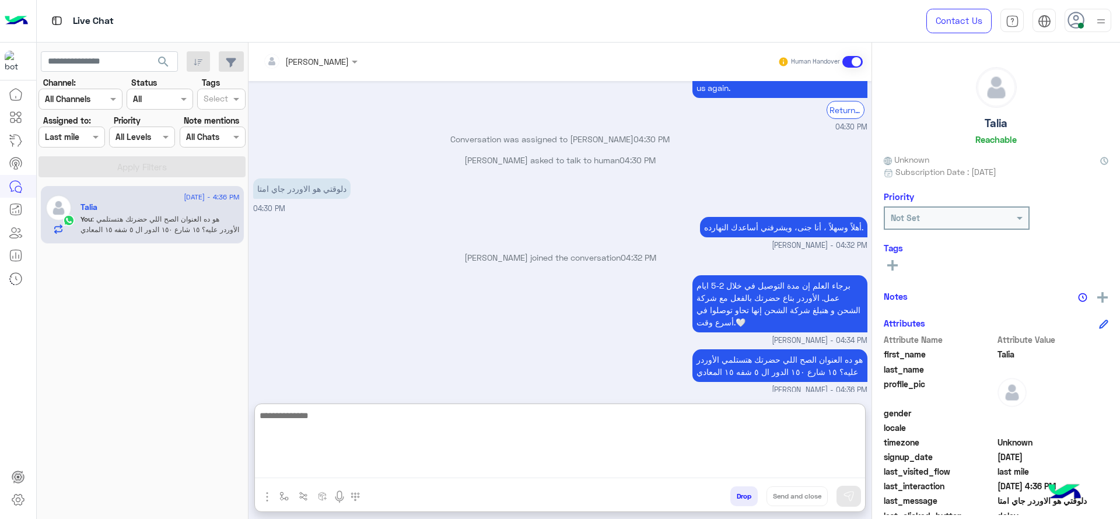
scroll to position [680, 0]
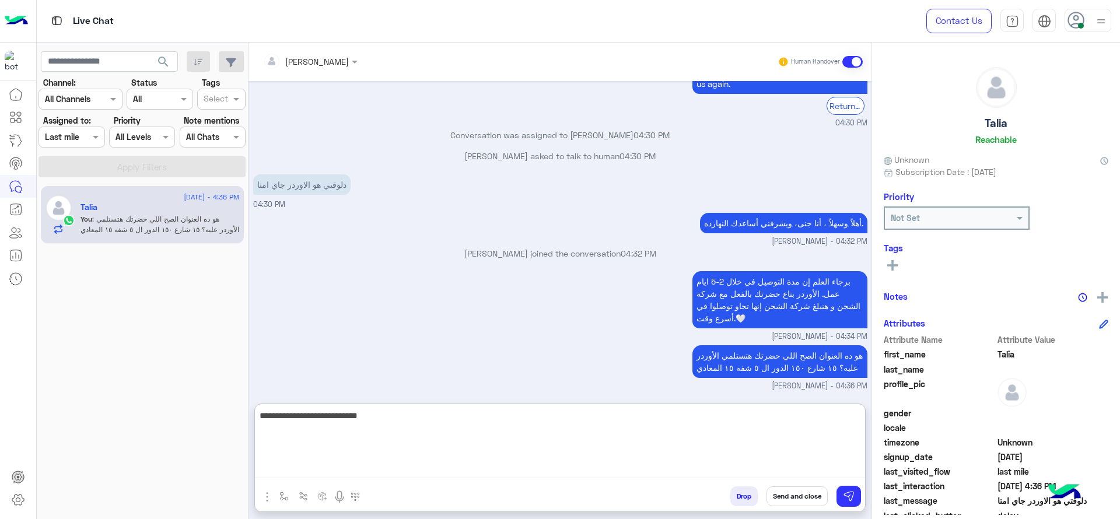
click at [726, 418] on textarea "**********" at bounding box center [560, 443] width 610 height 70
type textarea "**********"
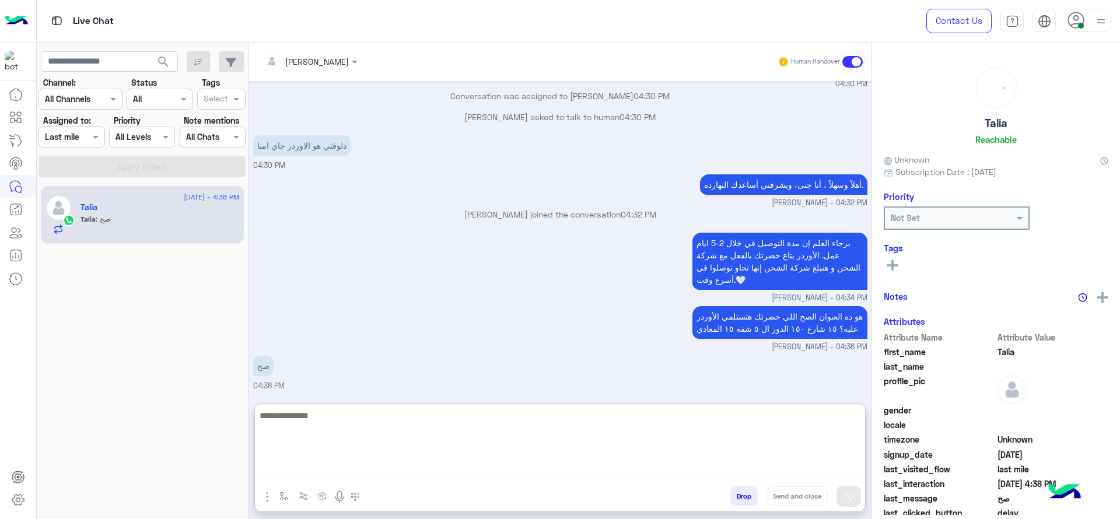
click at [626, 478] on textarea at bounding box center [560, 443] width 610 height 70
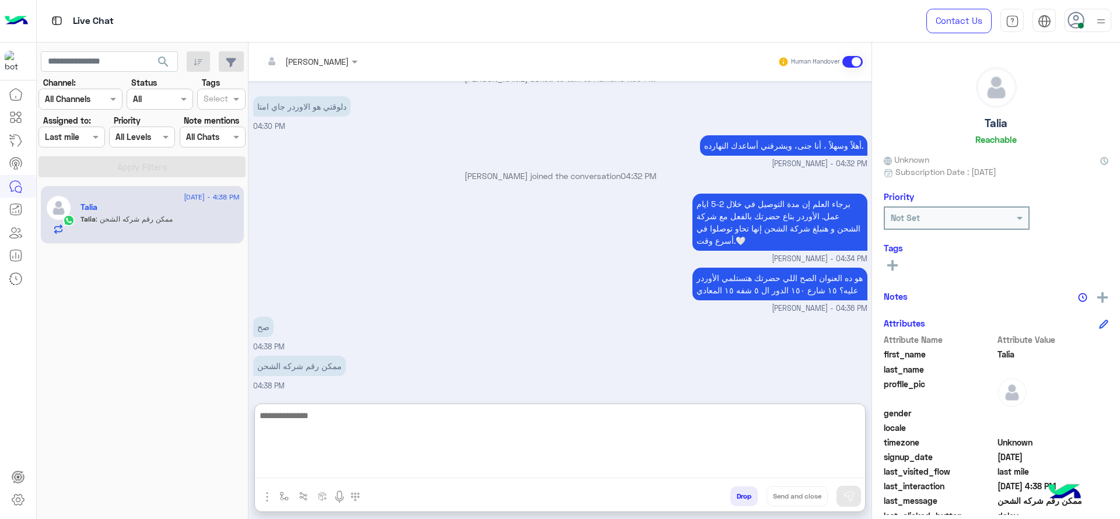
click at [534, 465] on textarea at bounding box center [560, 443] width 610 height 70
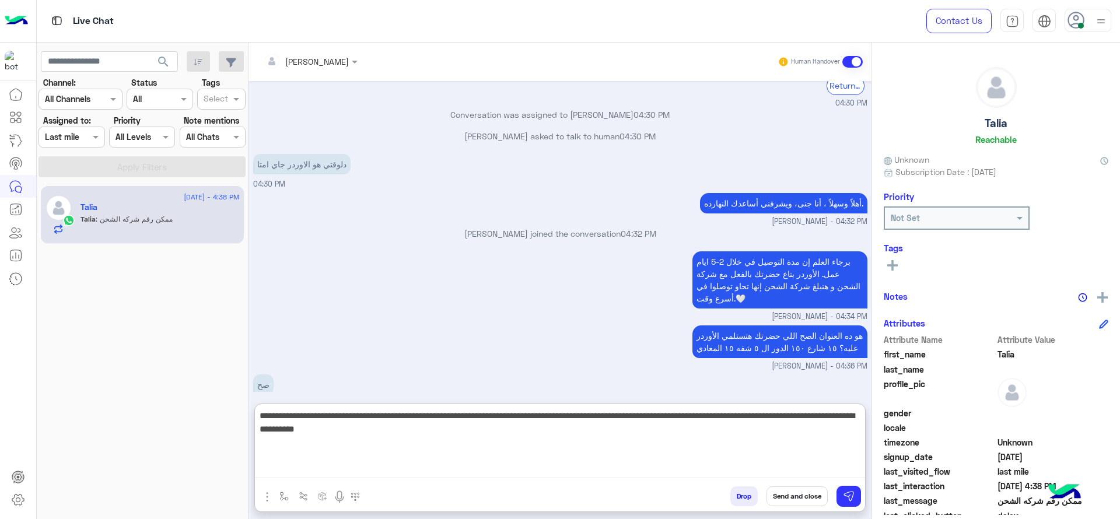
scroll to position [622, 0]
drag, startPoint x: 765, startPoint y: 418, endPoint x: 796, endPoint y: 418, distance: 30.9
click at [796, 418] on textarea "**********" at bounding box center [560, 443] width 610 height 70
type textarea "**********"
click at [656, 428] on textarea "**********" at bounding box center [560, 443] width 610 height 70
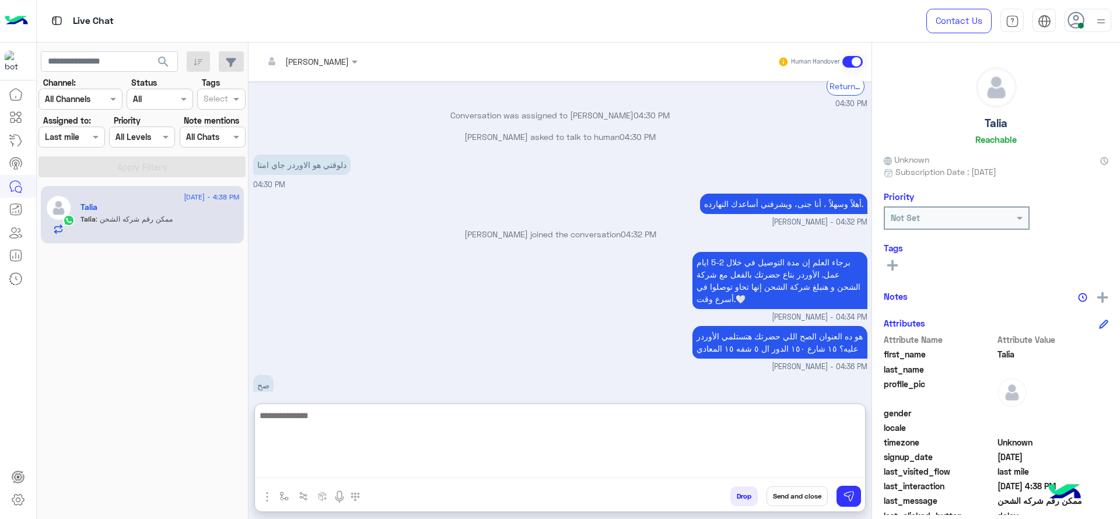
scroll to position [766, 0]
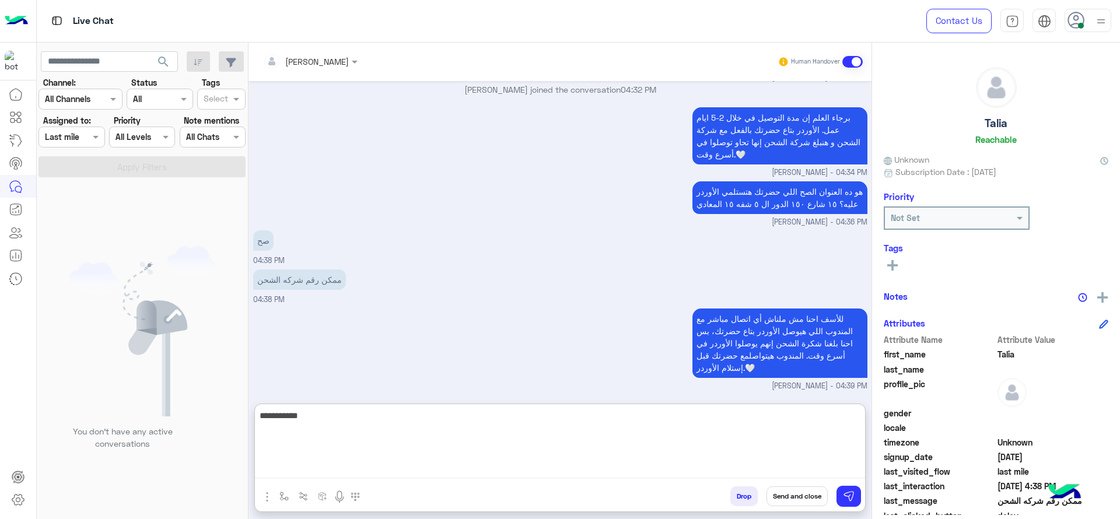
type textarea "**********"
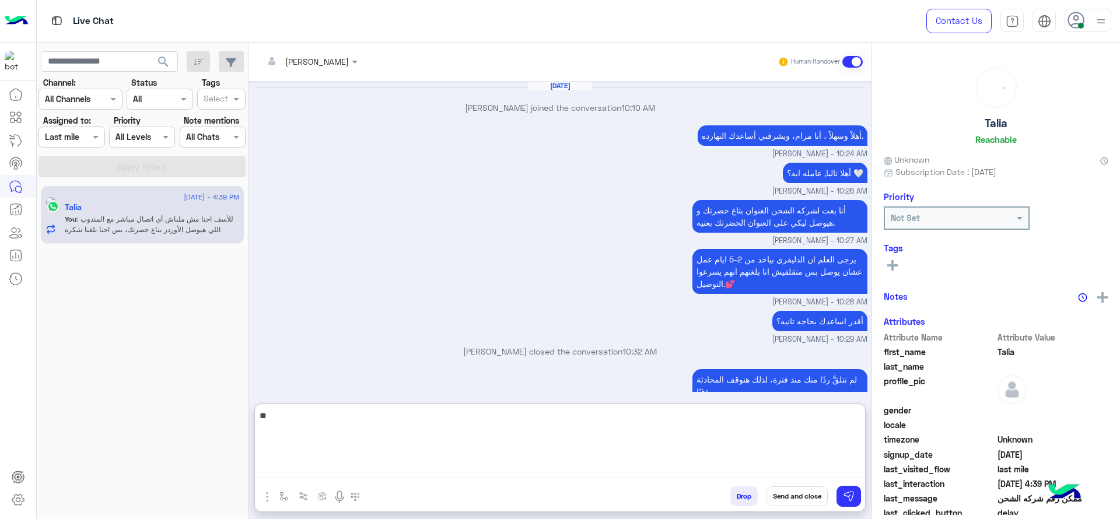
scroll to position [717, 0]
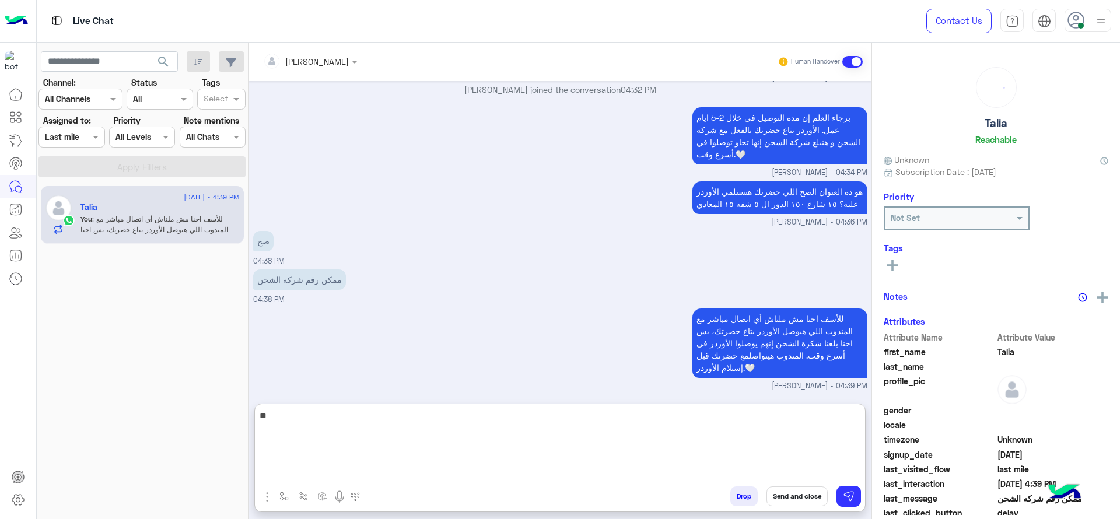
type textarea "*"
type textarea "**********"
click at [702, 441] on textarea "**********" at bounding box center [560, 443] width 610 height 70
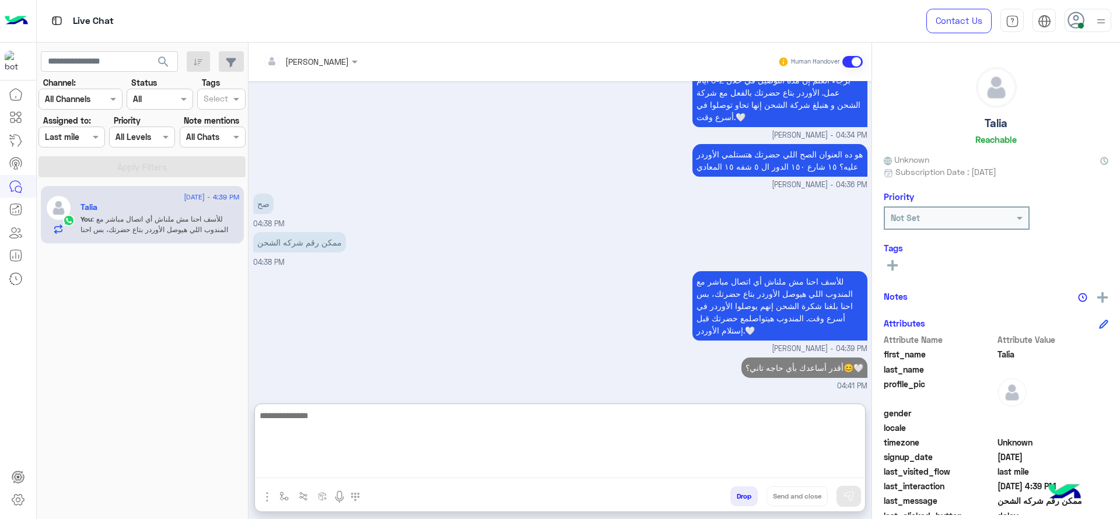
click at [544, 430] on textarea at bounding box center [560, 443] width 610 height 70
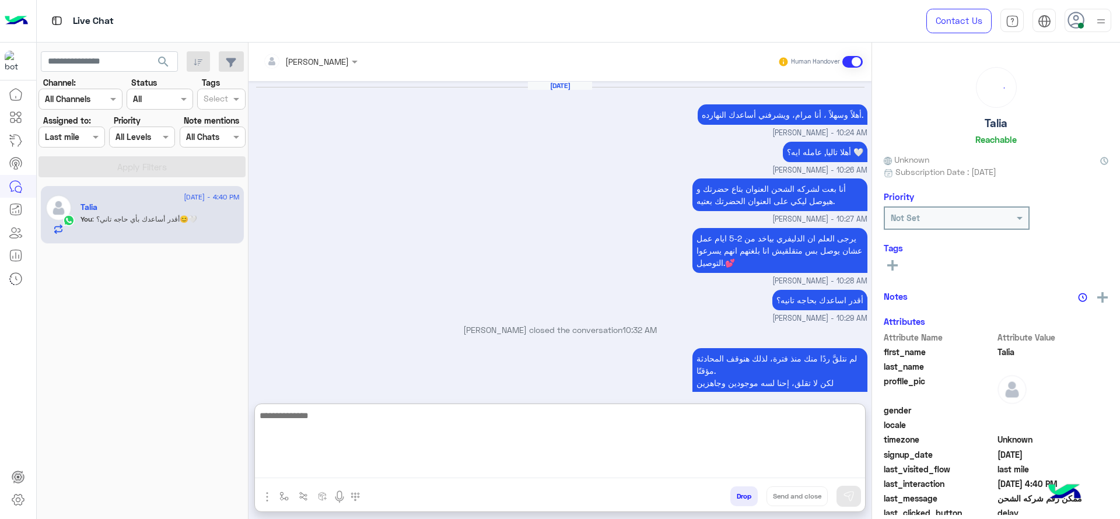
scroll to position [733, 0]
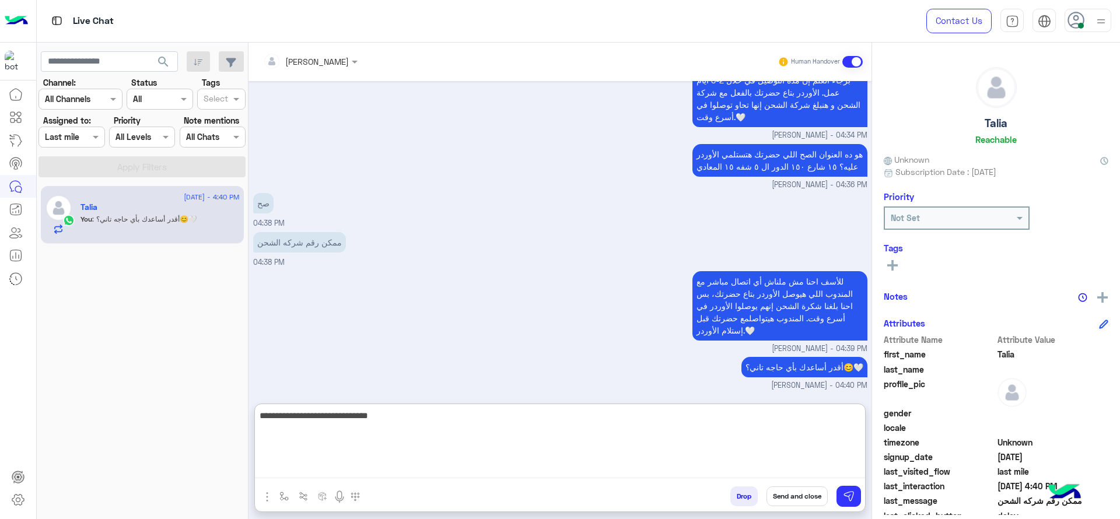
click at [814, 428] on textarea "**********" at bounding box center [560, 443] width 610 height 70
type textarea "**********"
click at [642, 444] on textarea "**********" at bounding box center [560, 443] width 610 height 70
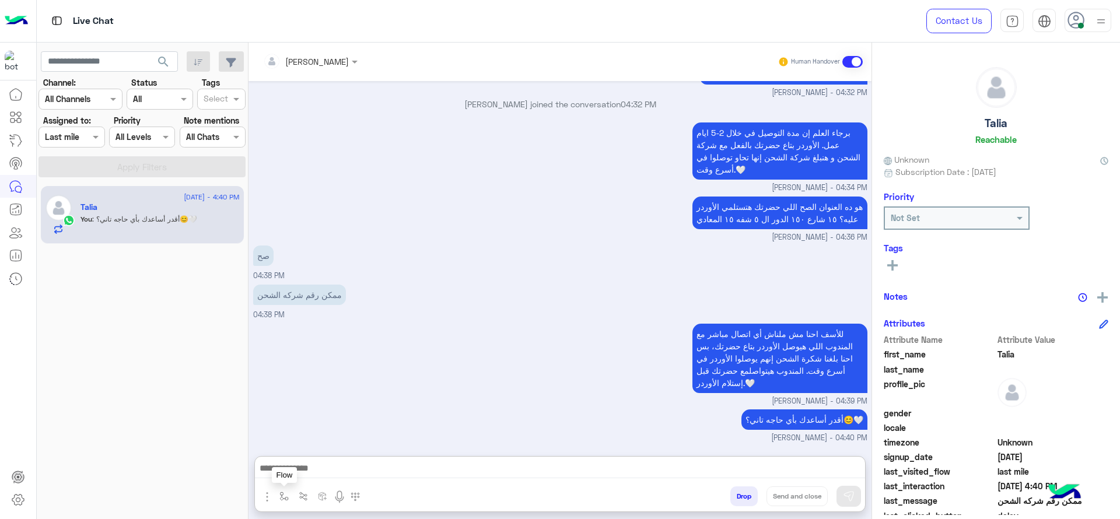
click at [280, 500] on img "button" at bounding box center [283, 496] width 9 height 9
click at [295, 471] on input "text" at bounding box center [305, 470] width 48 height 13
type input "****"
click at [302, 449] on span "close جانا" at bounding box center [300, 449] width 38 height 10
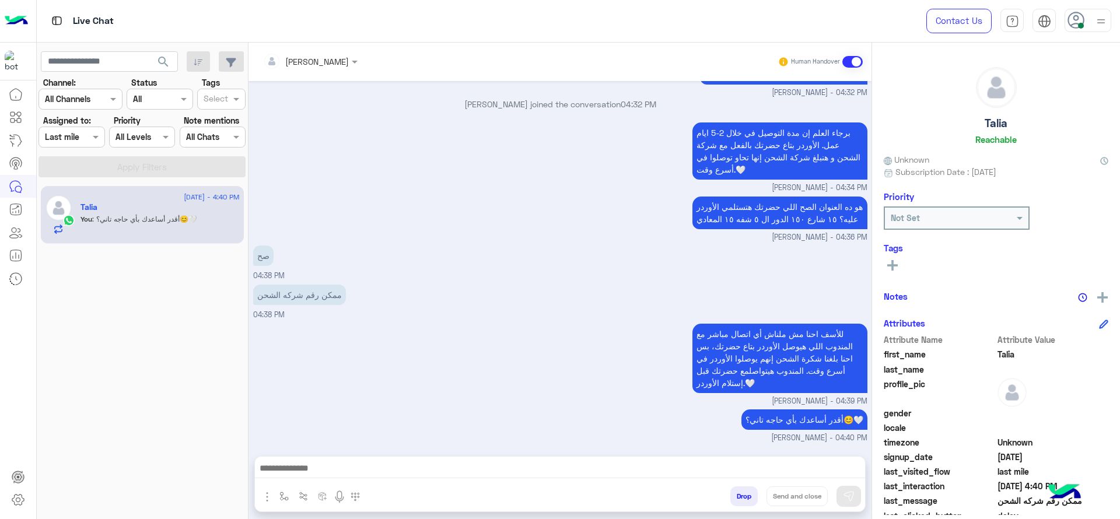
type textarea "**********"
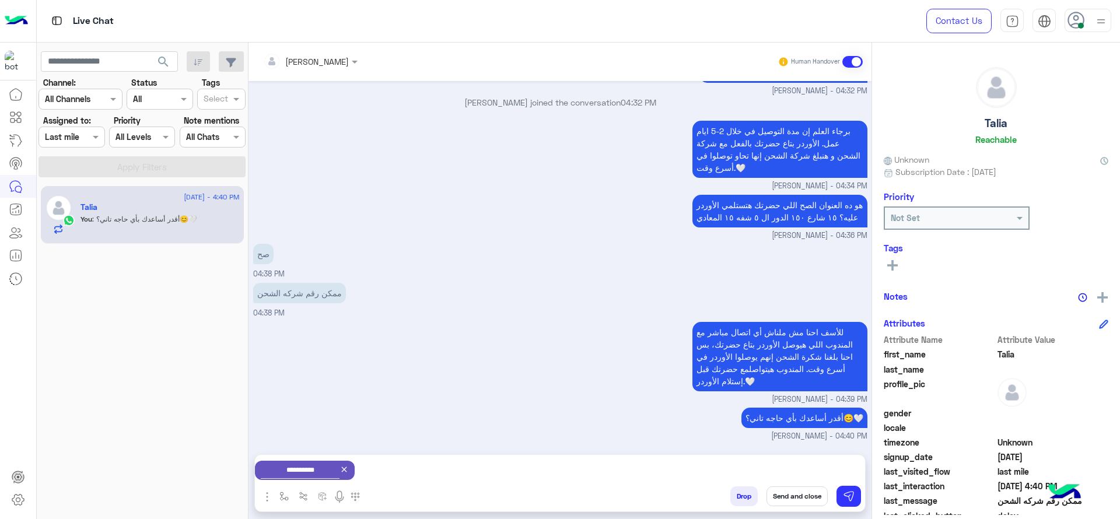
scroll to position [682, 0]
click at [792, 500] on button "Send and close" at bounding box center [796, 496] width 61 height 20
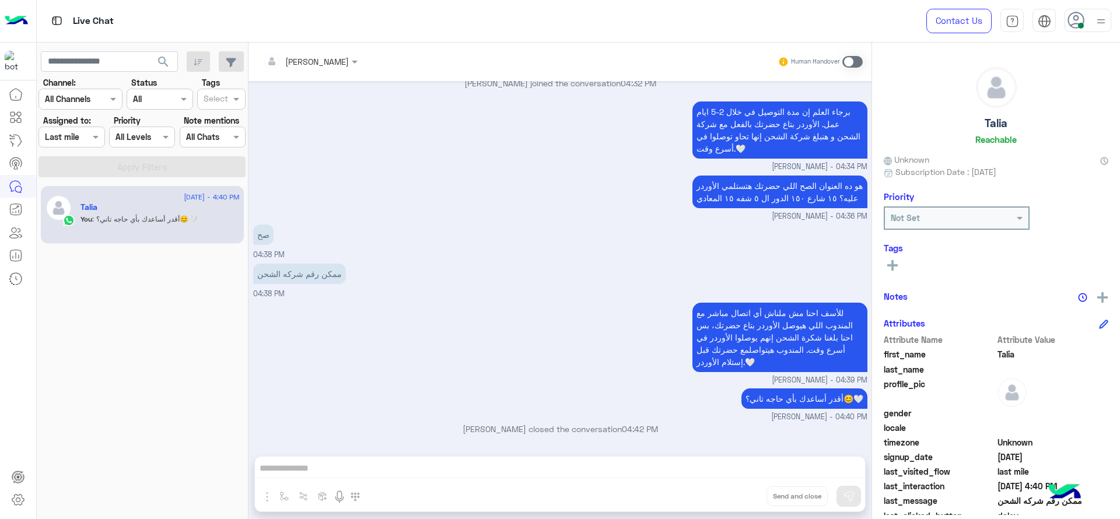
scroll to position [846, 0]
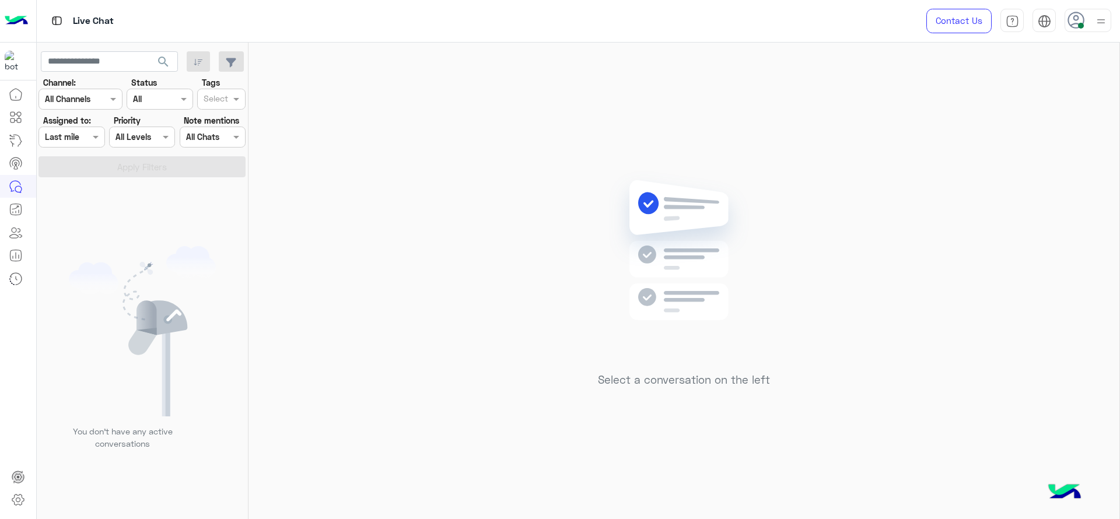
click at [866, 456] on div "Select a conversation on the left" at bounding box center [683, 283] width 871 height 481
click at [1097, 26] on img at bounding box center [1101, 21] width 15 height 15
